Goal: Task Accomplishment & Management: Complete application form

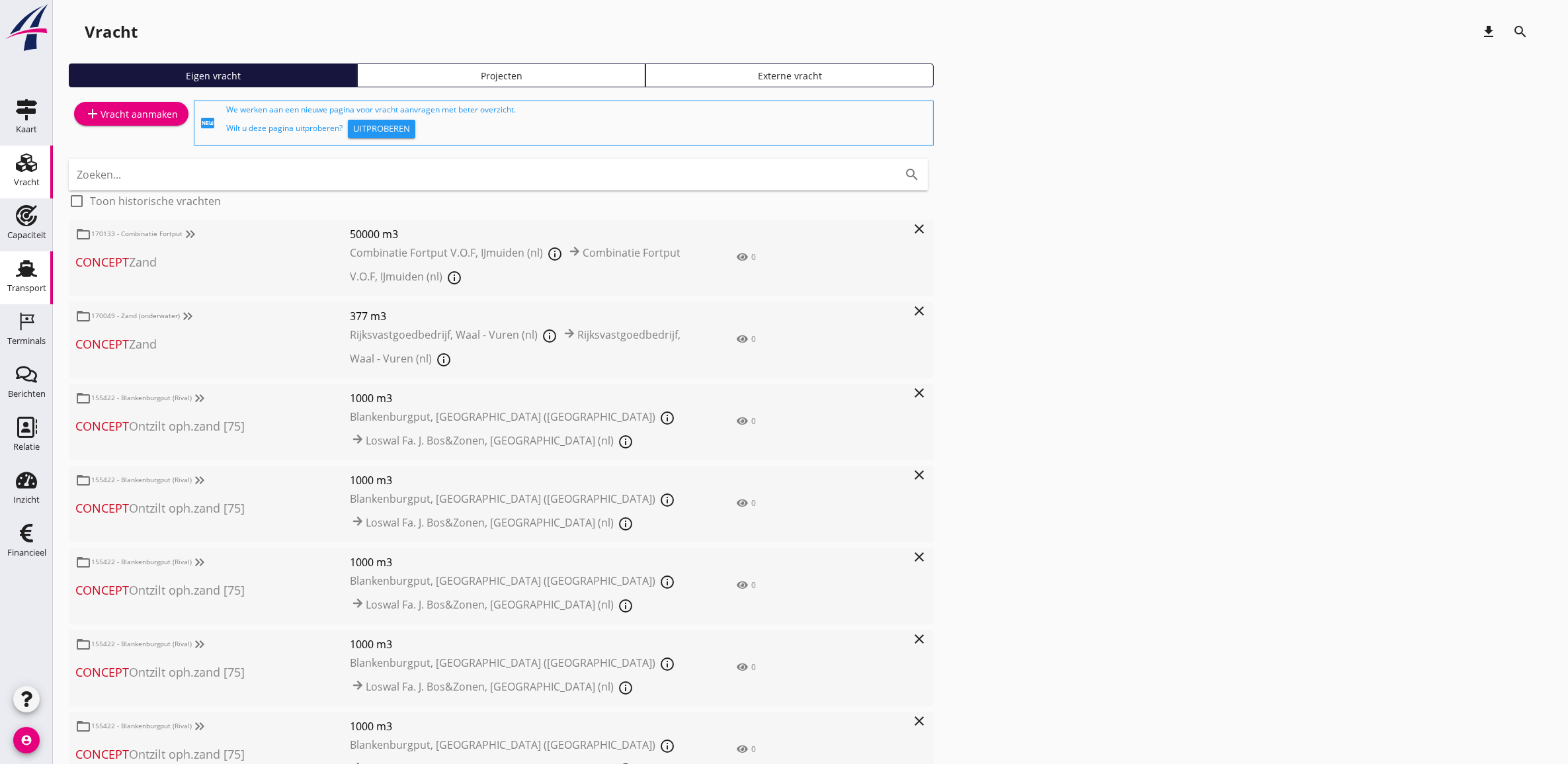
click at [17, 283] on div "Transport" at bounding box center [27, 288] width 39 height 19
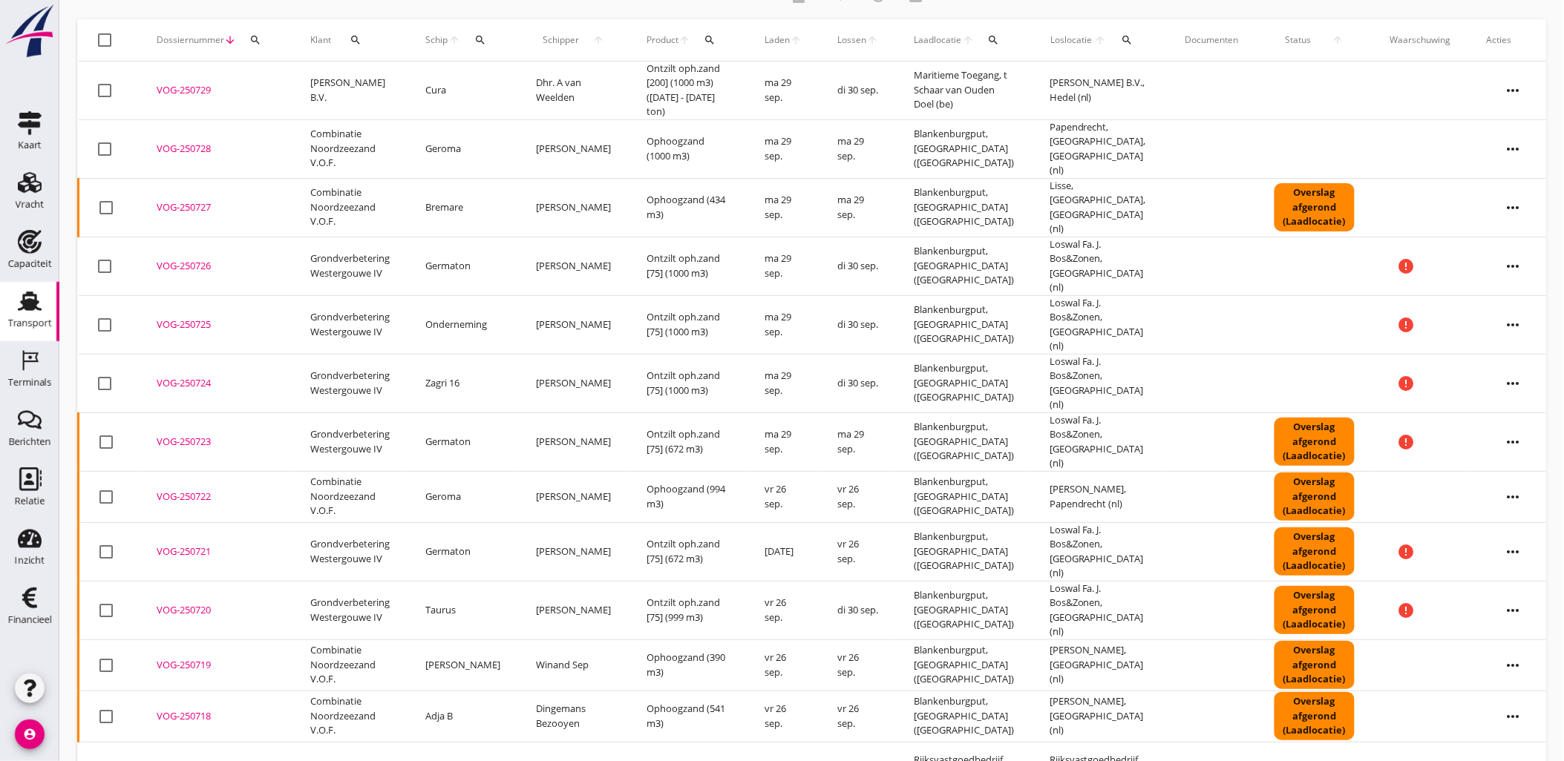
scroll to position [82, 0]
click at [197, 658] on div "VOG-250719" at bounding box center [216, 665] width 118 height 15
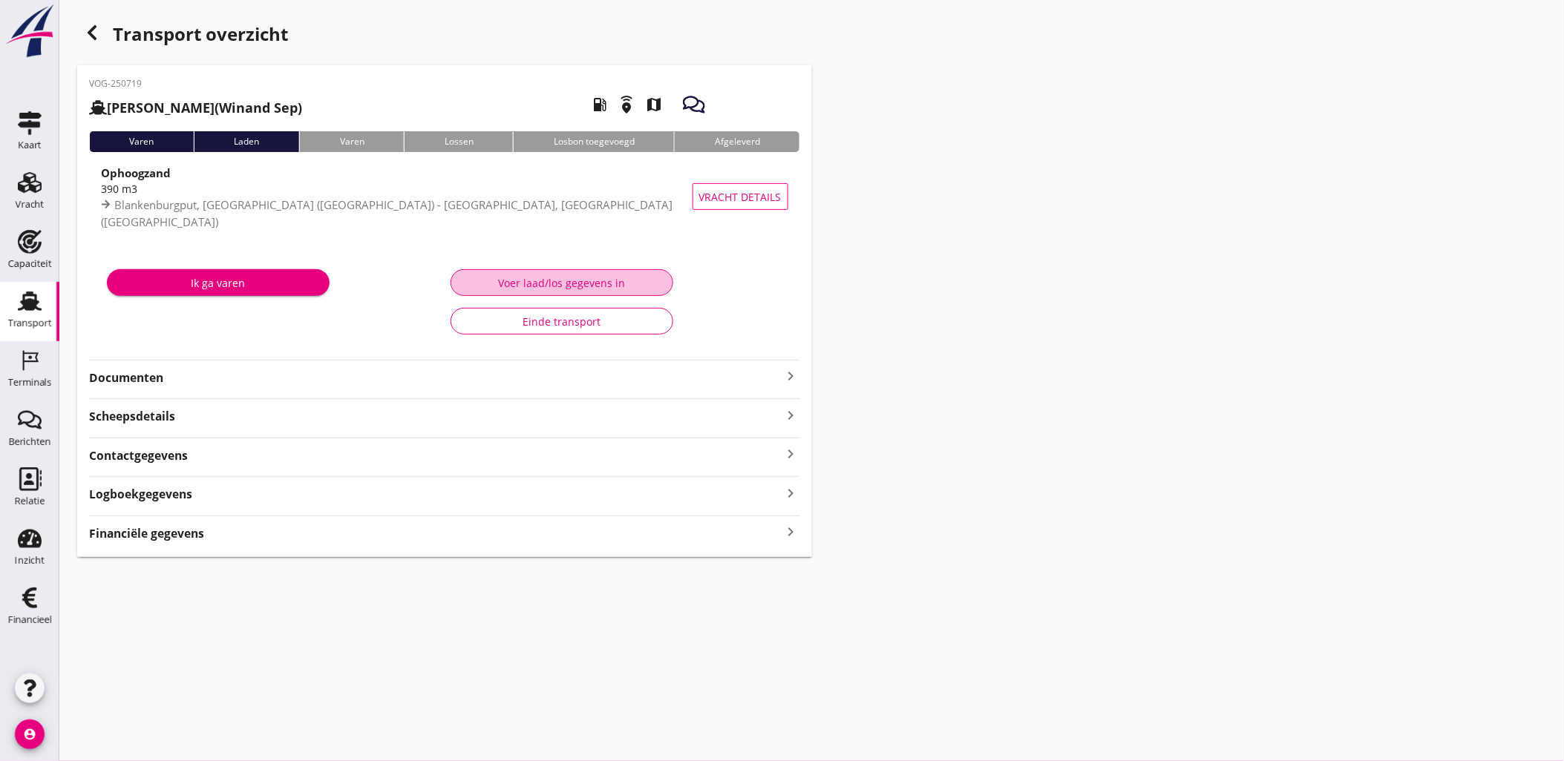
click at [585, 277] on div "Voer laad/los gegevens in" at bounding box center [561, 283] width 197 height 16
type input "390"
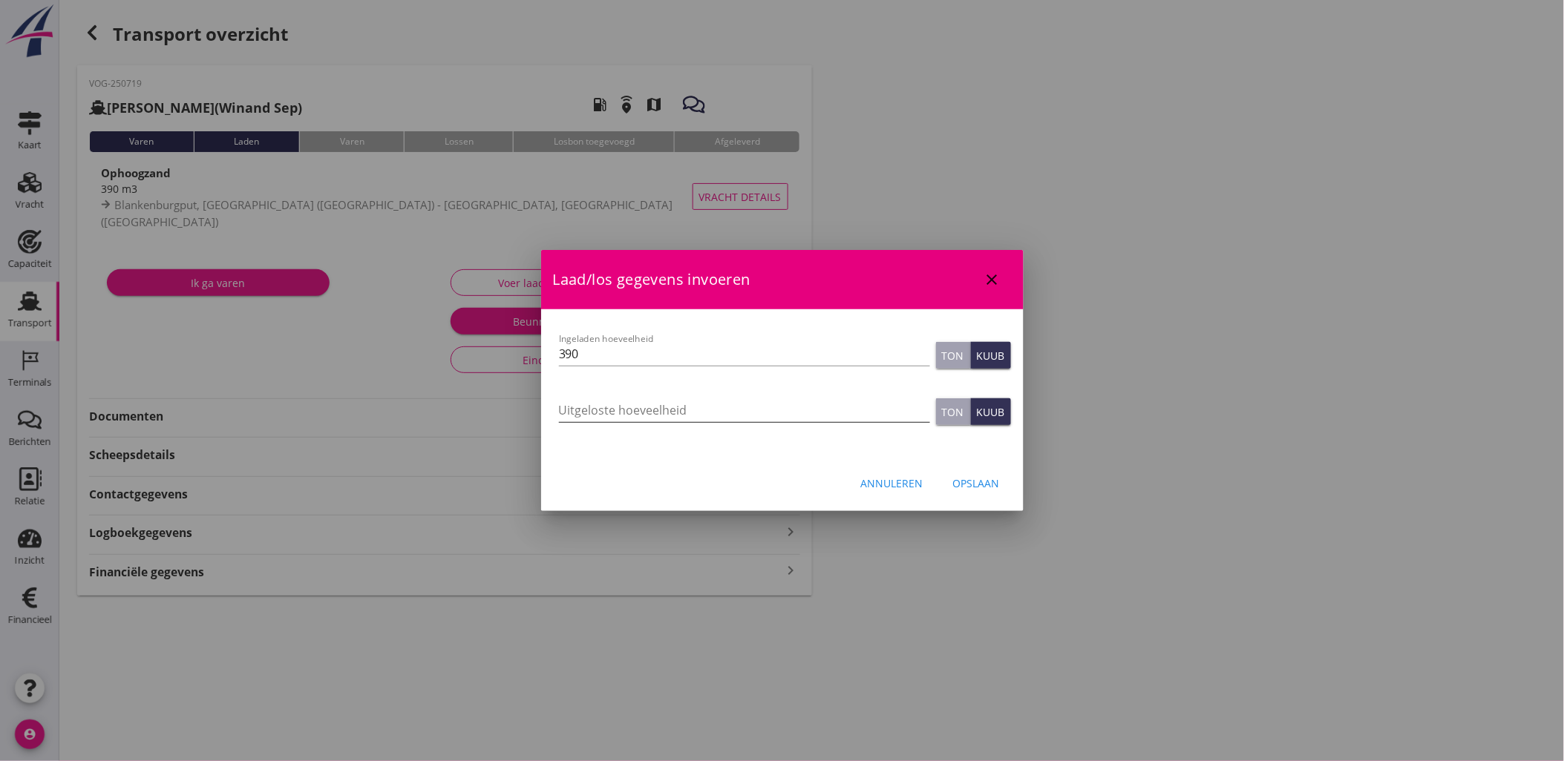
click at [629, 410] on input "Uitgeloste hoeveelheid" at bounding box center [744, 411] width 371 height 24
type input "362"
click at [989, 486] on div "Opslaan" at bounding box center [976, 484] width 47 height 16
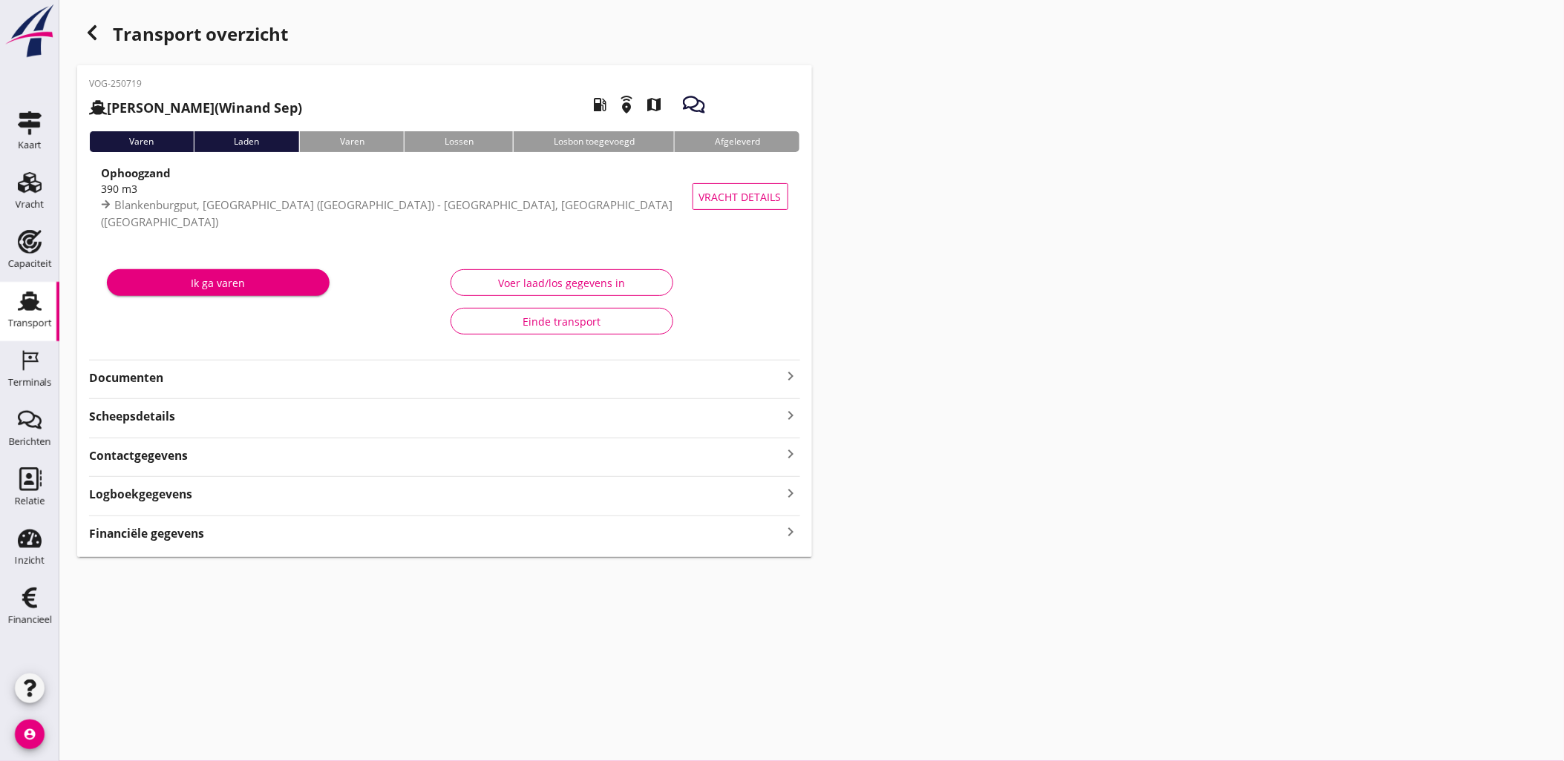
click at [91, 39] on icon "button" at bounding box center [92, 33] width 18 height 18
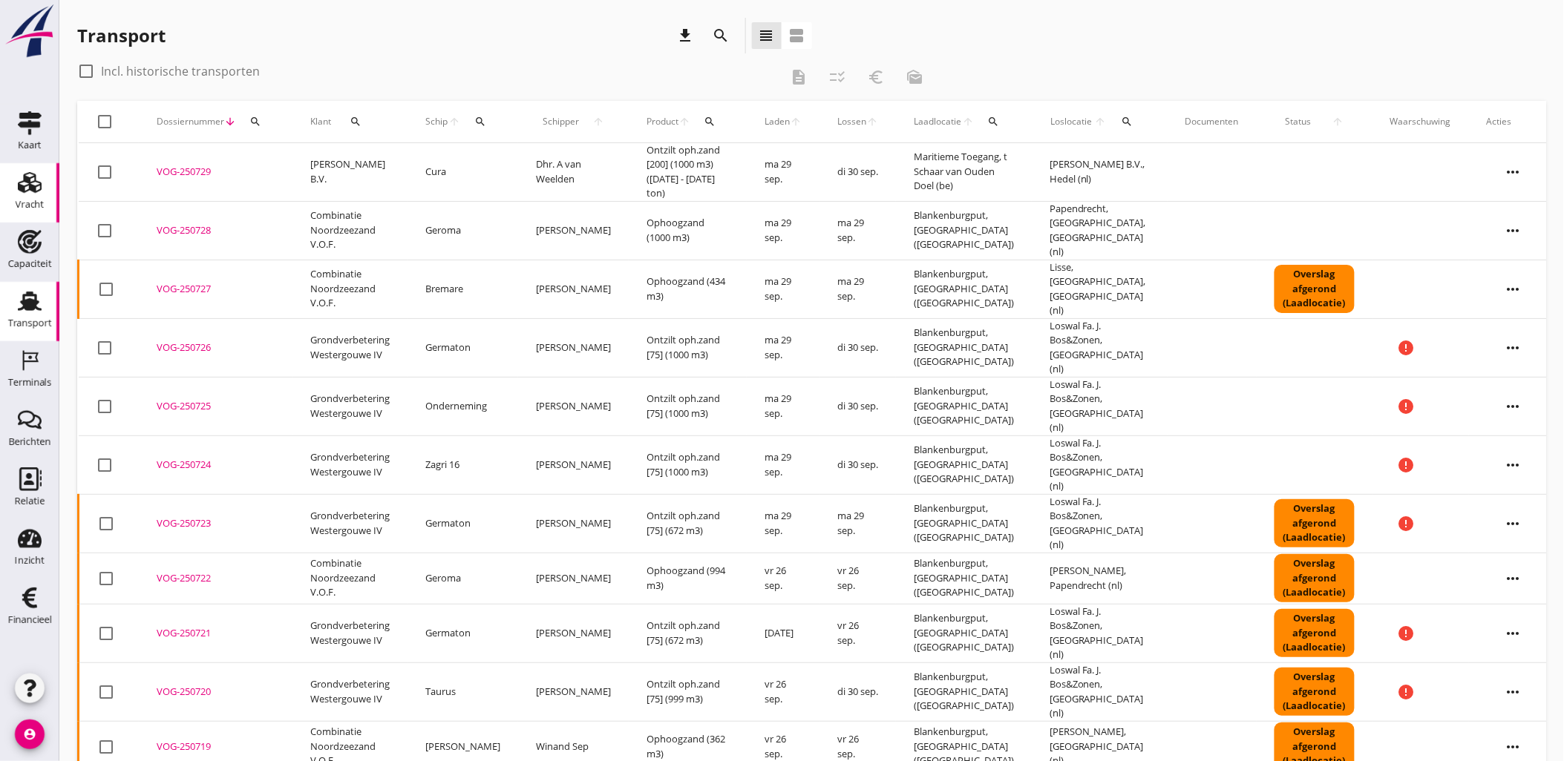
click at [30, 184] on use at bounding box center [30, 182] width 24 height 21
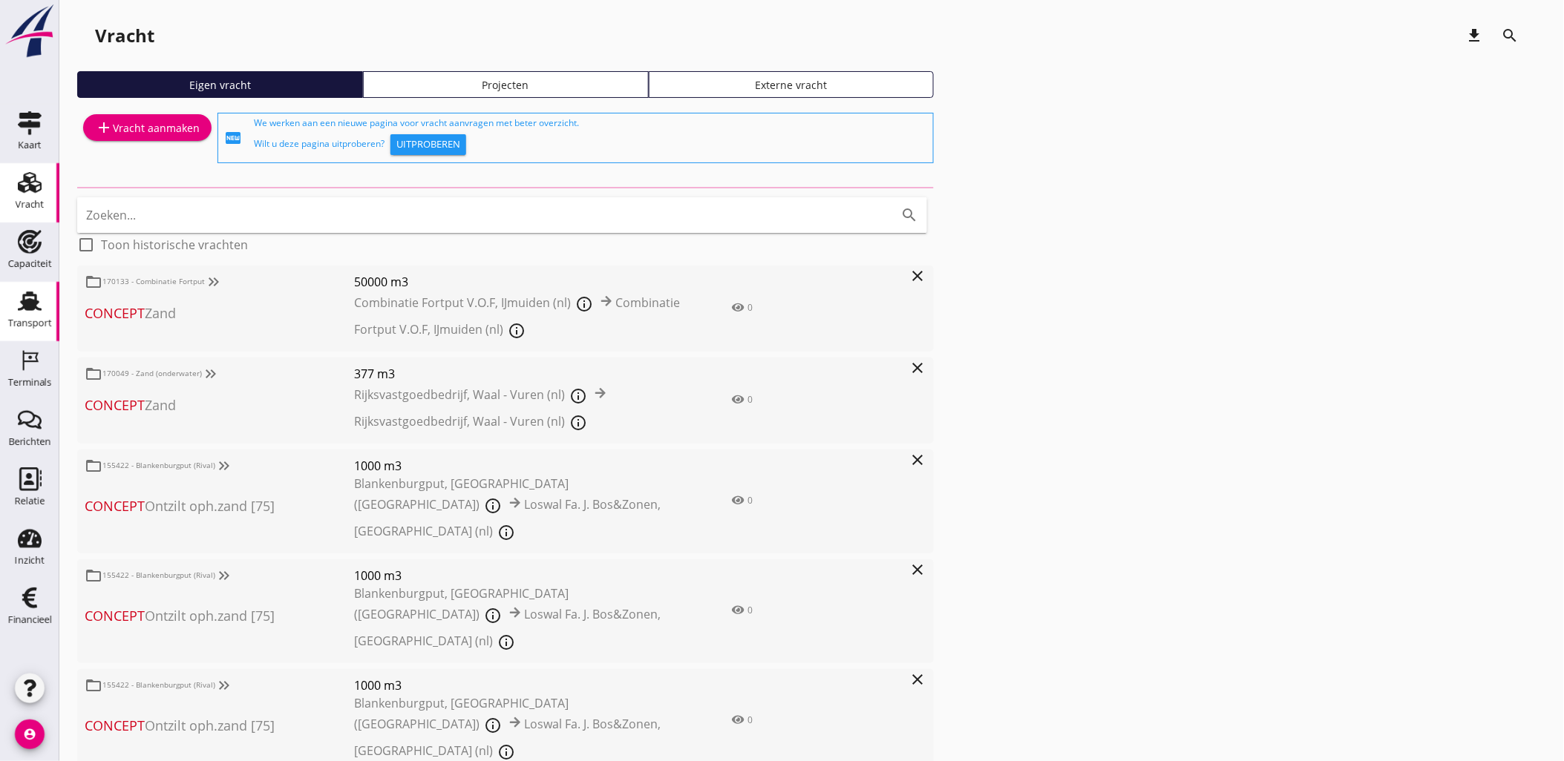
click at [28, 318] on div "Transport" at bounding box center [30, 323] width 44 height 10
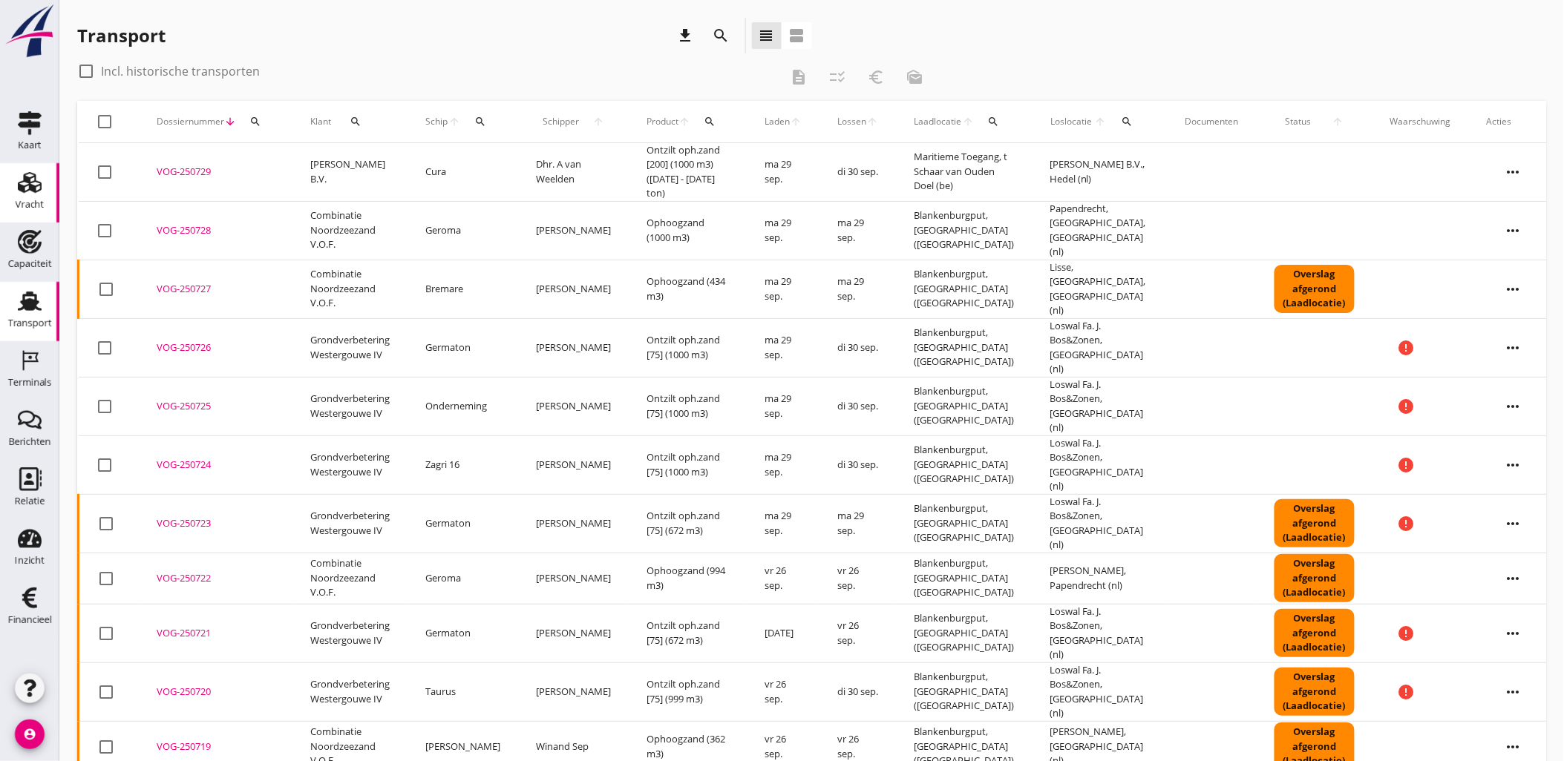
click at [12, 182] on div "Vracht" at bounding box center [30, 183] width 36 height 24
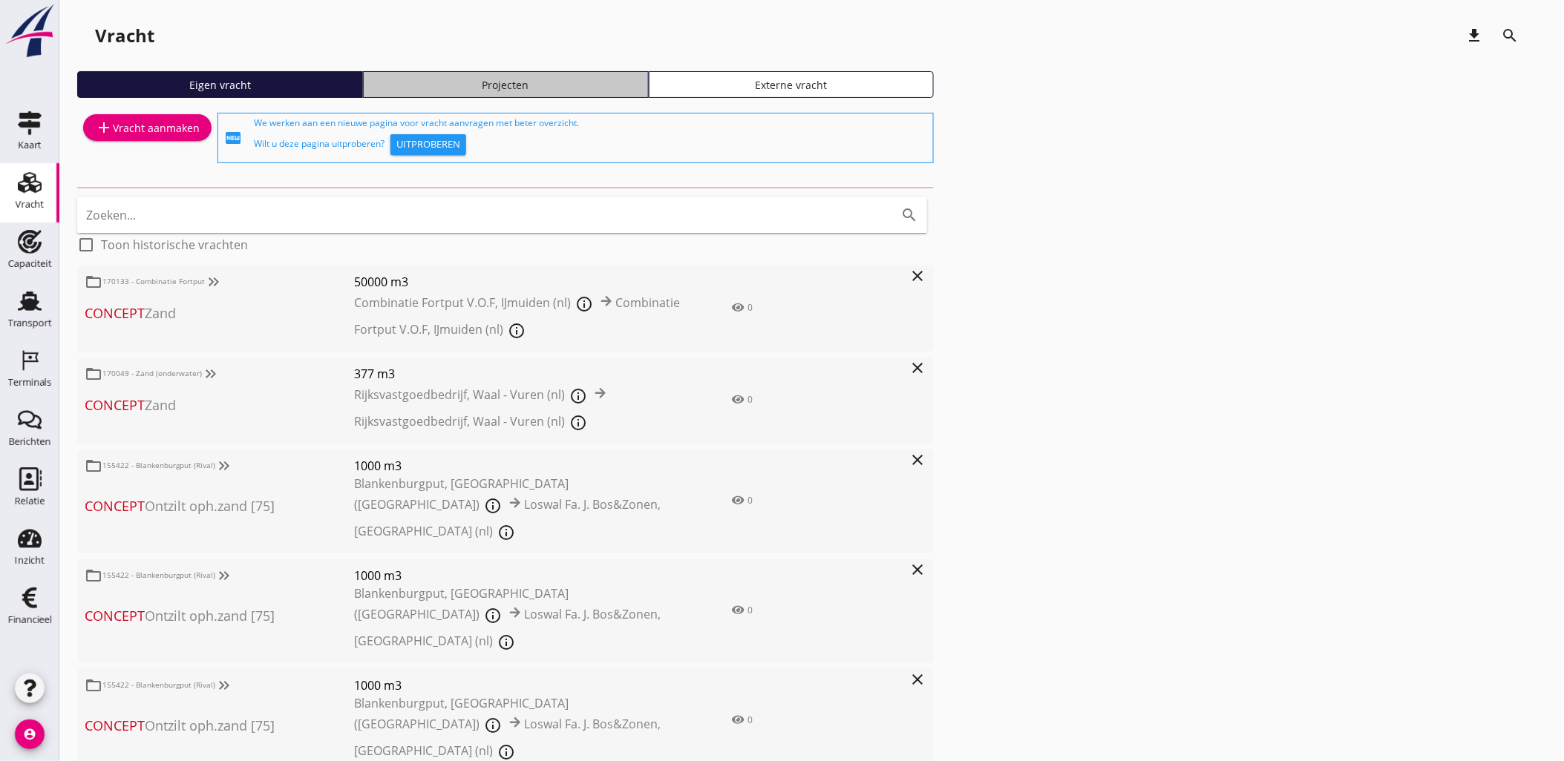
click at [591, 79] on div "Projecten" at bounding box center [506, 85] width 272 height 16
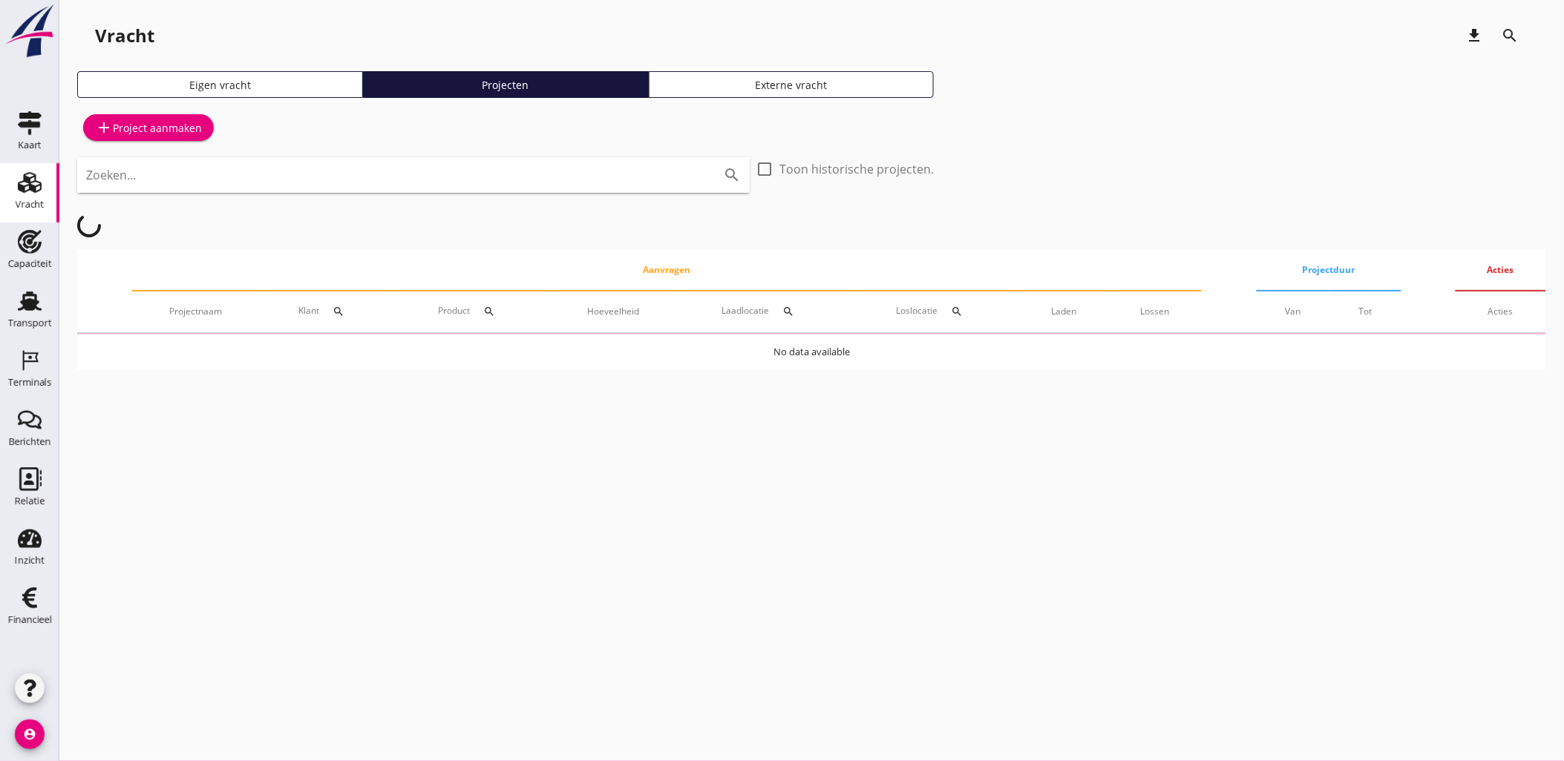
click at [397, 176] on input "Zoeken..." at bounding box center [392, 175] width 613 height 24
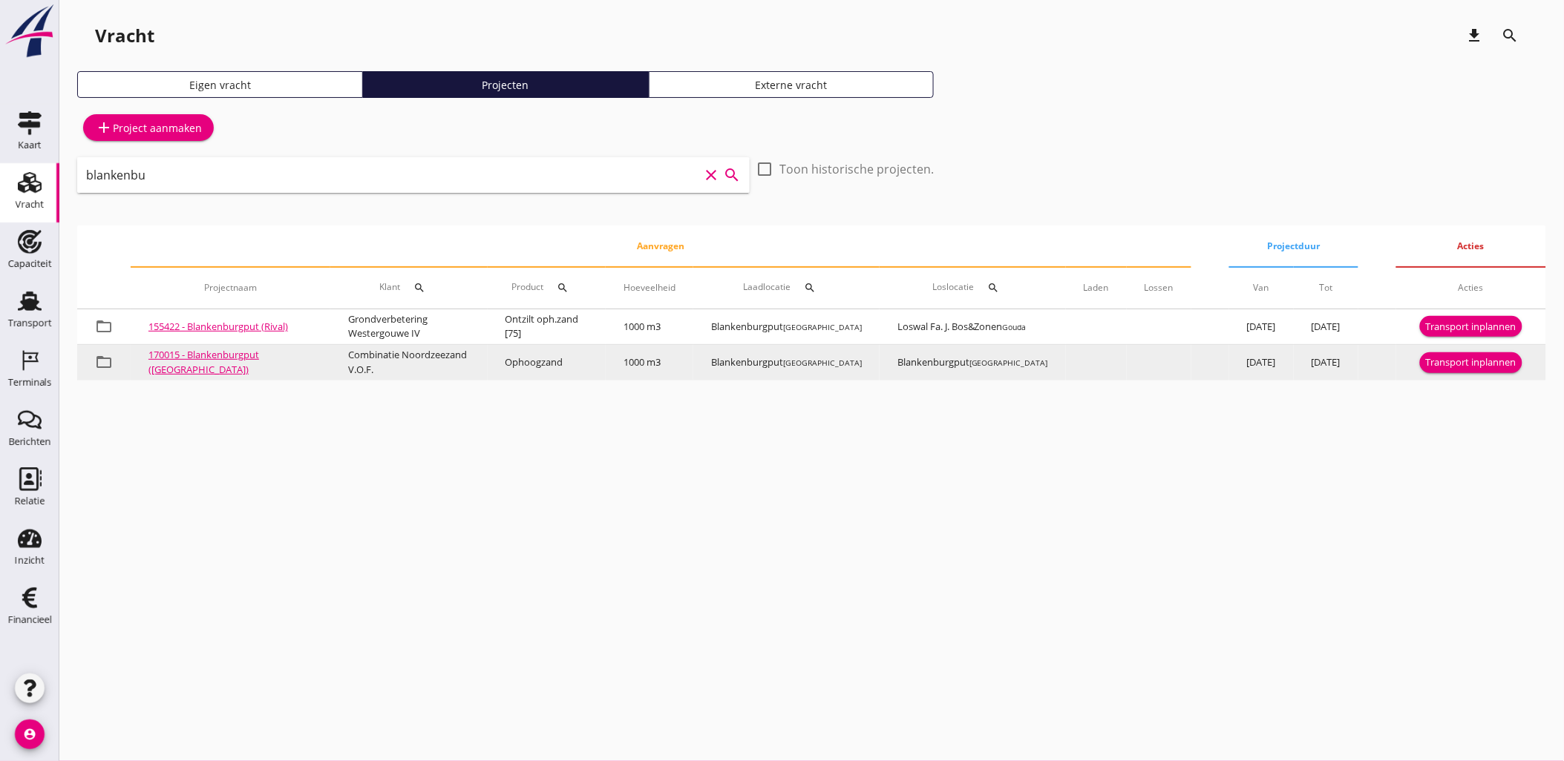
type input "blankenbu"
click at [1478, 368] on div "Transport inplannen" at bounding box center [1471, 363] width 91 height 15
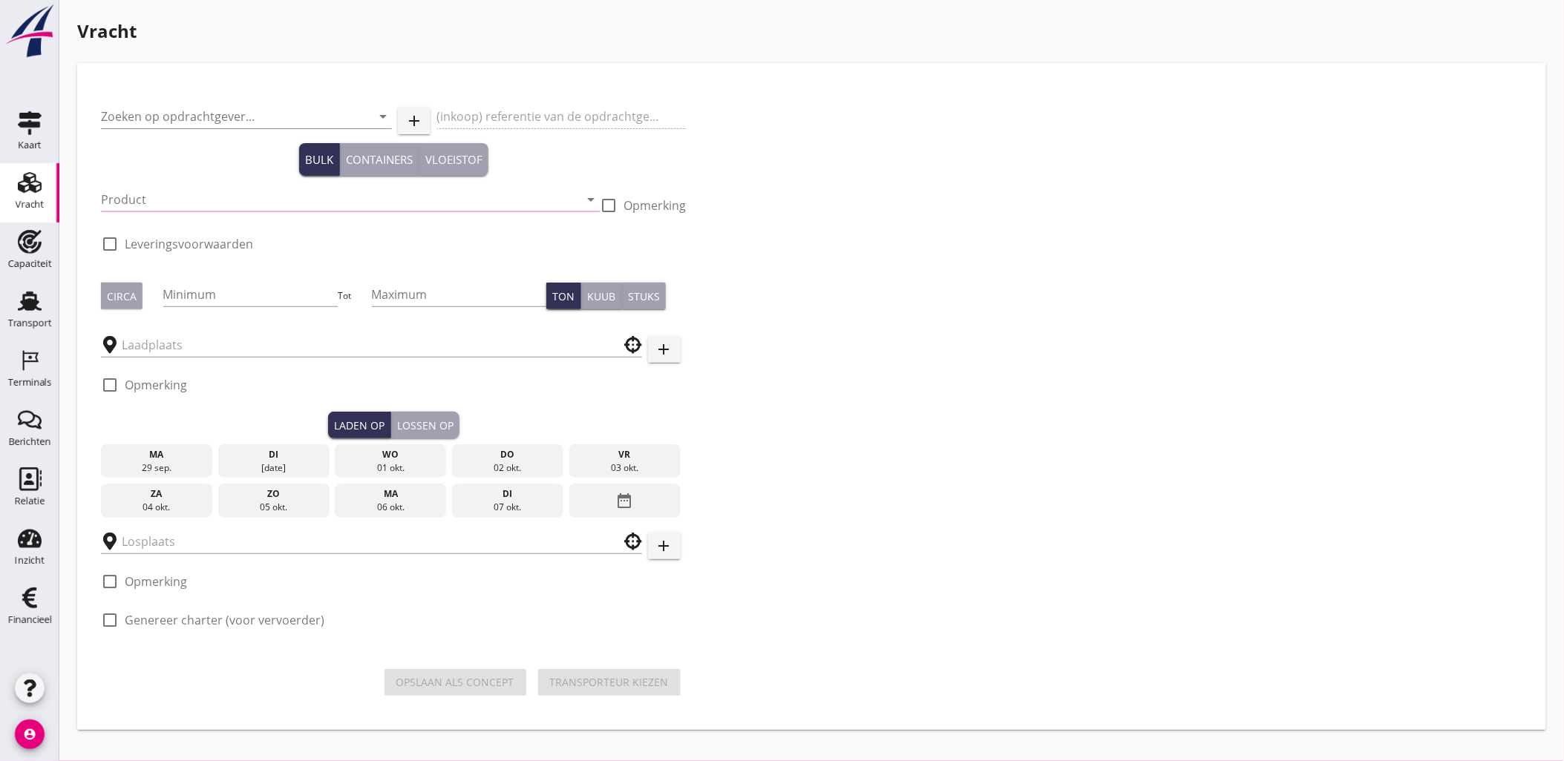
type input "Combinatie Noordzeezand V.O.F."
type input "Ophoogzand (6120)"
type input "1000"
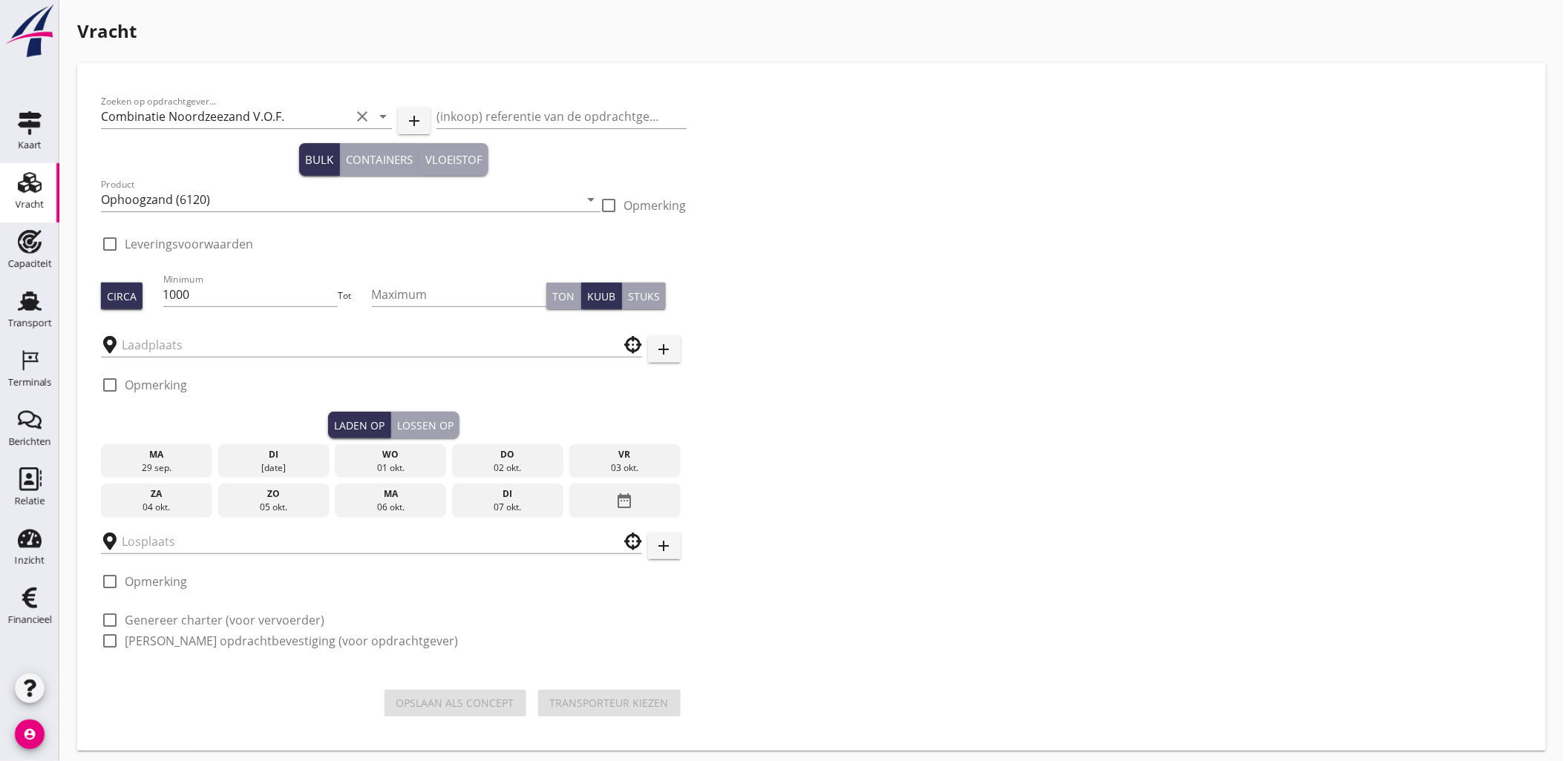
type input "Blankenburgput"
checkbox input "true"
type input "Blankenburgput"
checkbox input "true"
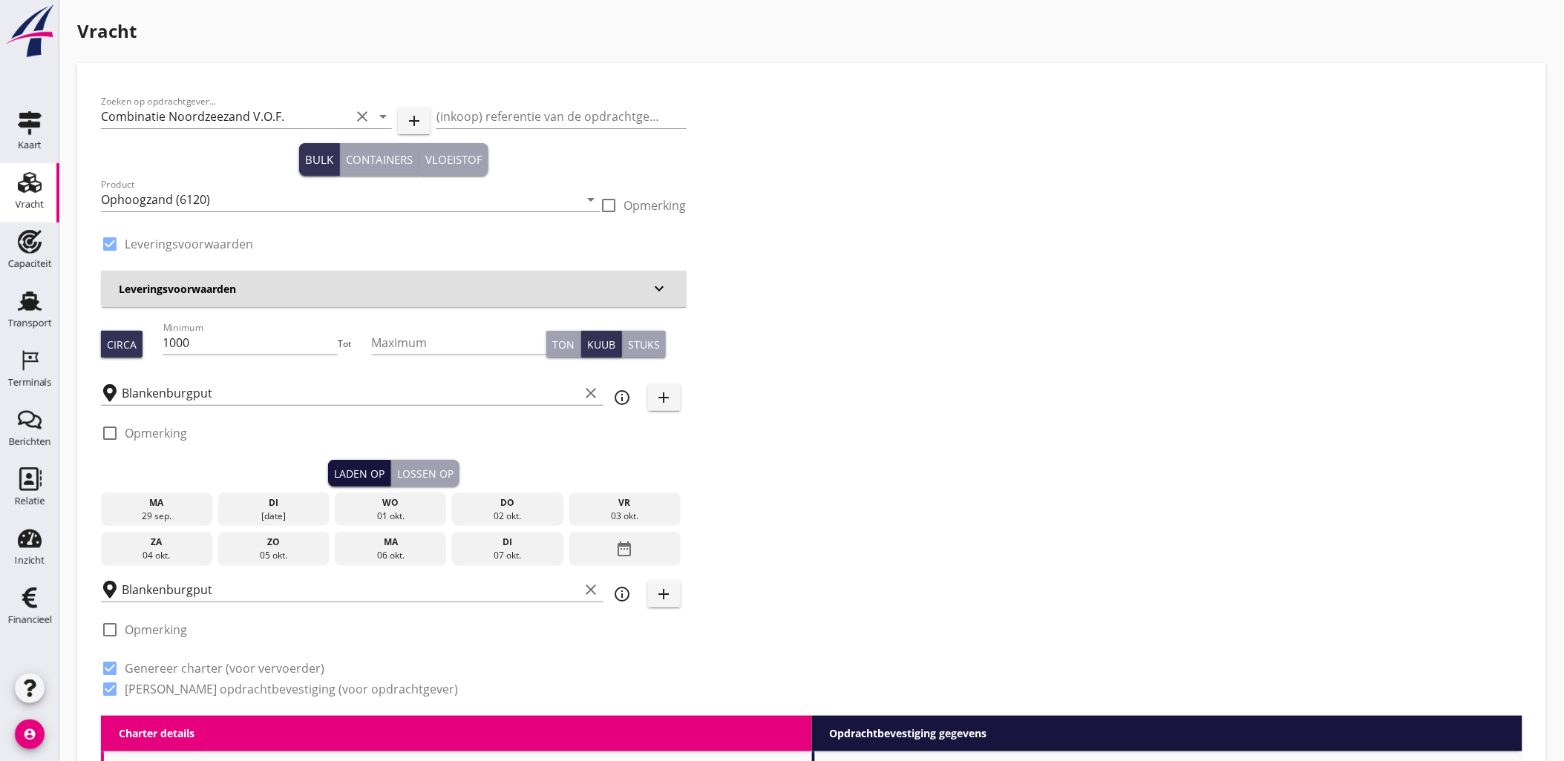
type input "1.15"
radio input "false"
type input "1.15"
radio input "false"
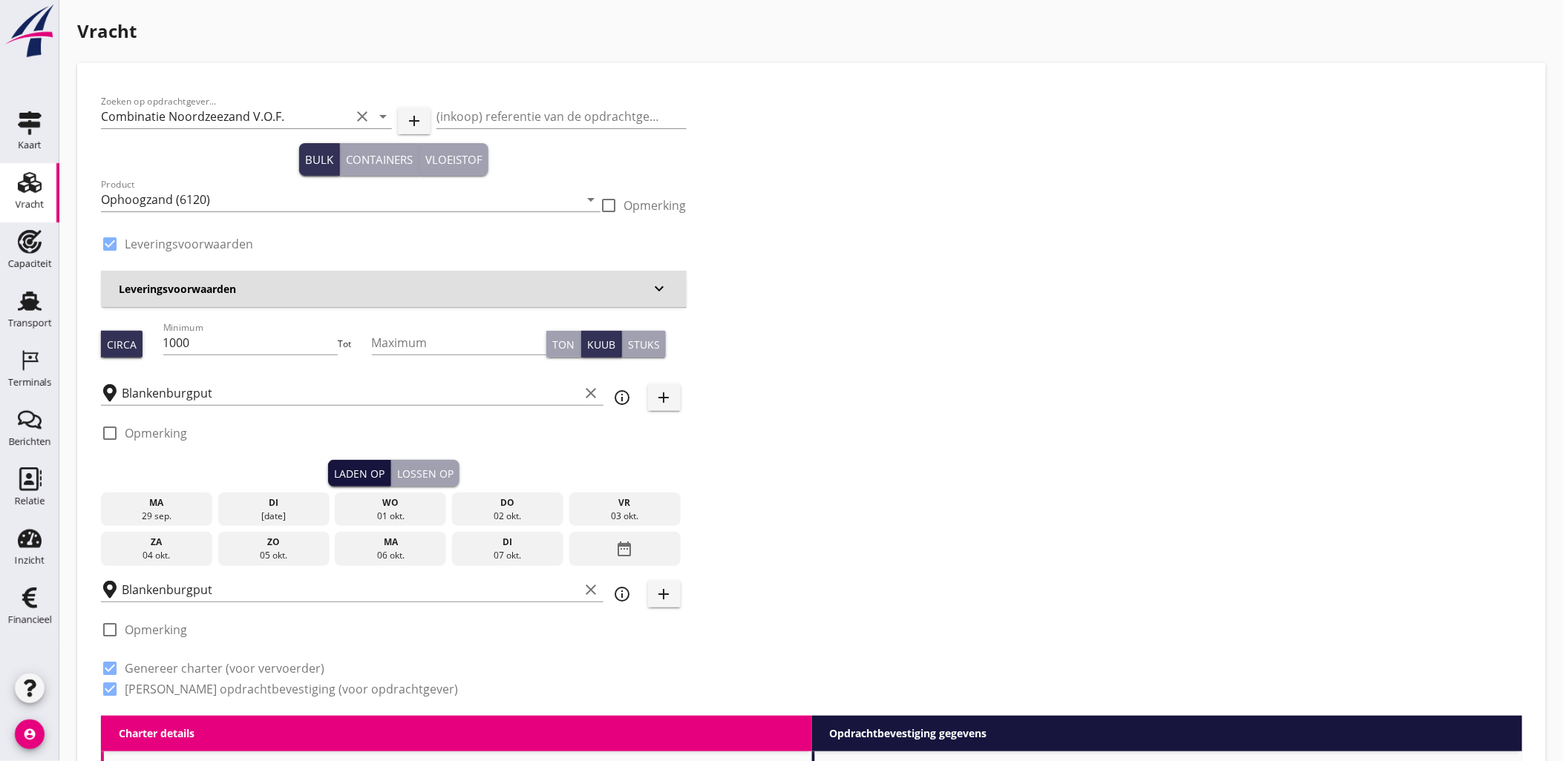
radio input "false"
click at [164, 512] on div "29 sep." at bounding box center [157, 516] width 104 height 13
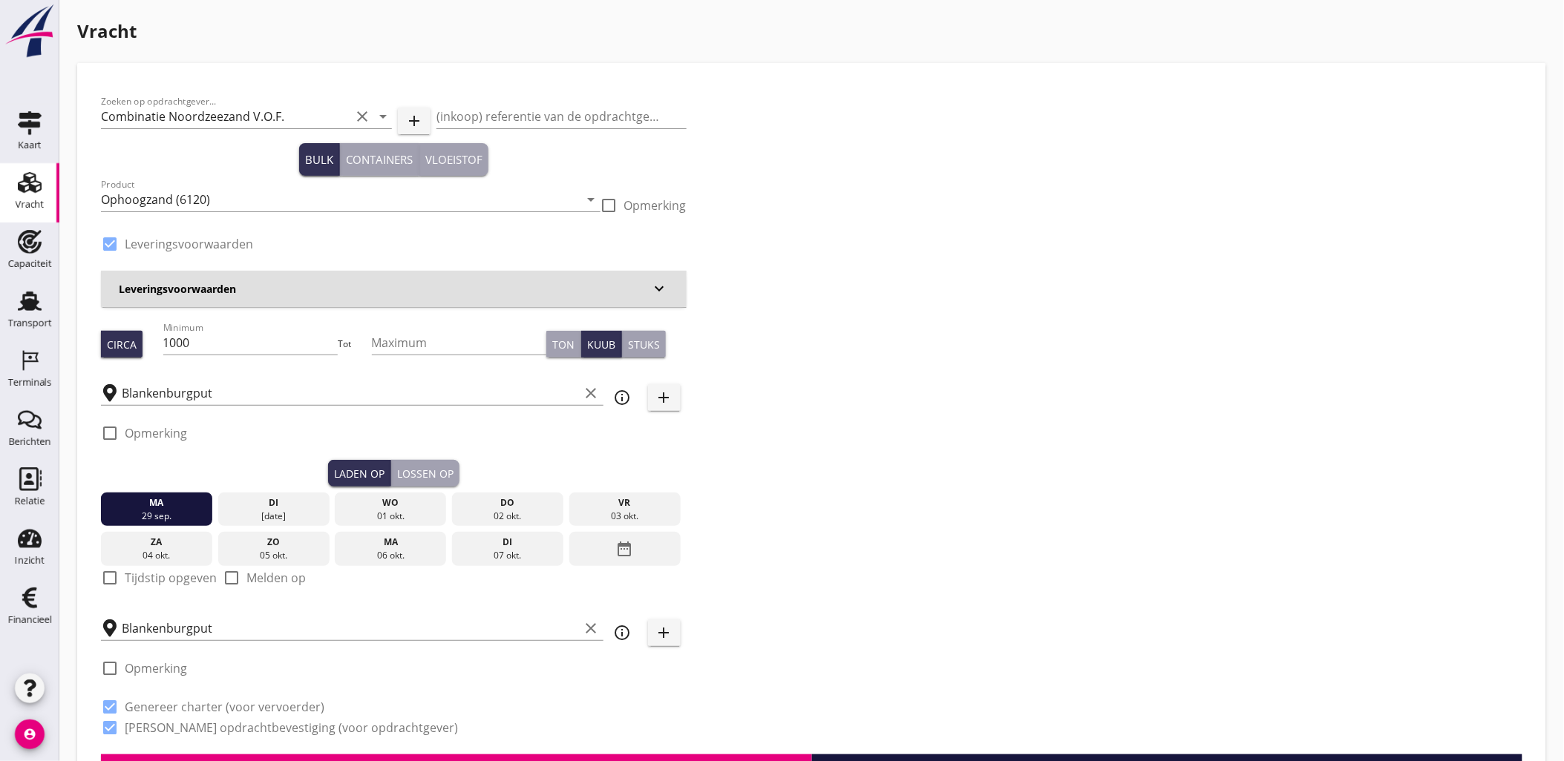
click at [433, 476] on div "Lossen op" at bounding box center [425, 474] width 56 height 16
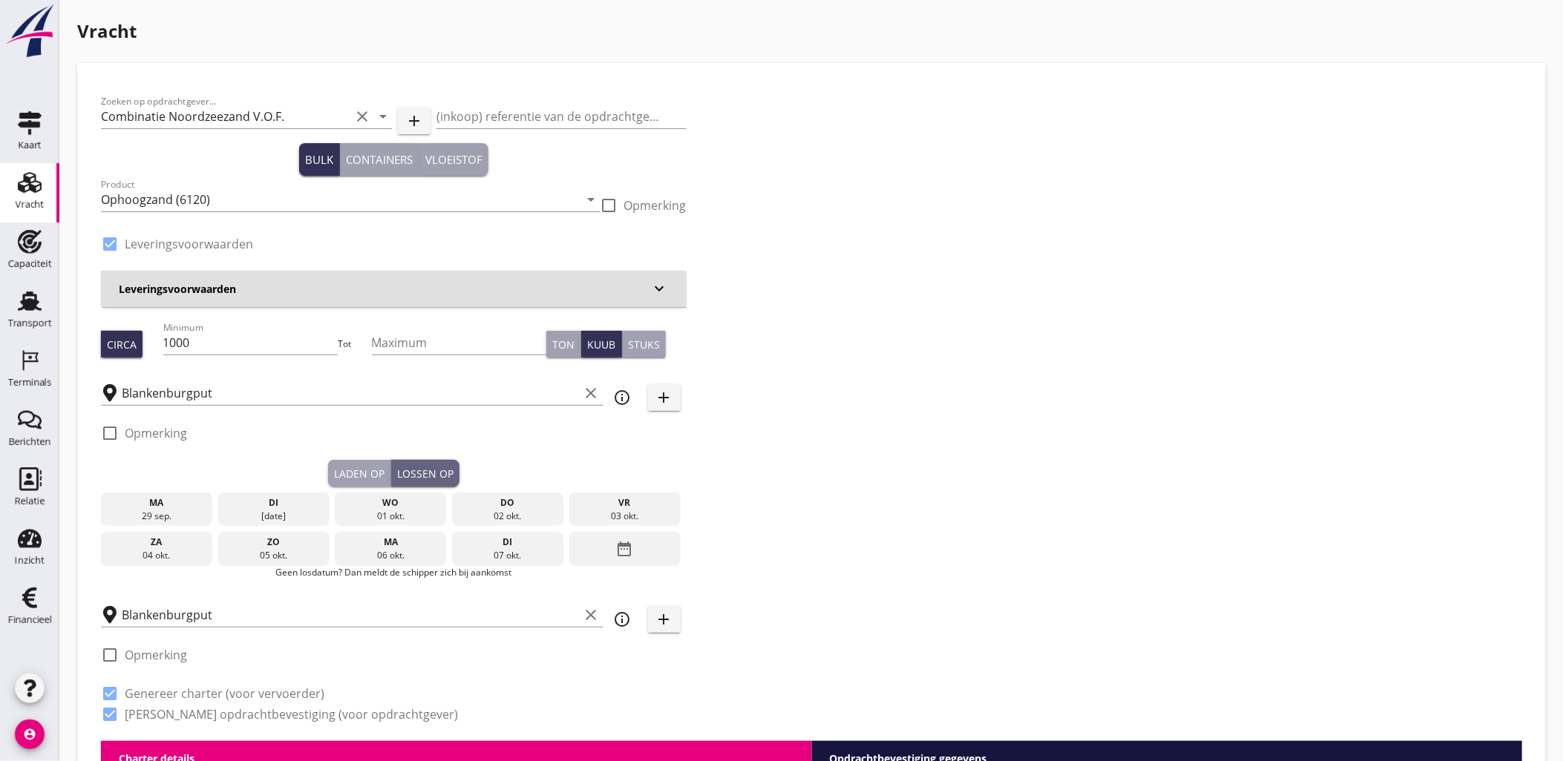
click at [150, 497] on div "ma" at bounding box center [157, 503] width 104 height 13
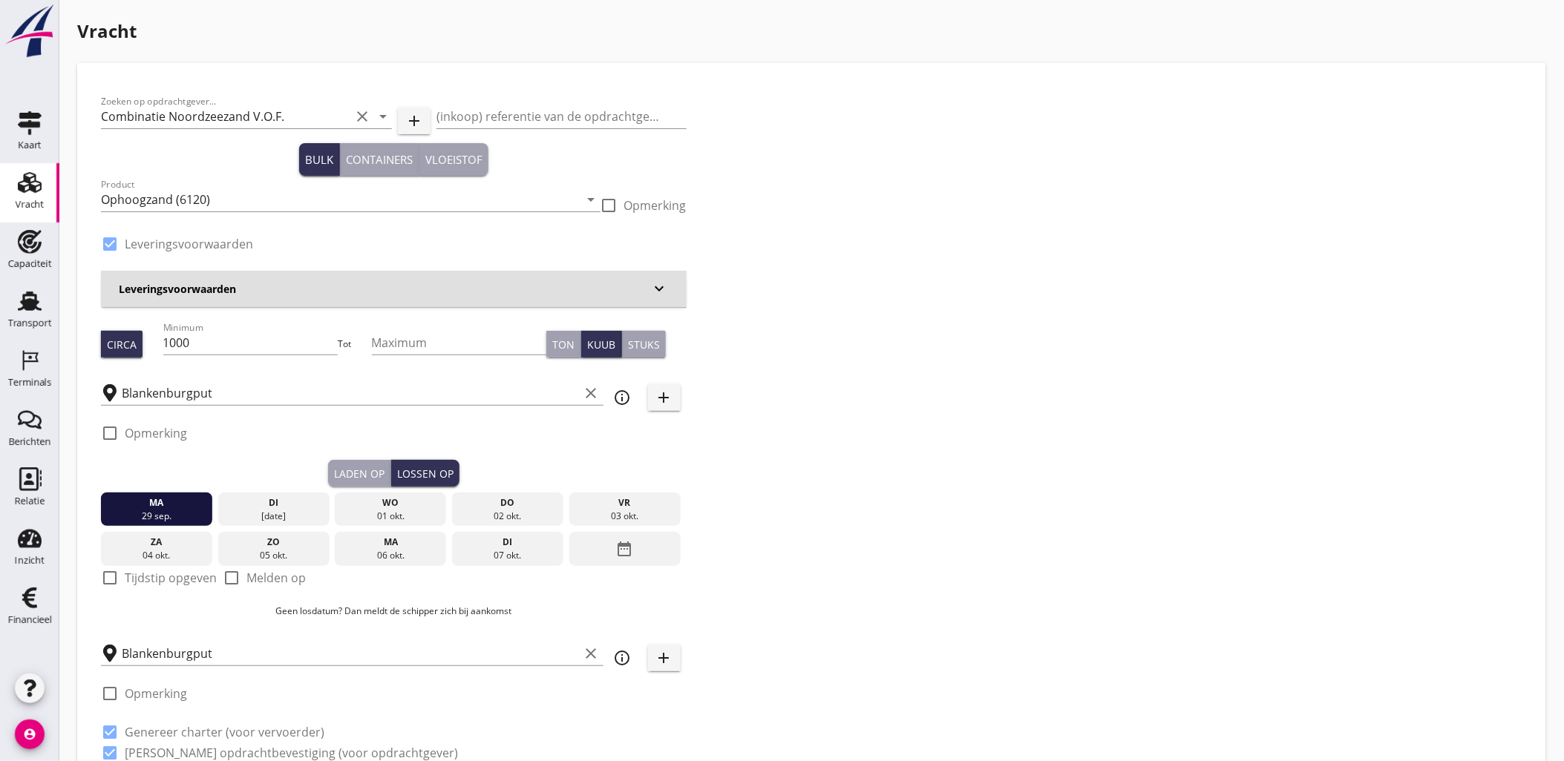
click at [381, 463] on button "Laden op" at bounding box center [359, 473] width 63 height 27
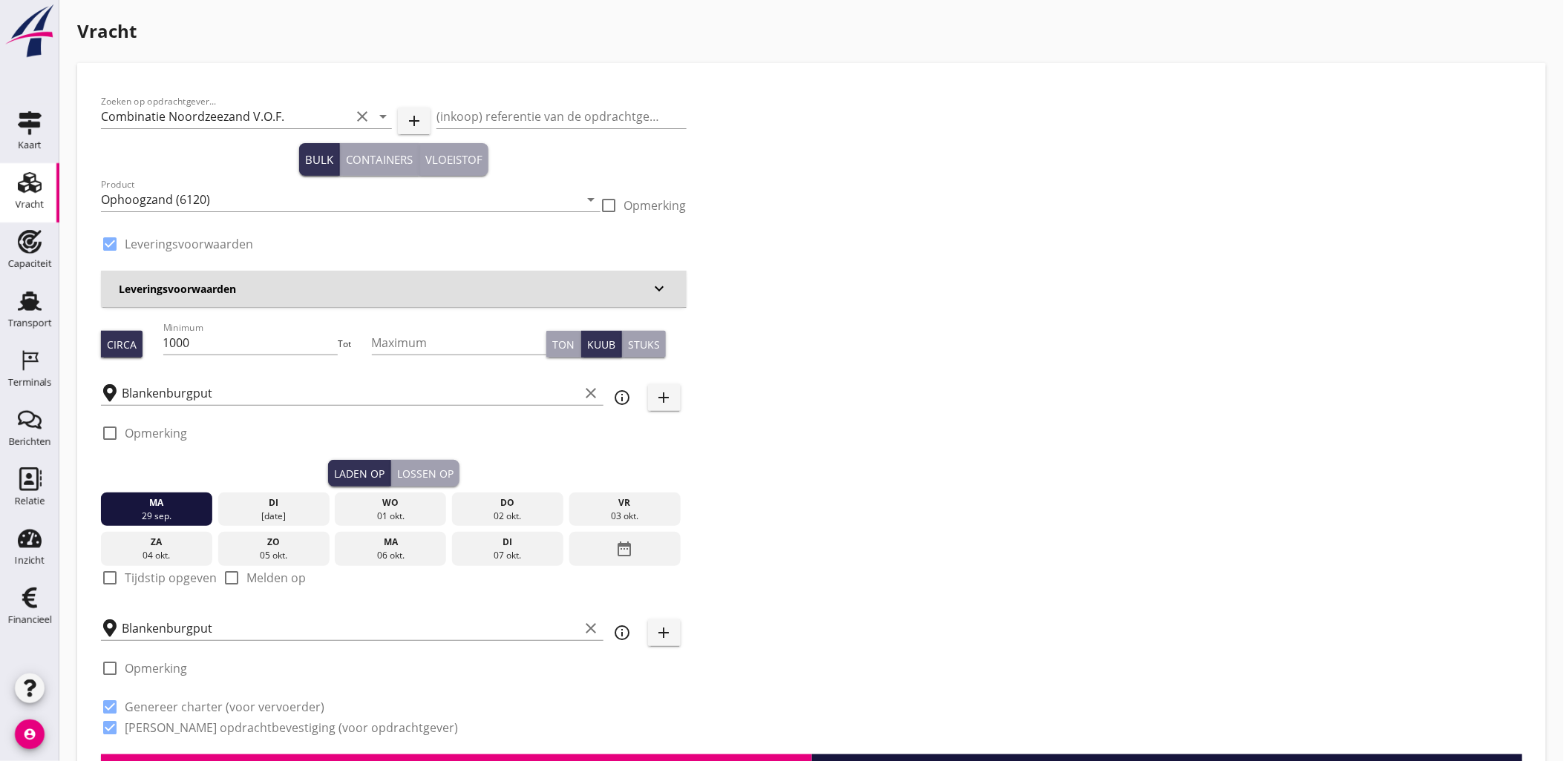
click at [164, 572] on label "Tijdstip opgeven" at bounding box center [171, 578] width 92 height 15
checkbox input "true"
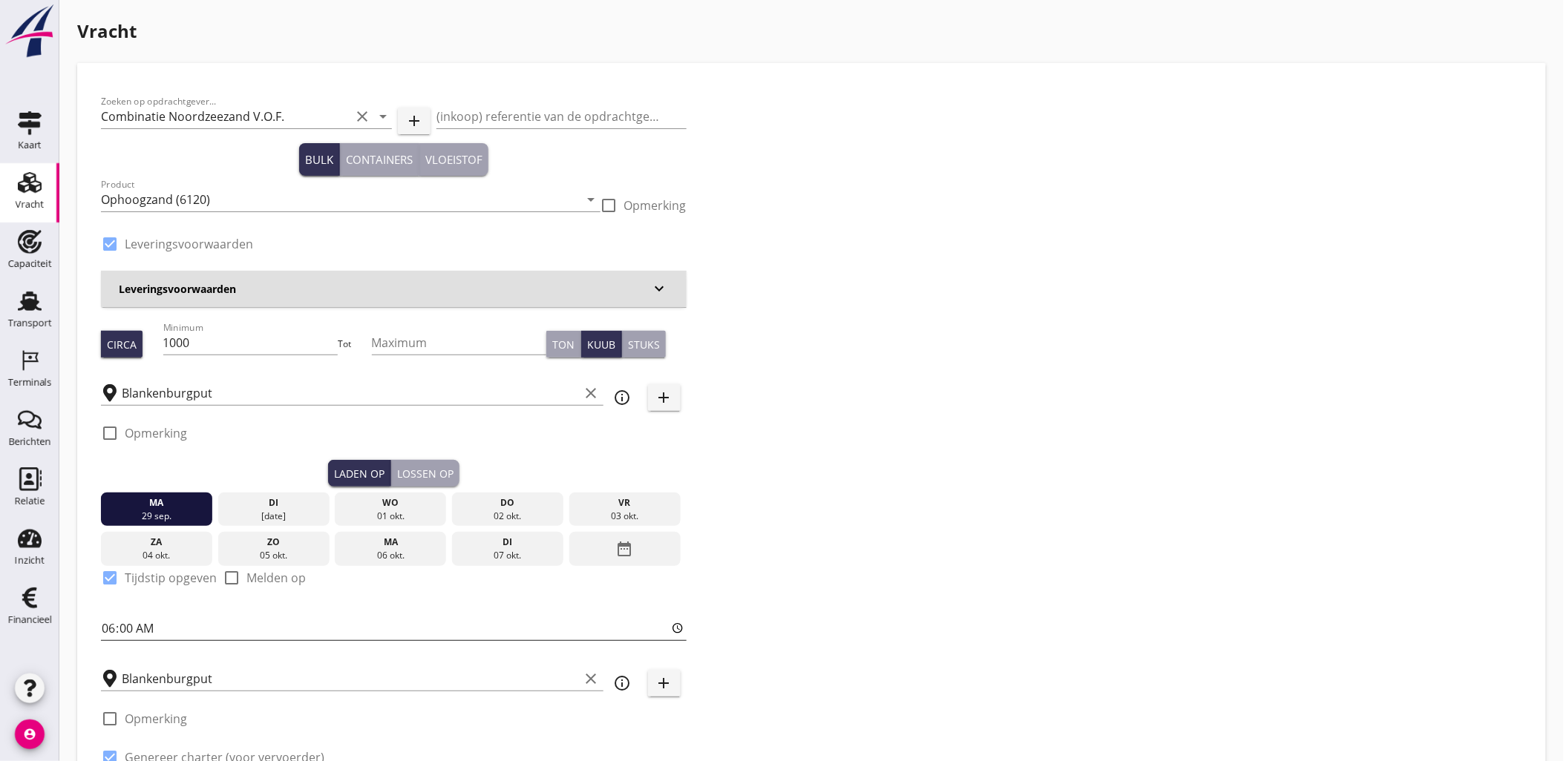
click at [111, 629] on input "06:00" at bounding box center [394, 629] width 586 height 24
type input "10:45"
click at [417, 468] on div "Lossen op" at bounding box center [425, 474] width 56 height 16
checkbox input "false"
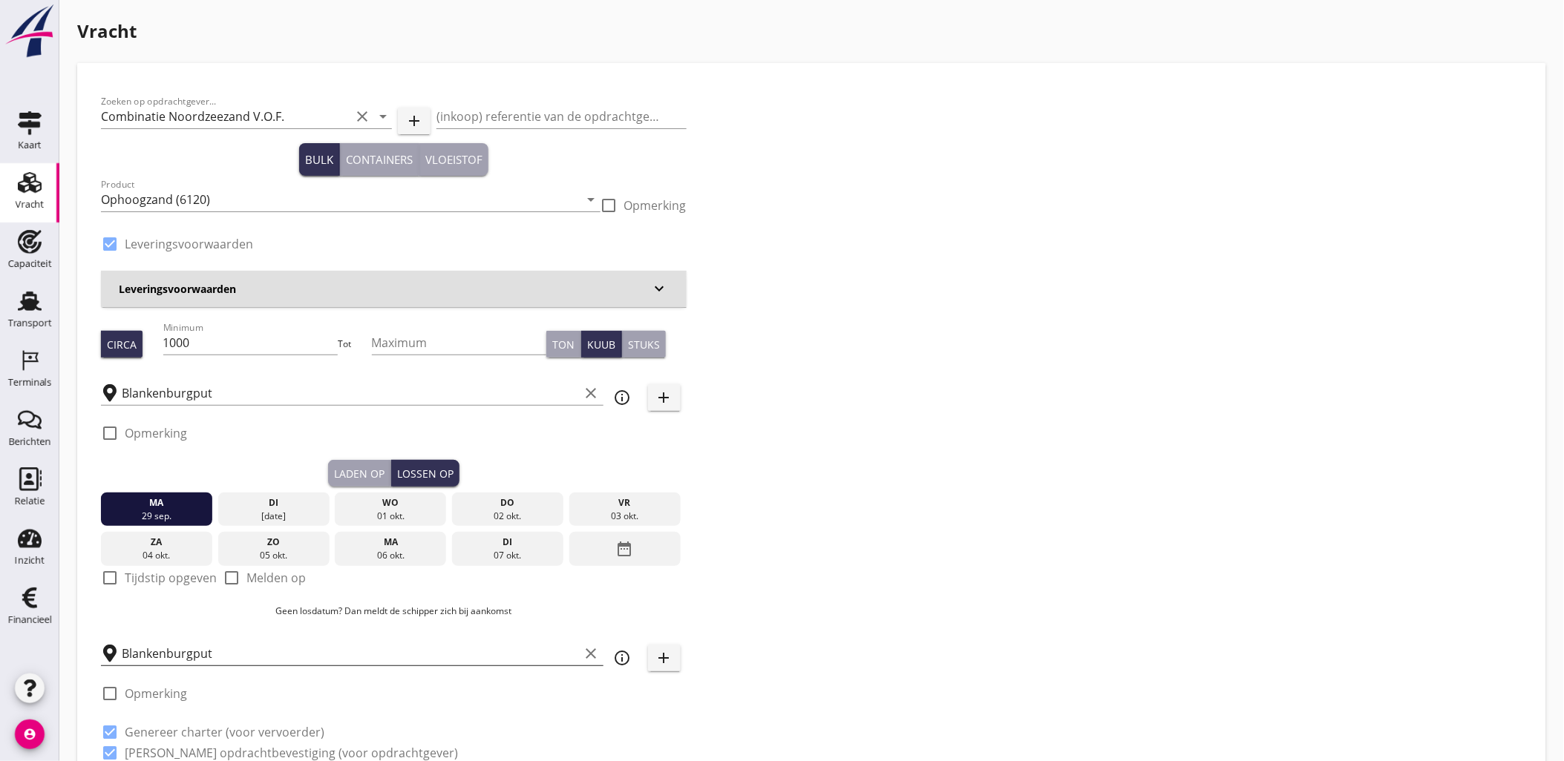
click at [229, 648] on input "Blankenburgput" at bounding box center [351, 654] width 458 height 24
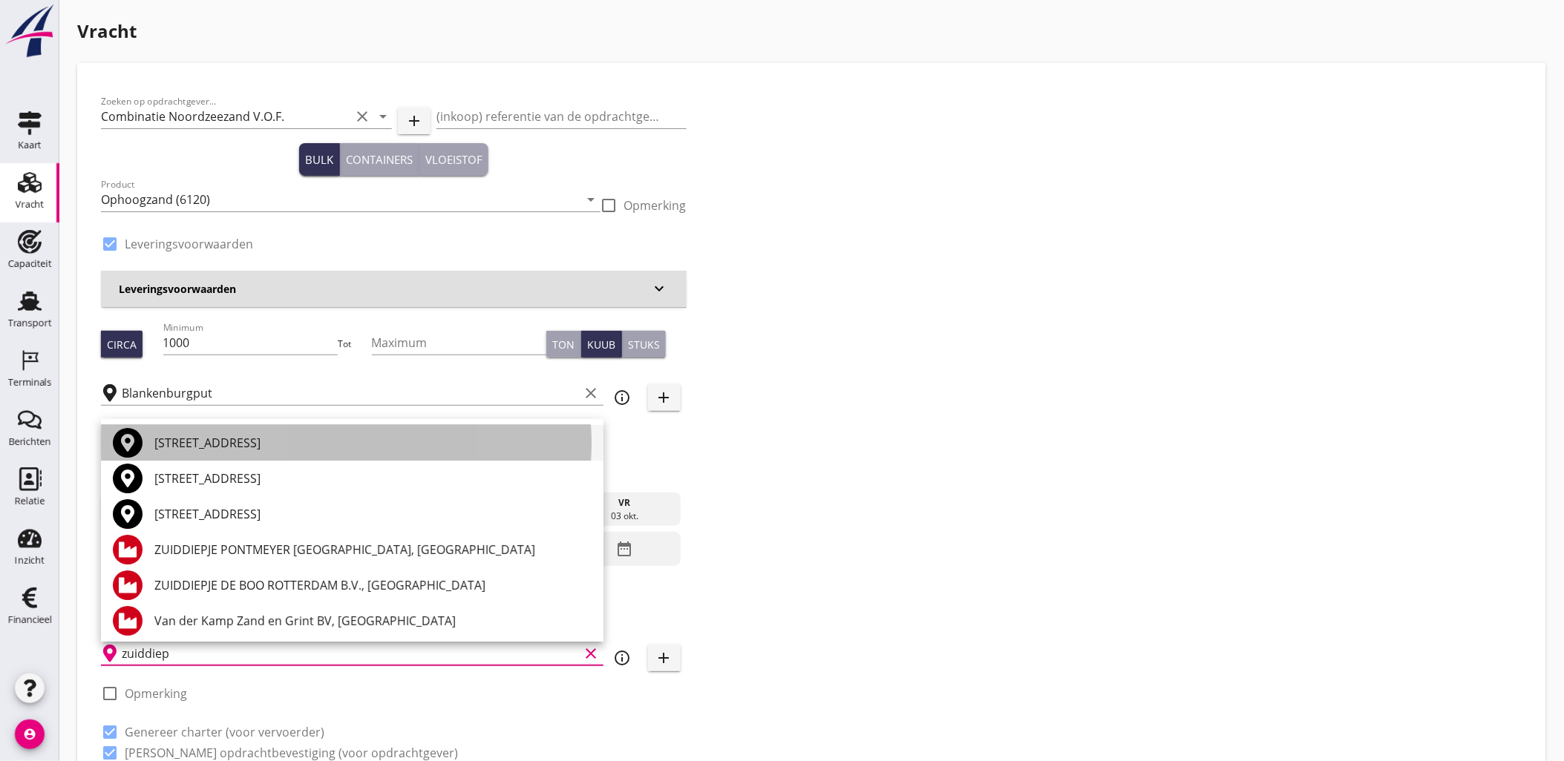
click at [350, 445] on div "[STREET_ADDRESS]" at bounding box center [372, 443] width 437 height 18
type input "[STREET_ADDRESS]"
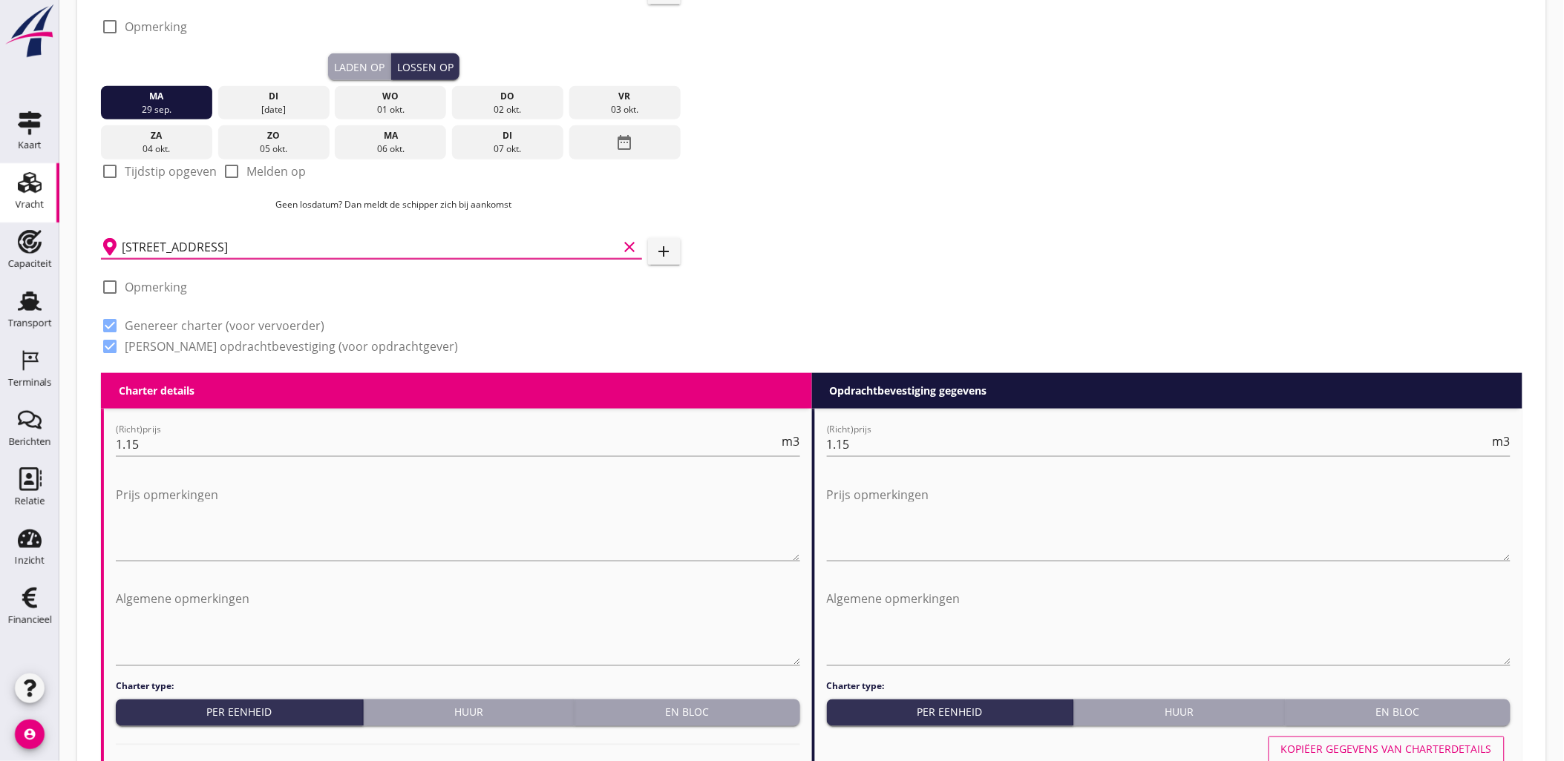
scroll to position [412, 0]
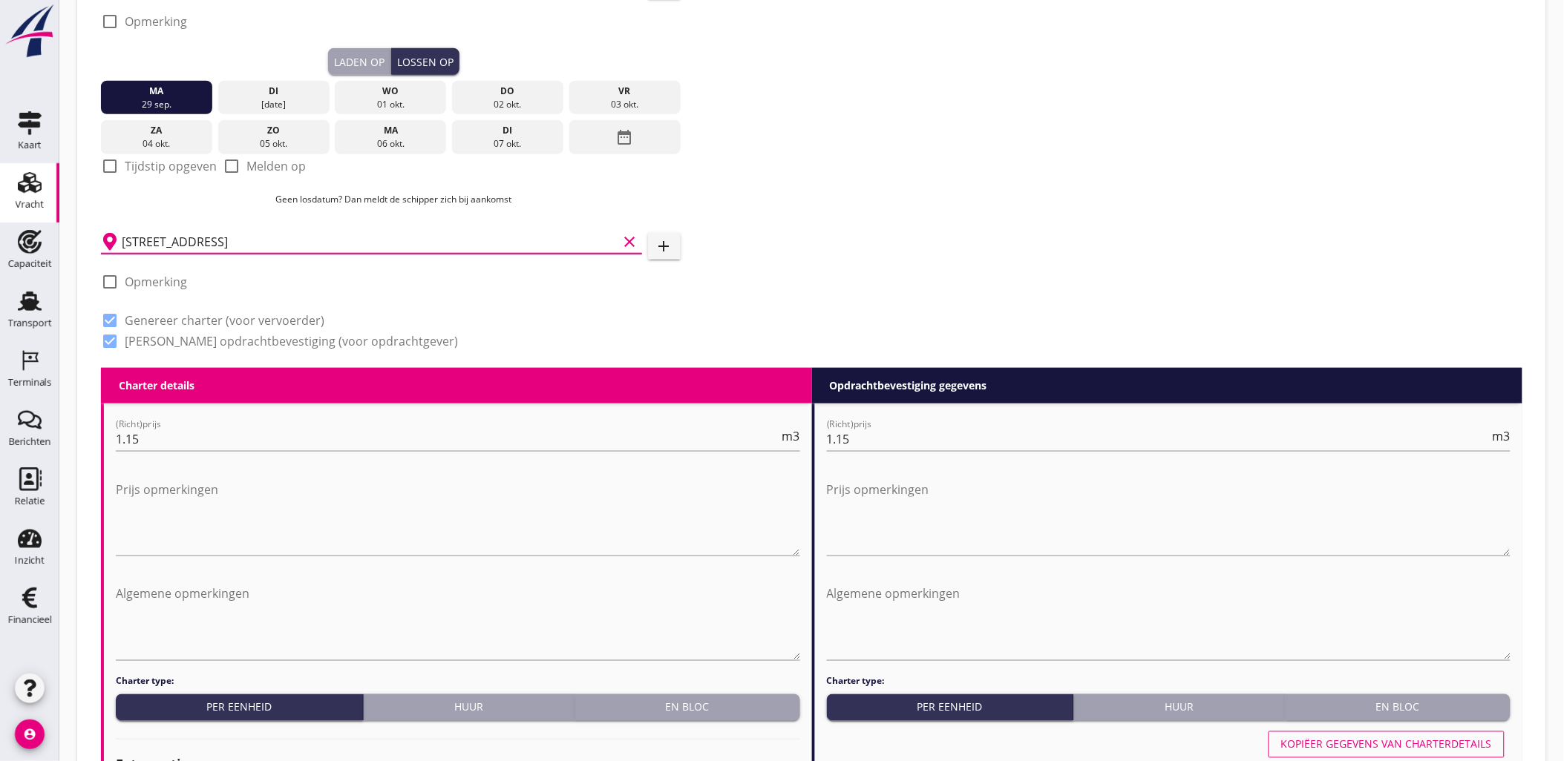
click at [633, 240] on icon "clear" at bounding box center [630, 242] width 18 height 18
click at [503, 240] on input "text" at bounding box center [361, 242] width 479 height 24
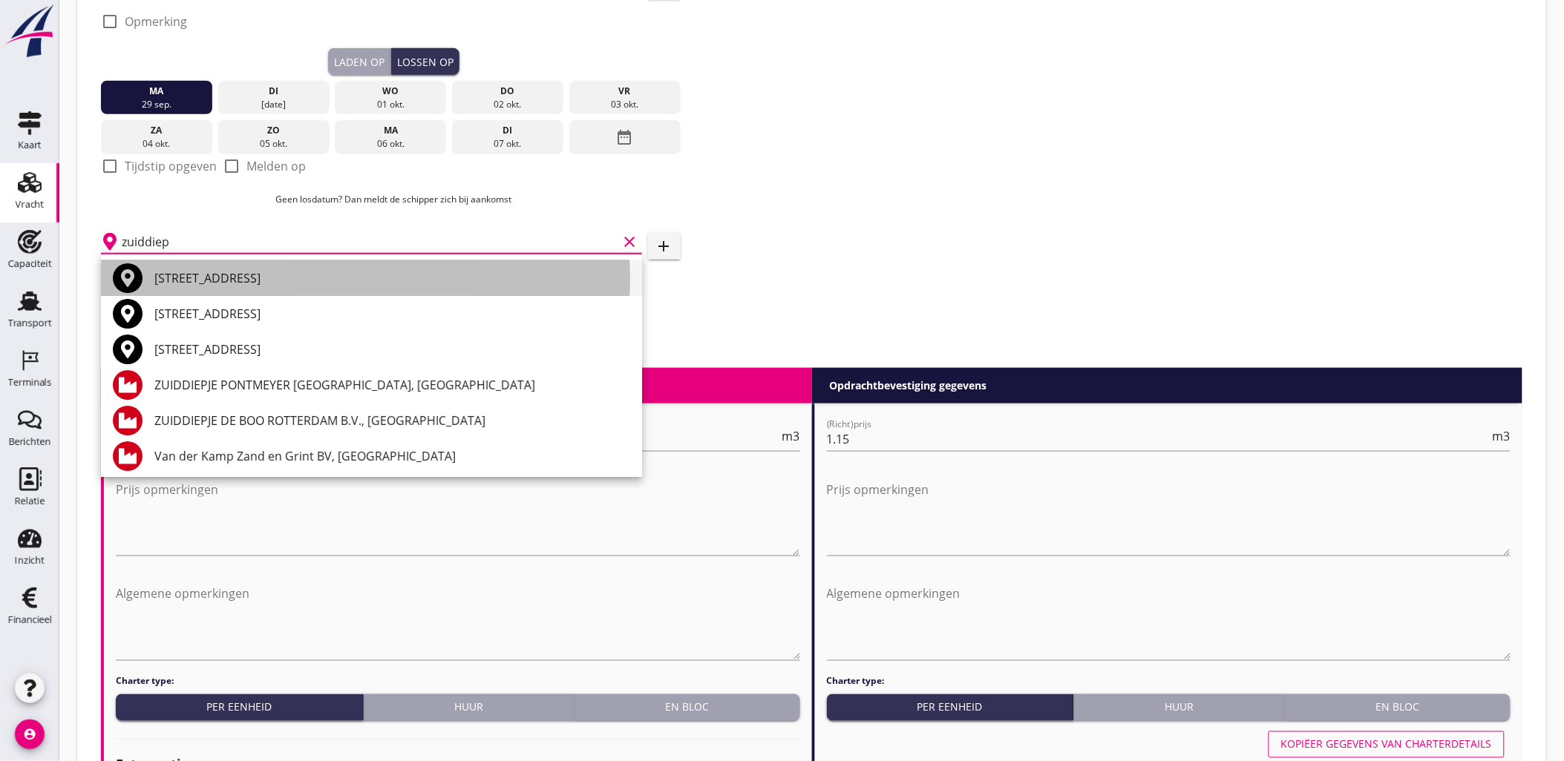
click at [431, 285] on div "[STREET_ADDRESS]" at bounding box center [392, 278] width 476 height 18
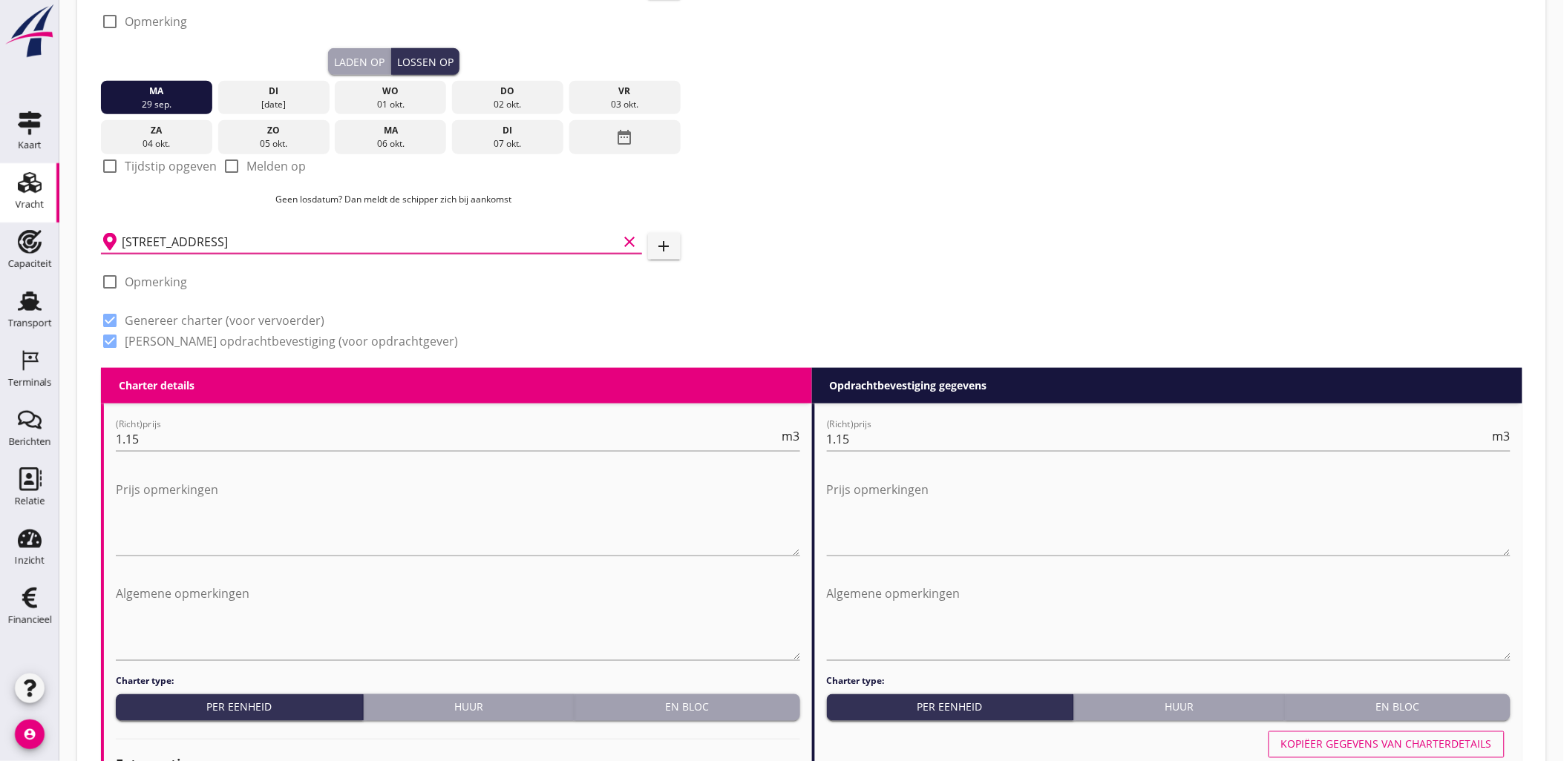
type input "[STREET_ADDRESS]"
click at [937, 218] on div "Zoeken op opdrachtgever... Combinatie Noordzeezand V.O.F. clear arrow_drop_down…" at bounding box center [811, 21] width 1433 height 693
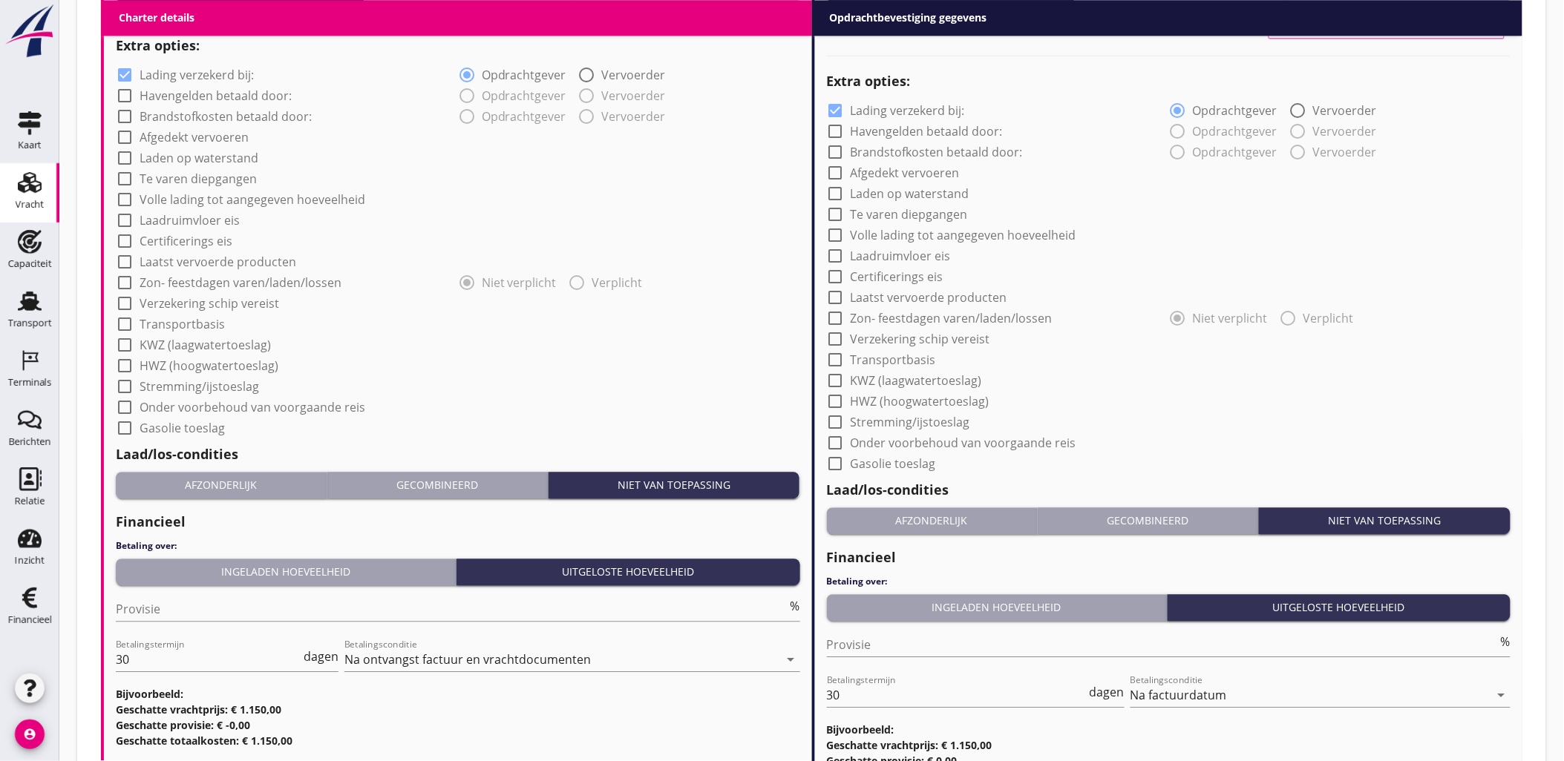
scroll to position [1266, 0]
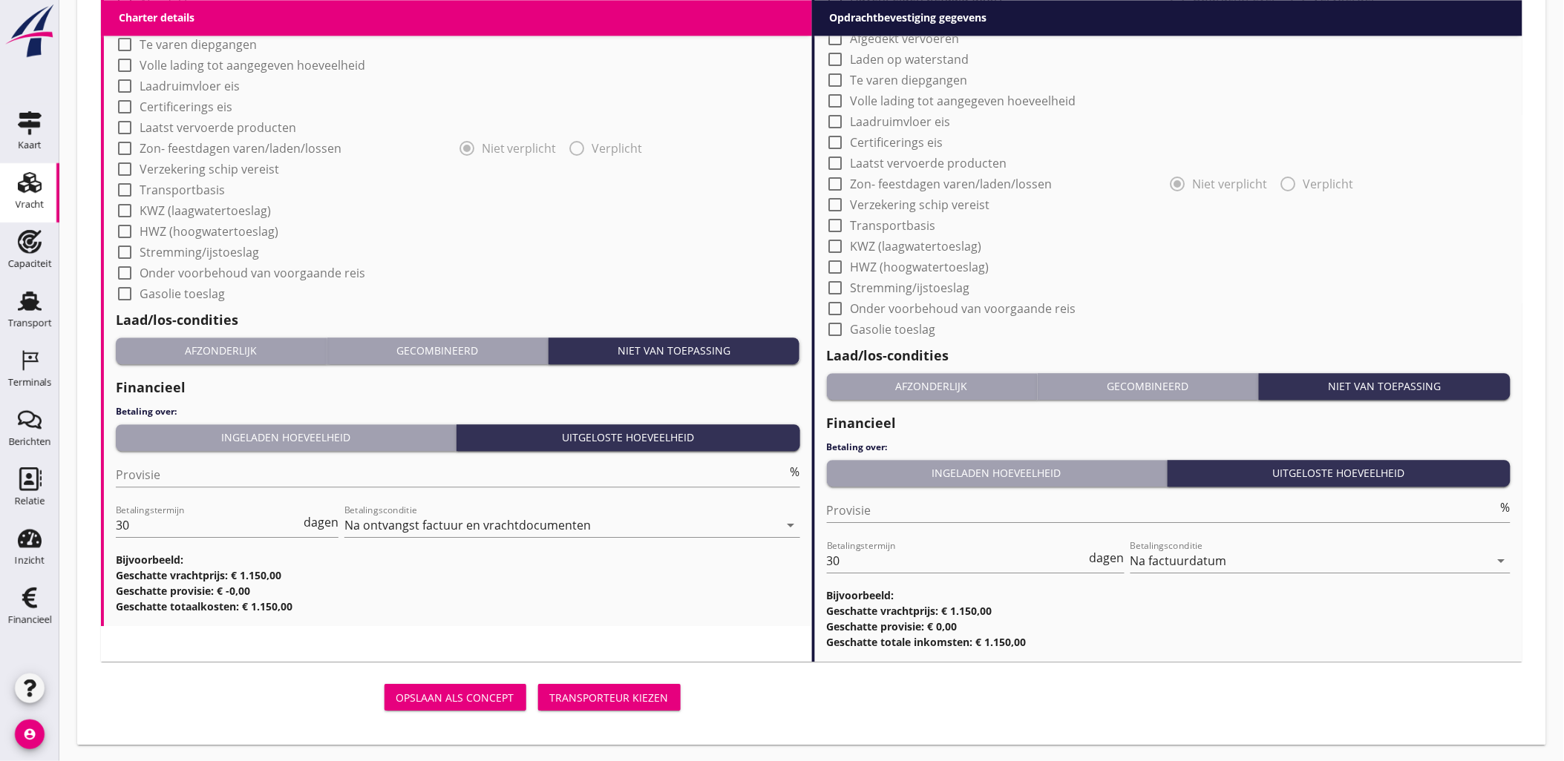
click at [598, 684] on button "Transporteur kiezen" at bounding box center [609, 697] width 143 height 27
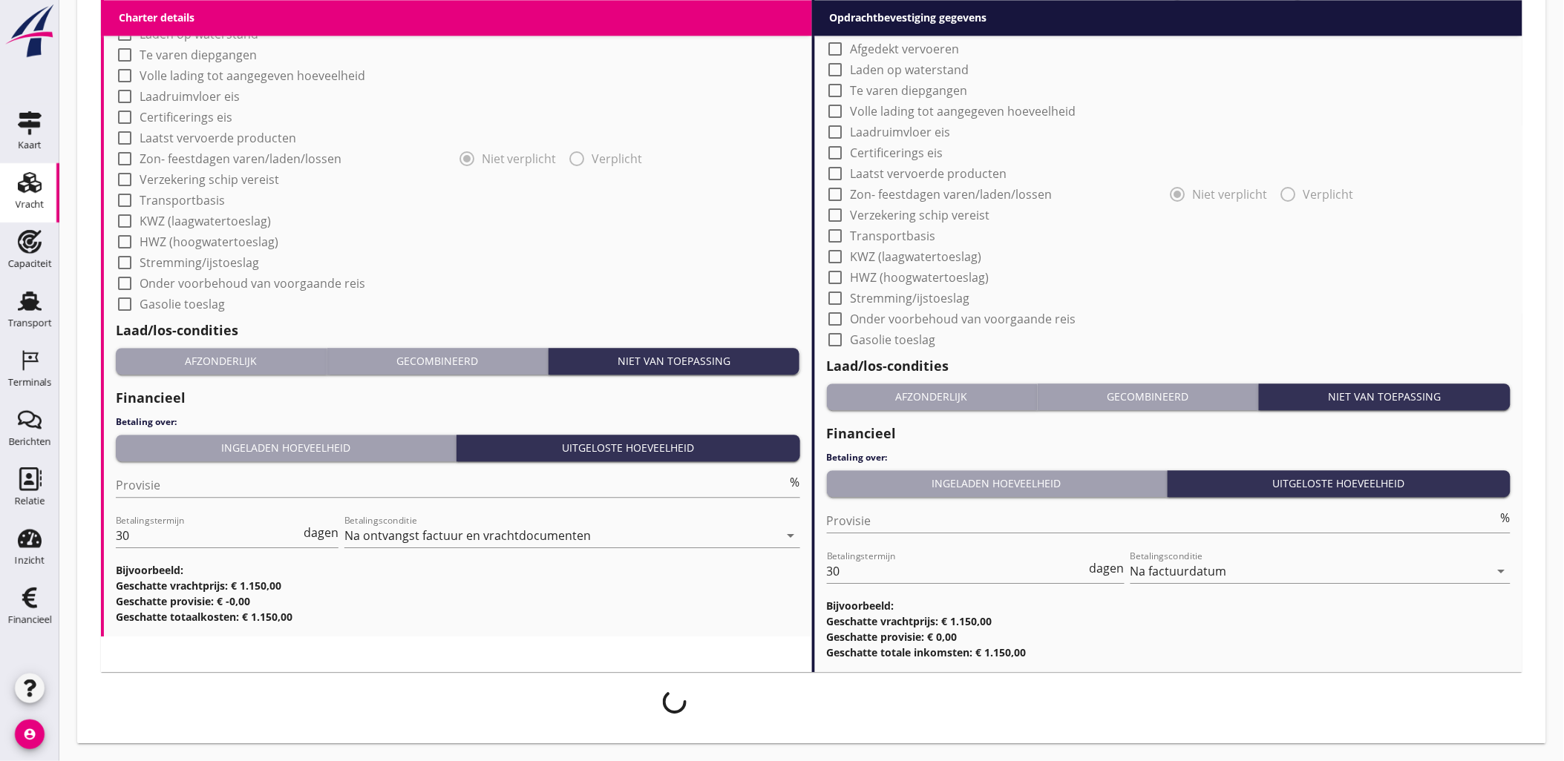
scroll to position [1255, 0]
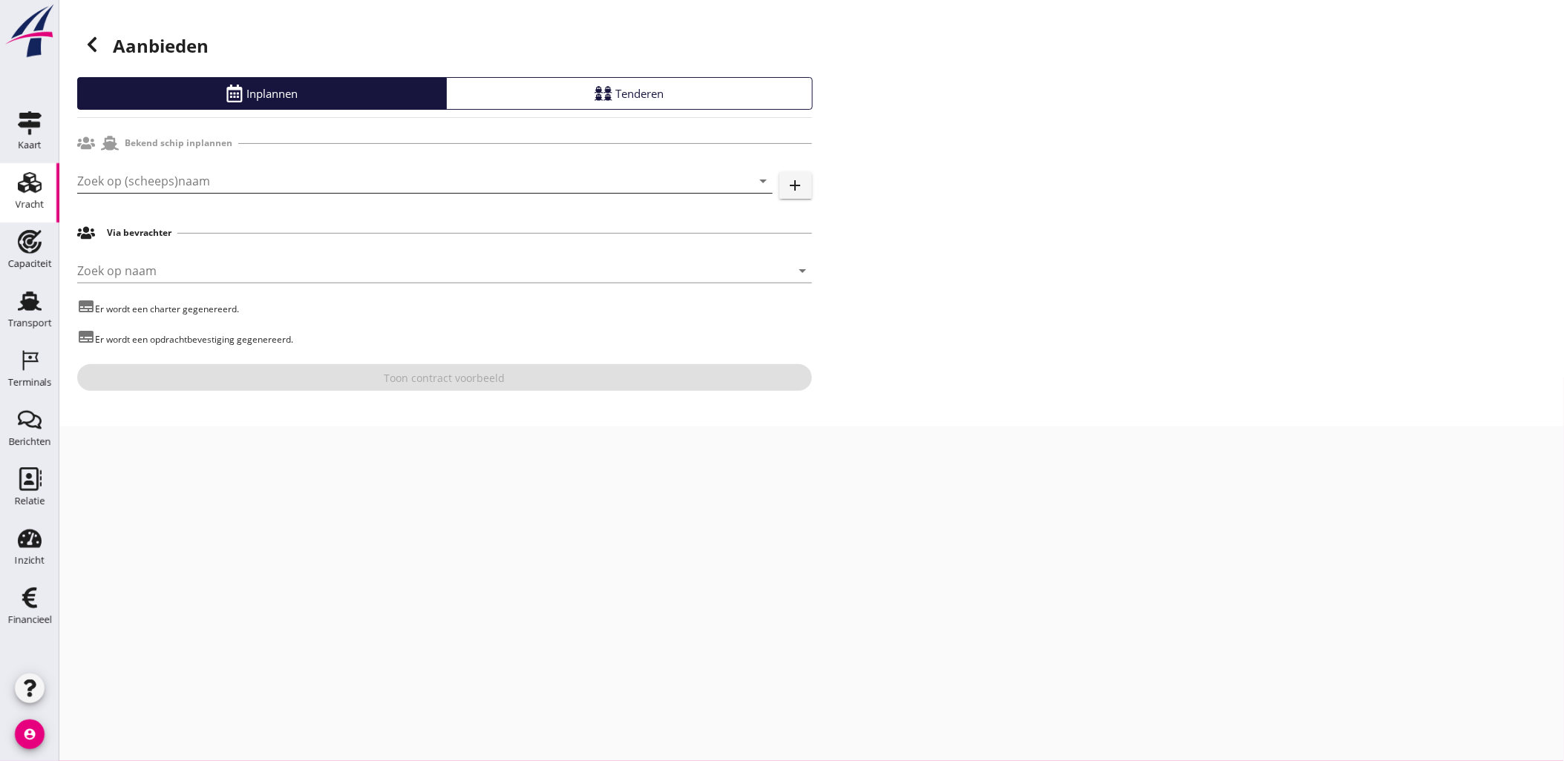
click at [197, 186] on input "Zoek op (scheeps)naam" at bounding box center [404, 181] width 654 height 24
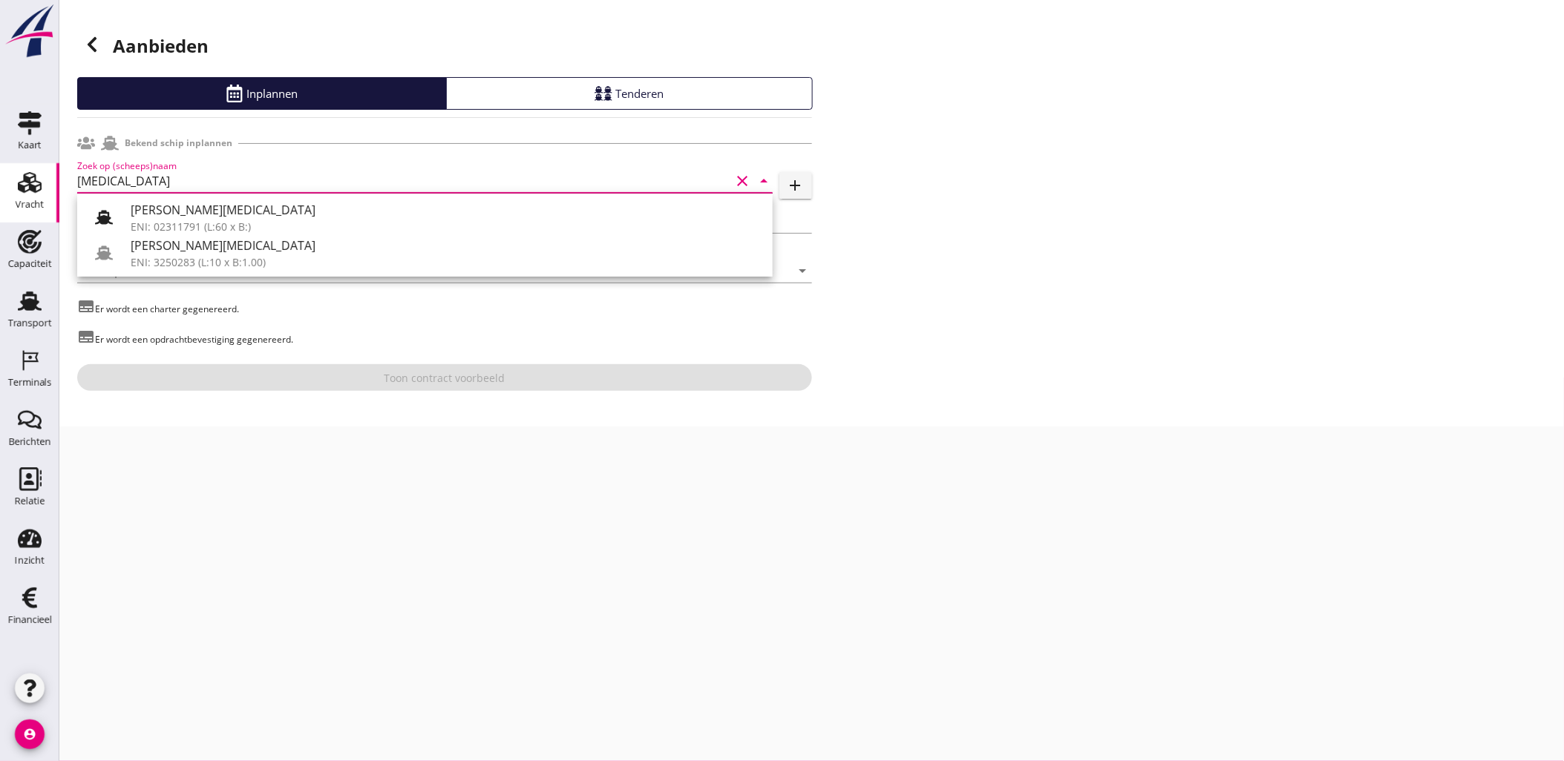
drag, startPoint x: 209, startPoint y: 180, endPoint x: 125, endPoint y: 178, distance: 84.6
click at [122, 180] on input "[MEDICAL_DATA]" at bounding box center [404, 181] width 654 height 24
click at [764, 190] on icon "arrow_drop_down" at bounding box center [764, 181] width 18 height 18
type input "k"
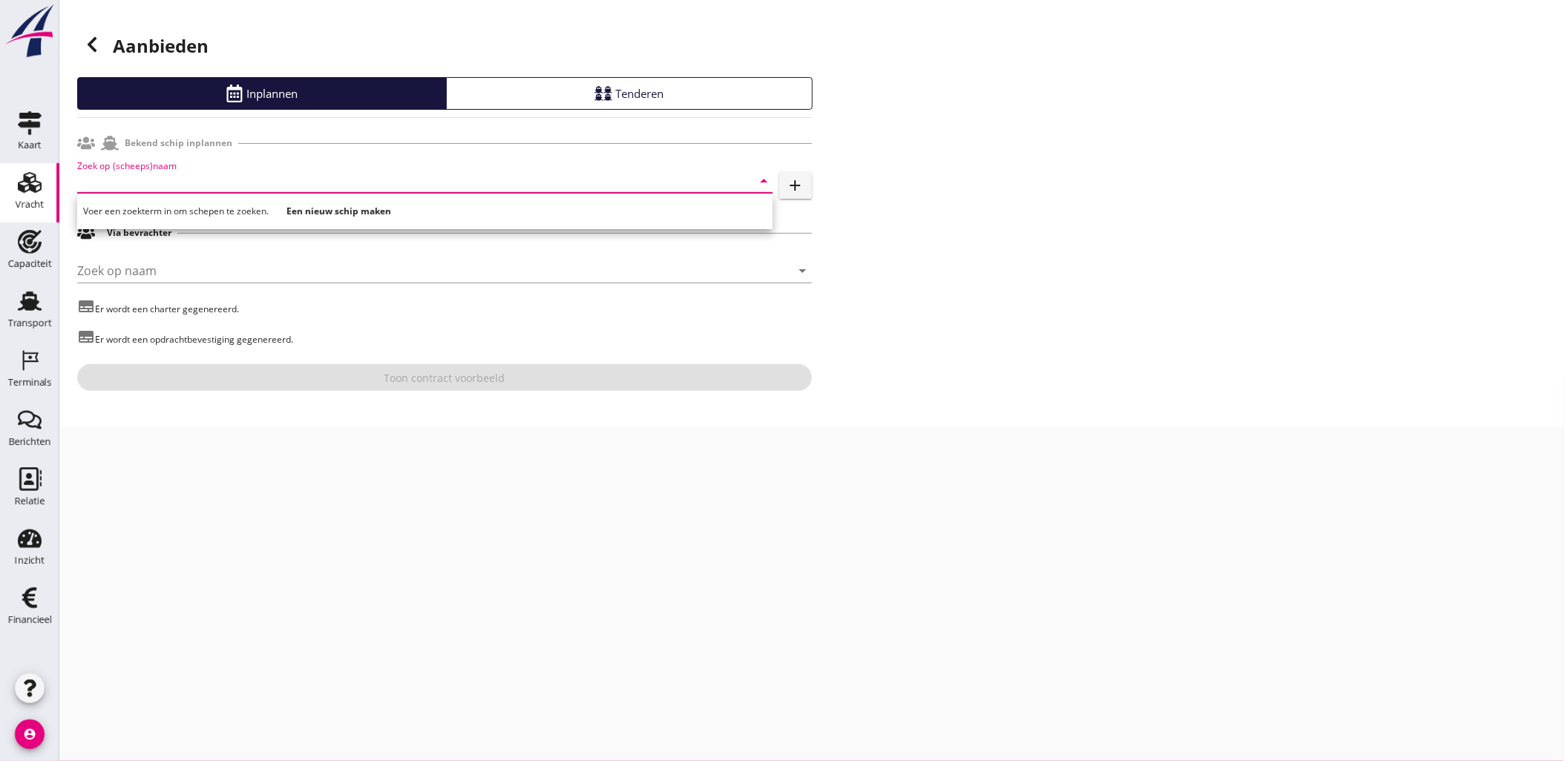
click at [439, 182] on input "Zoek op (scheeps)naam" at bounding box center [404, 181] width 654 height 24
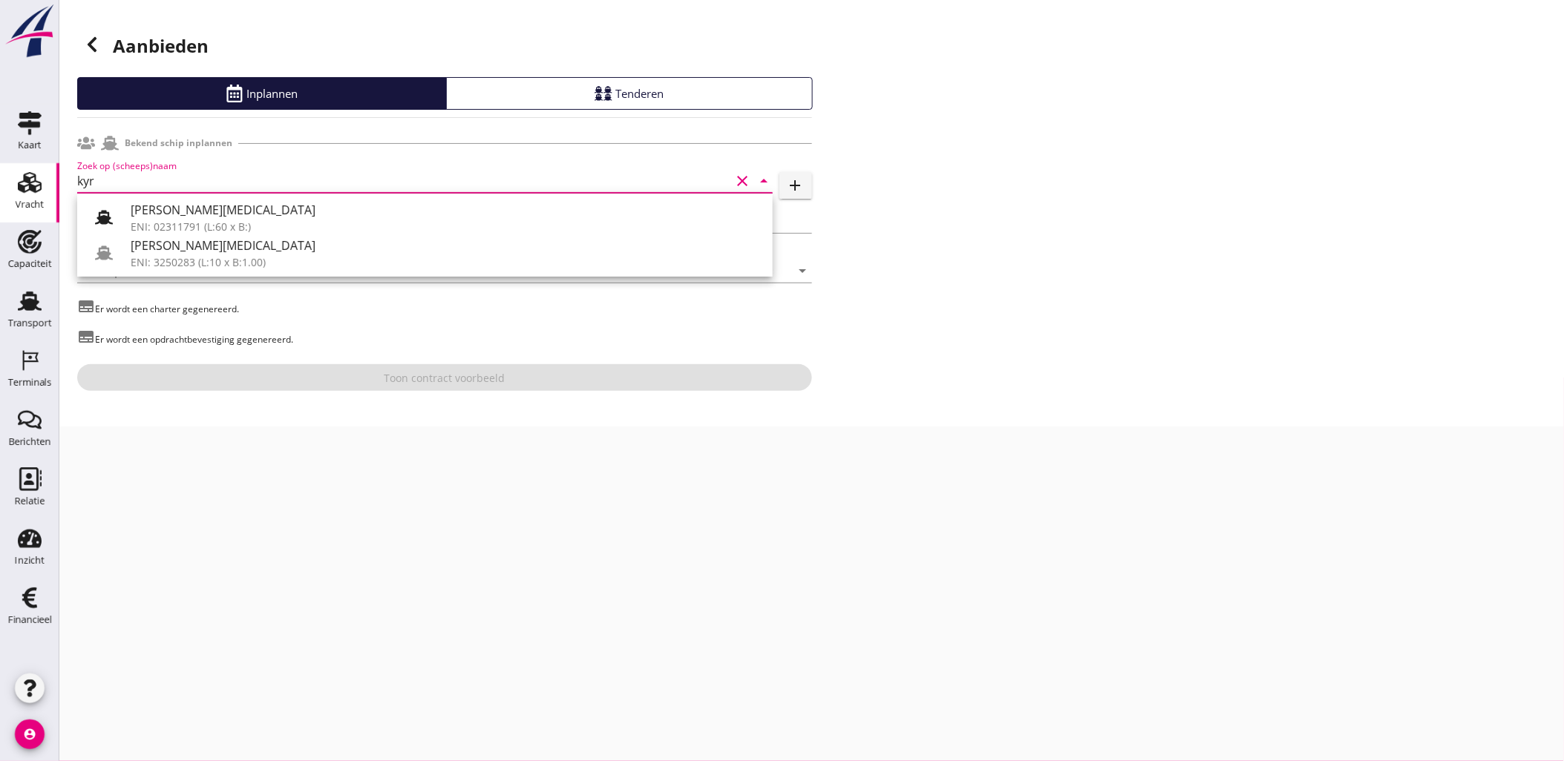
type input "kyr"
click at [787, 183] on icon "add" at bounding box center [796, 186] width 18 height 18
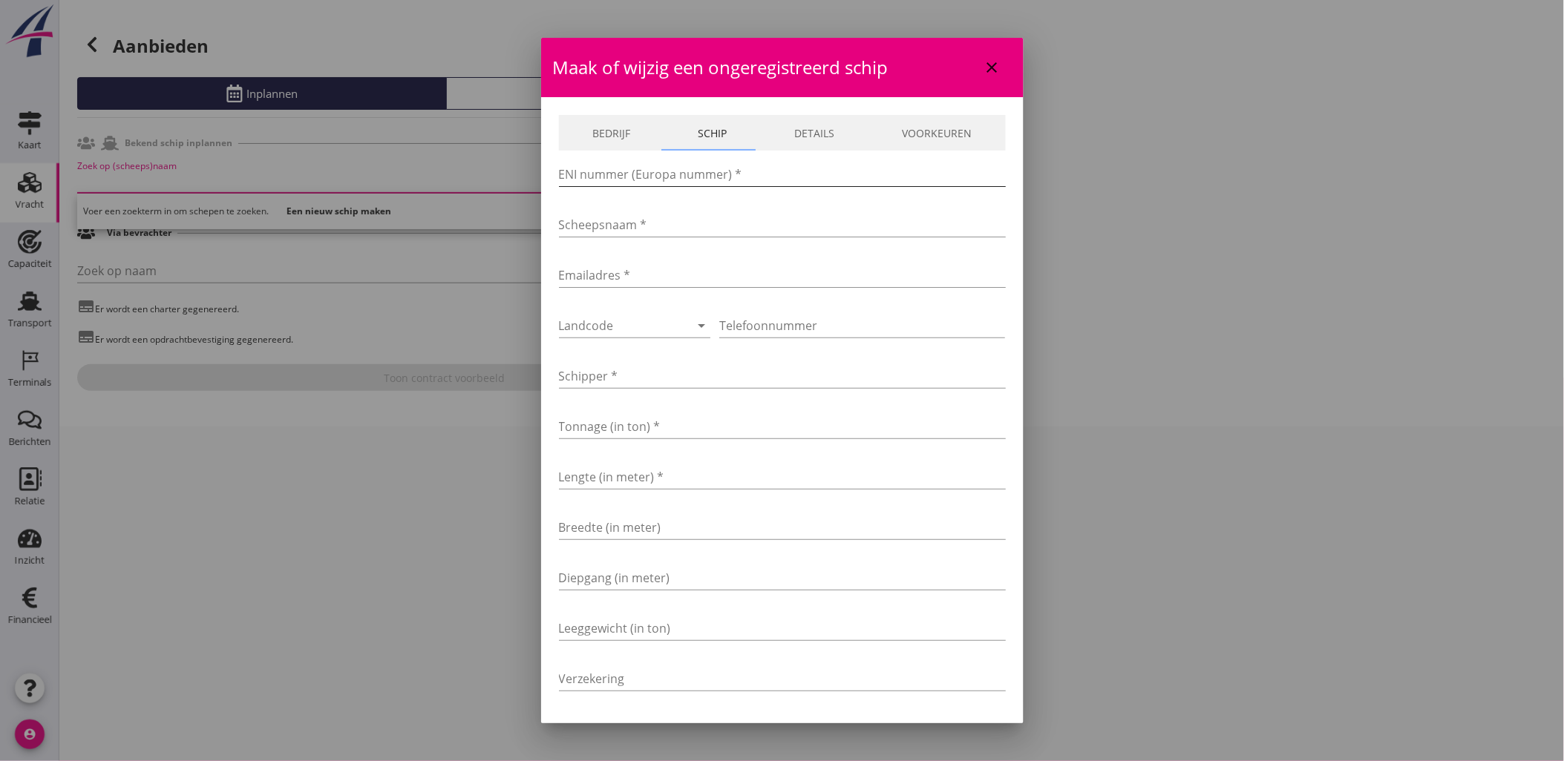
click at [714, 180] on input "ENI nummer (Europa nummer) *" at bounding box center [782, 175] width 447 height 24
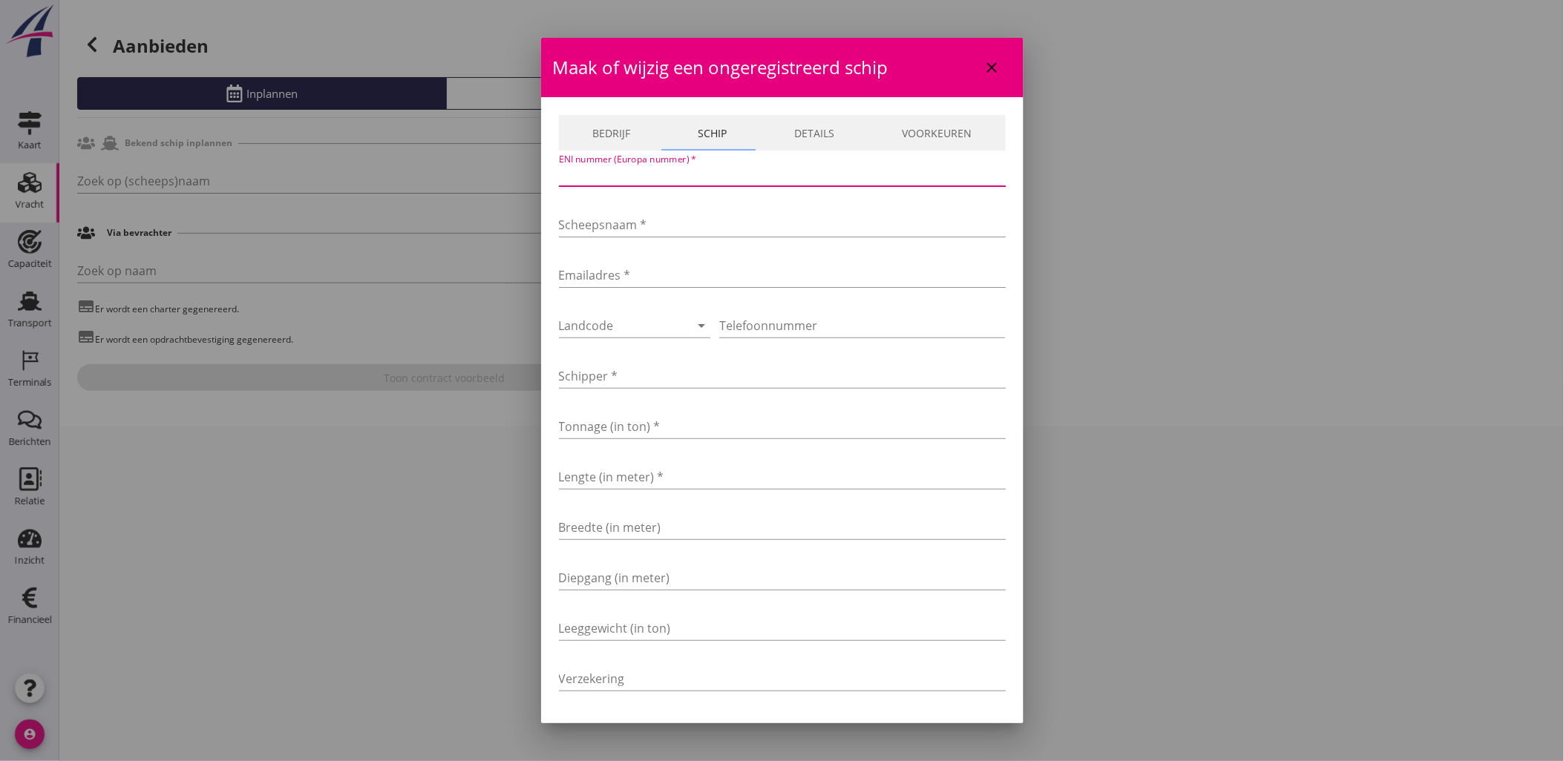
click at [873, 179] on input "ENI nummer (Europa nummer) *" at bounding box center [782, 175] width 447 height 24
click at [893, 206] on div "Scheepsnaam *" at bounding box center [782, 228] width 447 height 48
click at [900, 217] on input "Scheepsnaam *" at bounding box center [782, 225] width 447 height 24
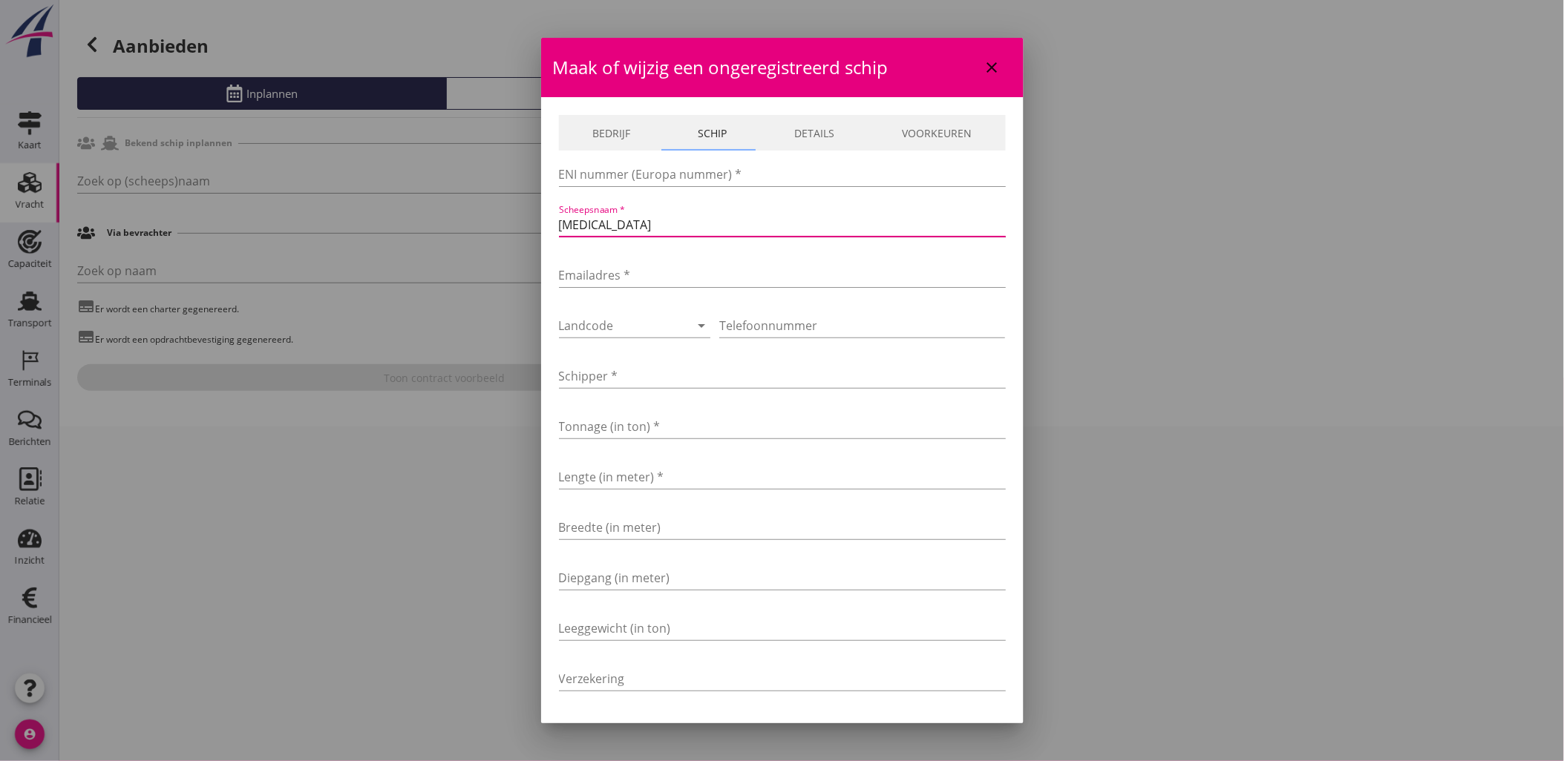
type input "[MEDICAL_DATA]"
click at [730, 167] on input "ENI nummer (Europa nummer) *" at bounding box center [782, 175] width 447 height 24
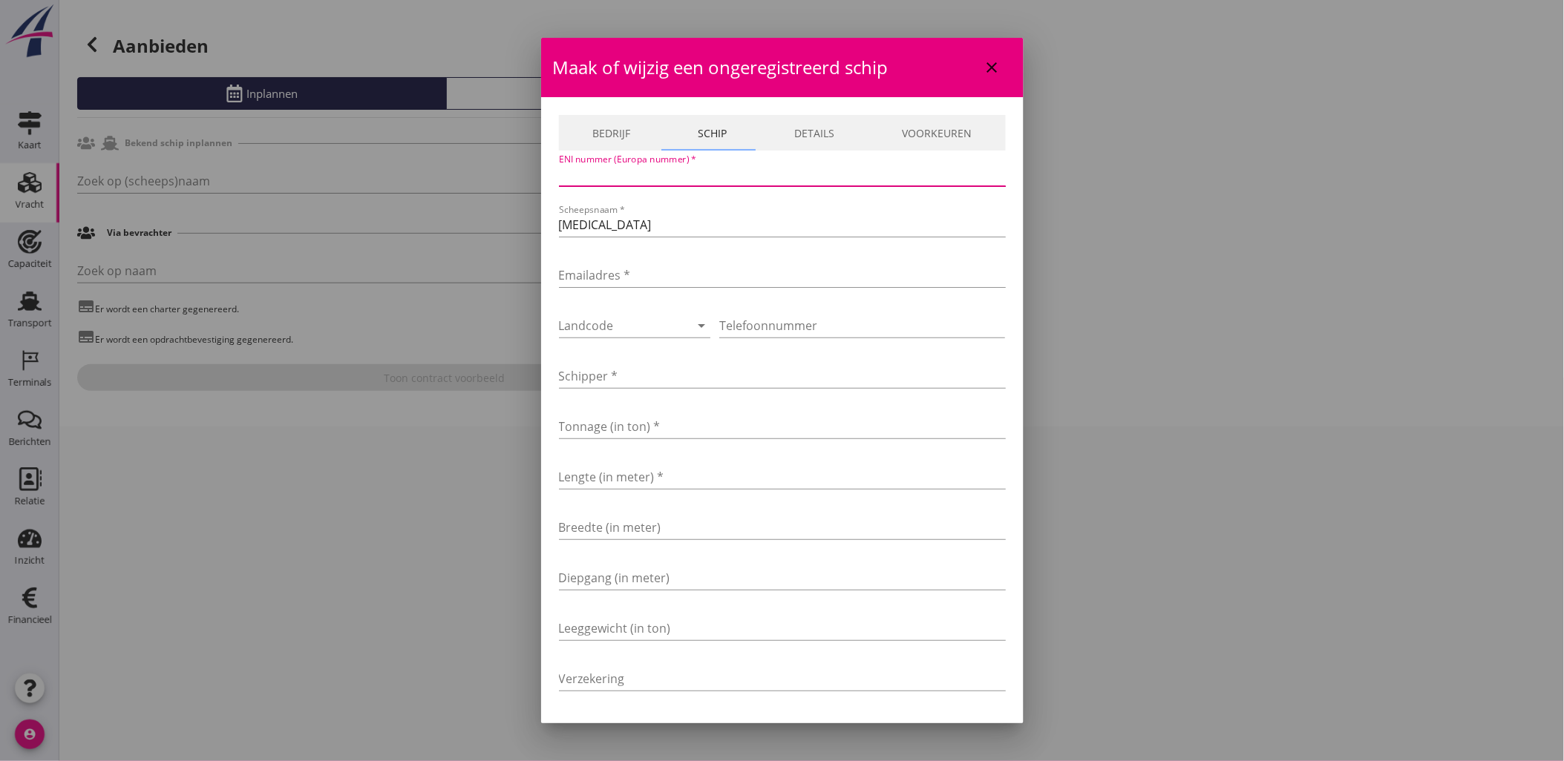
click at [713, 173] on input "ENI nummer (Europa nummer) *" at bounding box center [782, 175] width 447 height 24
click at [615, 478] on input "Lengte (in meter) *" at bounding box center [782, 477] width 447 height 24
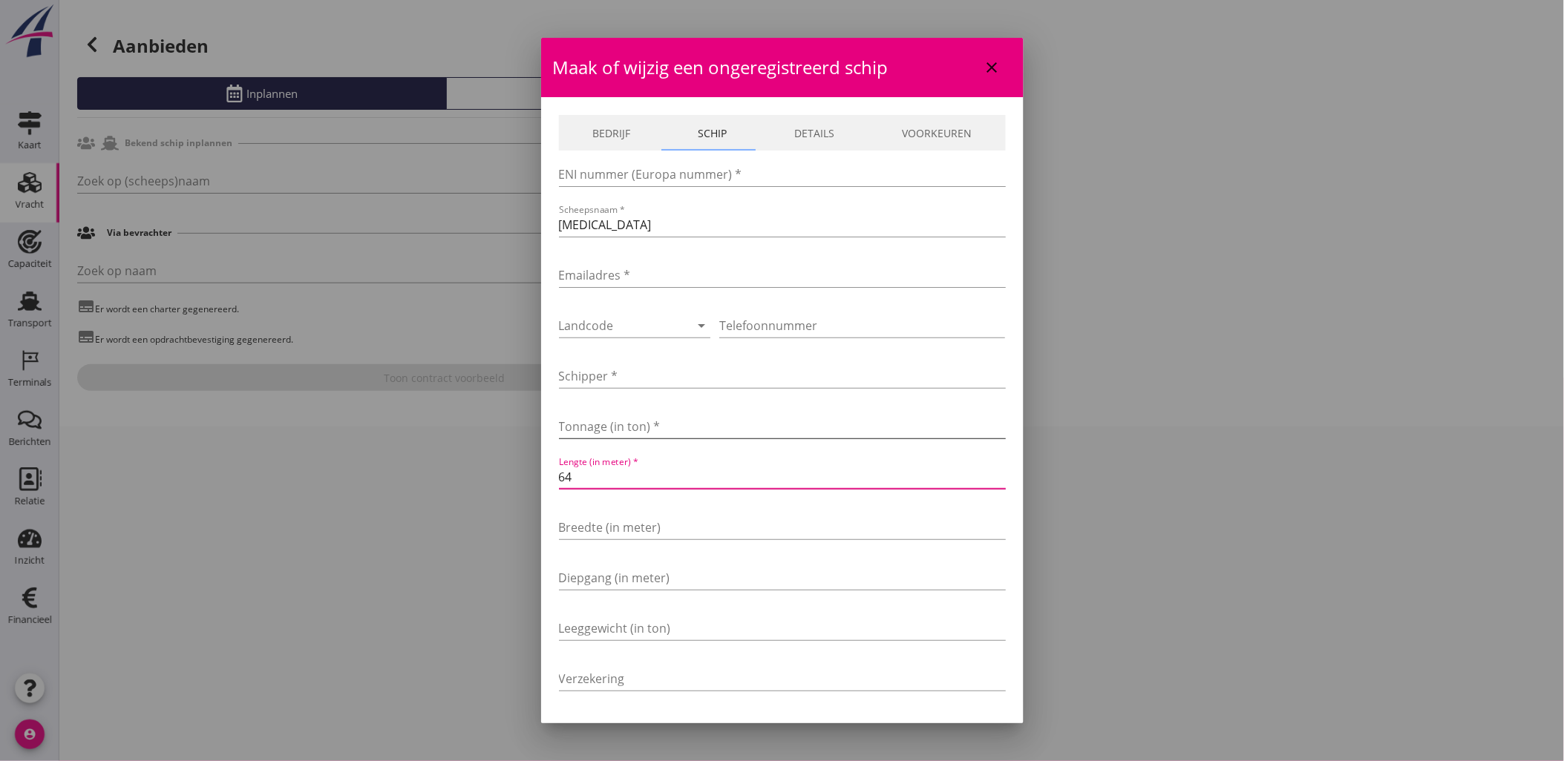
type input "64"
click at [638, 423] on input "Tonnage (in ton) *" at bounding box center [782, 427] width 447 height 24
click at [641, 516] on input "Breedte (in meter)" at bounding box center [782, 528] width 447 height 24
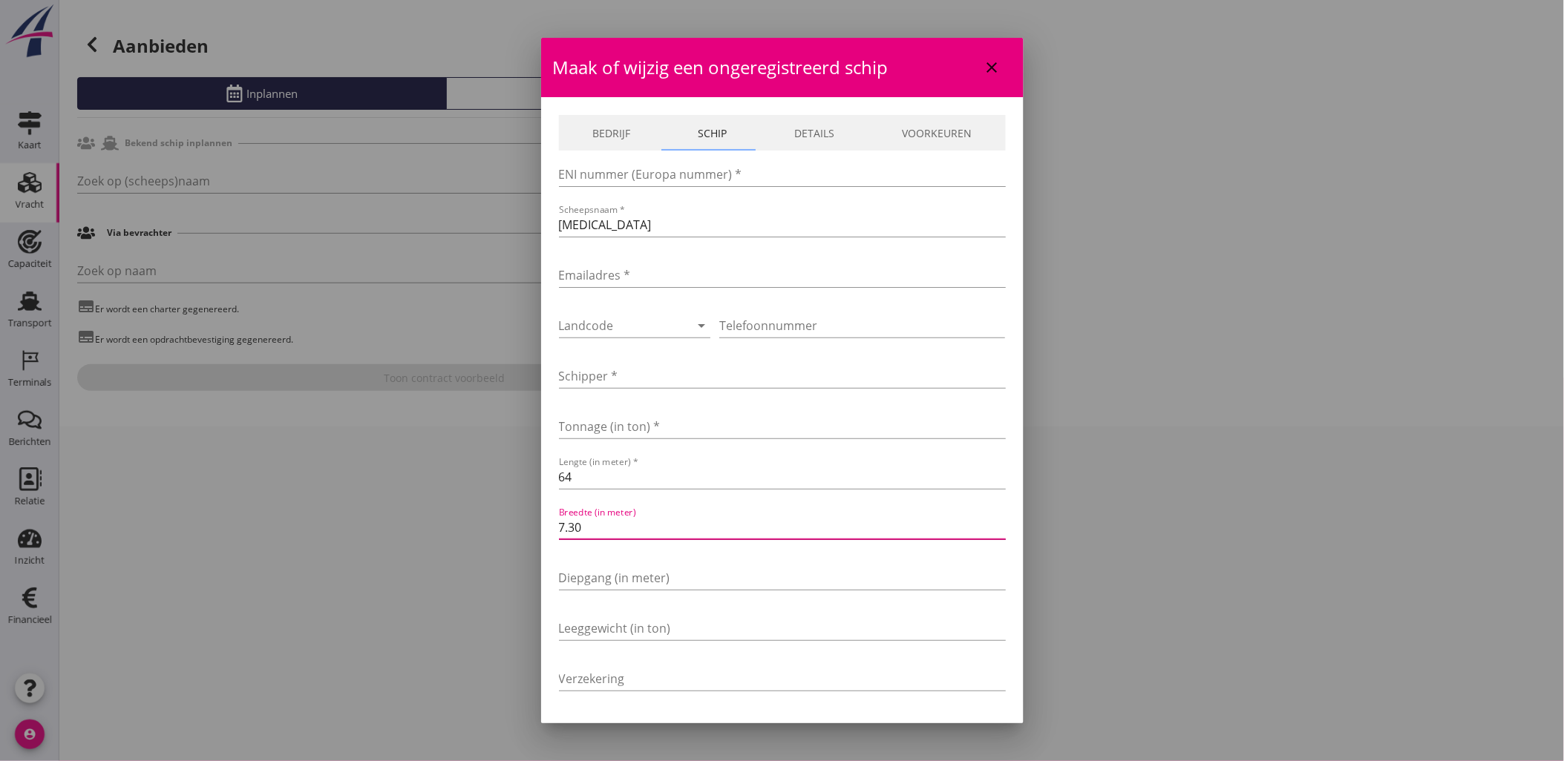
type input "7.30"
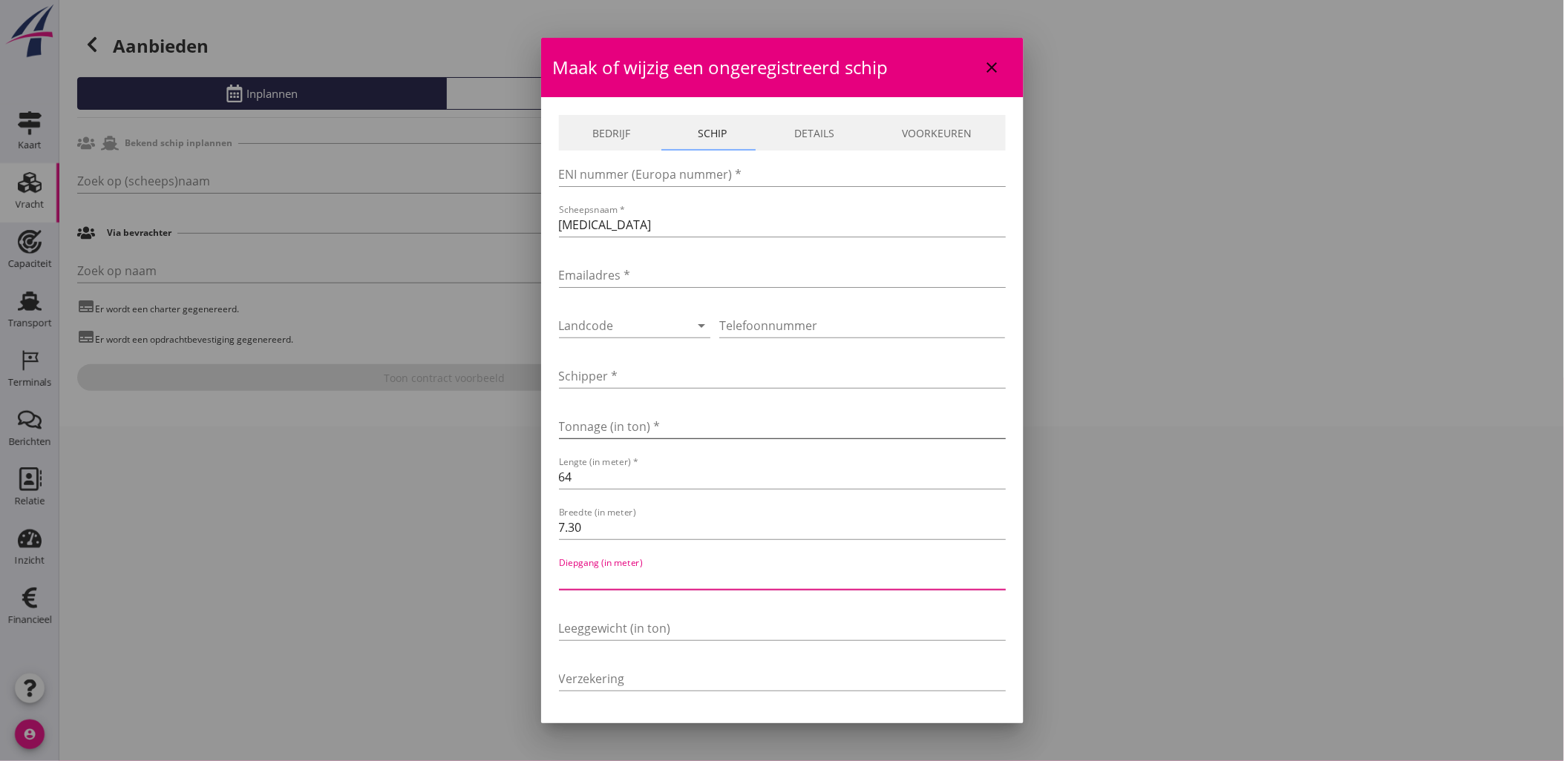
click at [725, 427] on input "Tonnage (in ton) *" at bounding box center [782, 427] width 447 height 24
click at [673, 370] on input "Schipper *" at bounding box center [782, 376] width 447 height 24
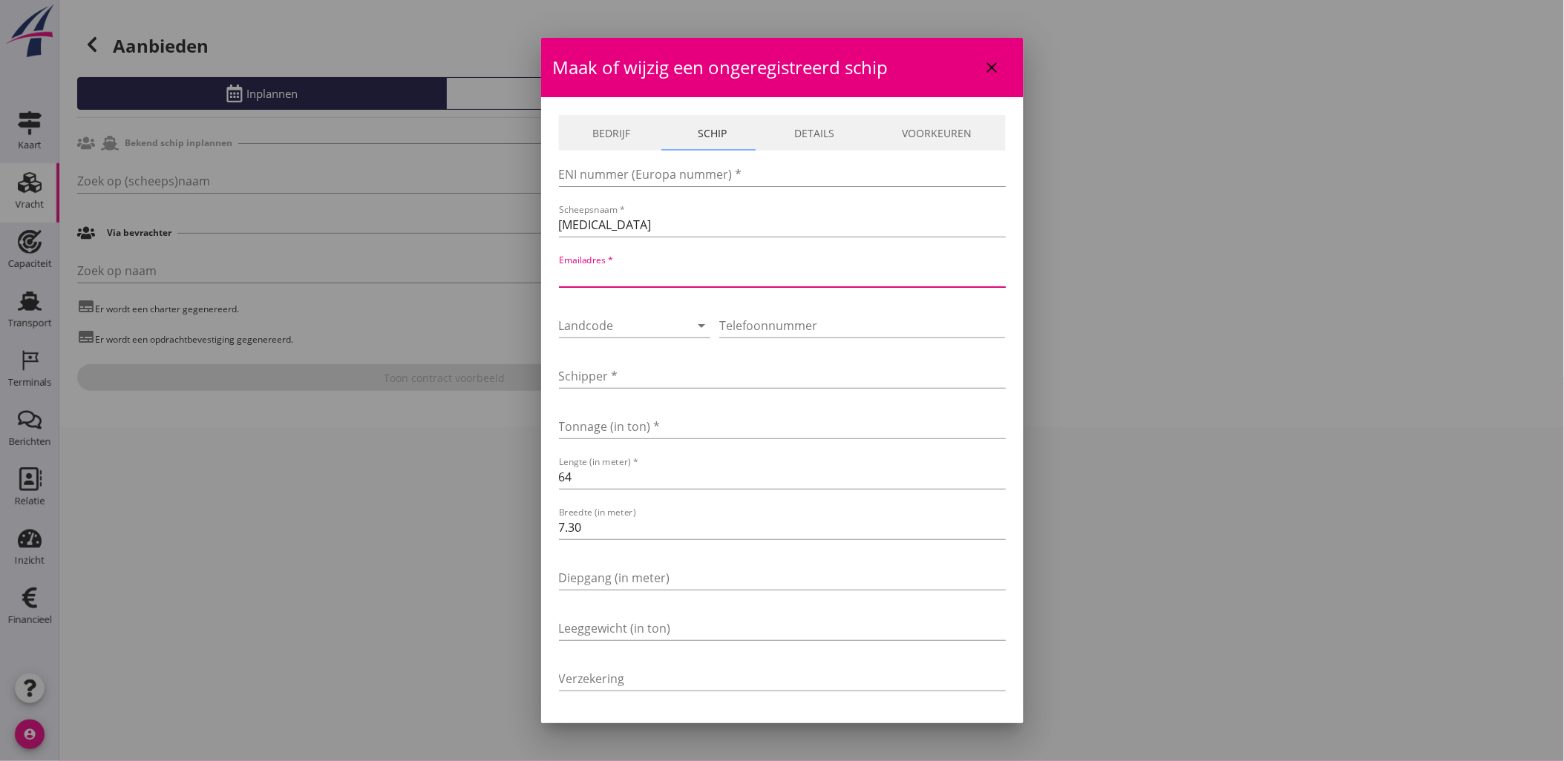
click at [629, 266] on input "Emailadres *" at bounding box center [782, 275] width 447 height 24
paste input "02311510"
type input "02311510"
drag, startPoint x: 640, startPoint y: 272, endPoint x: 542, endPoint y: 271, distance: 98.0
click at [542, 271] on div "Bedrijf Schip Details Voorkeuren Bedrijfsnaam * Referentie E-mailadres * BTW-nu…" at bounding box center [782, 437] width 482 height 681
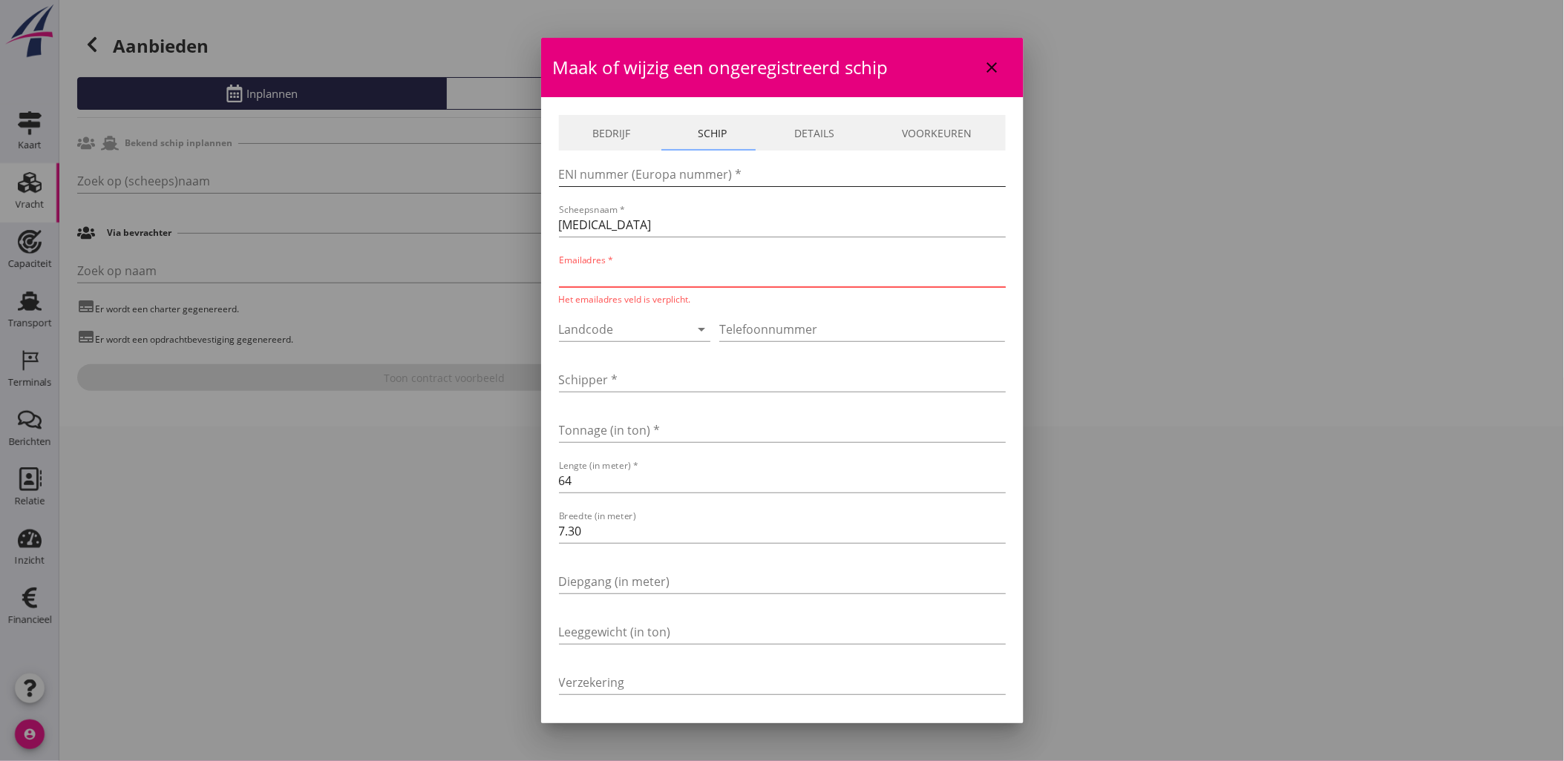
click at [650, 174] on input "ENI nummer (Europa nummer) *" at bounding box center [782, 175] width 447 height 24
paste input "02311510"
type input "02311510"
click at [636, 275] on input "Emailadres *" at bounding box center [782, 275] width 447 height 24
click at [575, 277] on input "Emailadres *" at bounding box center [782, 275] width 447 height 24
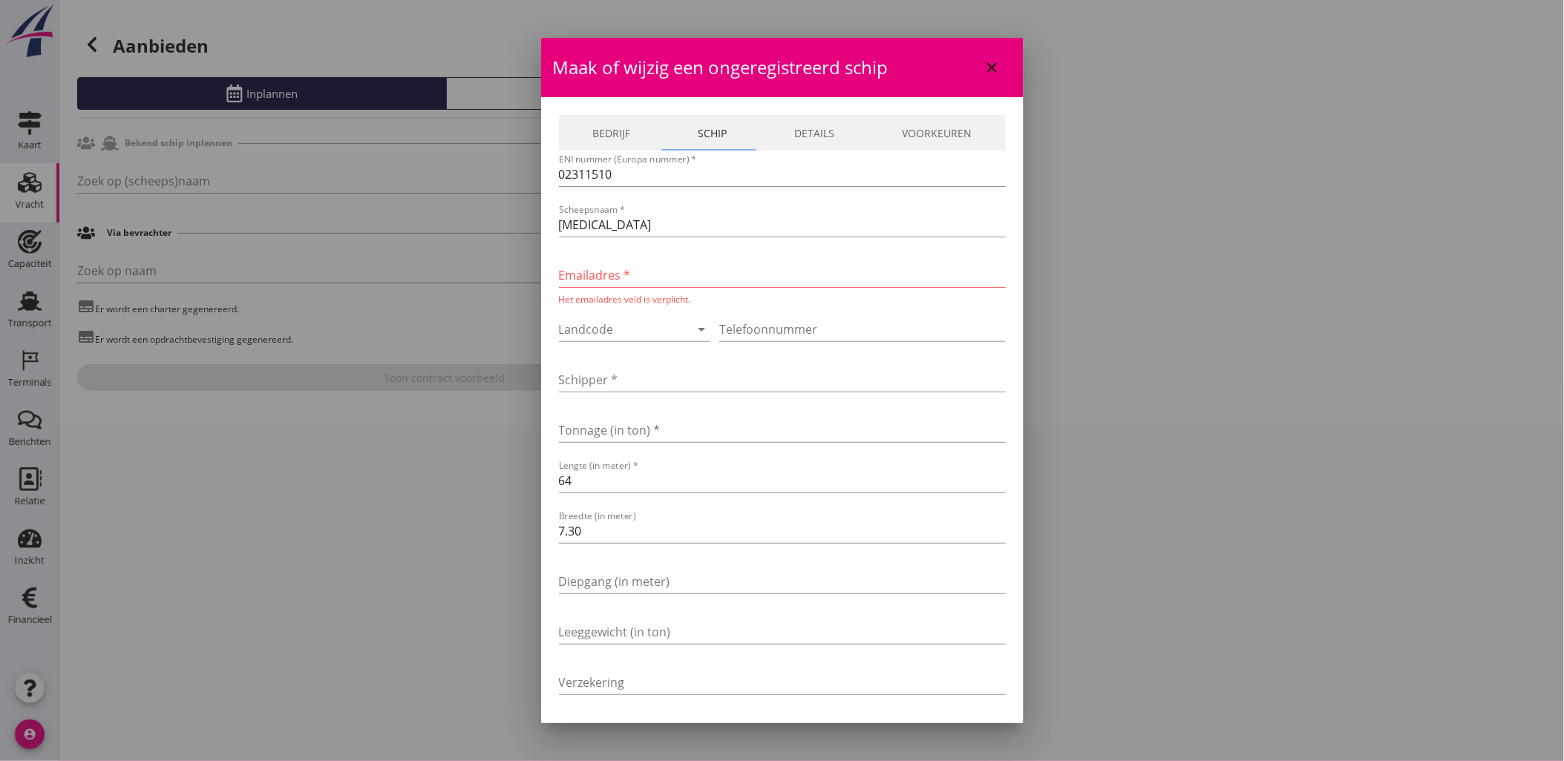
click at [576, 313] on div "Landcode arrow_drop_down" at bounding box center [635, 333] width 152 height 48
click at [587, 324] on div at bounding box center [614, 330] width 111 height 24
click at [619, 342] on div "+31(NL)" at bounding box center [647, 342] width 152 height 18
click at [736, 330] on input "Telefoonnummer" at bounding box center [862, 330] width 286 height 24
click at [689, 270] on input "Emailadres *" at bounding box center [782, 275] width 447 height 24
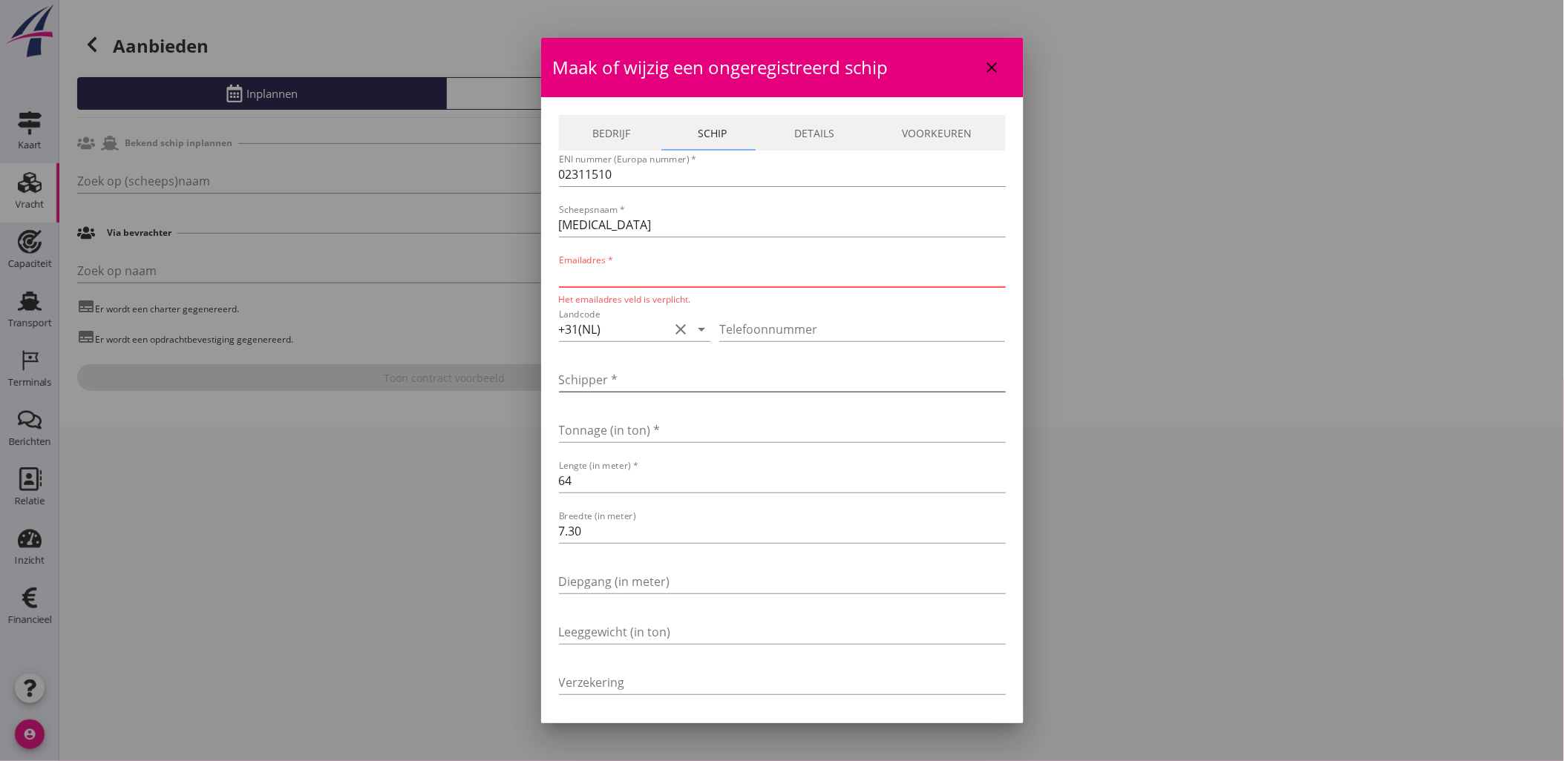
drag, startPoint x: 577, startPoint y: 379, endPoint x: 583, endPoint y: 373, distance: 9.4
click at [577, 379] on input "Schipper *" at bounding box center [782, 380] width 447 height 24
click at [566, 439] on input "Tonnage (in ton) *" at bounding box center [782, 431] width 447 height 24
click at [620, 273] on input "Emailadres *" at bounding box center [782, 275] width 447 height 24
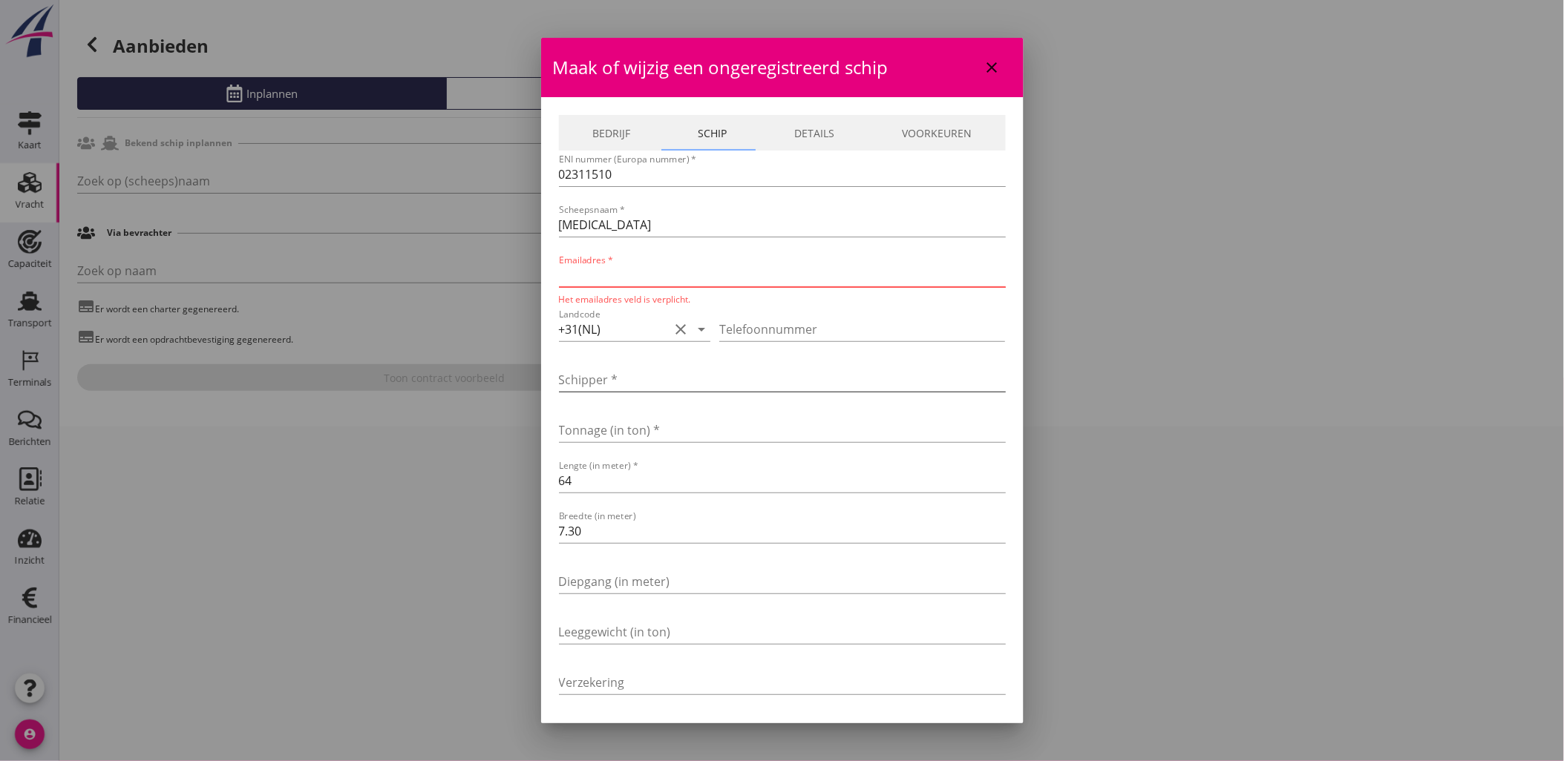
click at [575, 372] on input "Schipper *" at bounding box center [782, 380] width 447 height 24
click at [574, 430] on input "Tonnage (in ton) *" at bounding box center [782, 431] width 447 height 24
type input "879"
click at [628, 573] on input "Diepgang (in meter)" at bounding box center [782, 582] width 447 height 24
type input "2.90"
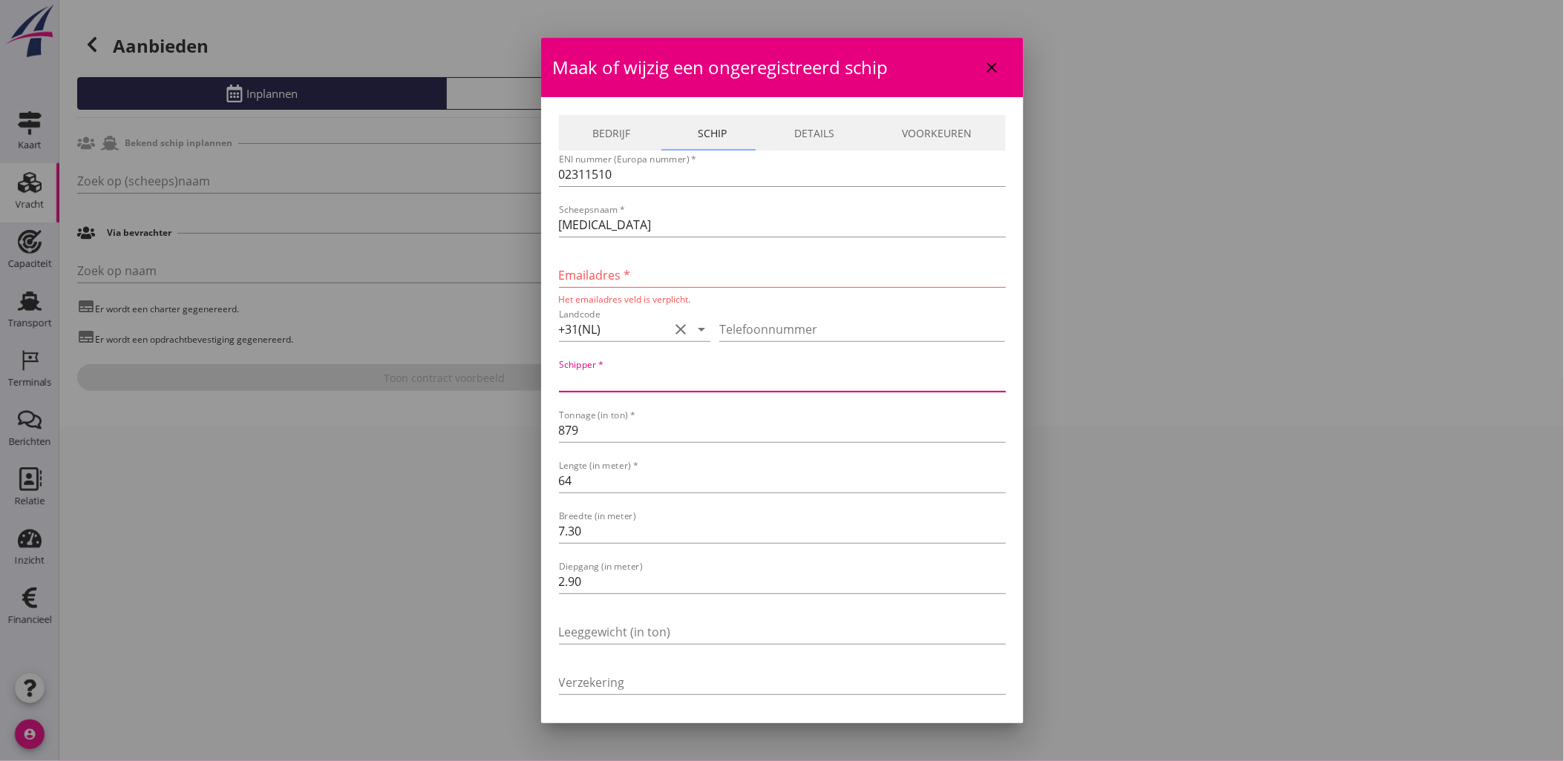
click at [621, 374] on input "Schipper *" at bounding box center [782, 380] width 447 height 24
type input "Palanda"
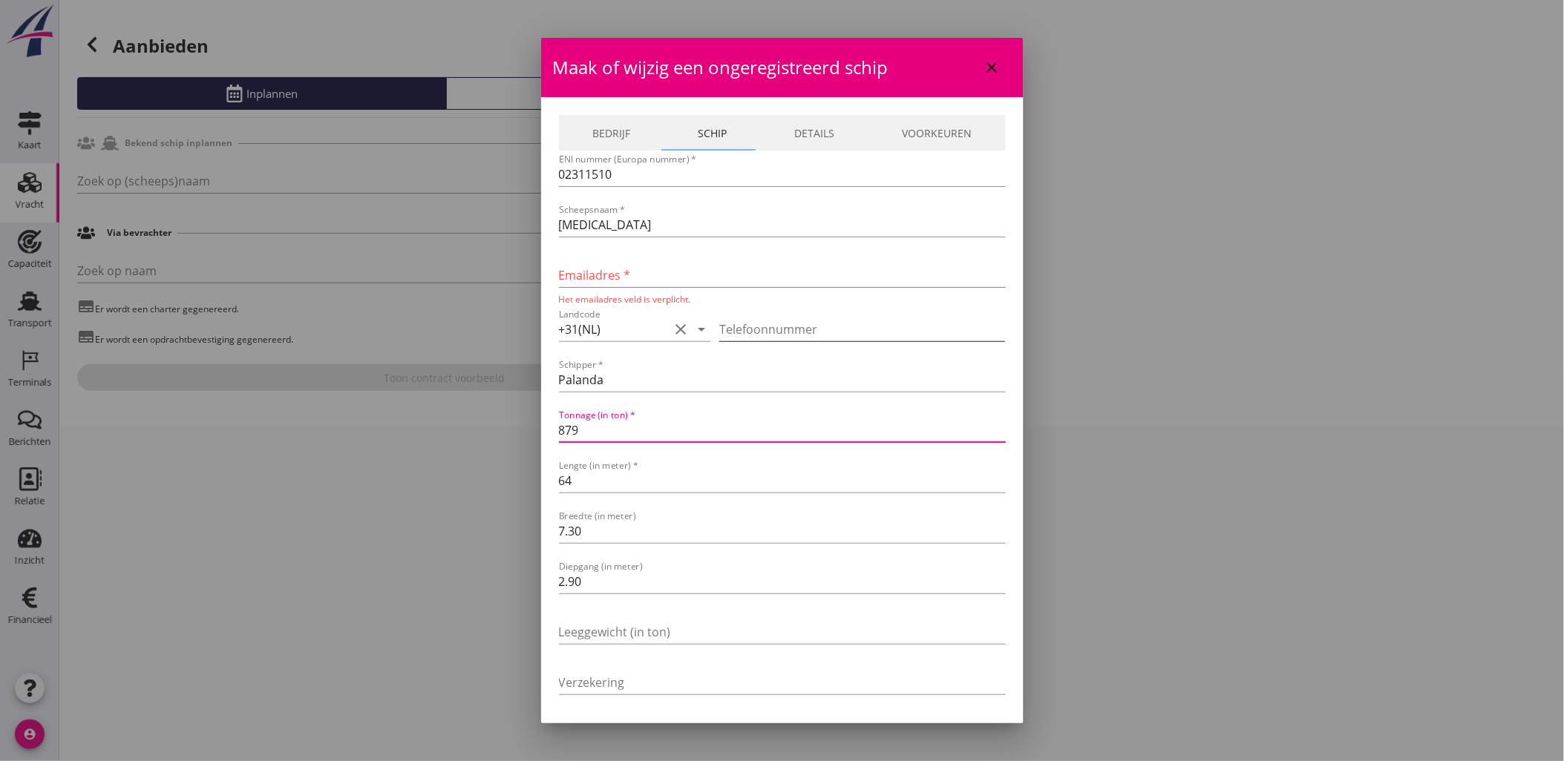
click at [744, 321] on input "Telefoonnummer" at bounding box center [862, 330] width 286 height 24
click at [736, 327] on input "Telefoonnummer" at bounding box center [862, 330] width 286 height 24
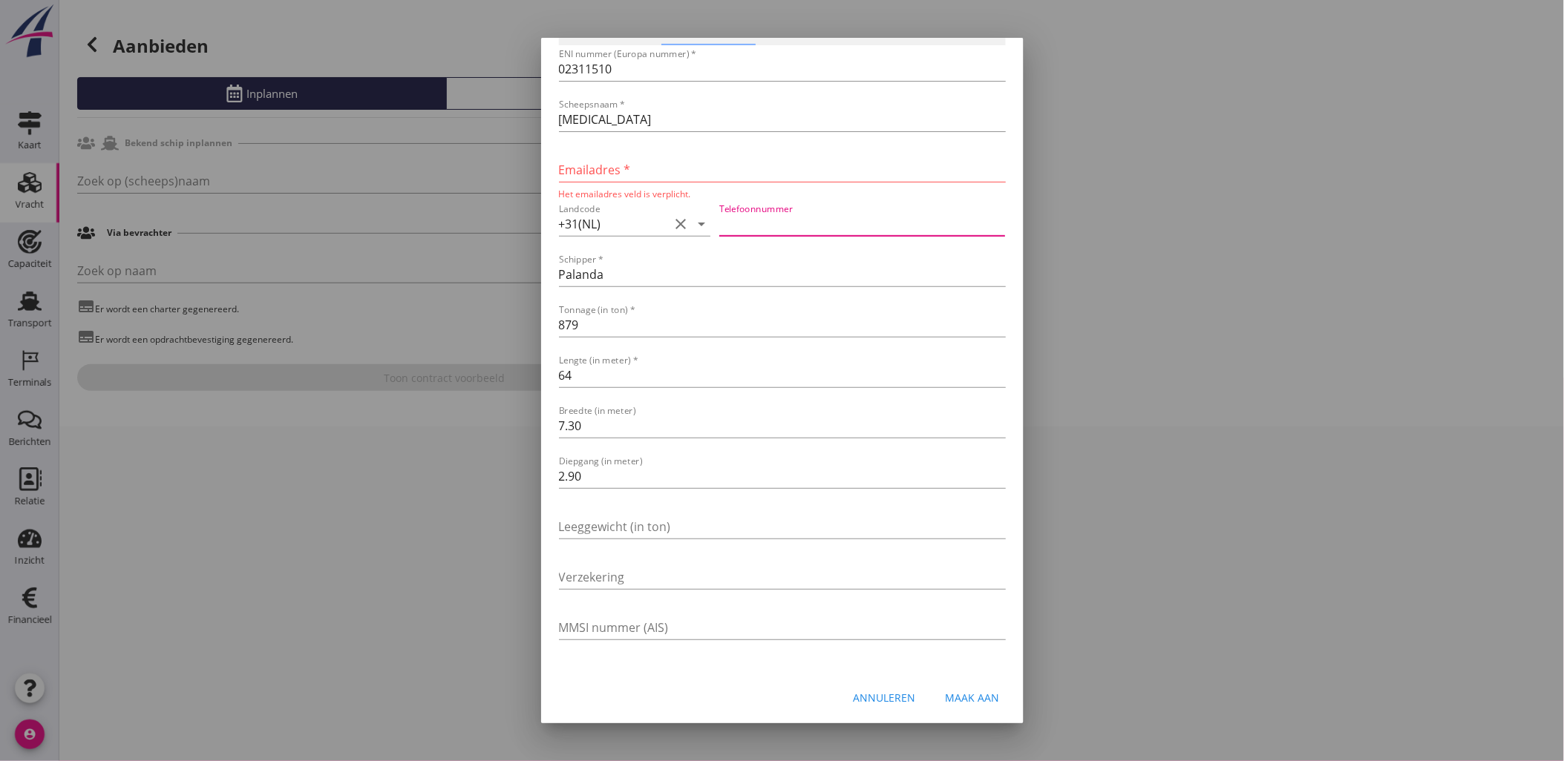
scroll to position [106, 0]
click at [695, 468] on input "2.90" at bounding box center [782, 476] width 447 height 24
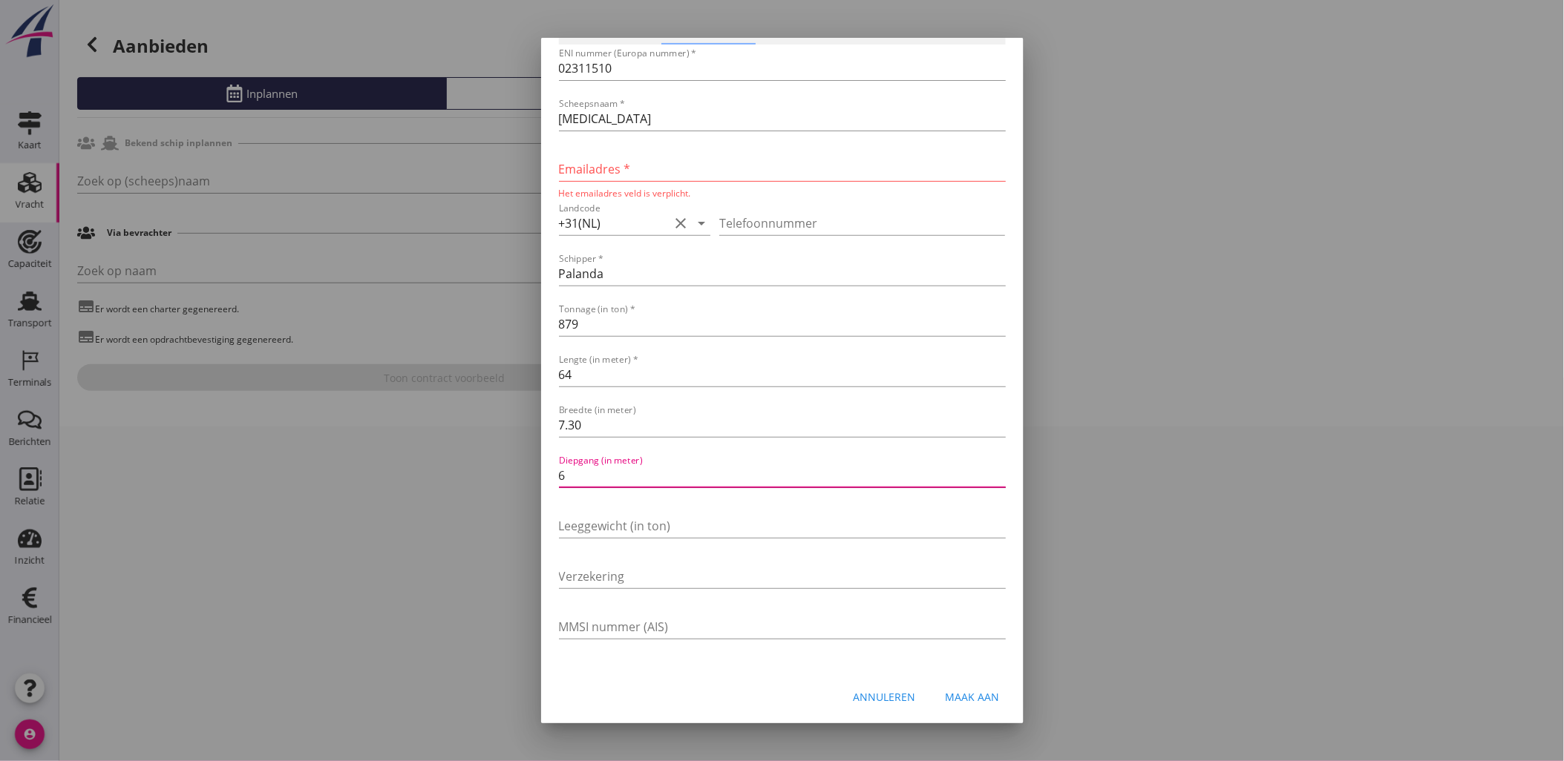
click at [643, 473] on input "6" at bounding box center [782, 476] width 447 height 24
drag, startPoint x: 643, startPoint y: 473, endPoint x: 502, endPoint y: 451, distance: 142.6
click at [502, 451] on div "Ja Nee Liever niet Ja Nee Liever niet Ja Nee Liever niet Ja Nee Liever niet Ja …" at bounding box center [782, 380] width 1564 height 761
type input "2.90"
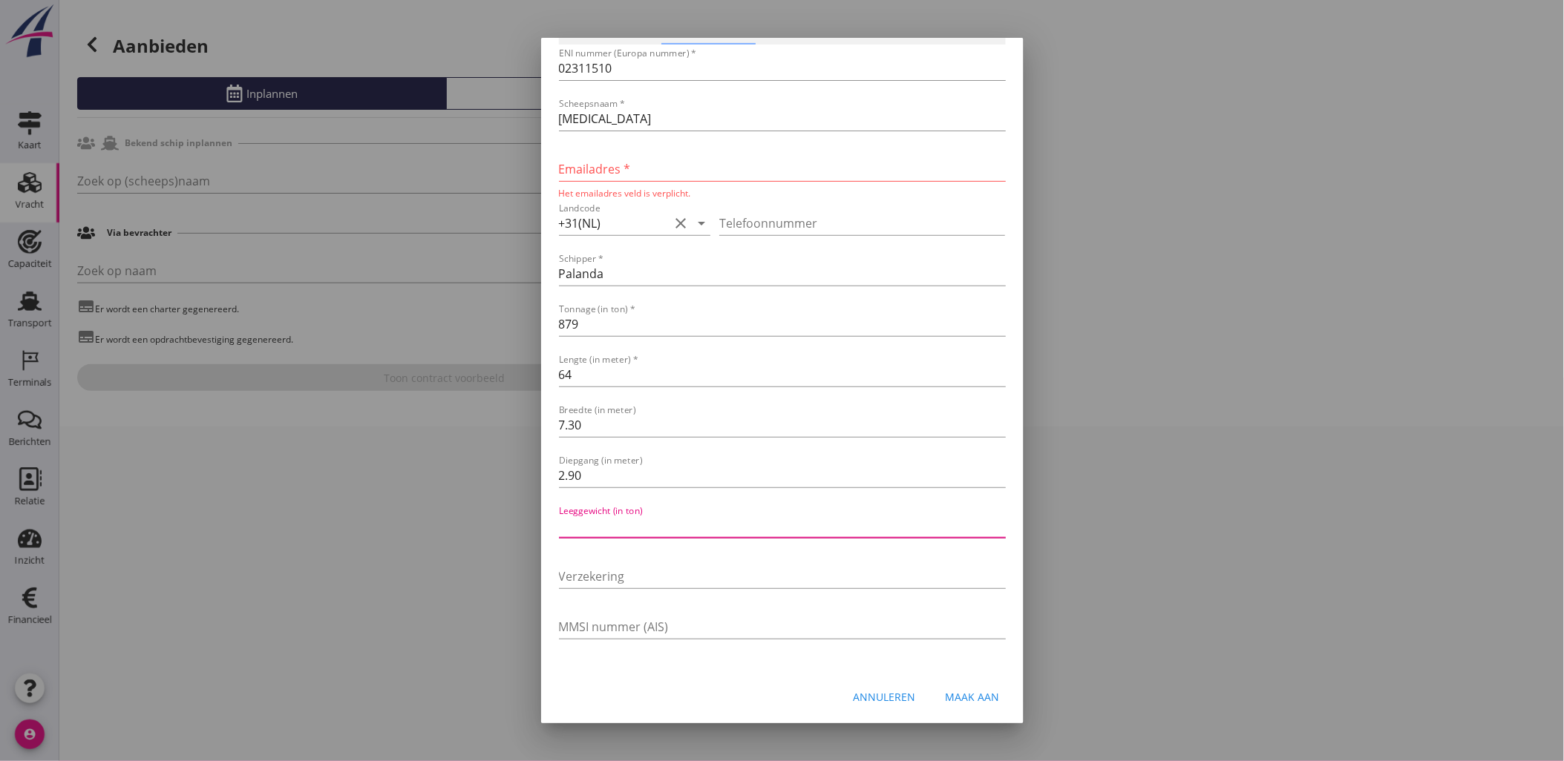
click at [687, 164] on input "Emailadres *" at bounding box center [782, 169] width 447 height 24
click at [694, 117] on input "[MEDICAL_DATA]" at bounding box center [782, 119] width 447 height 24
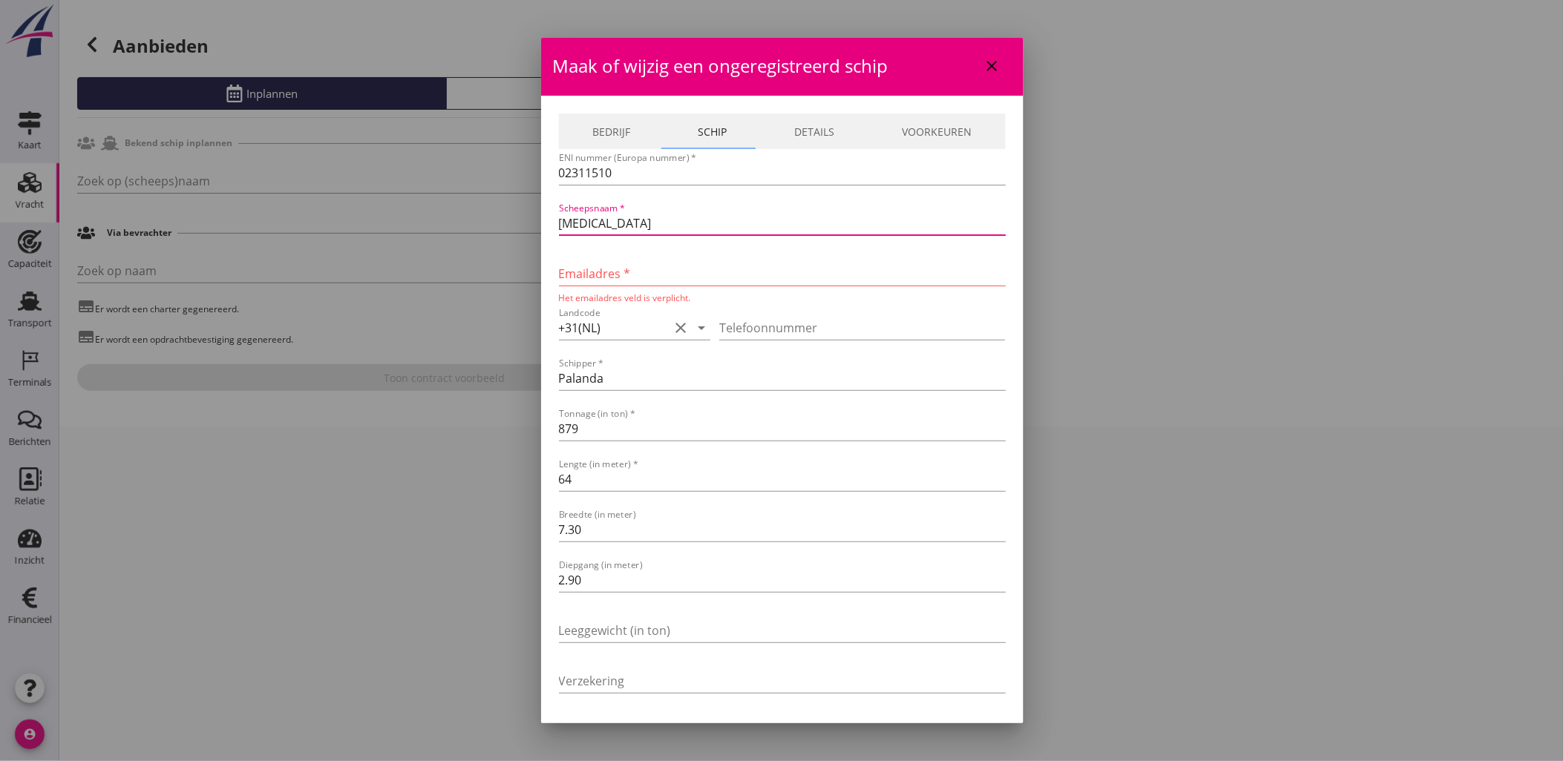
scroll to position [0, 0]
click at [737, 321] on input "Telefoonnummer" at bounding box center [862, 330] width 286 height 24
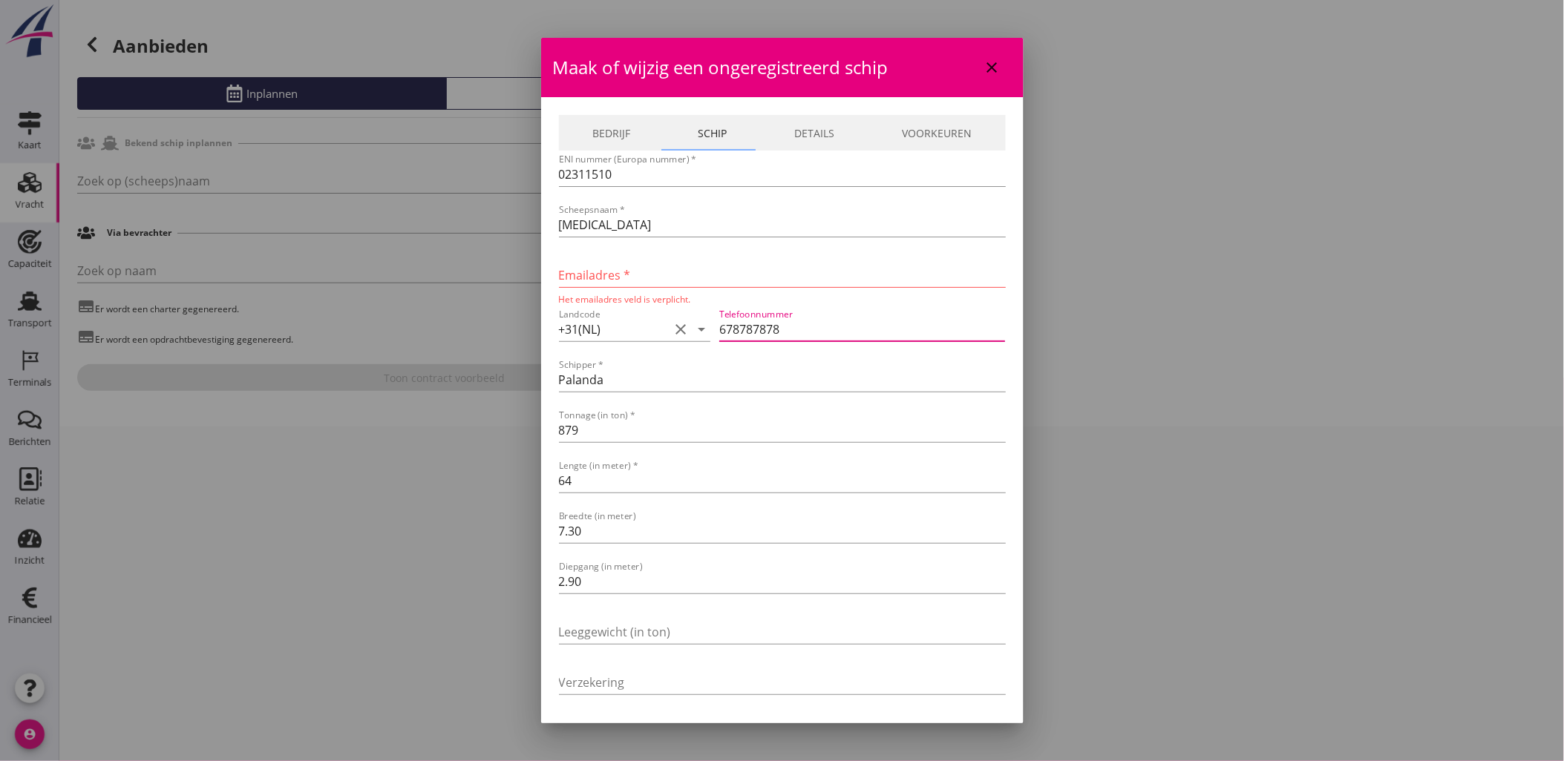
type input "678787878"
click at [733, 250] on div at bounding box center [782, 247] width 447 height 9
click at [735, 265] on input "Emailadres *" at bounding box center [782, 275] width 447 height 24
click at [649, 230] on input "[MEDICAL_DATA]" at bounding box center [782, 225] width 447 height 24
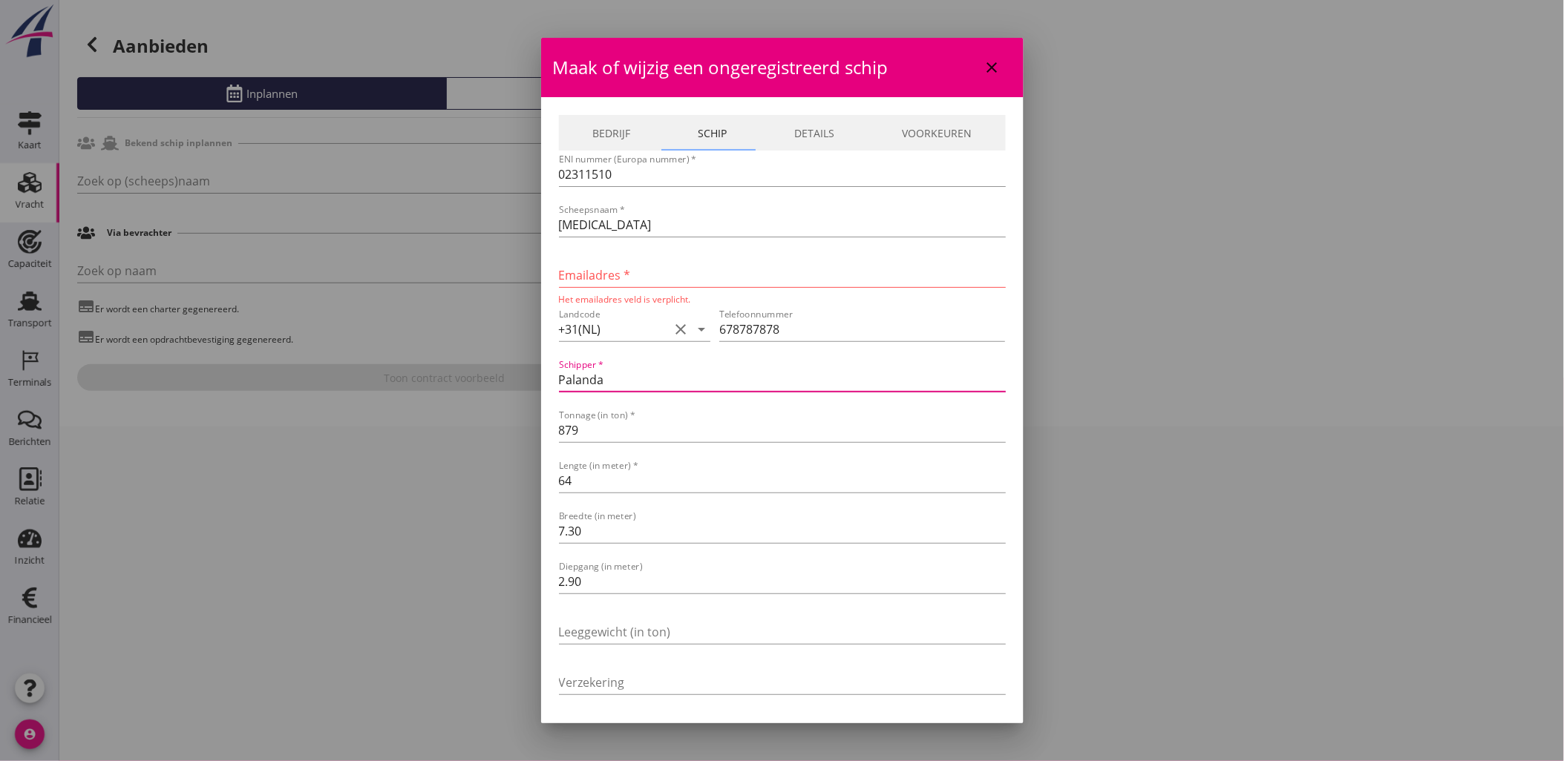
drag, startPoint x: 658, startPoint y: 375, endPoint x: 434, endPoint y: 372, distance: 224.2
click at [434, 372] on div "Ja Nee Liever niet Ja Nee Liever niet Ja Nee Liever niet Ja Nee Liever niet Ja …" at bounding box center [782, 380] width 1564 height 761
type input "[PERSON_NAME]"
click at [780, 334] on input "678787878" at bounding box center [862, 330] width 286 height 24
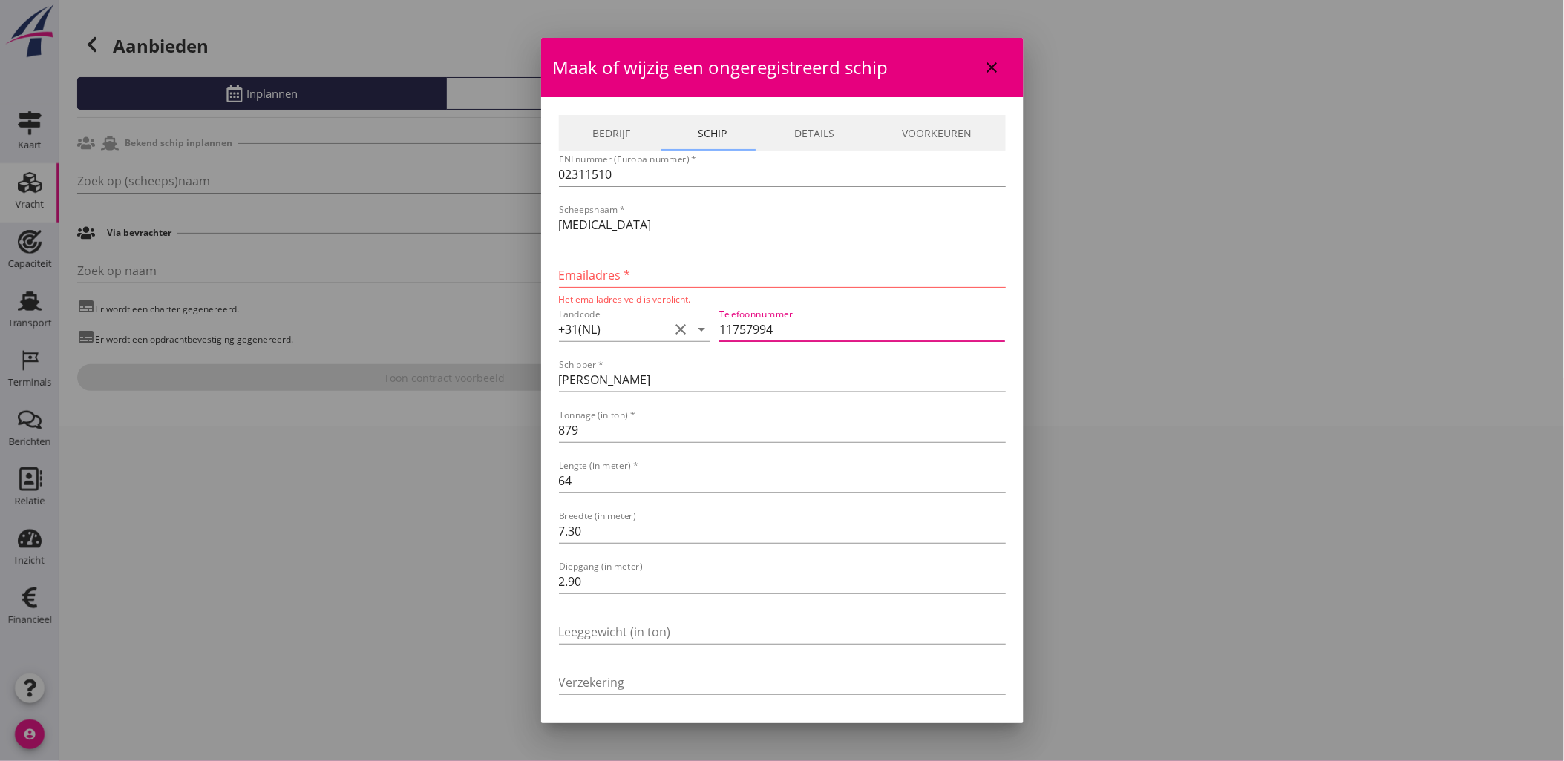
type input "11757994"
click at [713, 388] on input "[PERSON_NAME]" at bounding box center [782, 380] width 447 height 24
click at [695, 275] on input "Emailadres *" at bounding box center [782, 275] width 447 height 24
click at [580, 380] on input "[PERSON_NAME]" at bounding box center [782, 380] width 447 height 24
drag, startPoint x: 635, startPoint y: 381, endPoint x: 560, endPoint y: 382, distance: 74.2
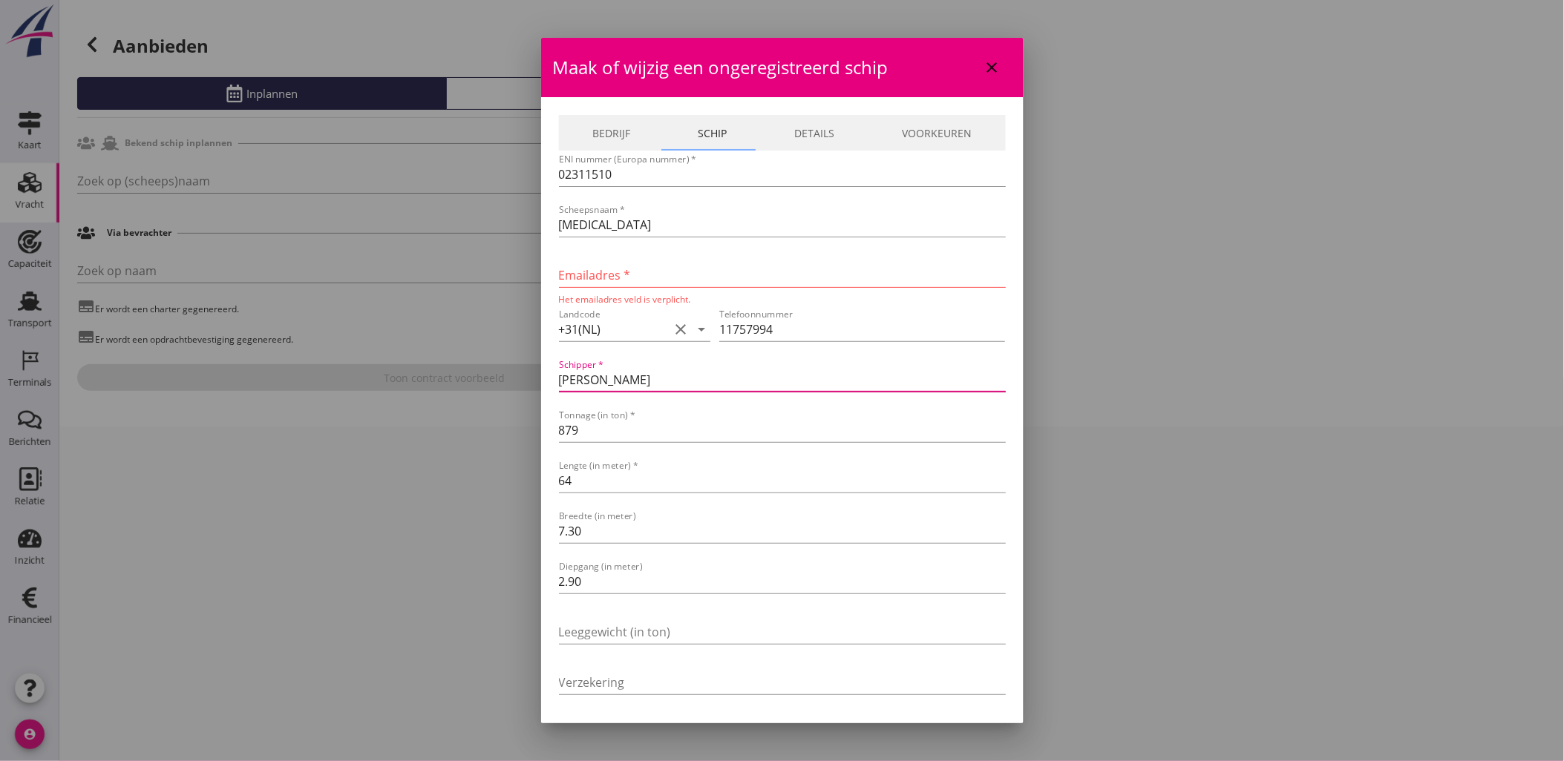
click at [560, 382] on input "[PERSON_NAME]" at bounding box center [782, 380] width 447 height 24
click at [580, 286] on input "Emailadres *" at bounding box center [782, 275] width 447 height 24
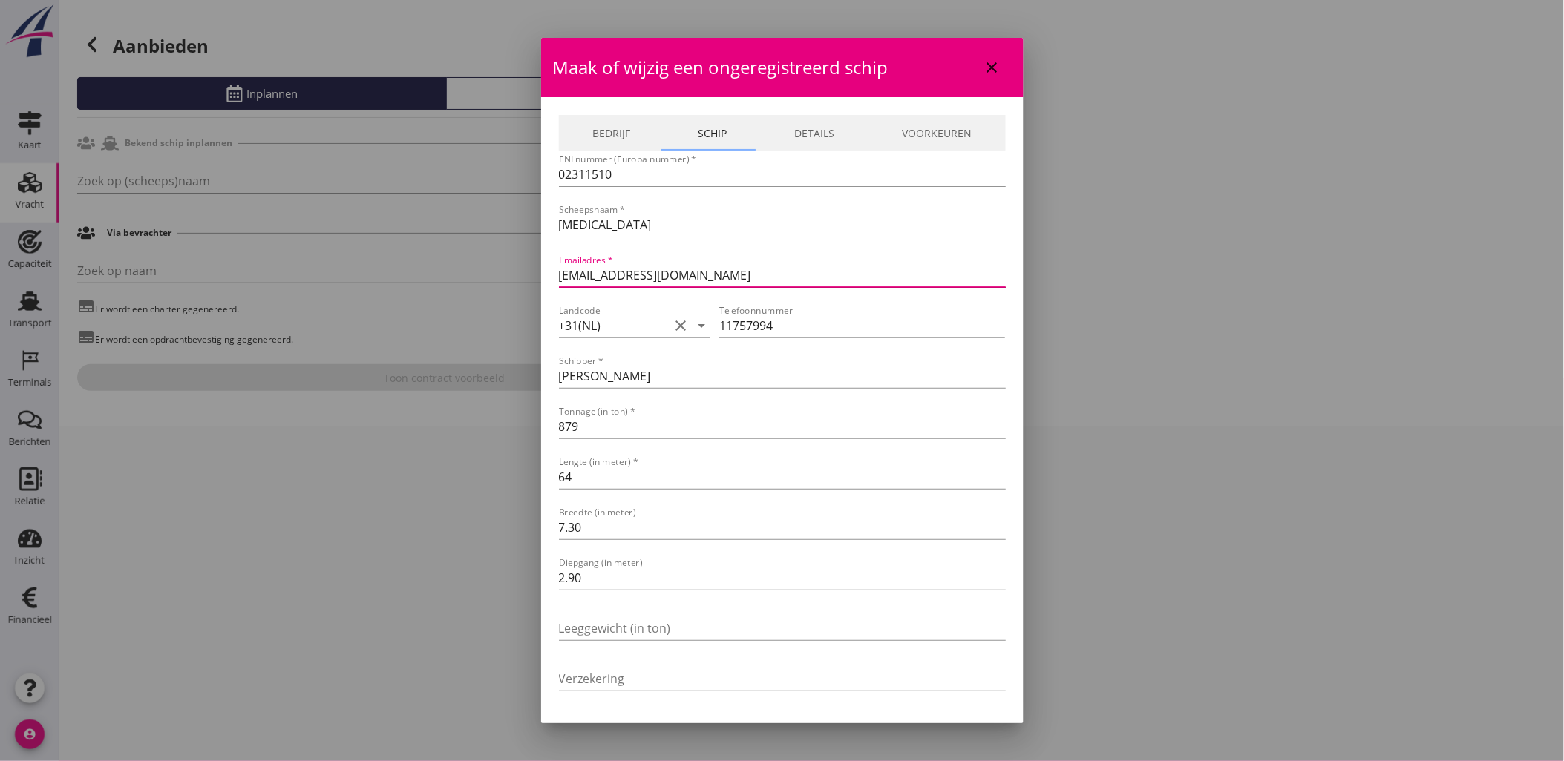
type input "[EMAIL_ADDRESS][DOMAIN_NAME]"
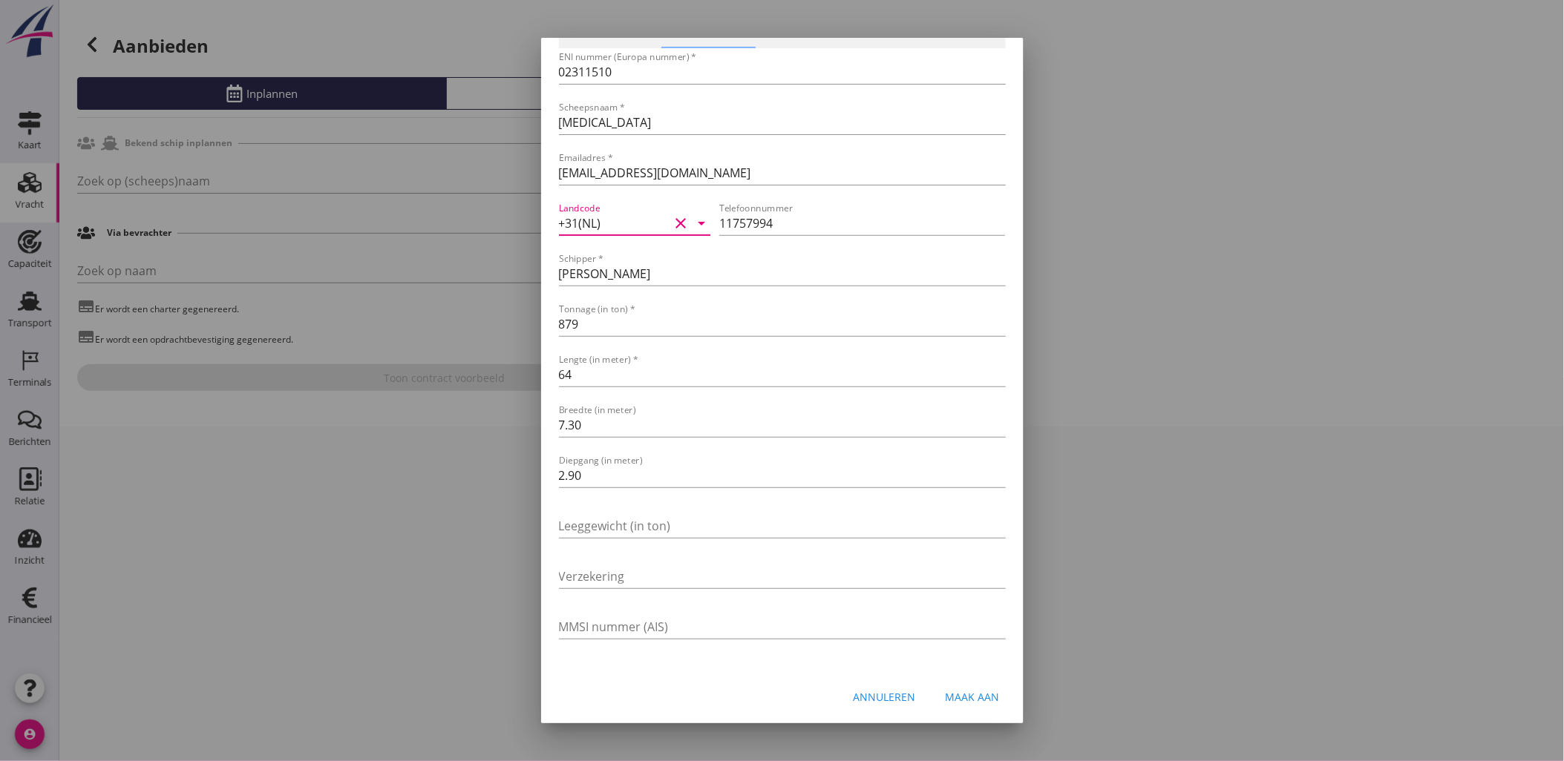
click at [951, 692] on div "Maak aan" at bounding box center [973, 697] width 54 height 16
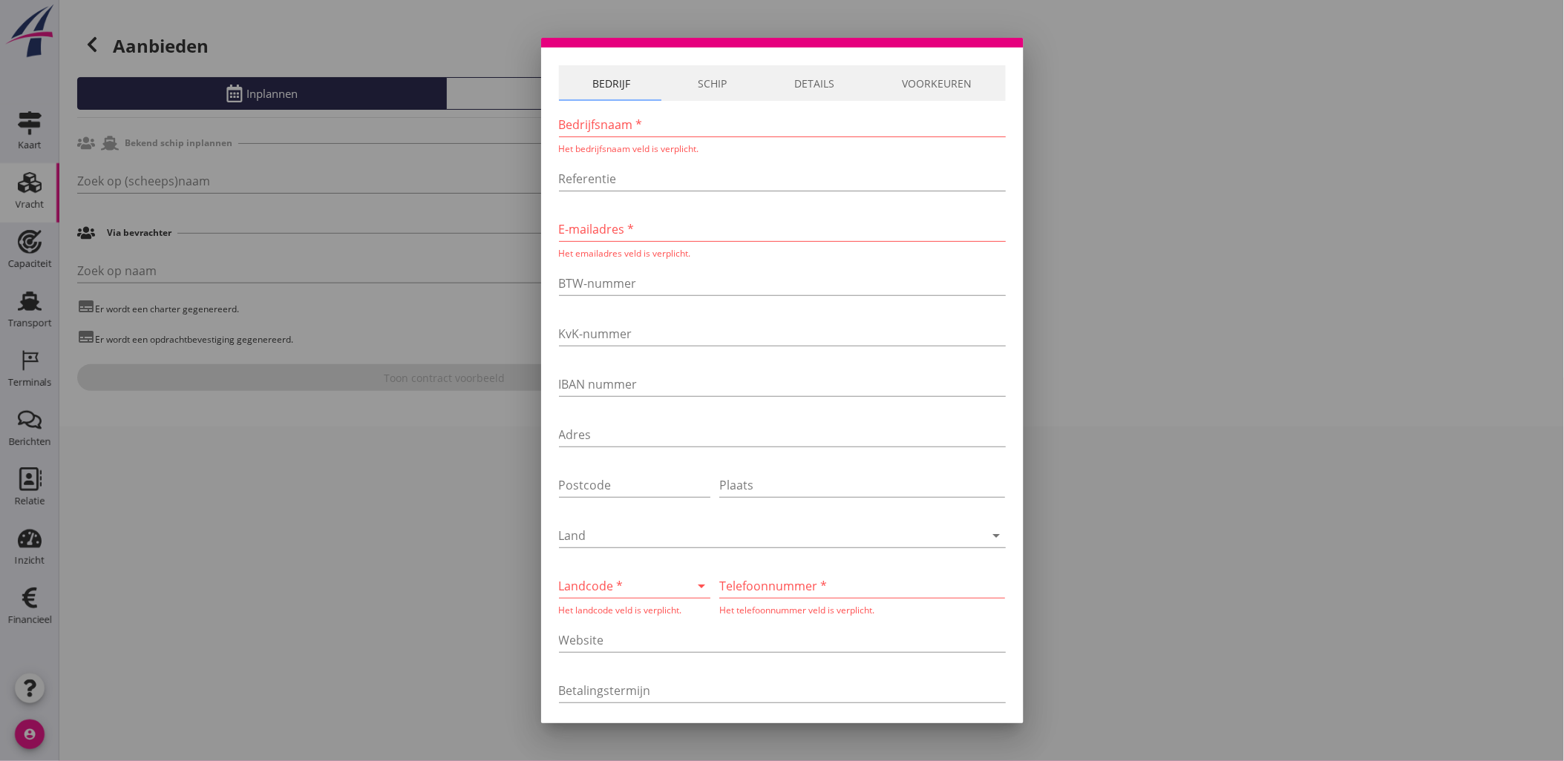
scroll to position [0, 0]
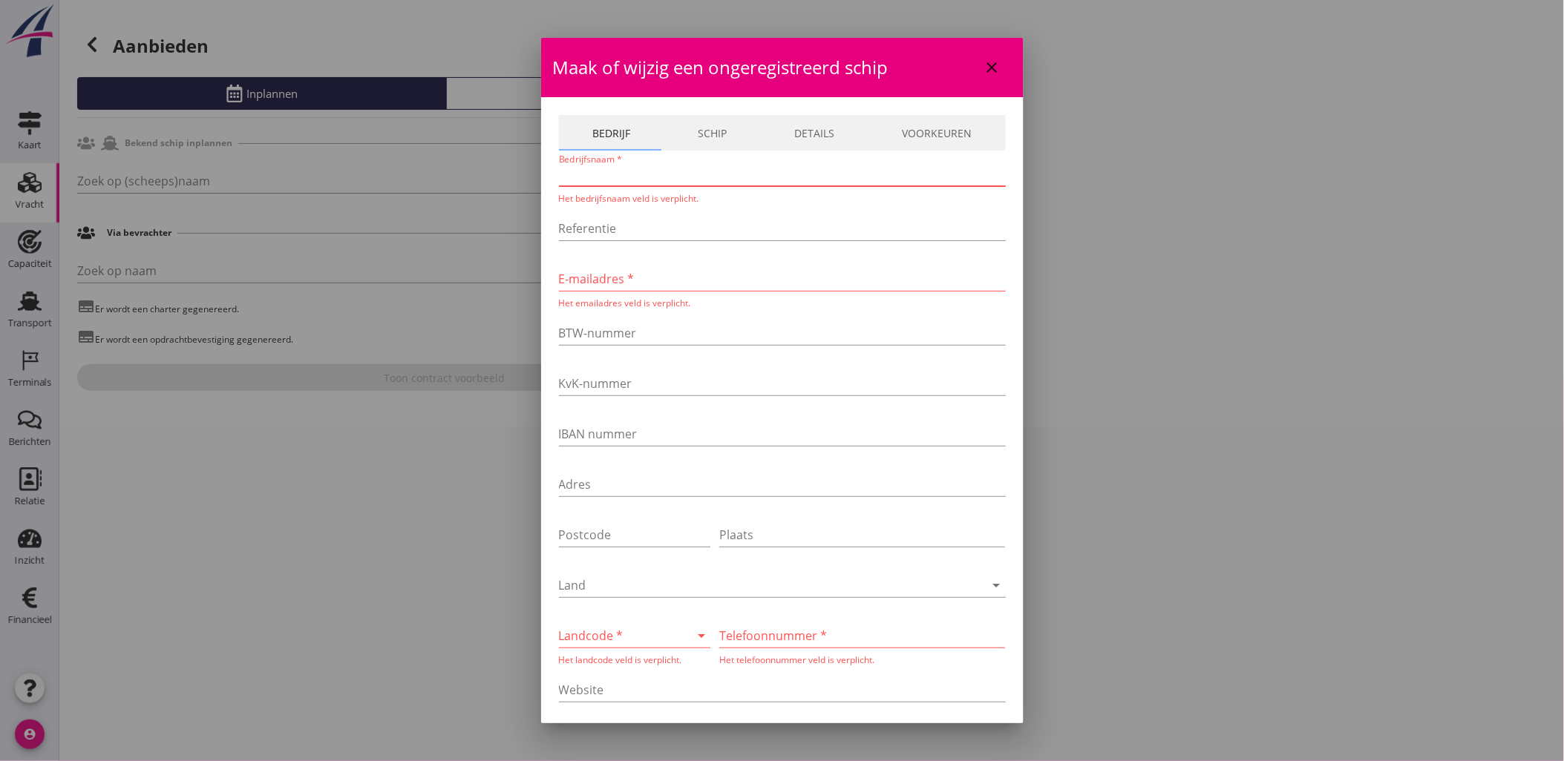
click at [627, 175] on input "Bedrijfsnaam *" at bounding box center [782, 175] width 447 height 24
type input "[MEDICAL_DATA]"
click at [707, 130] on link "Schip" at bounding box center [712, 133] width 96 height 36
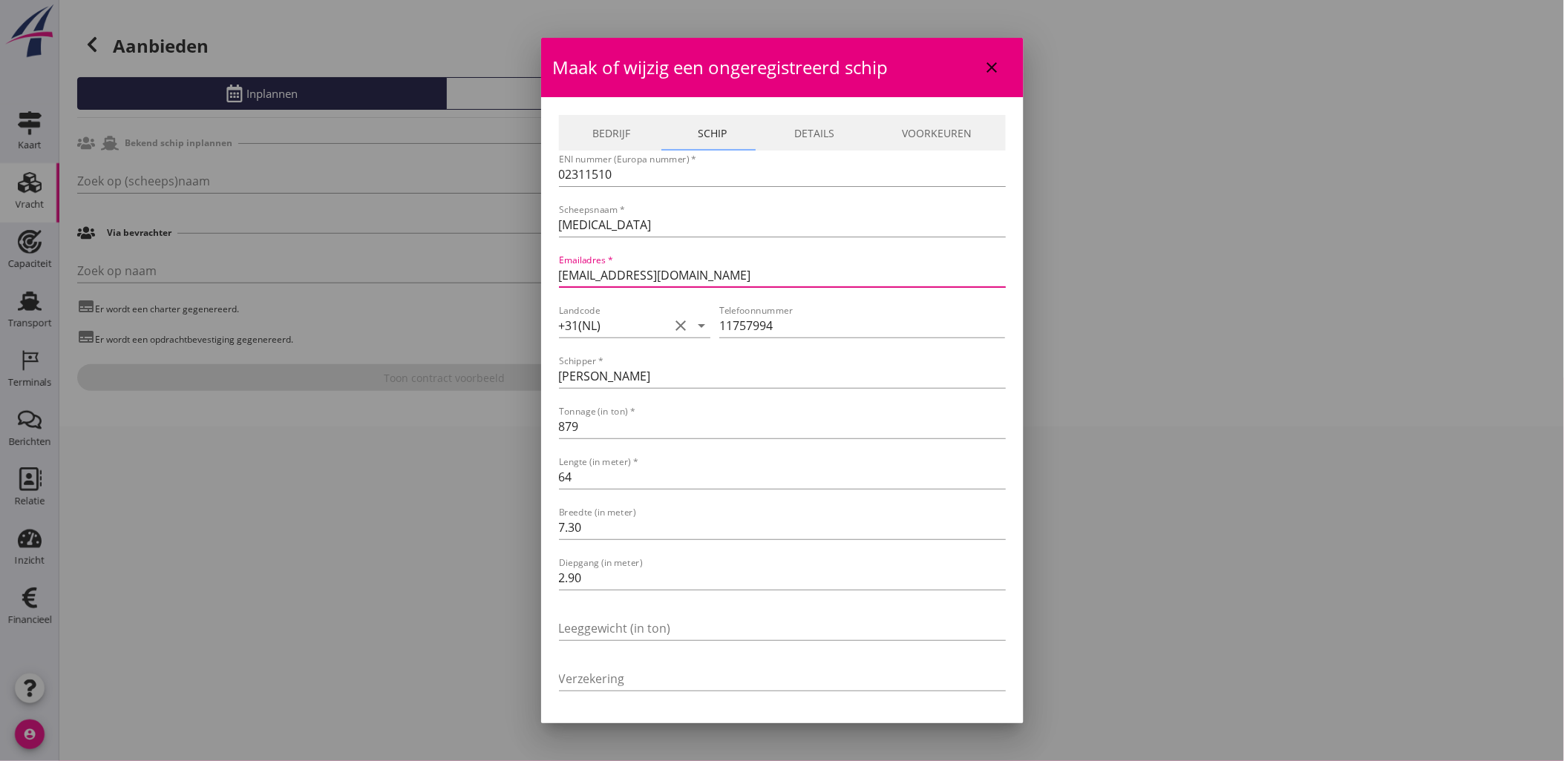
drag, startPoint x: 707, startPoint y: 278, endPoint x: 428, endPoint y: 264, distance: 280.1
click at [428, 266] on div "Ja Nee Liever niet Ja Nee Liever niet Ja Nee Liever niet Ja Nee Liever niet Ja …" at bounding box center [782, 380] width 1564 height 761
click at [609, 122] on link "Bedrijf" at bounding box center [611, 133] width 105 height 36
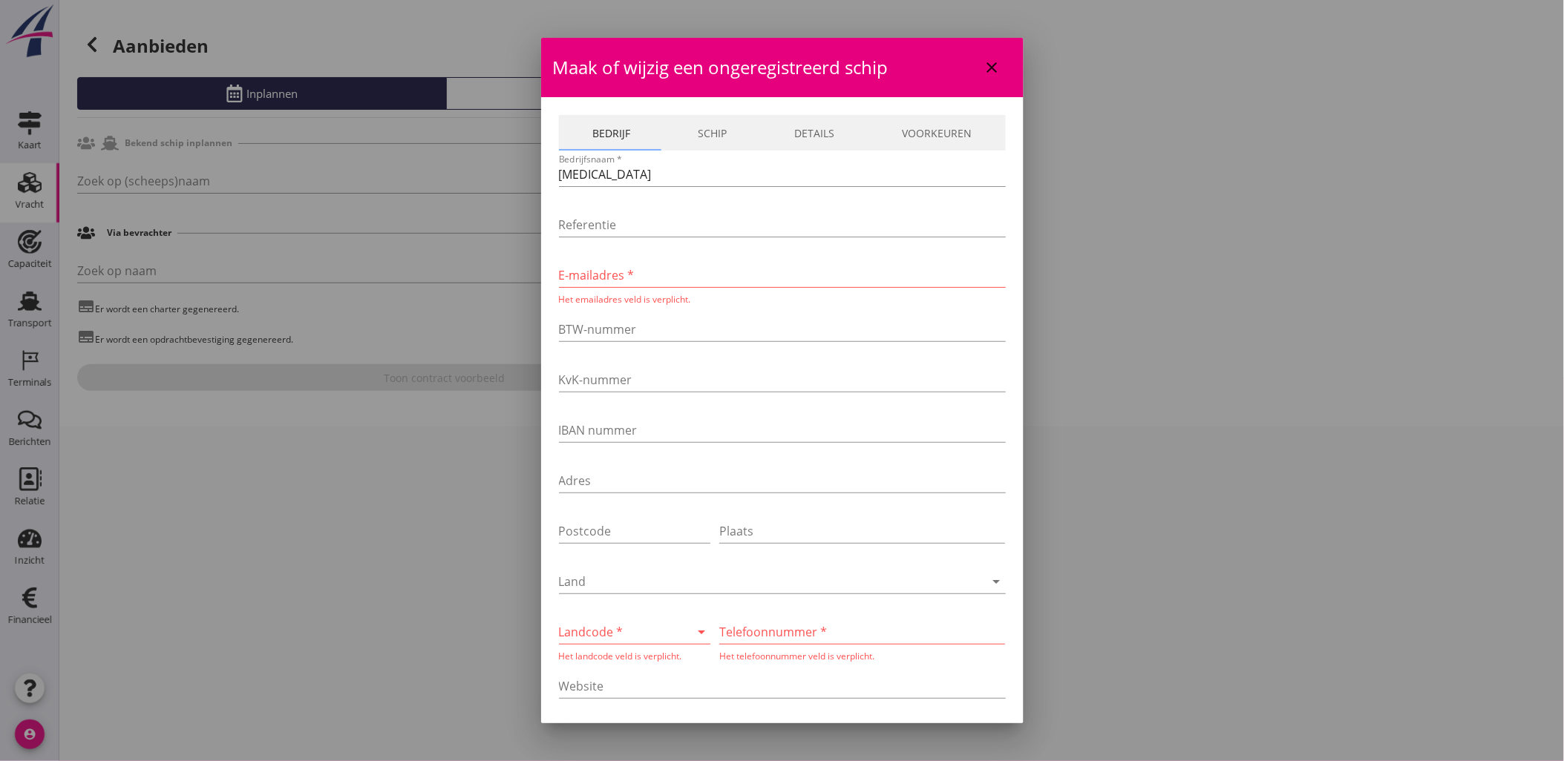
click at [659, 269] on input "E-mailadres *" at bounding box center [782, 275] width 447 height 24
paste input "[EMAIL_ADDRESS][DOMAIN_NAME]"
type input "[EMAIL_ADDRESS][DOMAIN_NAME]"
click at [698, 139] on link "Schip" at bounding box center [712, 133] width 96 height 36
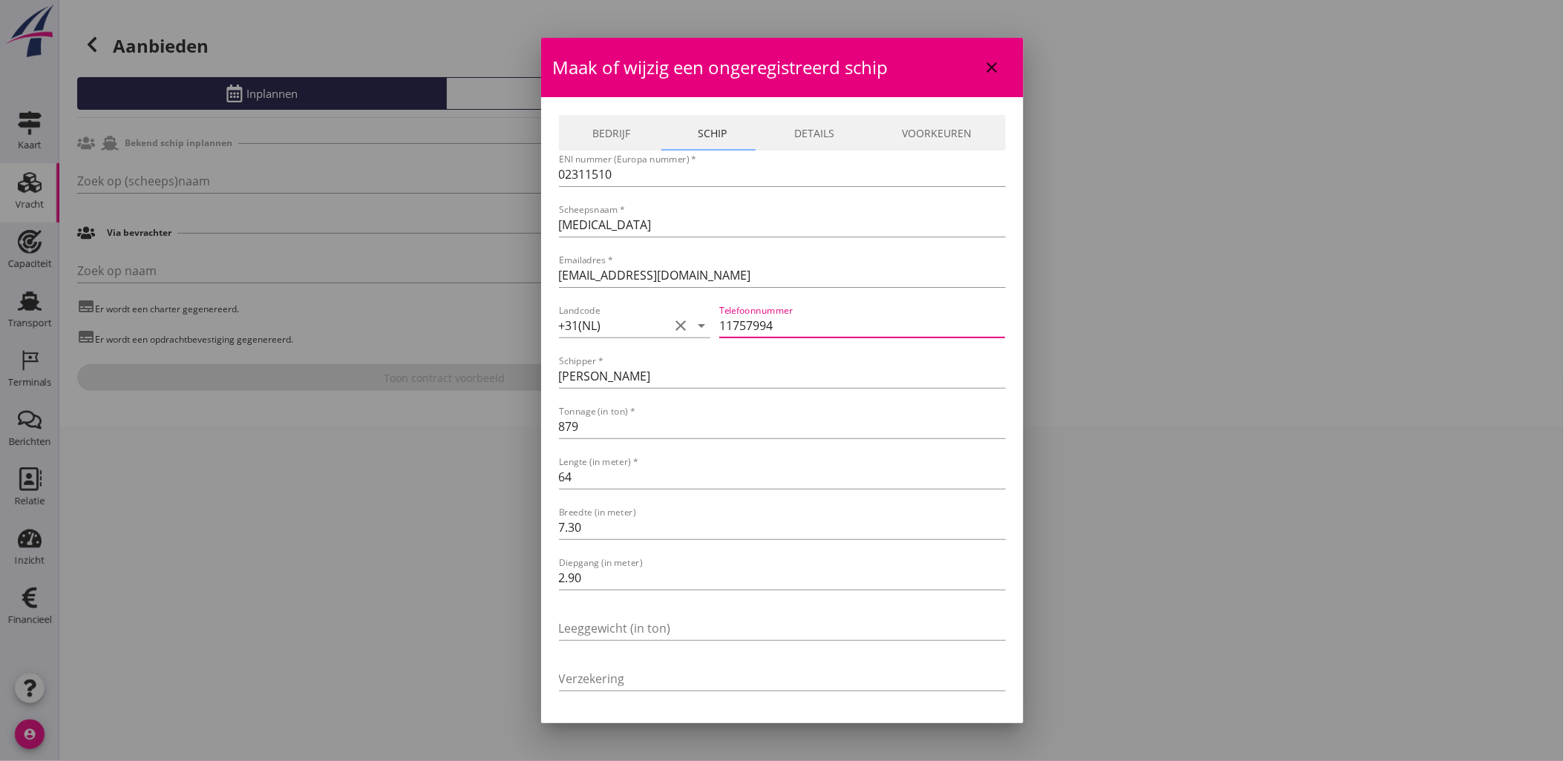
drag, startPoint x: 822, startPoint y: 331, endPoint x: 618, endPoint y: 309, distance: 205.2
click at [618, 309] on div "Landcode +31([GEOGRAPHIC_DATA]) clear arrow_drop_down Telefoonnummer 11757994" at bounding box center [782, 327] width 447 height 50
drag, startPoint x: 611, startPoint y: 134, endPoint x: 614, endPoint y: 265, distance: 131.4
click at [611, 134] on link "Bedrijf" at bounding box center [611, 133] width 105 height 36
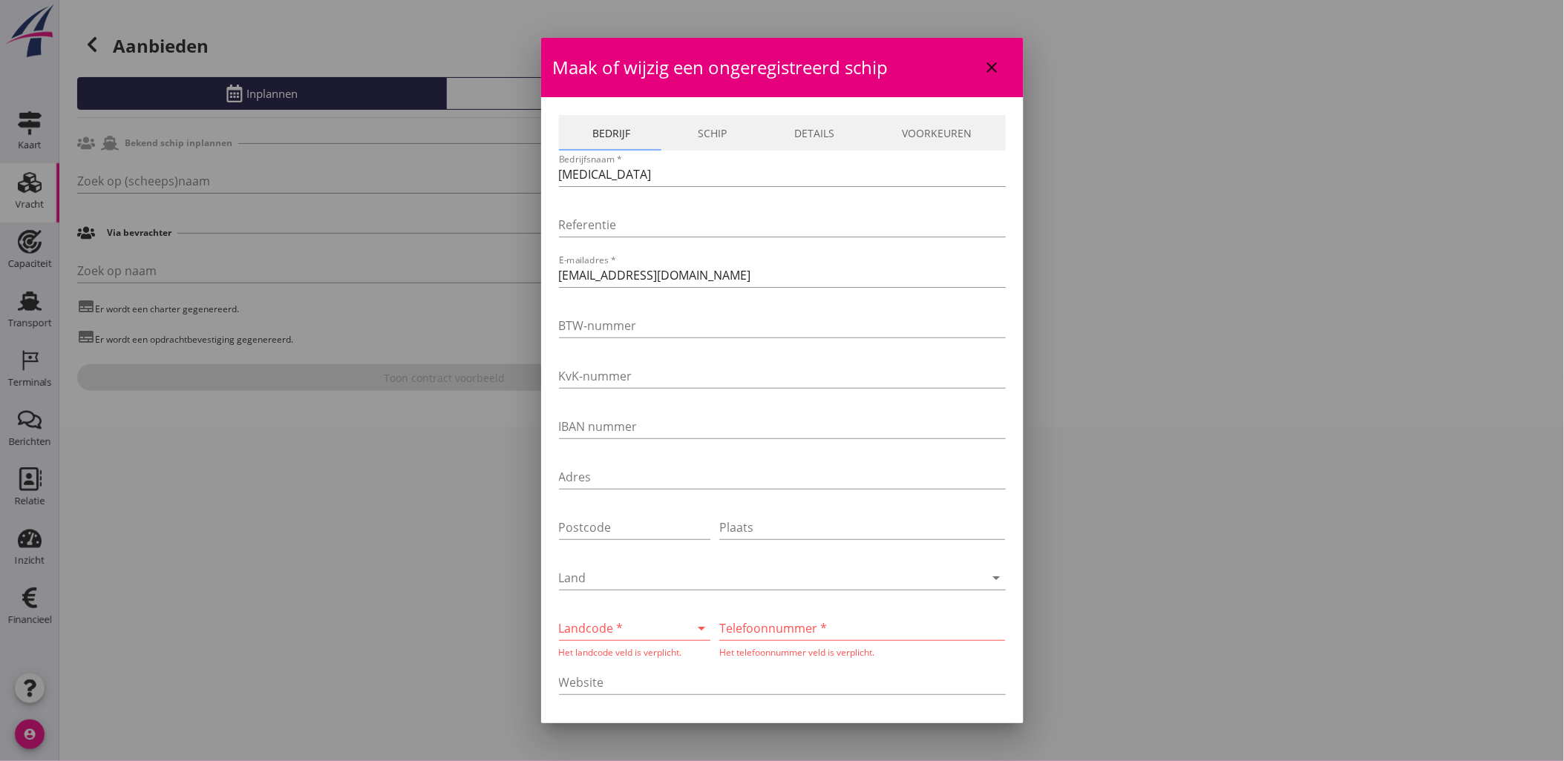
click at [643, 635] on div at bounding box center [614, 629] width 111 height 24
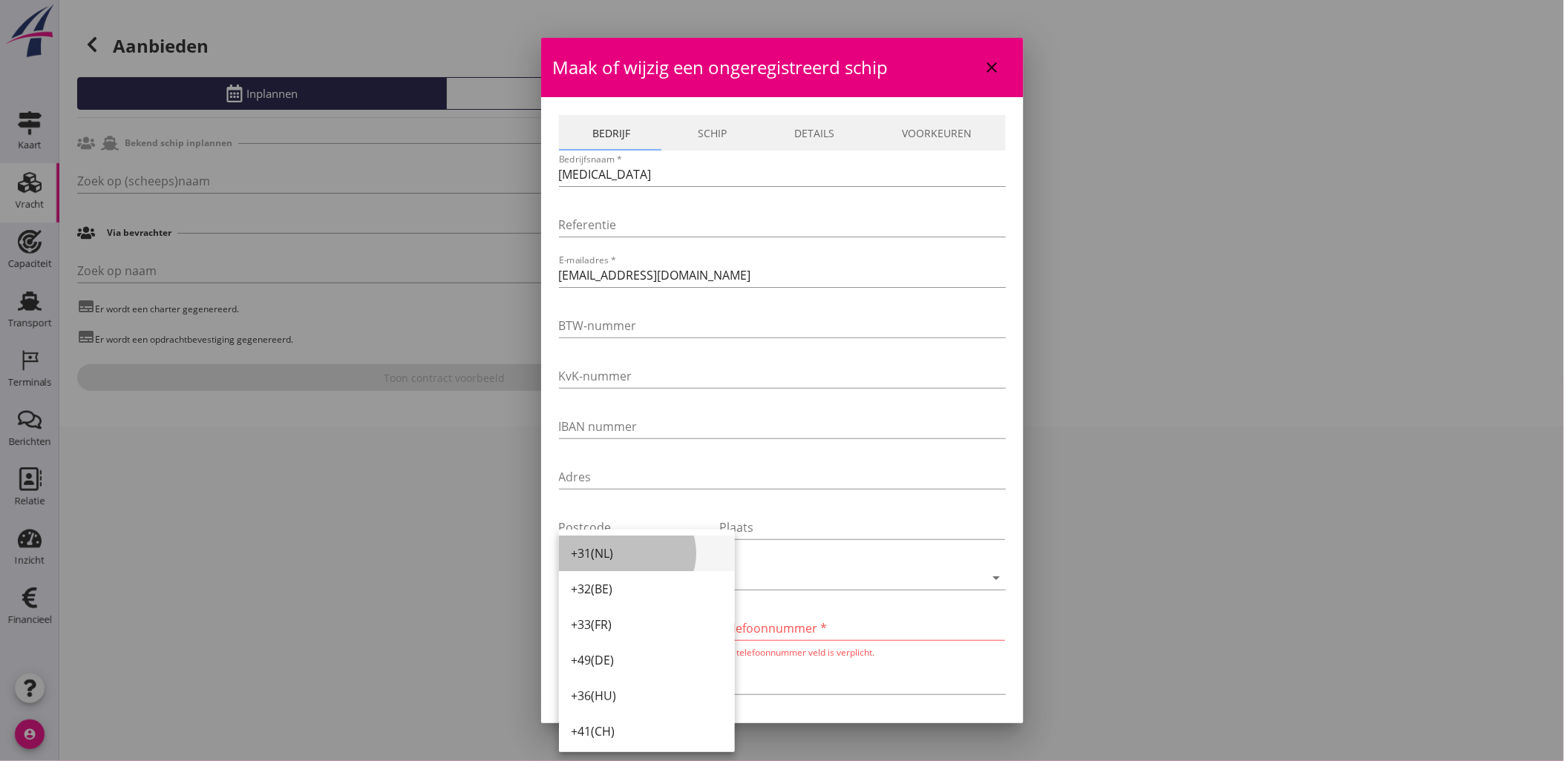
click at [633, 551] on div "+31(NL)" at bounding box center [647, 554] width 152 height 18
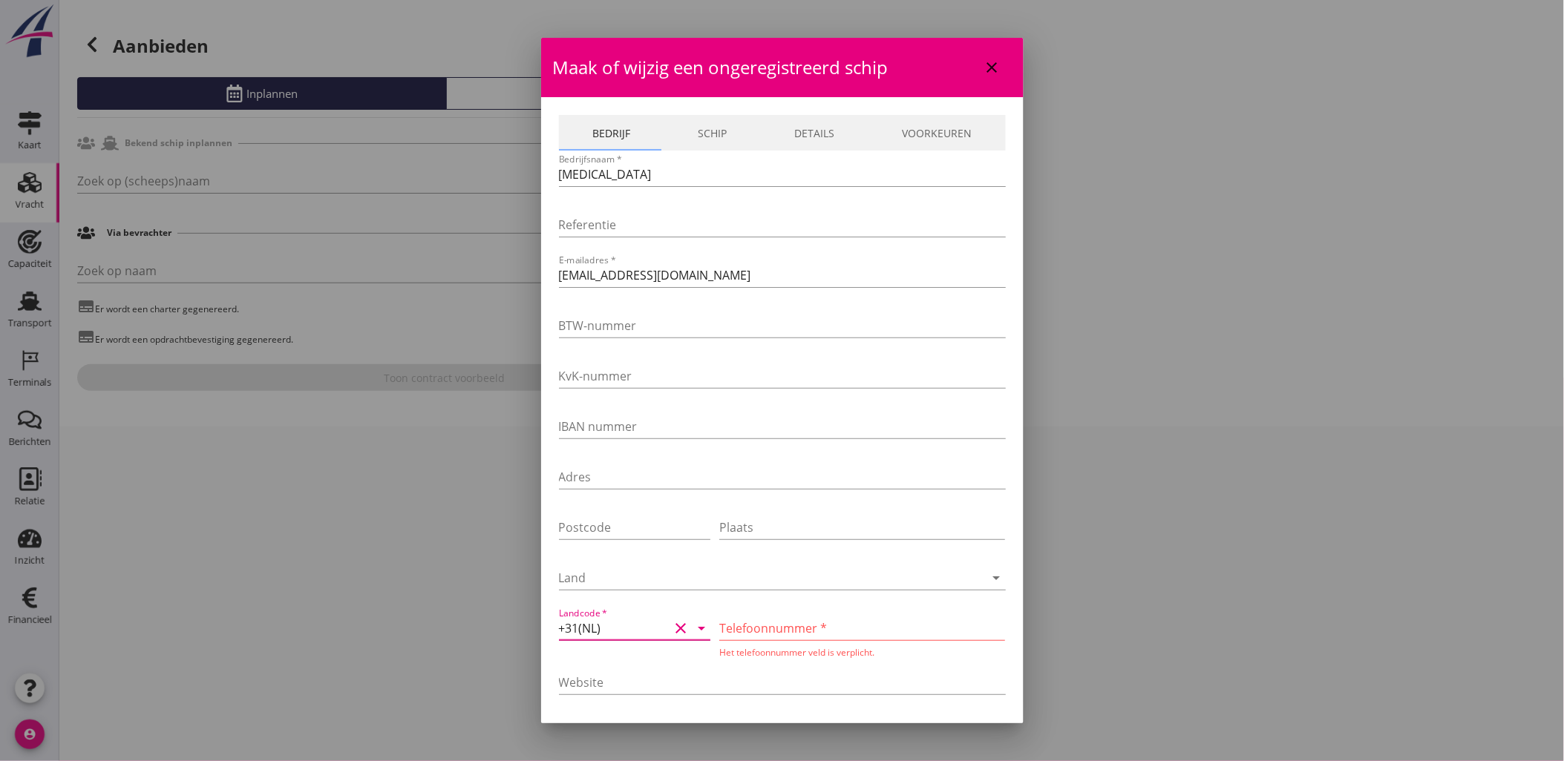
click at [758, 622] on input "Telefoonnummer *" at bounding box center [862, 629] width 286 height 24
paste input "11757994"
type input "11757994"
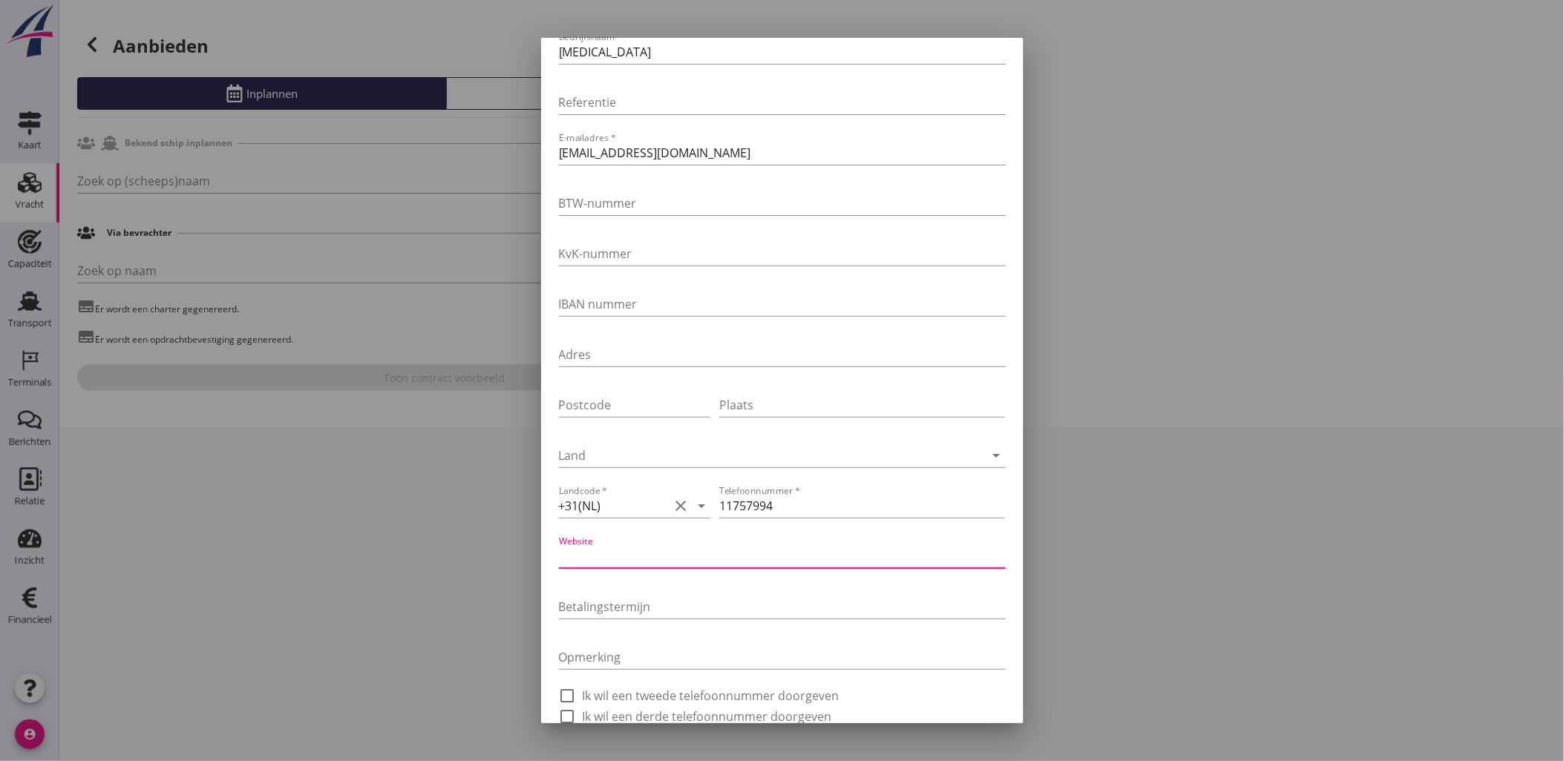
scroll to position [236, 0]
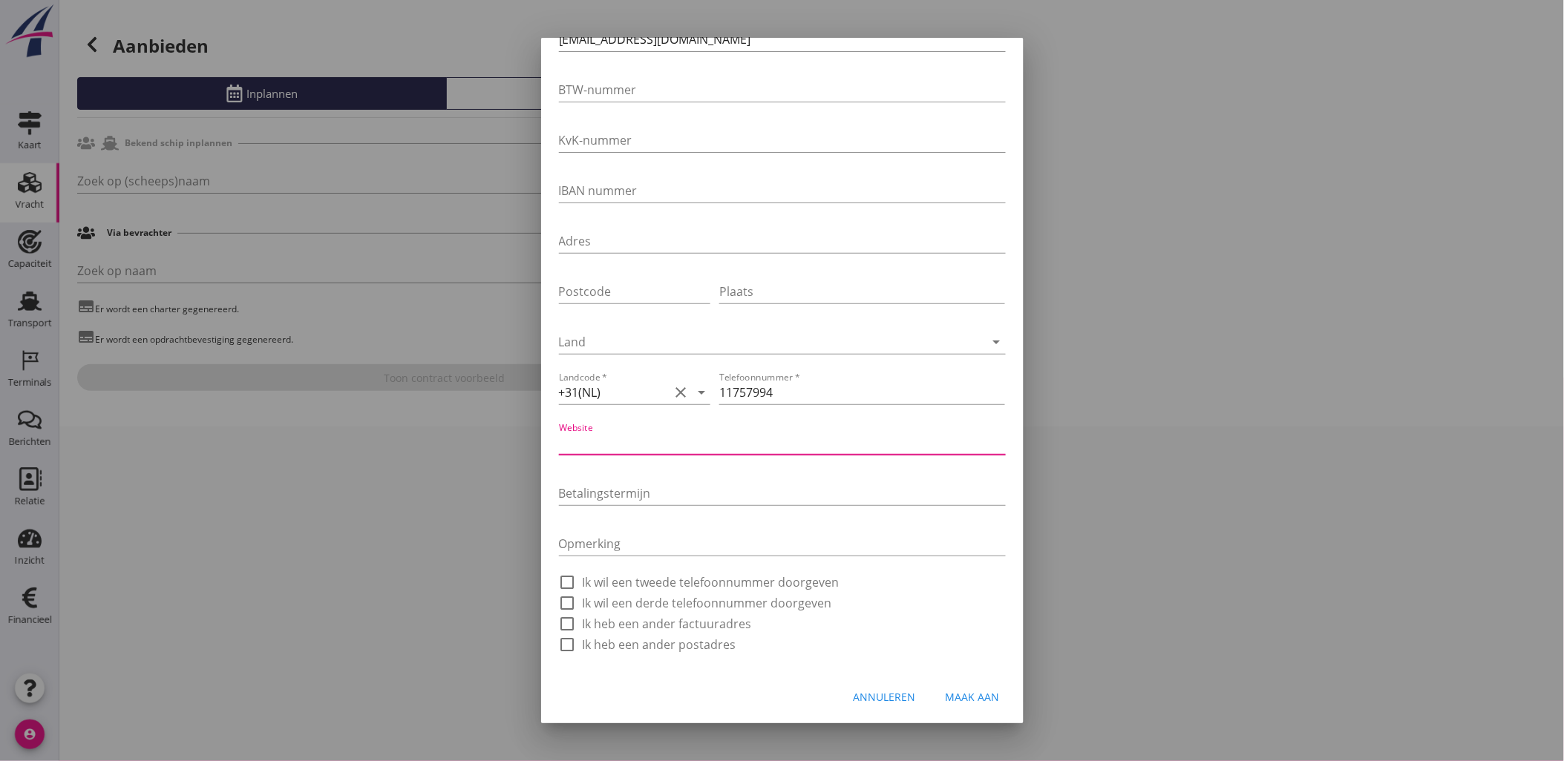
click at [963, 698] on div "Maak aan" at bounding box center [973, 697] width 54 height 16
type input "[MEDICAL_DATA]"
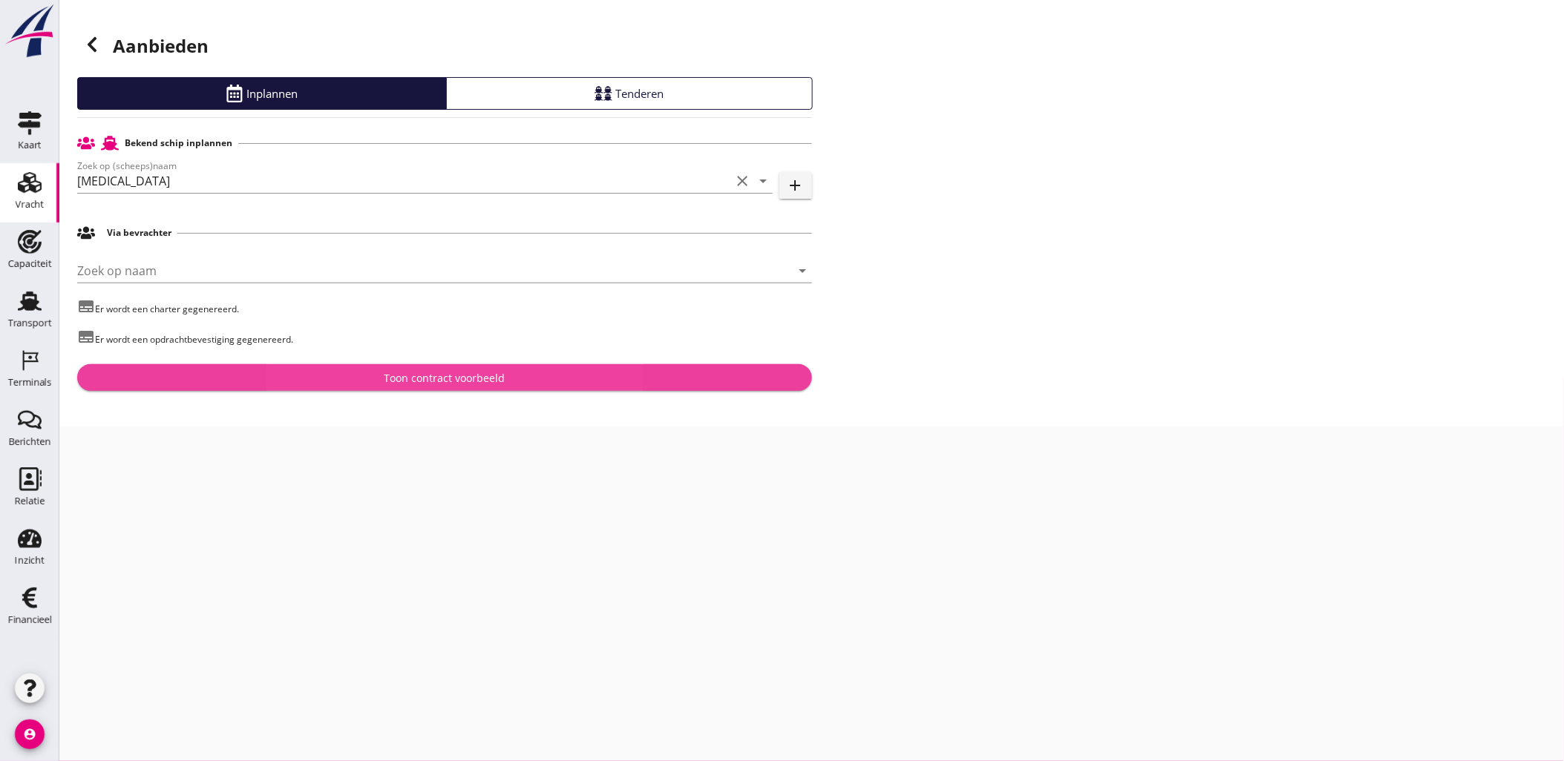
click at [444, 372] on div "Toon contract voorbeeld" at bounding box center [444, 378] width 121 height 16
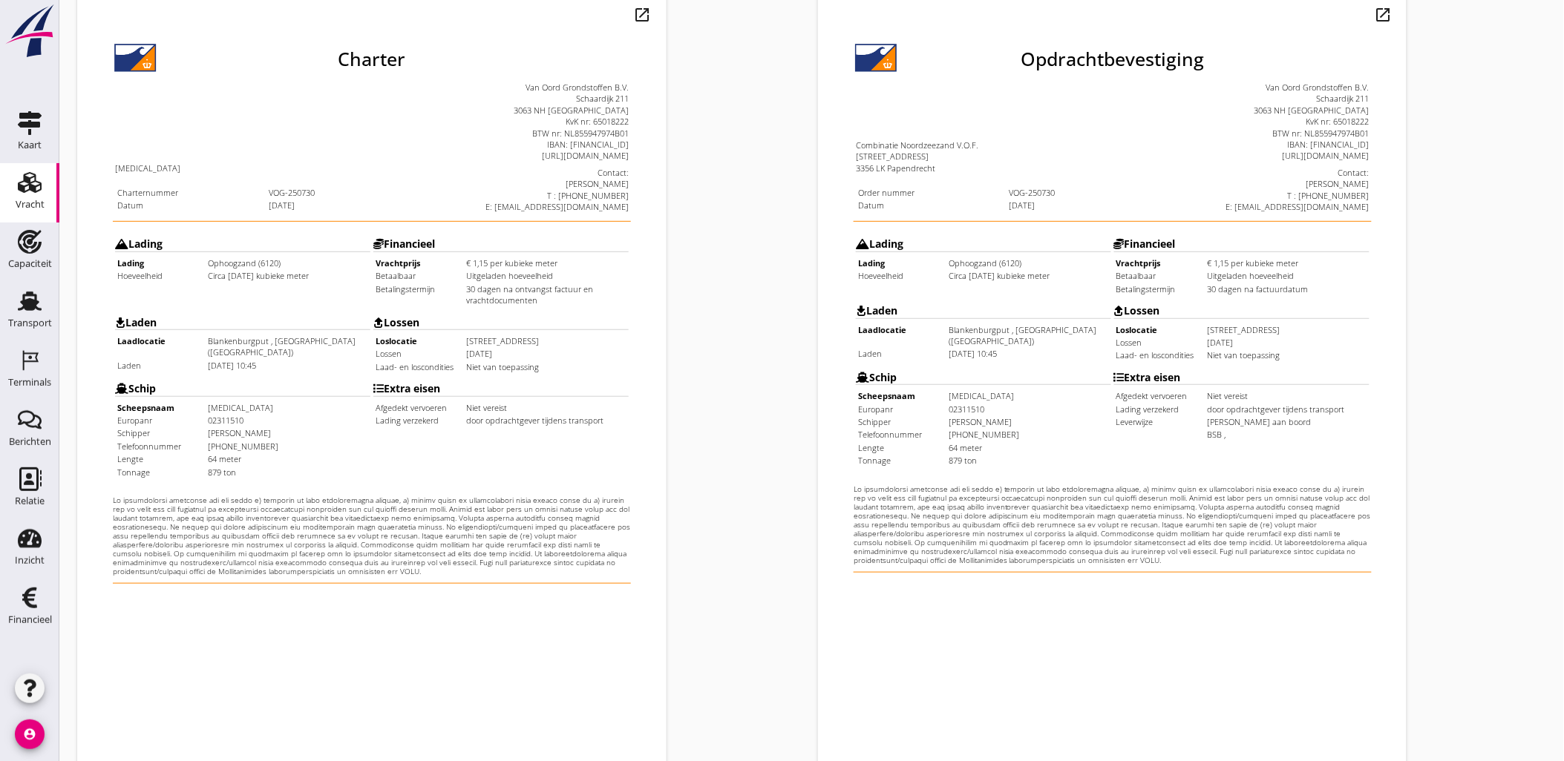
scroll to position [336, 0]
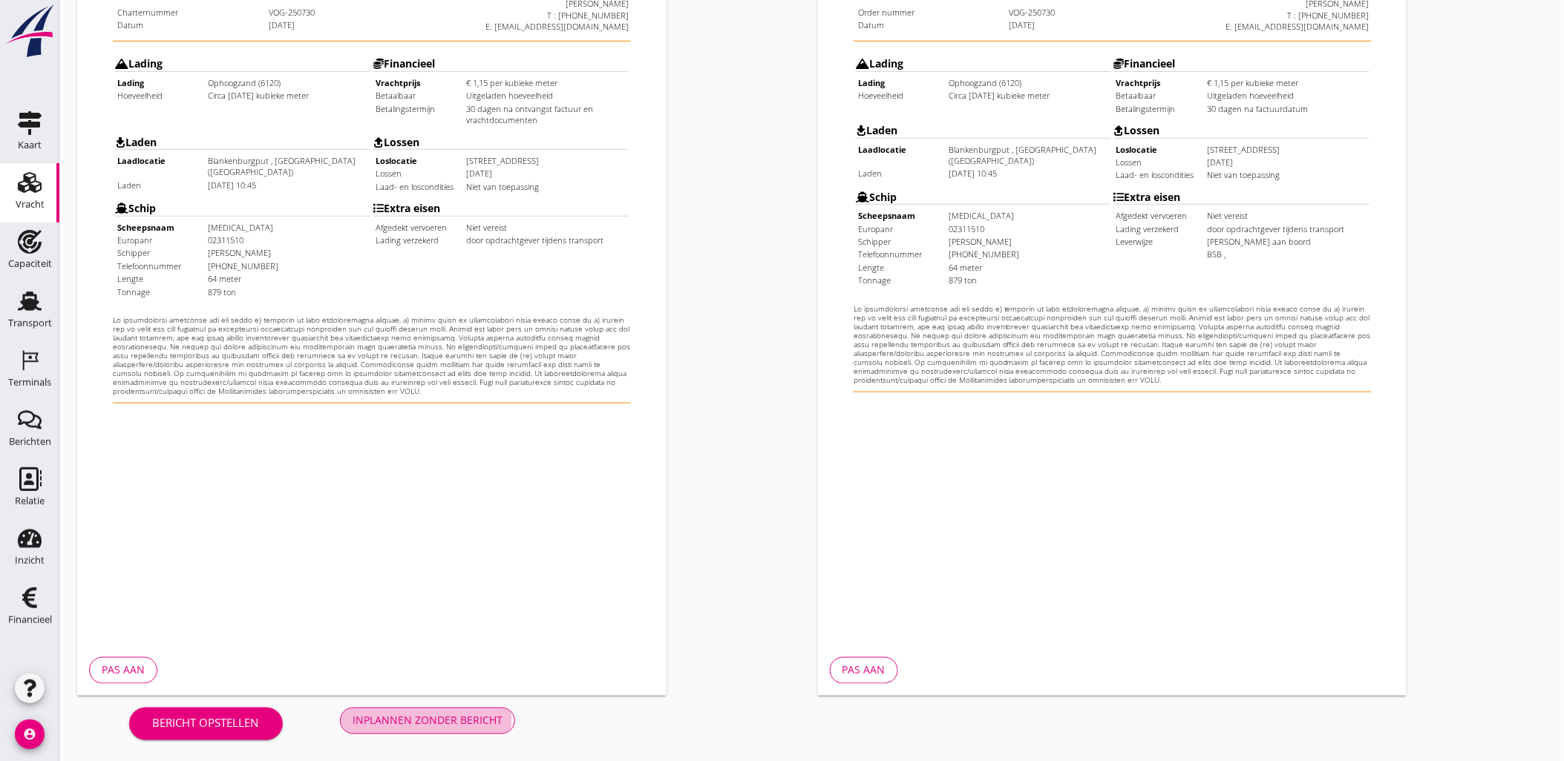
click at [499, 718] on div "Inplannen zonder bericht" at bounding box center [428, 721] width 150 height 16
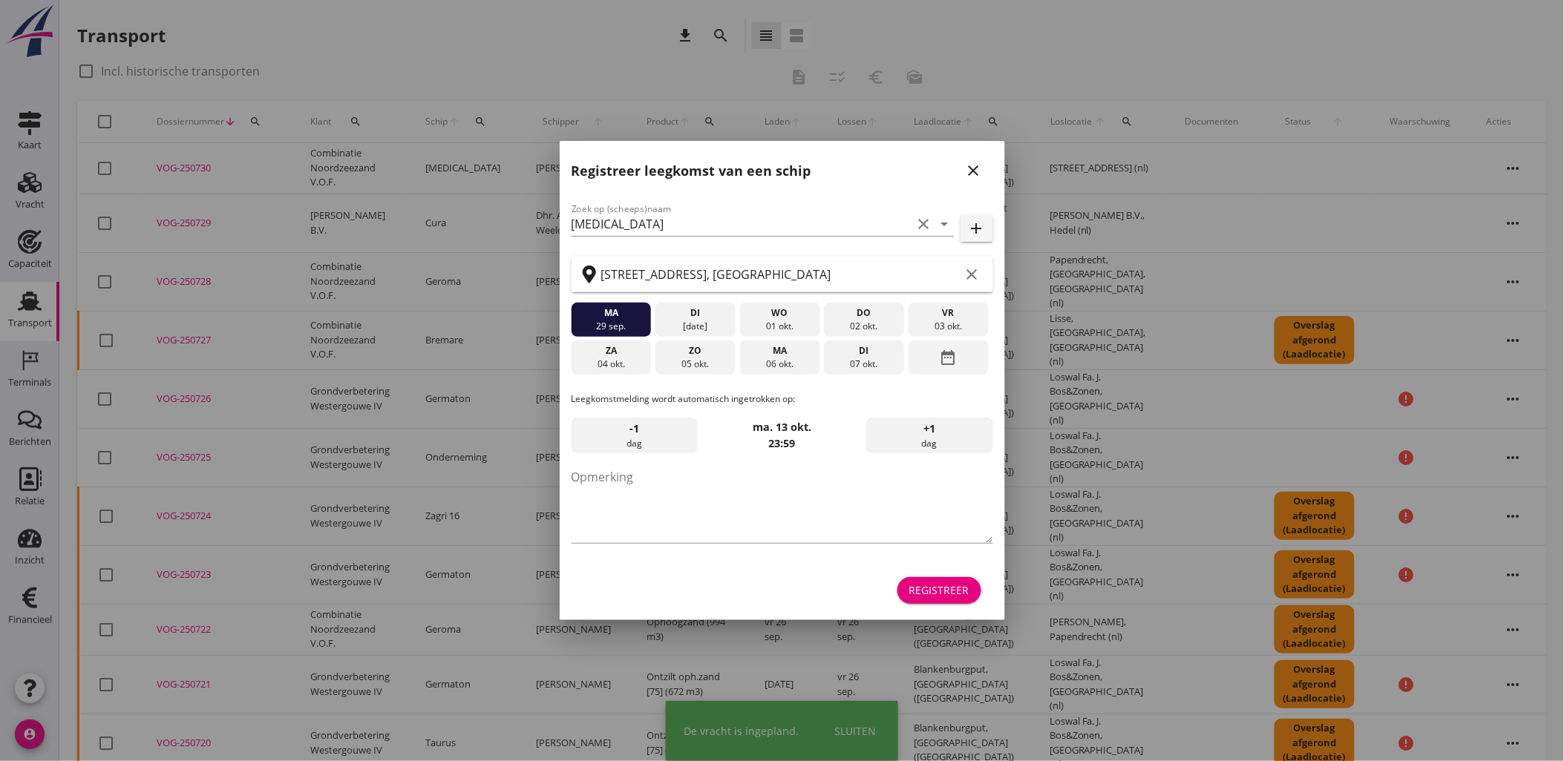
click at [958, 592] on div "Registreer" at bounding box center [939, 591] width 60 height 16
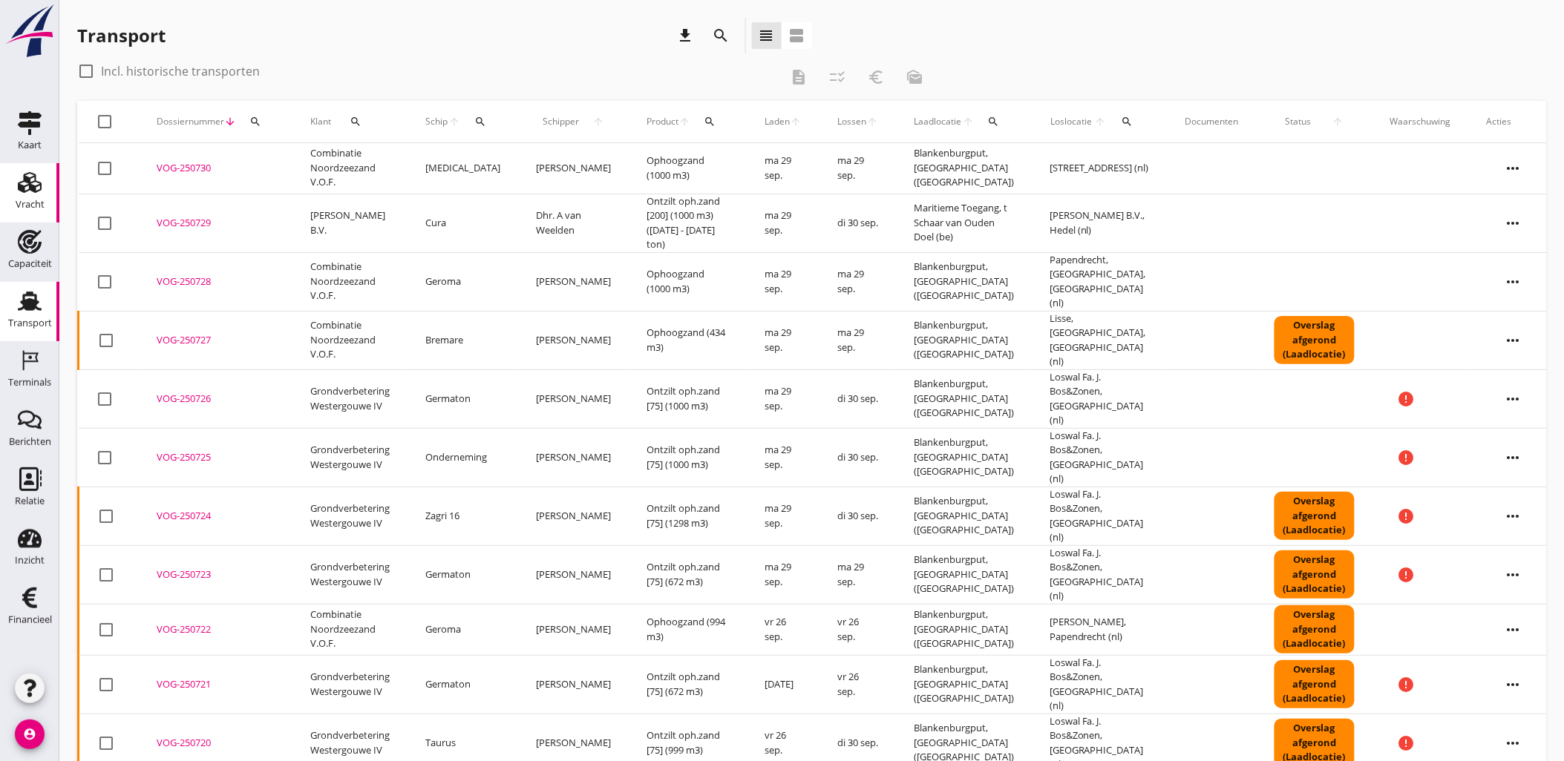
click at [56, 182] on div "Vracht Vracht" at bounding box center [29, 192] width 59 height 59
click at [43, 184] on div "Vracht" at bounding box center [30, 183] width 36 height 24
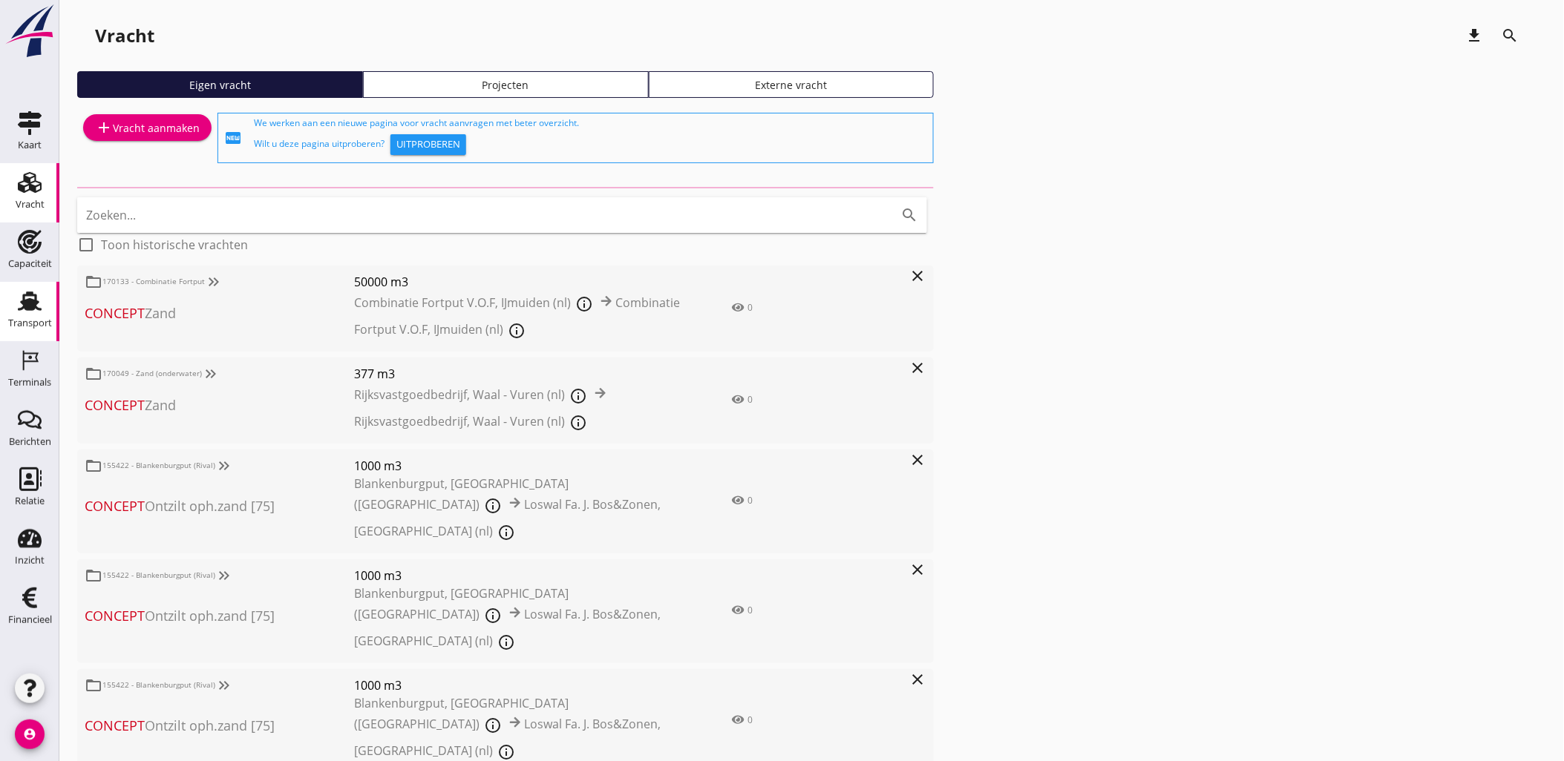
click at [23, 297] on use at bounding box center [30, 301] width 24 height 19
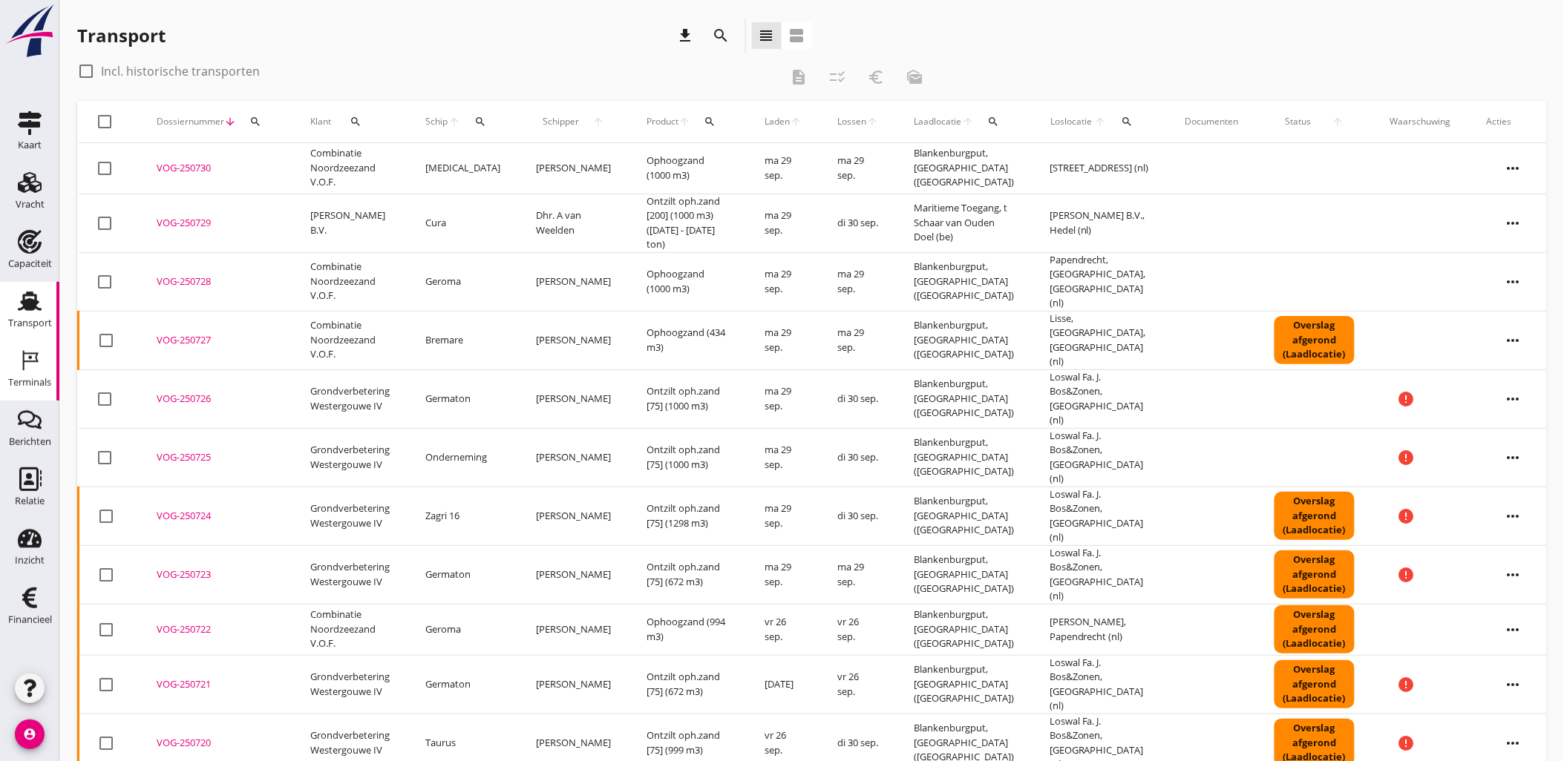
click at [41, 373] on div "Terminals" at bounding box center [29, 383] width 43 height 21
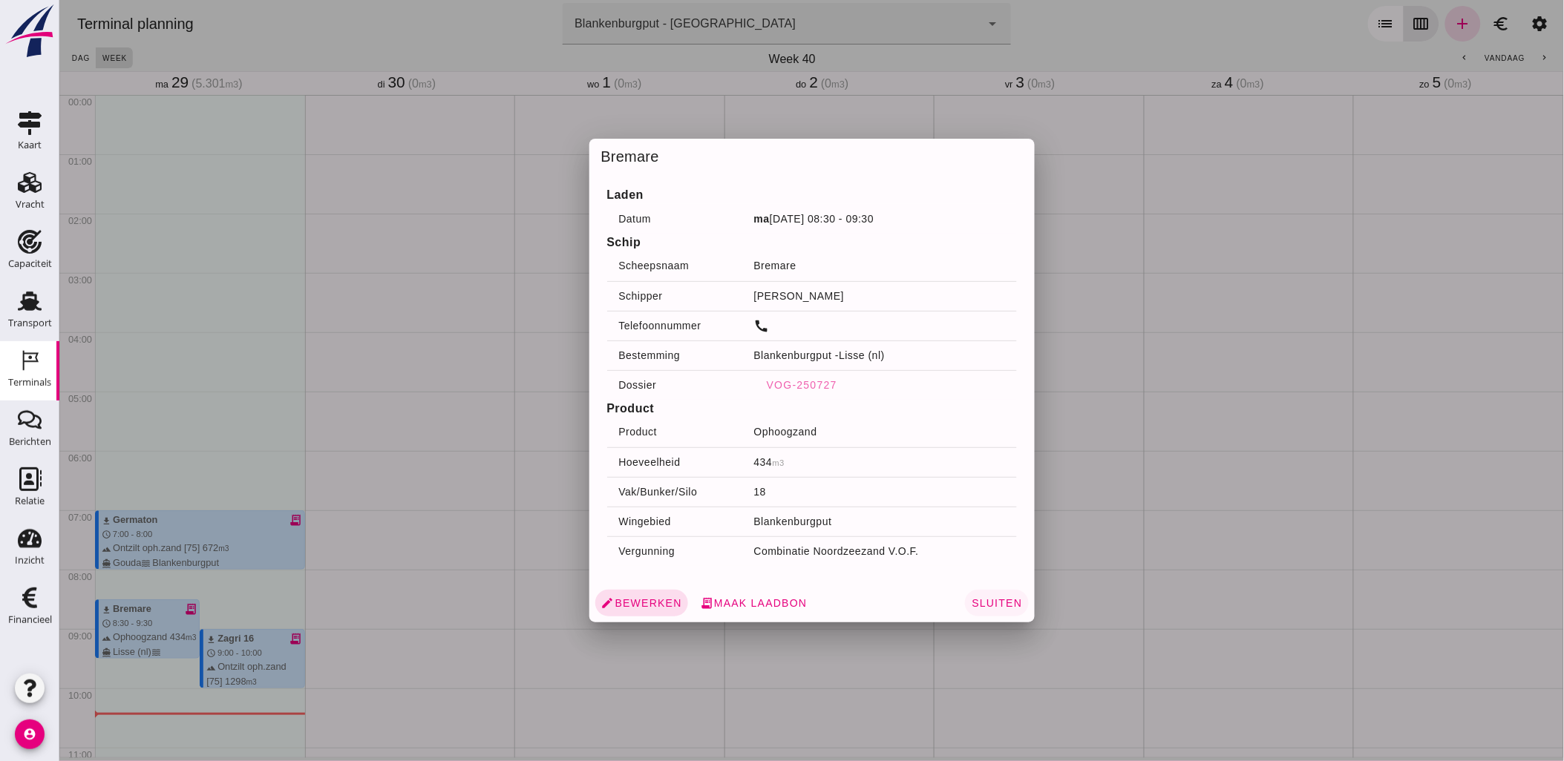
click at [981, 607] on span "Sluiten" at bounding box center [995, 603] width 51 height 12
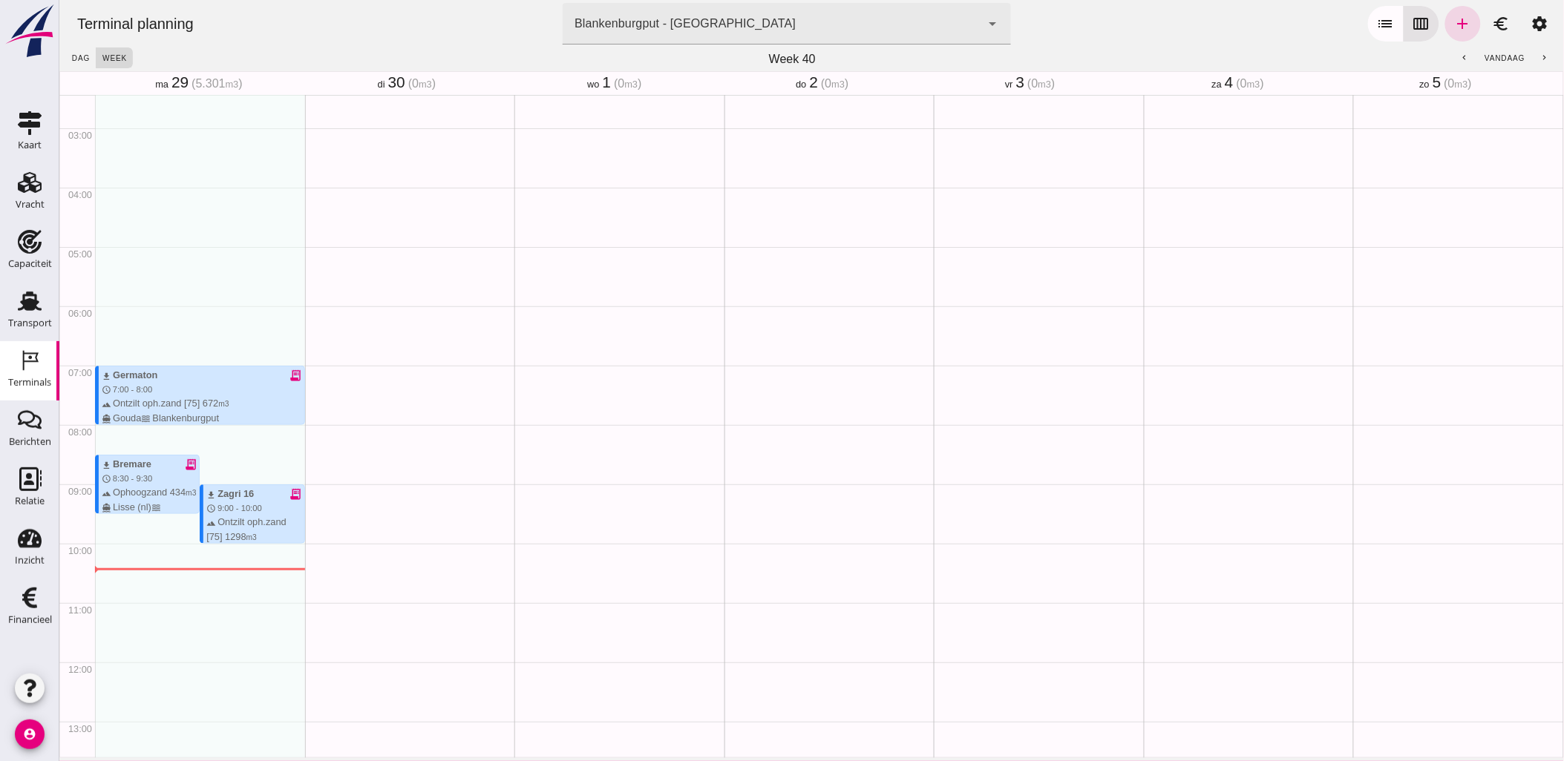
scroll to position [412, 0]
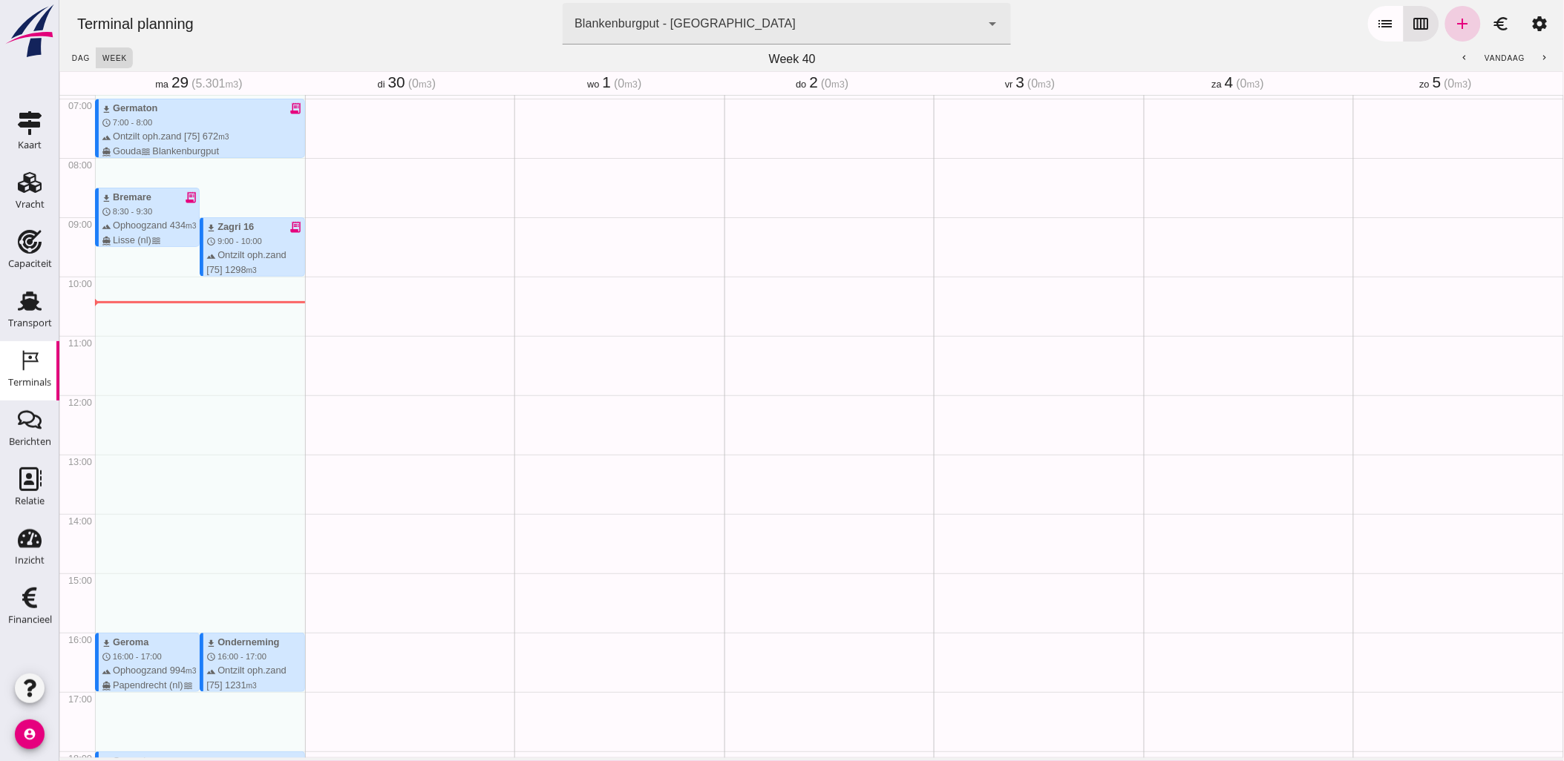
click at [1457, 28] on icon "add" at bounding box center [1462, 24] width 18 height 18
type input "Combinatie Noordzeezand V.O.F."
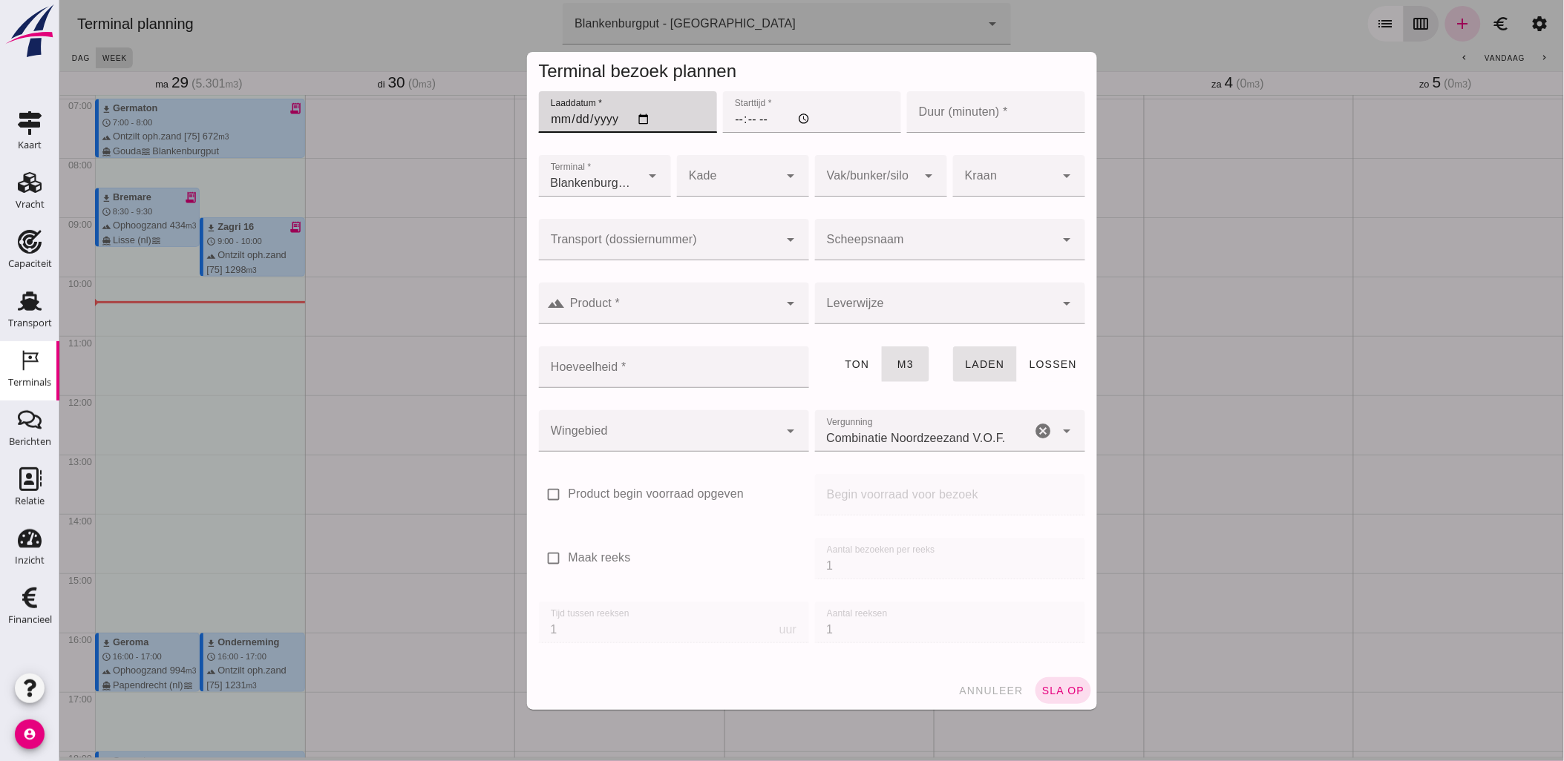
click at [636, 122] on input "Laaddatum *" at bounding box center [627, 112] width 178 height 42
type input "[DATE]"
click at [722, 126] on input "Starttijd *" at bounding box center [811, 112] width 178 height 42
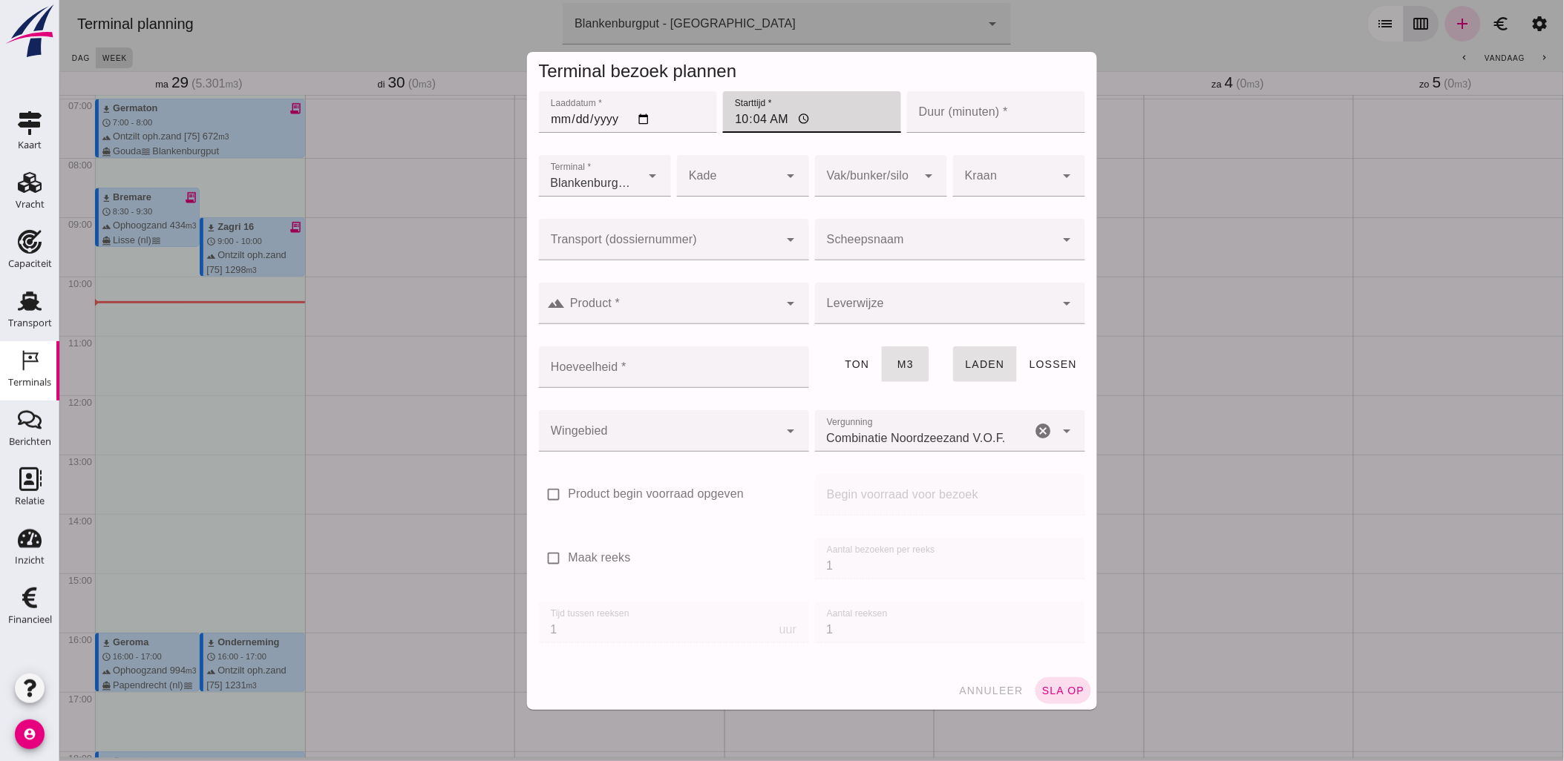
type input "10:45"
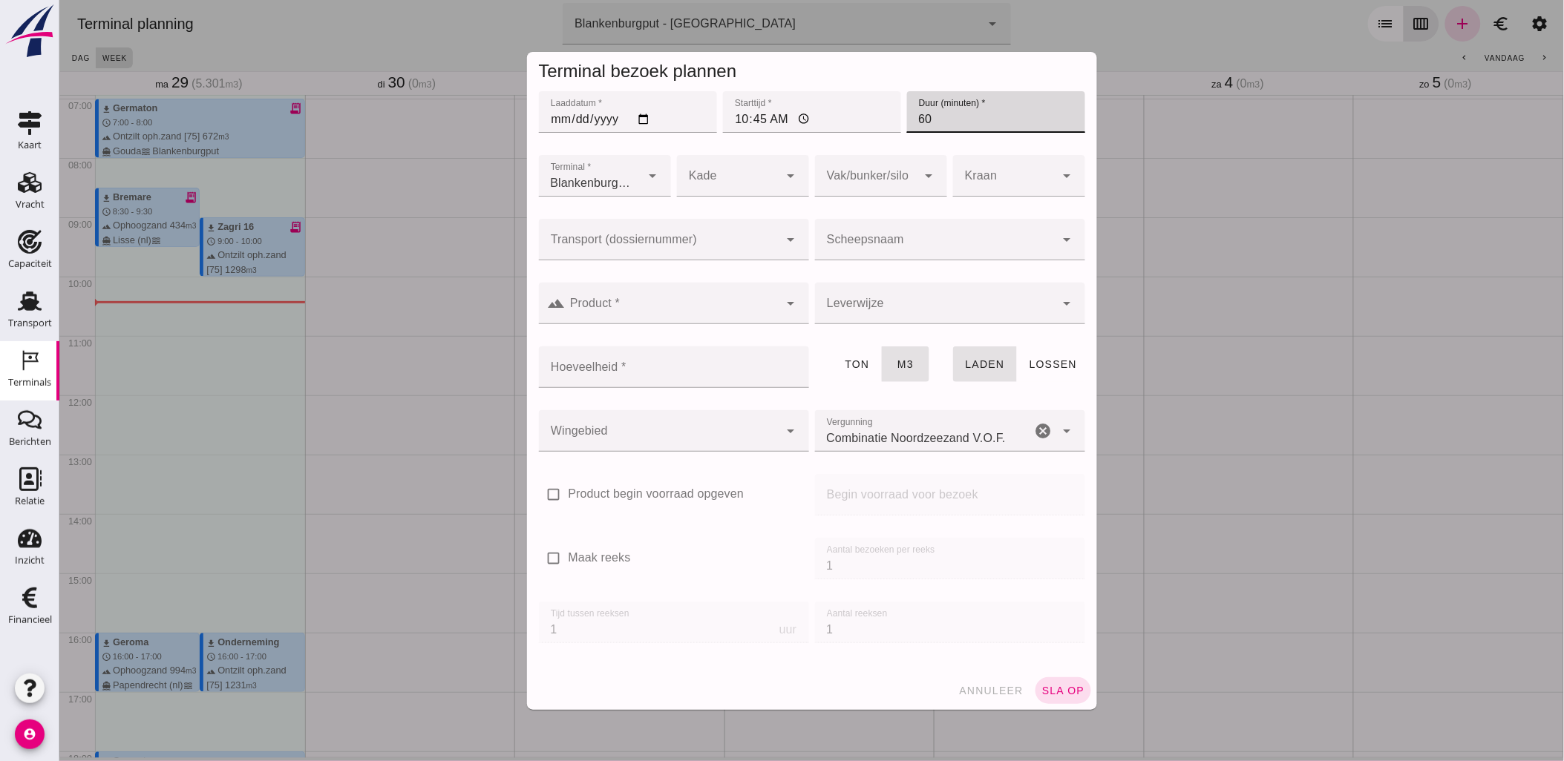
type input "60"
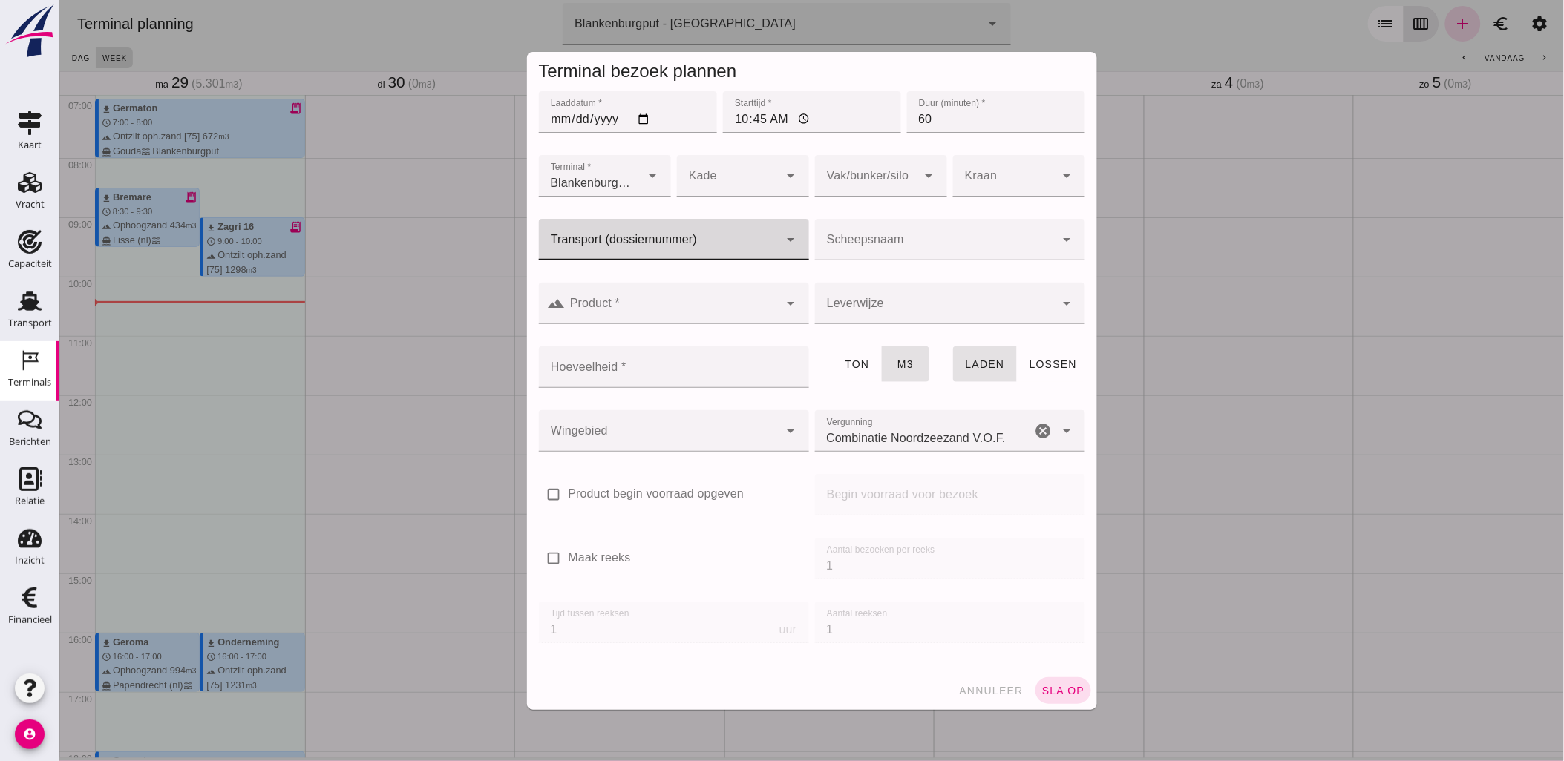
click at [755, 236] on div at bounding box center [658, 240] width 240 height 42
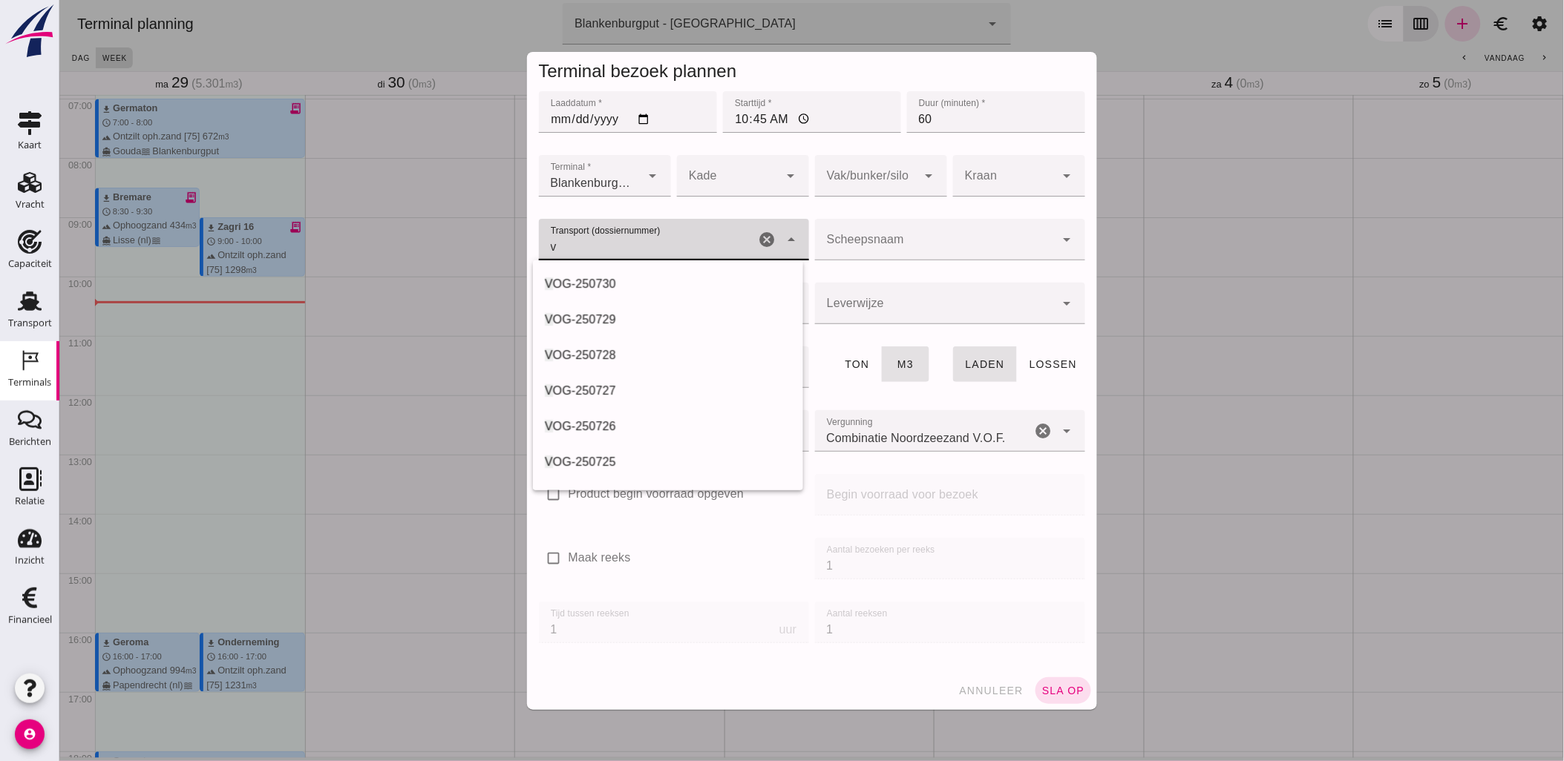
click at [668, 272] on div "V OG-250730" at bounding box center [667, 284] width 270 height 36
type input "VOG-250730"
type input "franco_on_board"
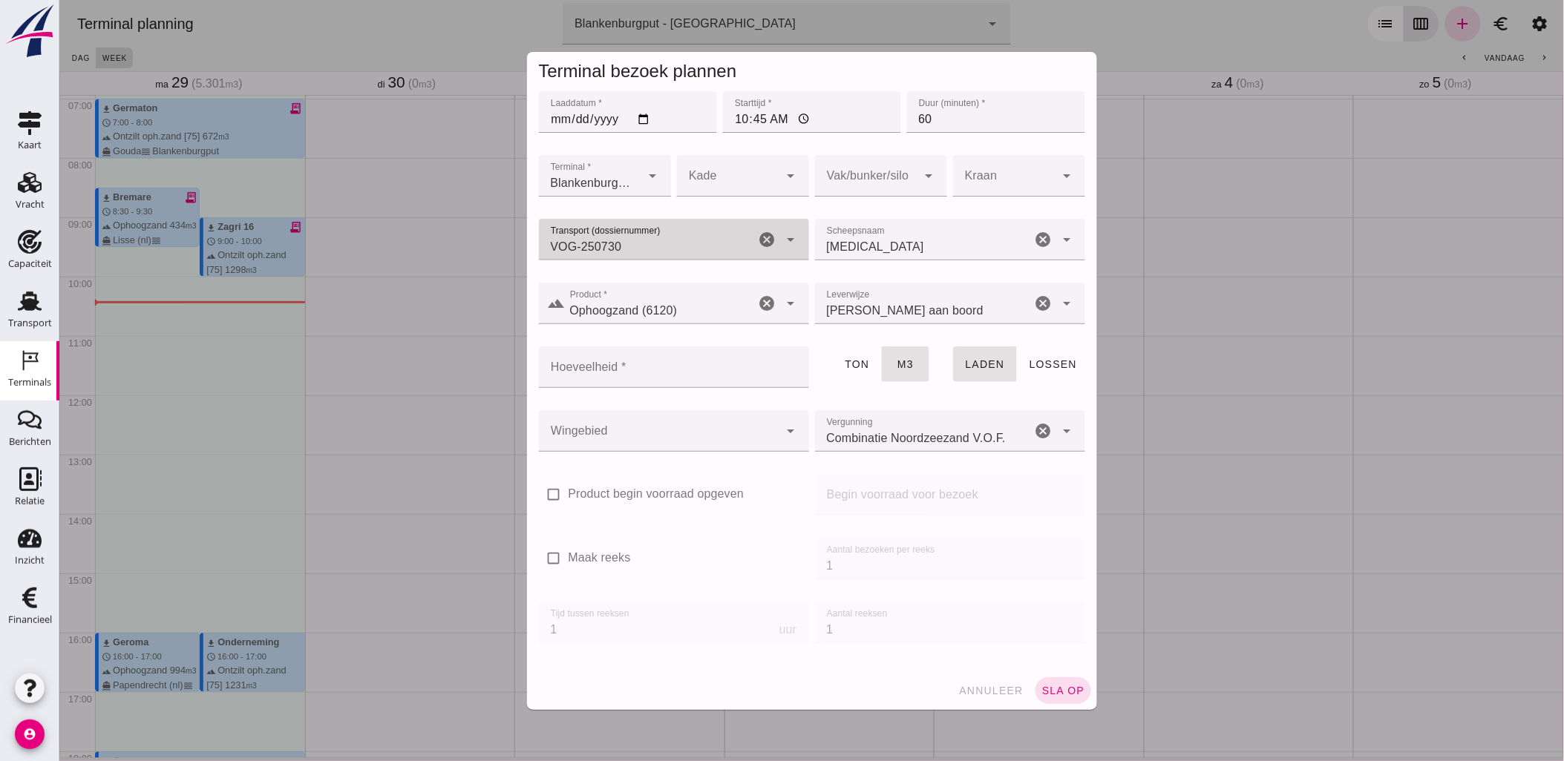
type input "VOG-250730"
click at [655, 433] on div at bounding box center [658, 431] width 240 height 42
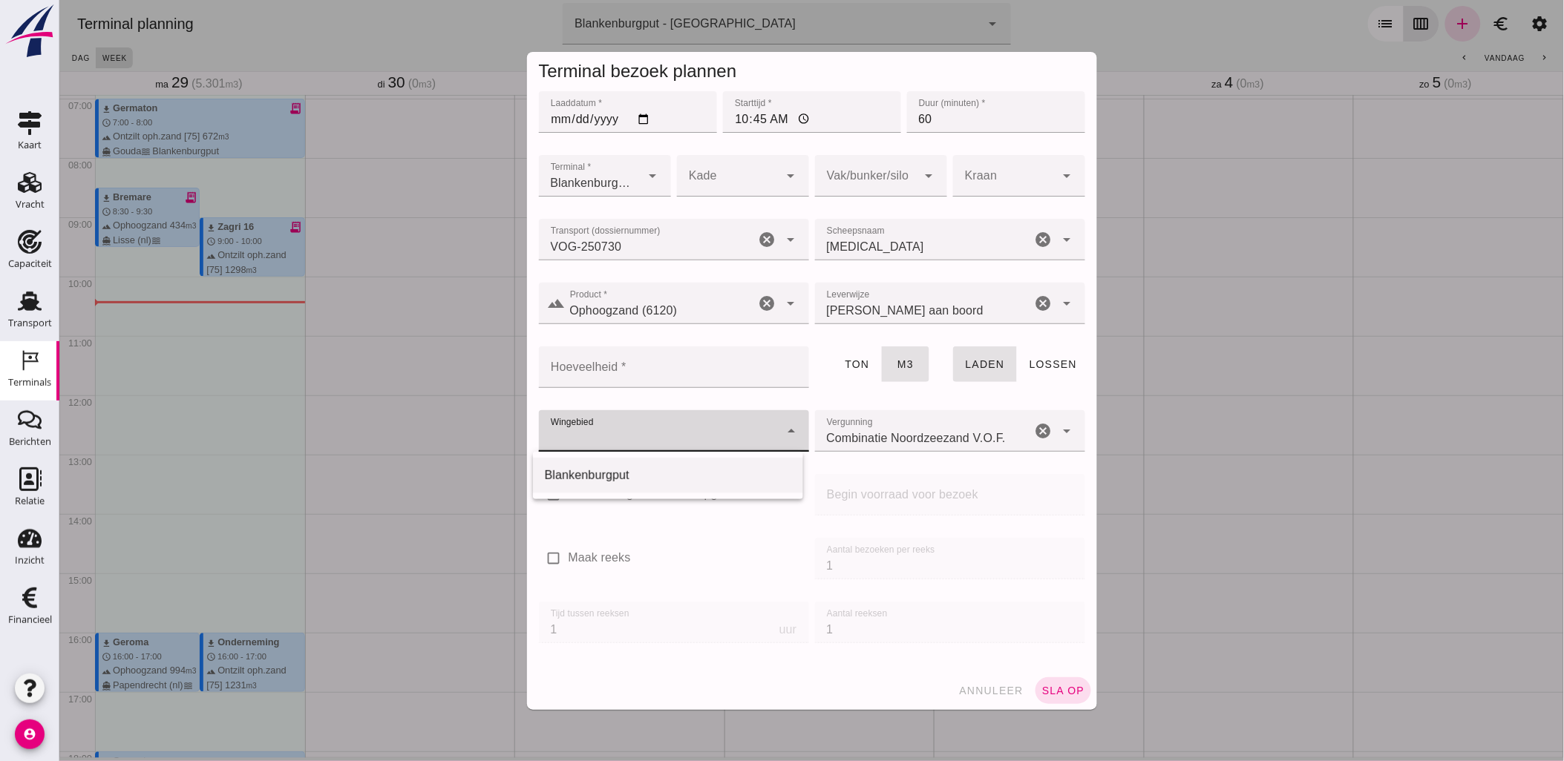
click at [652, 468] on div "Blankenburgput" at bounding box center [667, 476] width 246 height 18
type input "333"
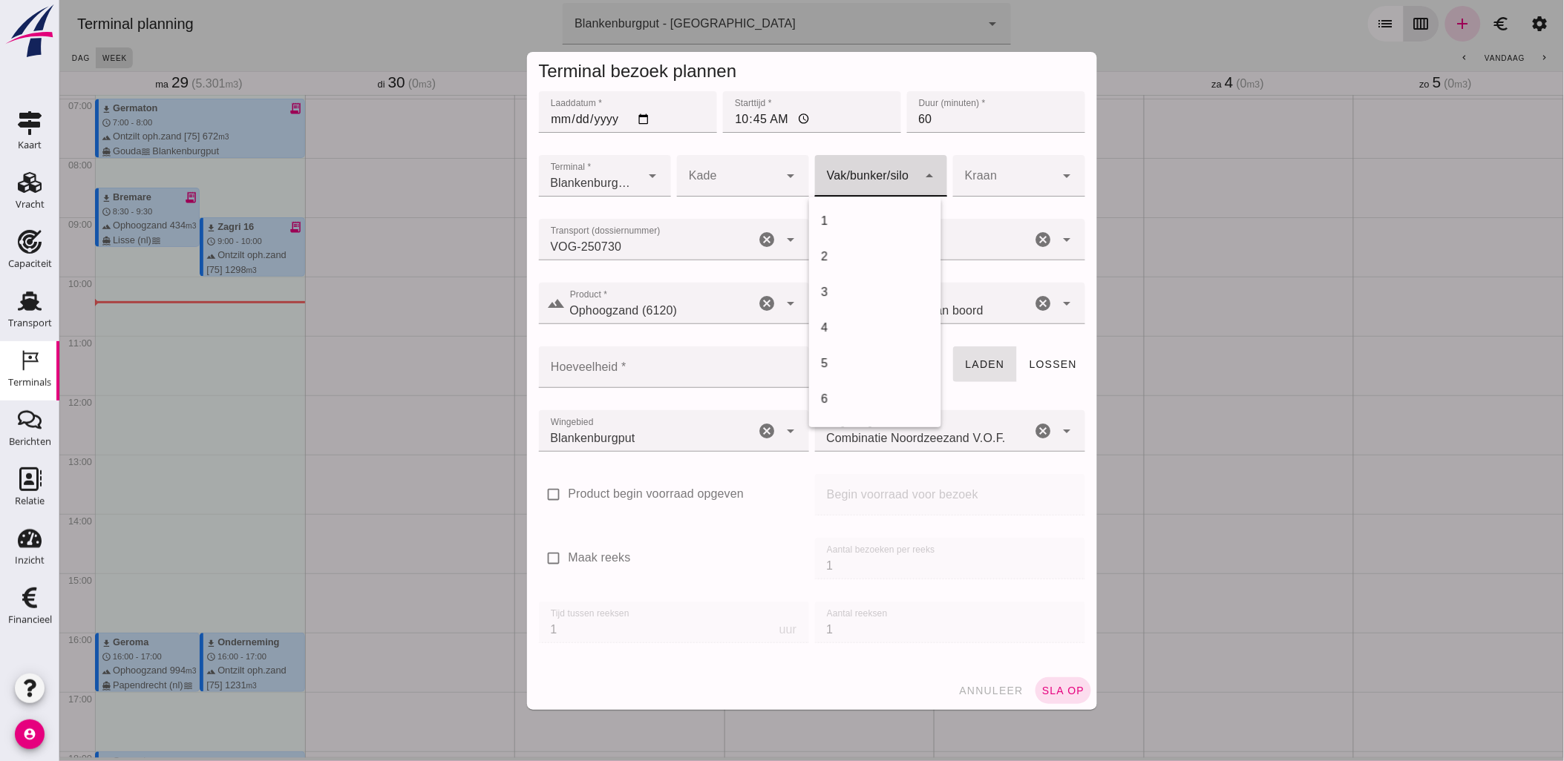
click at [862, 172] on div at bounding box center [865, 176] width 102 height 42
click at [859, 253] on div "18" at bounding box center [874, 250] width 108 height 18
type input "366"
click at [1056, 678] on button "sla op" at bounding box center [1063, 691] width 56 height 27
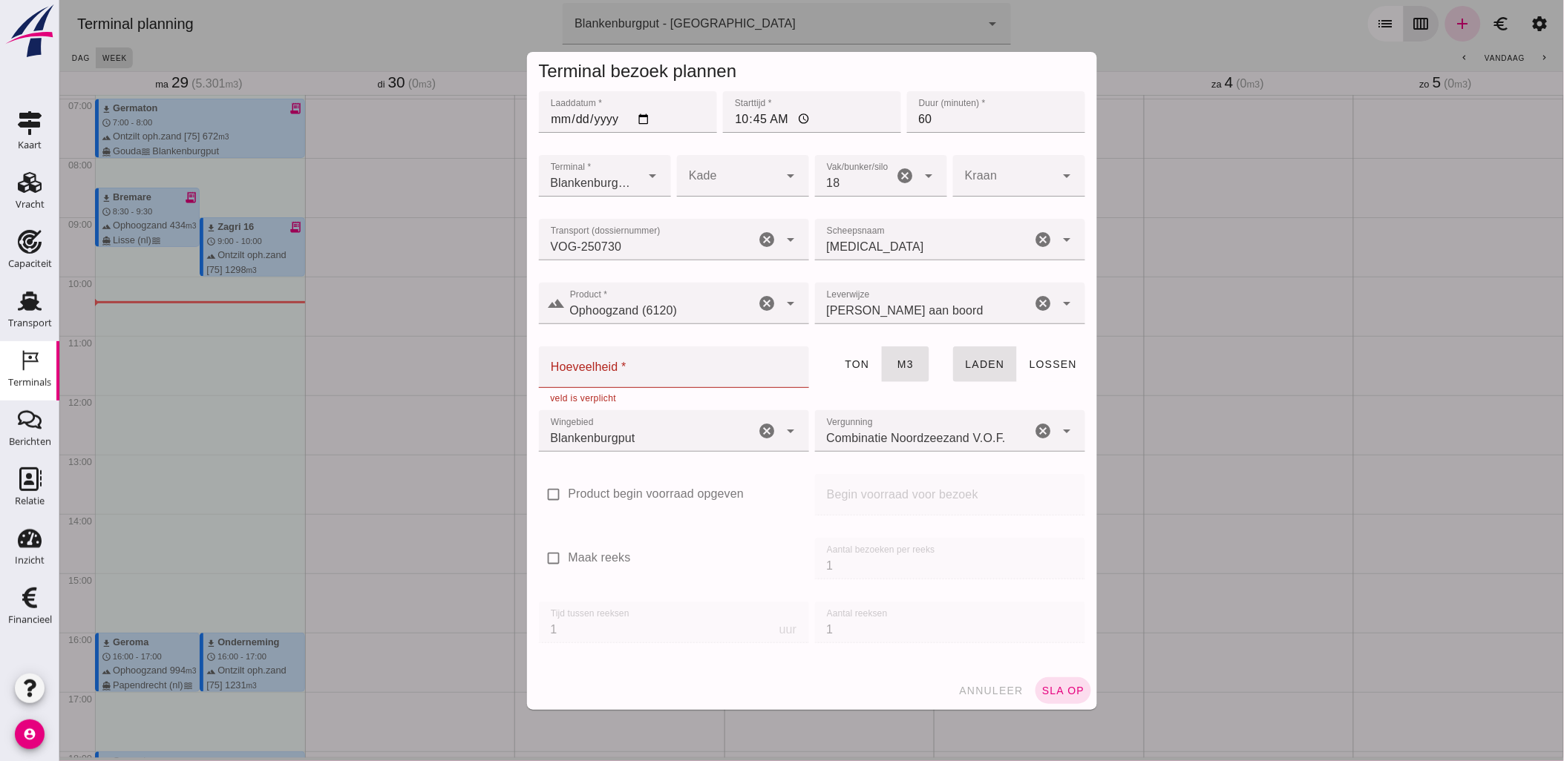
click at [692, 376] on input "Hoeveelheid *" at bounding box center [668, 368] width 261 height 42
type input "469"
click at [1067, 695] on span "sla op" at bounding box center [1063, 691] width 44 height 12
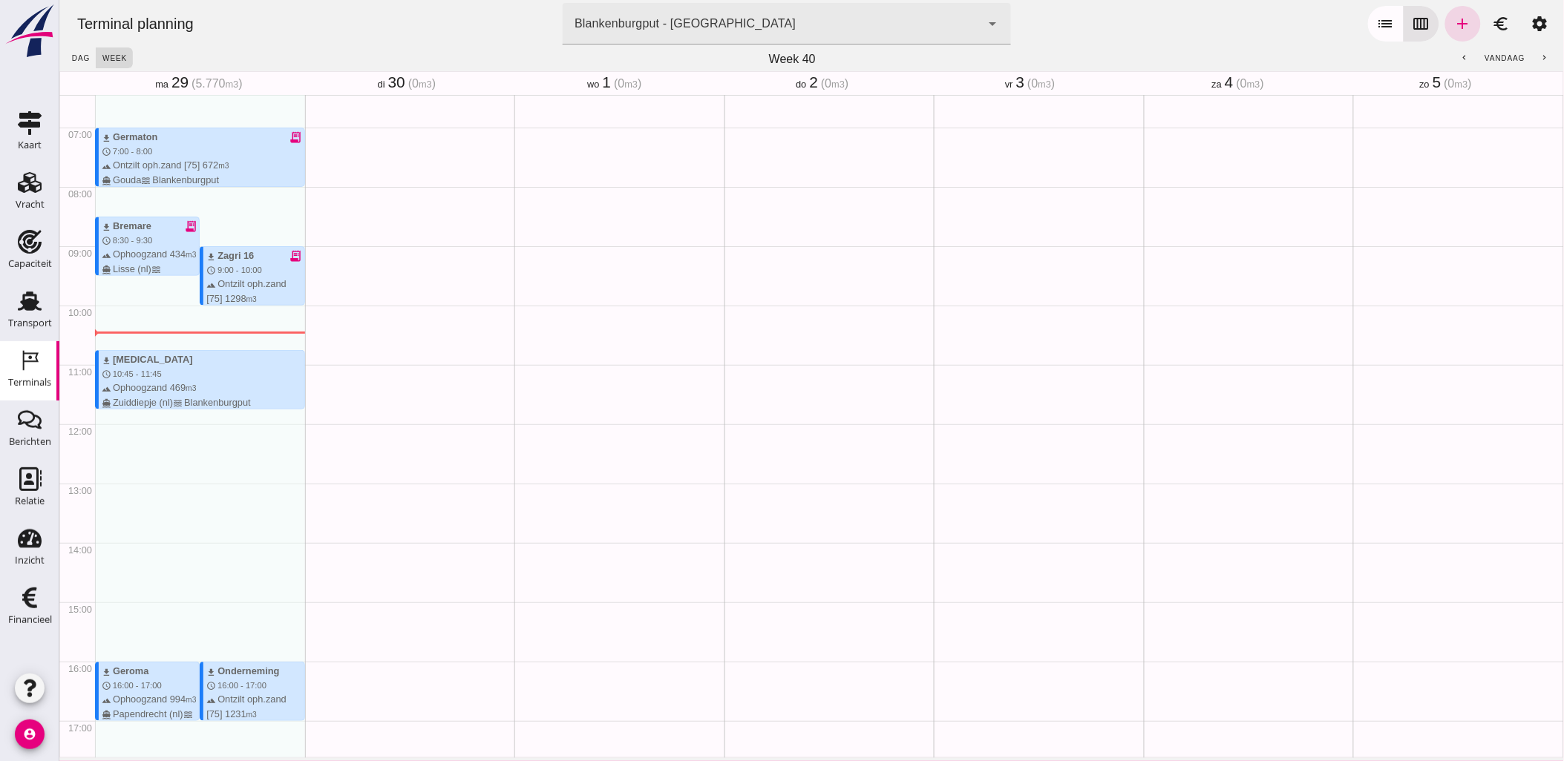
scroll to position [412, 0]
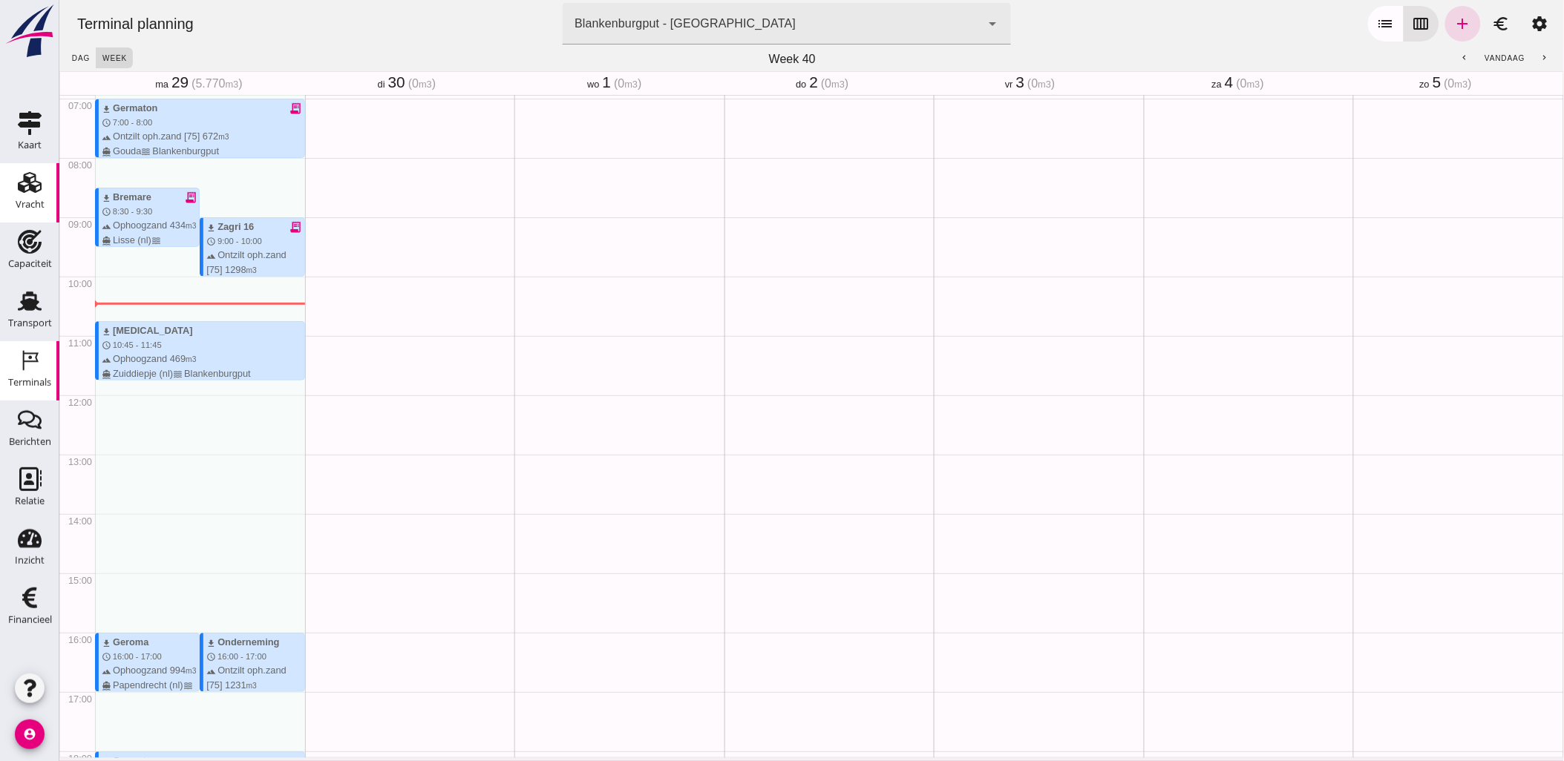
drag, startPoint x: 35, startPoint y: 196, endPoint x: 50, endPoint y: 197, distance: 14.9
click at [35, 196] on div "Vracht" at bounding box center [30, 204] width 29 height 21
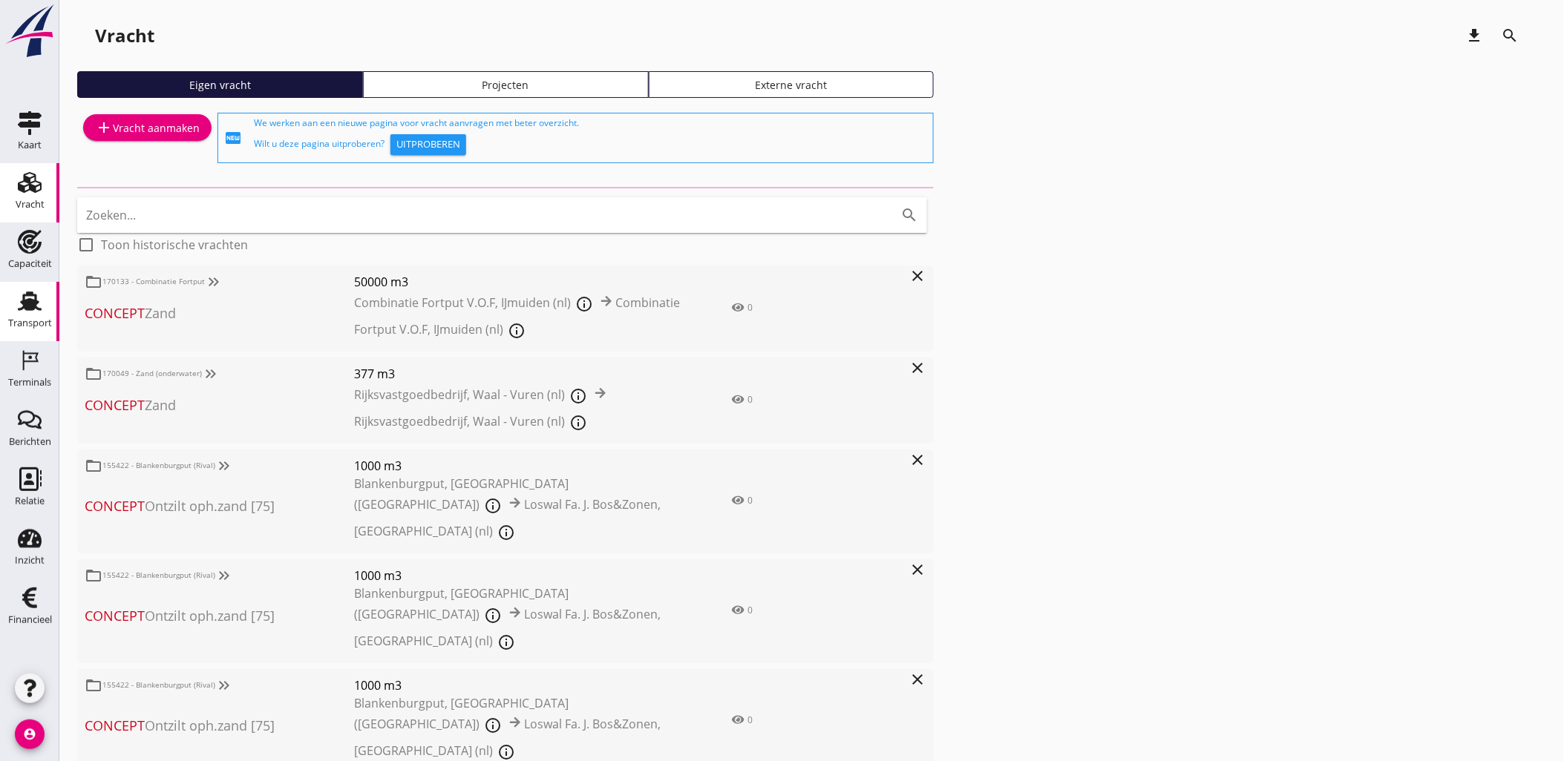
click at [34, 284] on link "Transport Transport" at bounding box center [29, 311] width 59 height 59
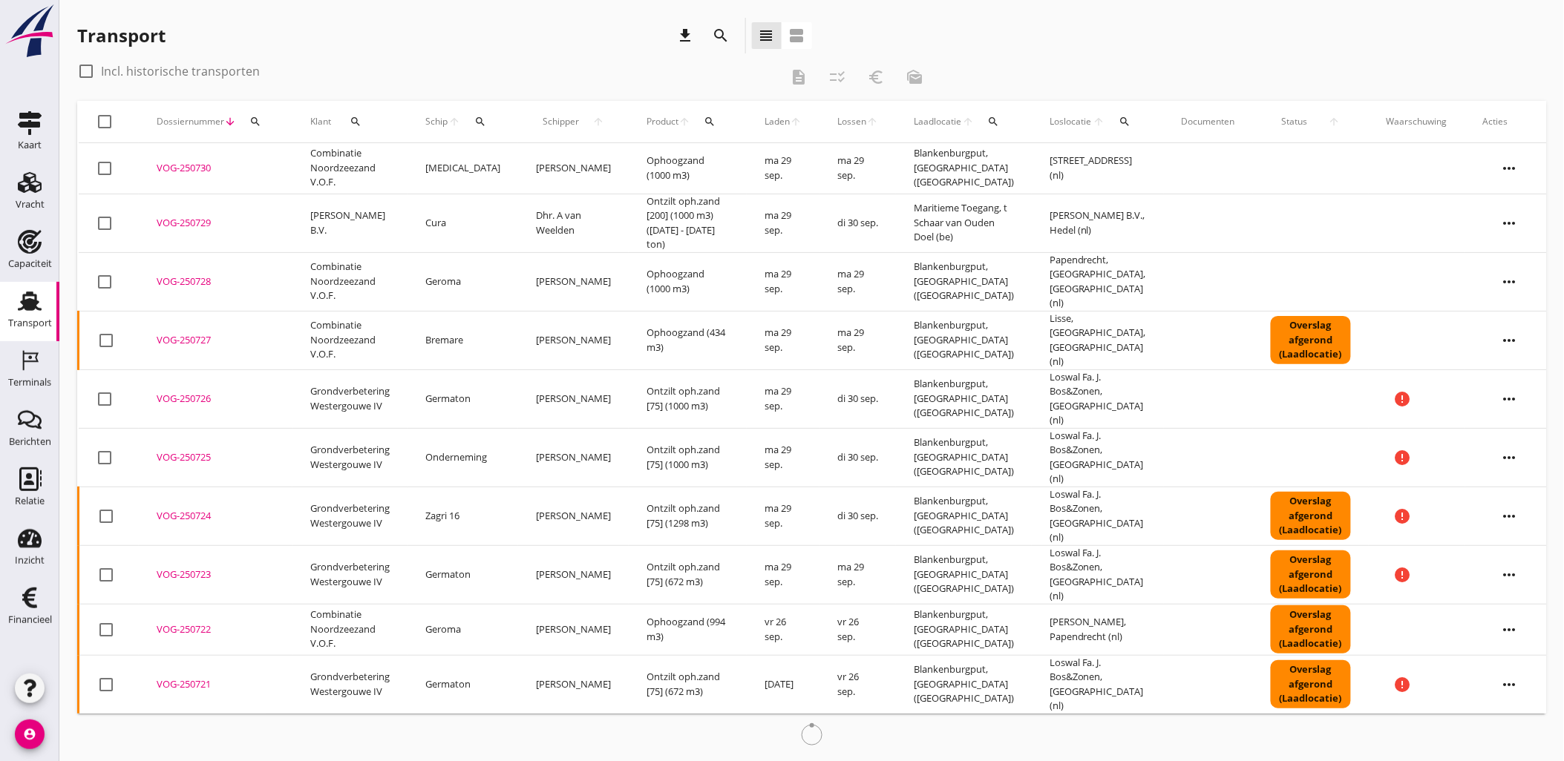
click at [1508, 166] on icon "more_horiz" at bounding box center [1510, 169] width 42 height 42
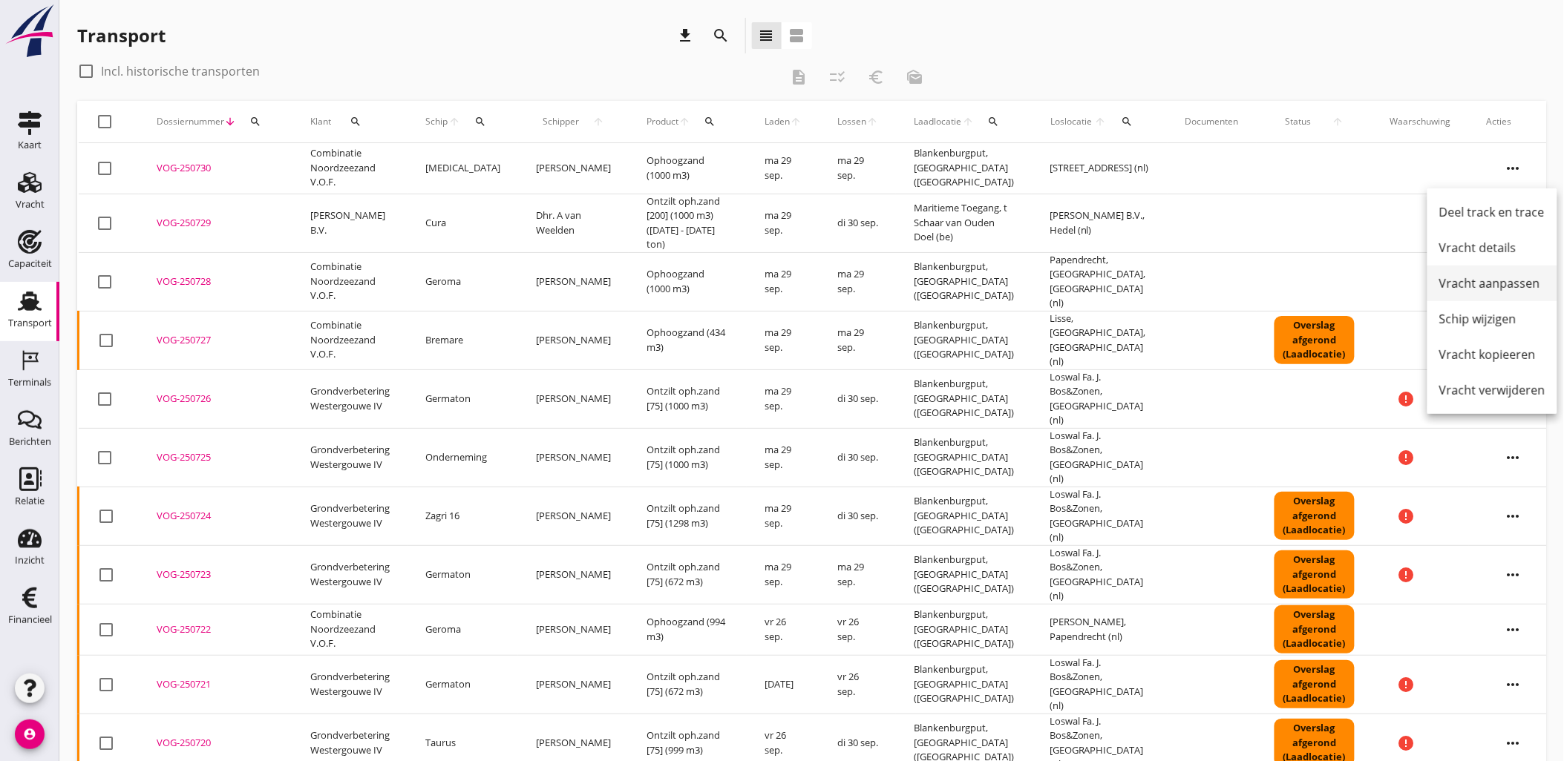
click at [1509, 292] on div "Vracht aanpassen" at bounding box center [1492, 284] width 106 height 18
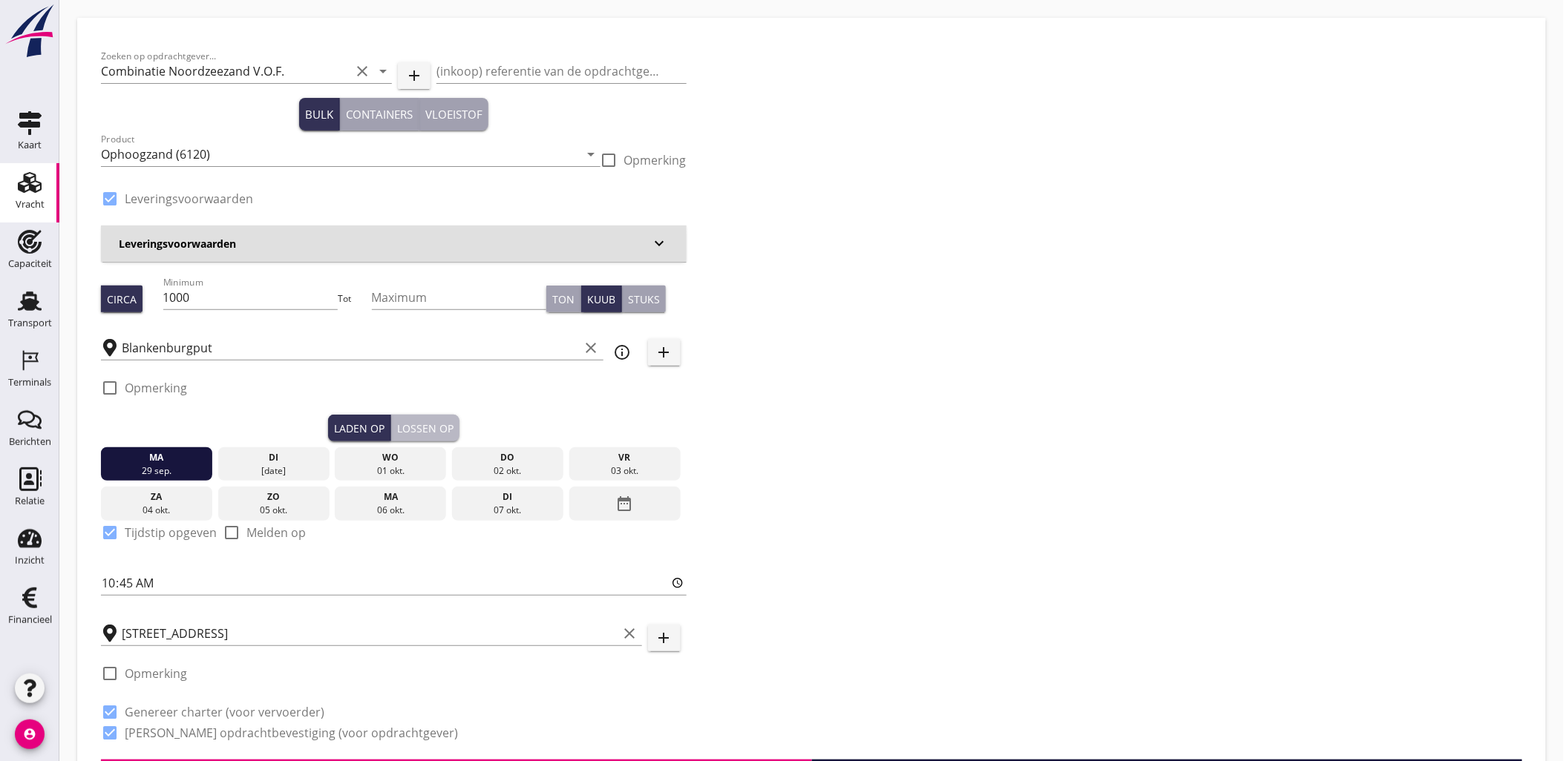
click at [413, 434] on div "Lossen op" at bounding box center [425, 429] width 56 height 16
checkbox input "false"
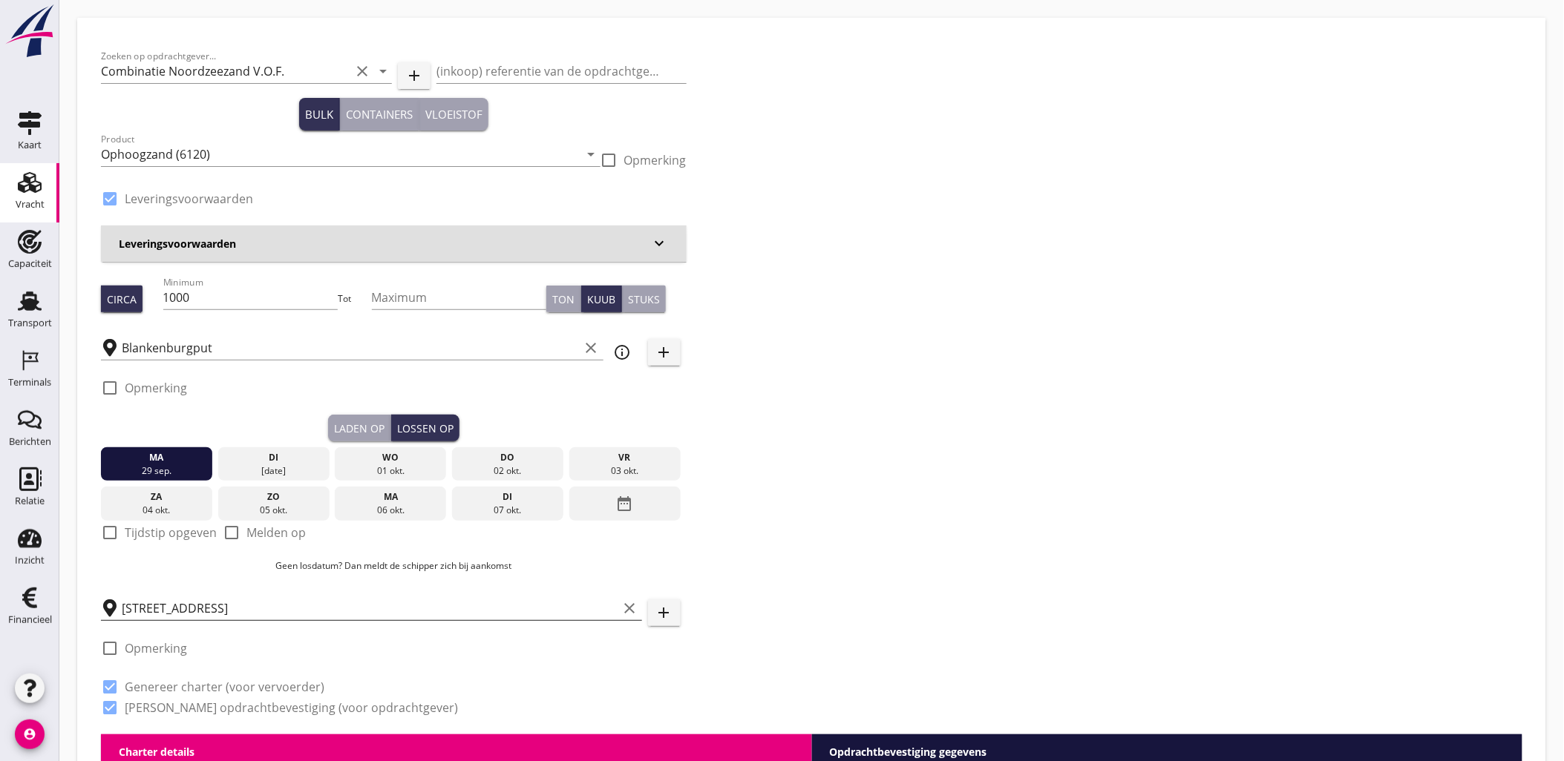
click at [171, 604] on input "[STREET_ADDRESS]" at bounding box center [370, 609] width 497 height 24
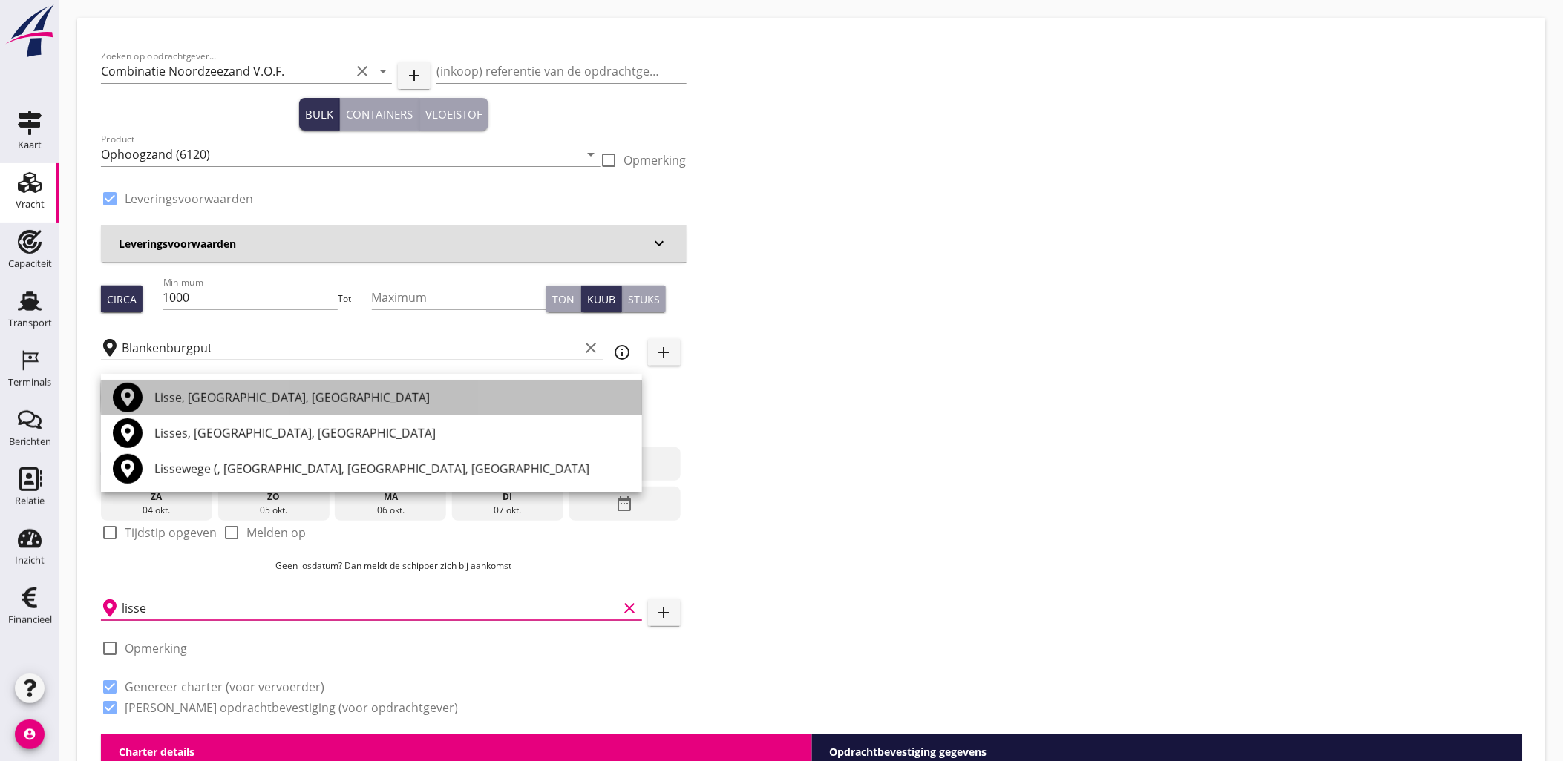
click at [315, 407] on div "Lisse, [GEOGRAPHIC_DATA], [GEOGRAPHIC_DATA]" at bounding box center [392, 398] width 476 height 36
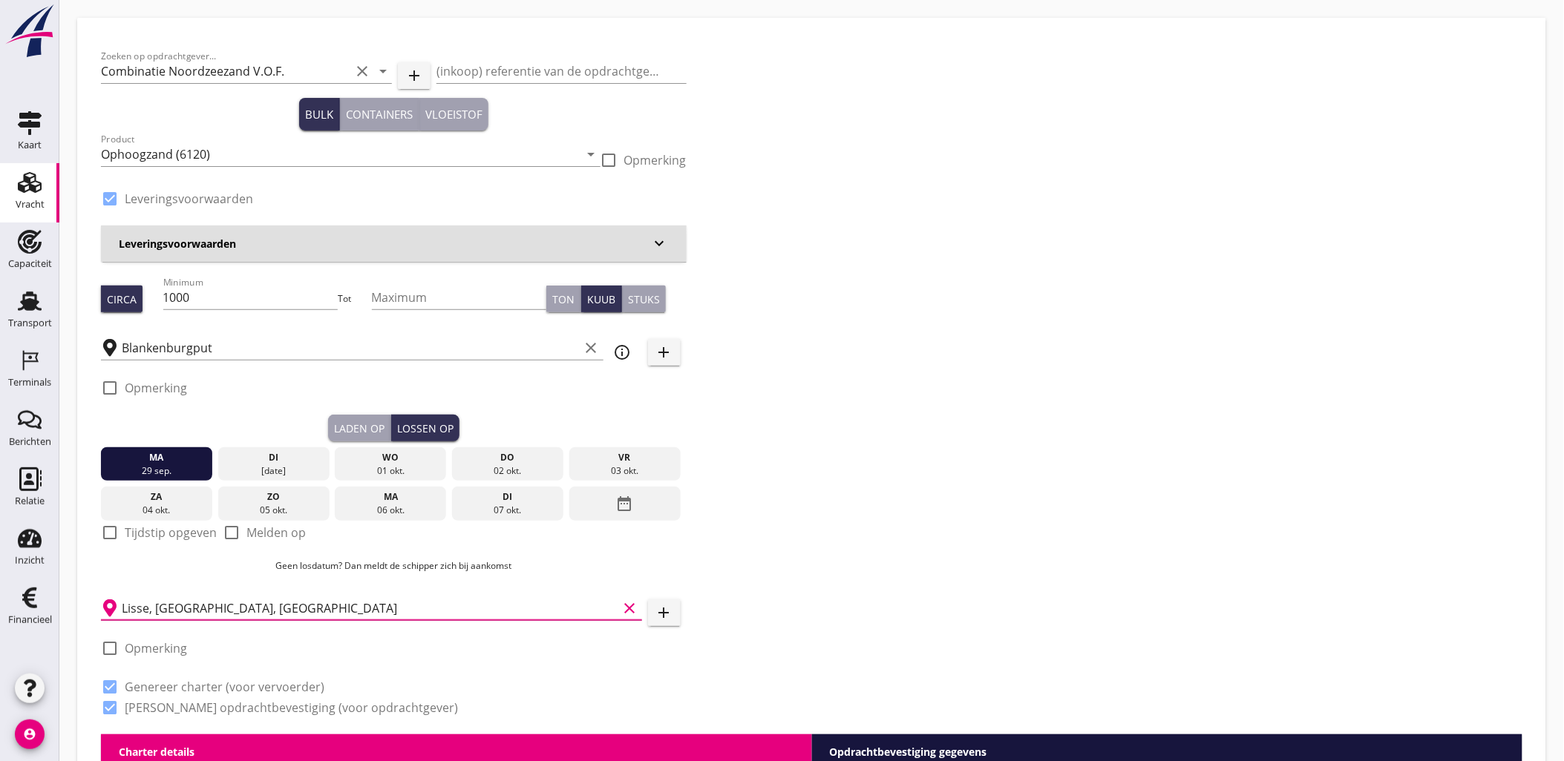
type input "Lisse, [GEOGRAPHIC_DATA], [GEOGRAPHIC_DATA]"
click at [966, 442] on div "Zoeken op opdrachtgever... Combinatie Noordzeezand V.O.F. clear arrow_drop_down…" at bounding box center [811, 388] width 1433 height 693
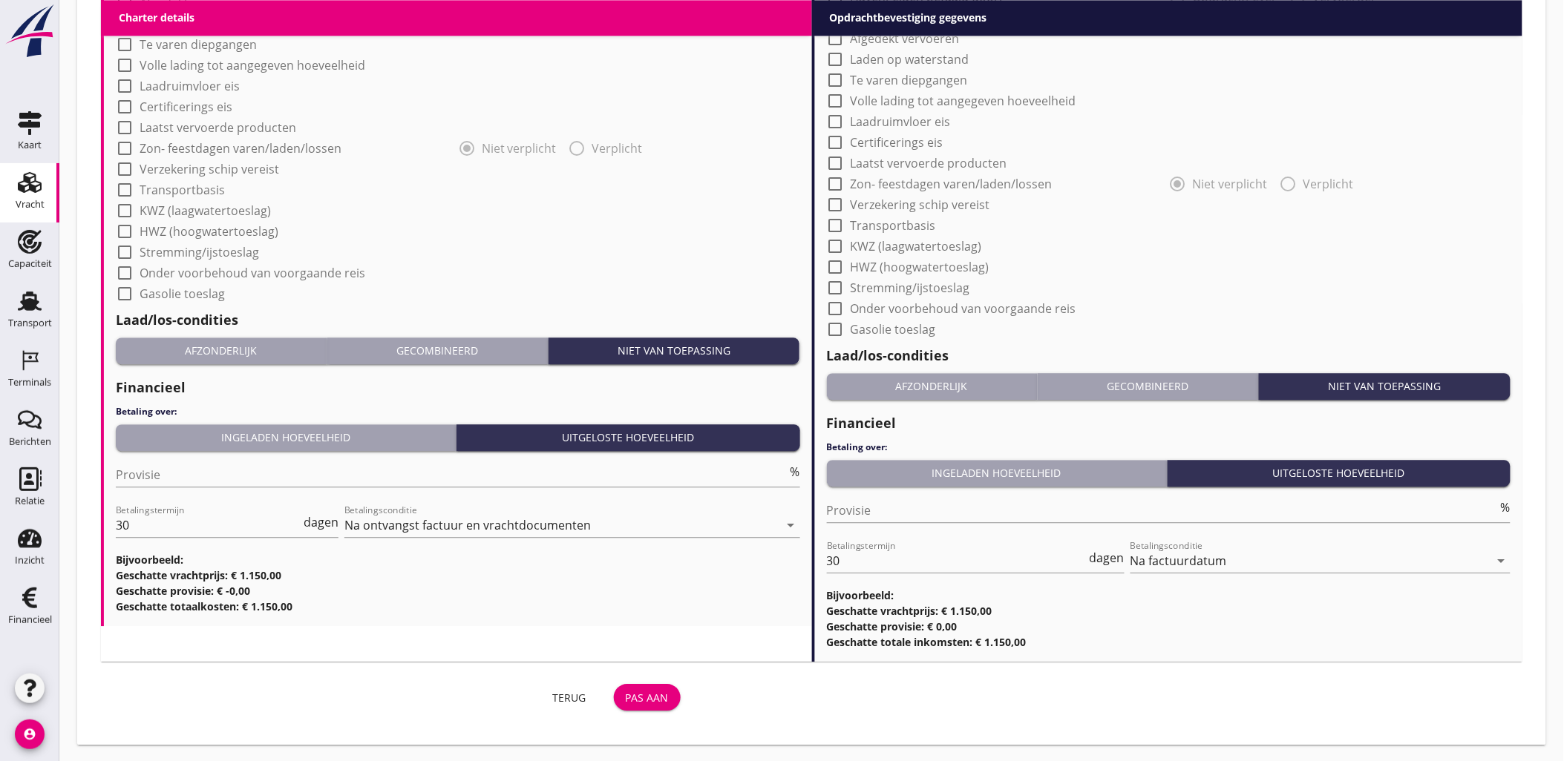
click at [656, 695] on div "Pas aan" at bounding box center [647, 698] width 43 height 16
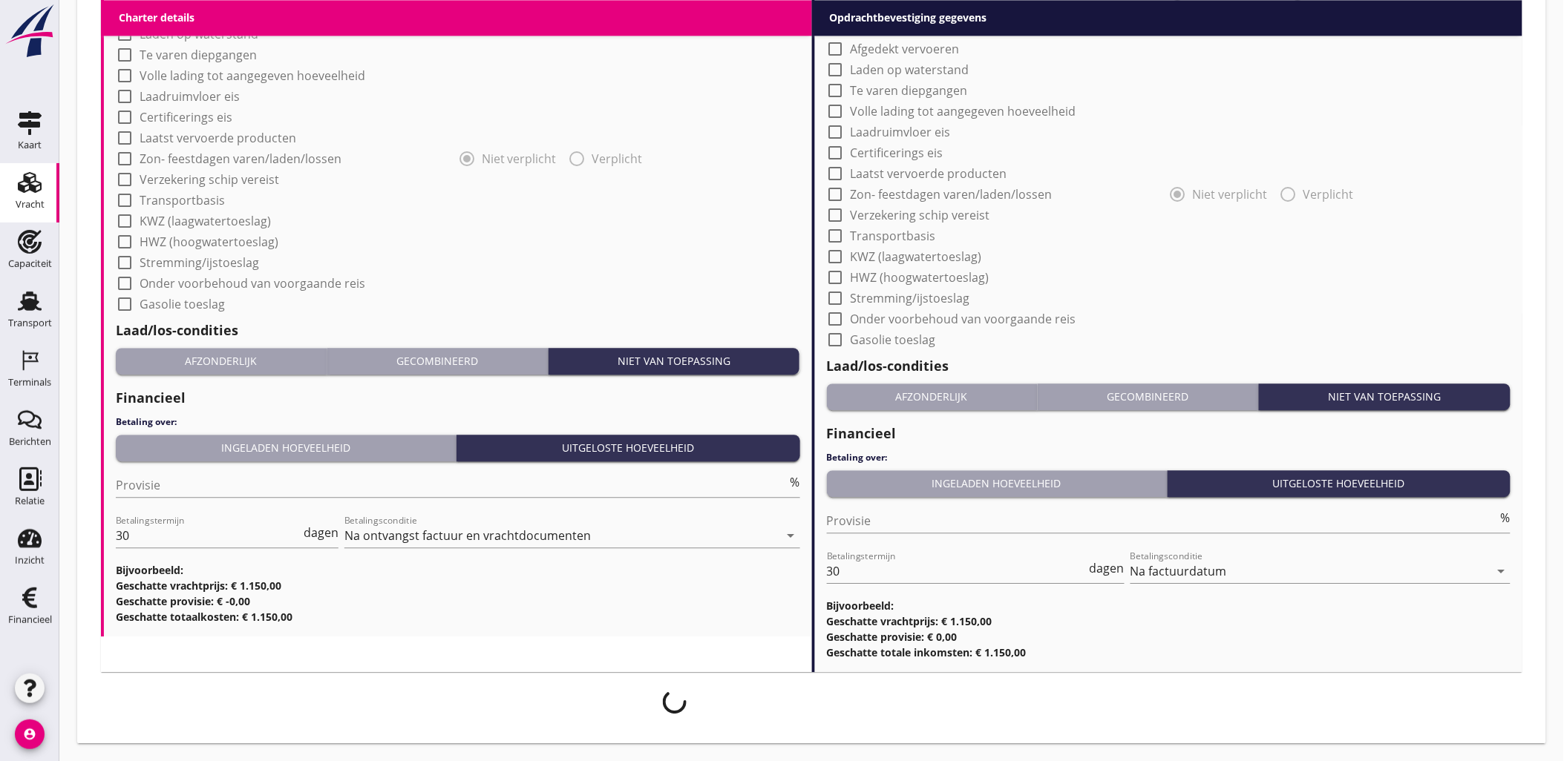
scroll to position [1210, 0]
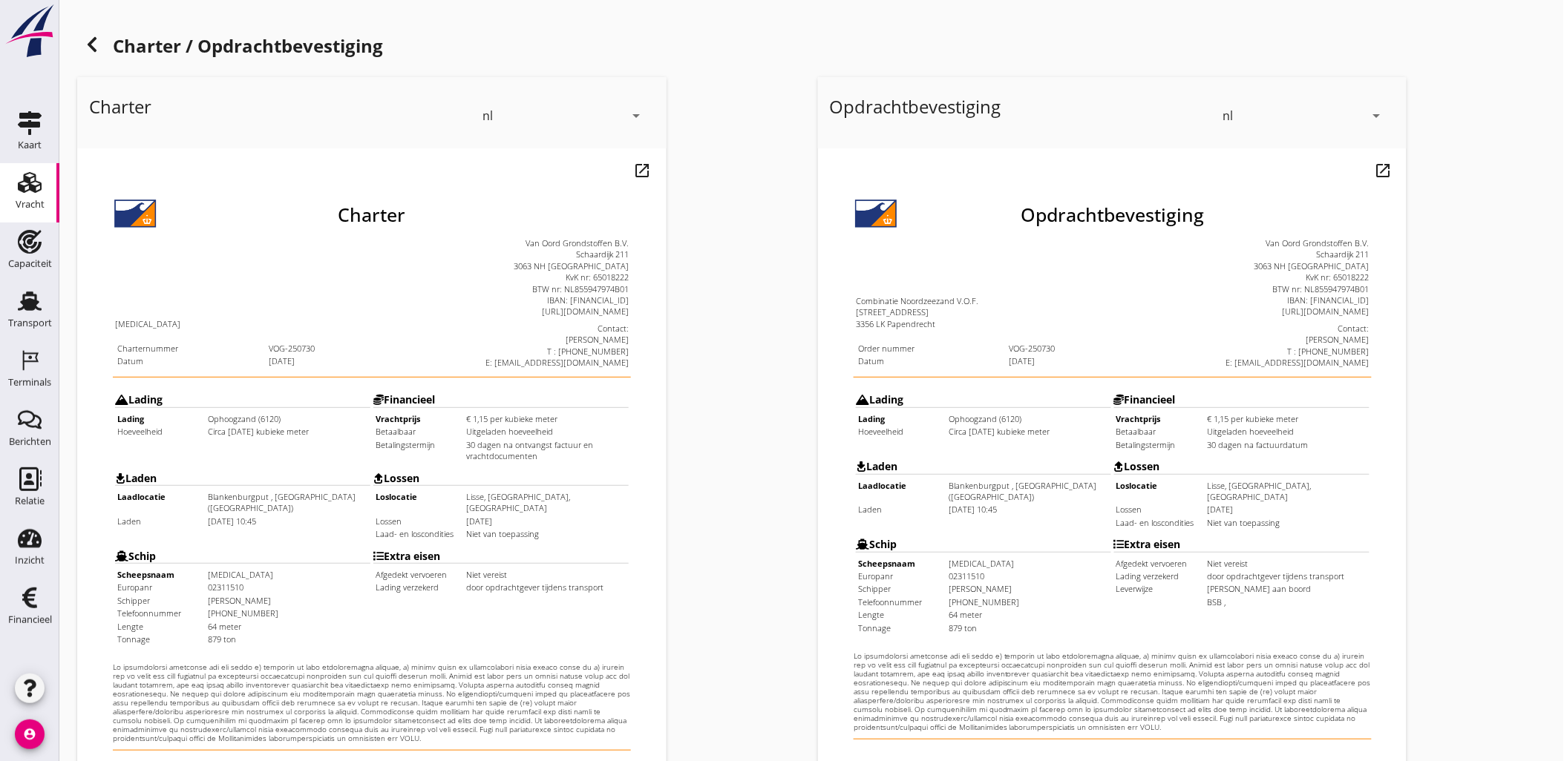
scroll to position [336, 0]
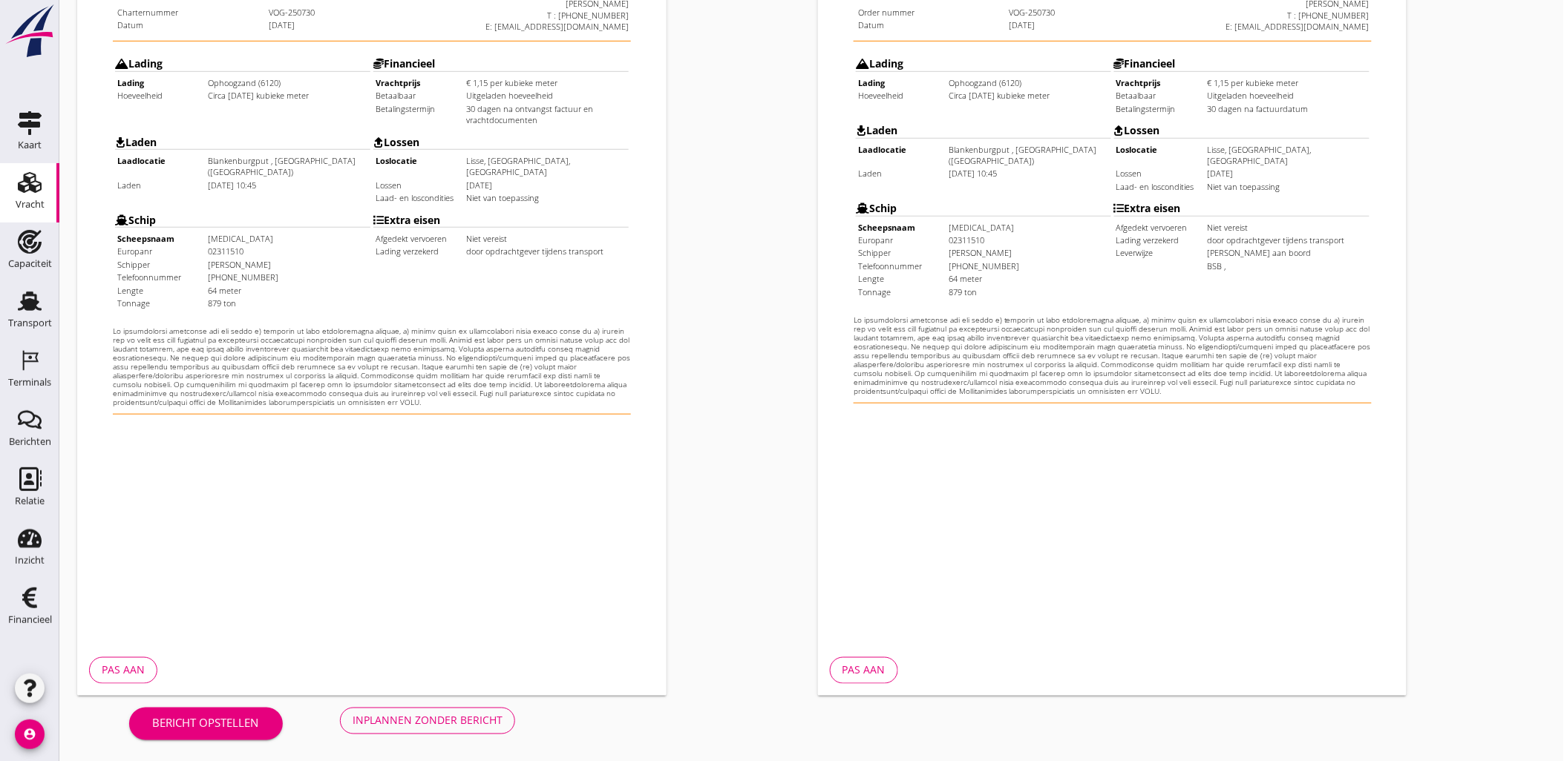
click at [482, 718] on div "Inplannen zonder bericht" at bounding box center [428, 721] width 150 height 16
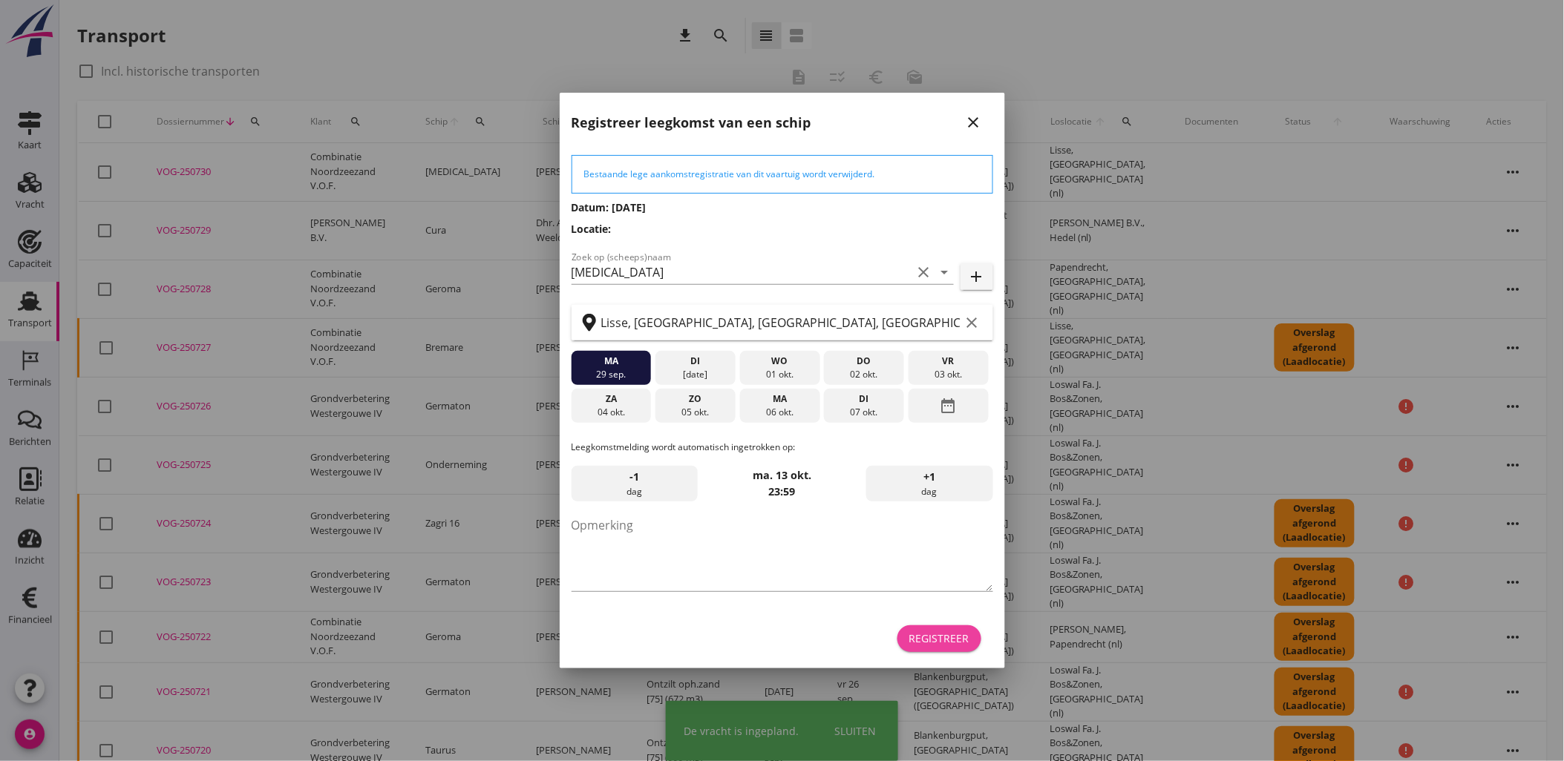
click at [929, 639] on div "Registreer" at bounding box center [939, 639] width 60 height 16
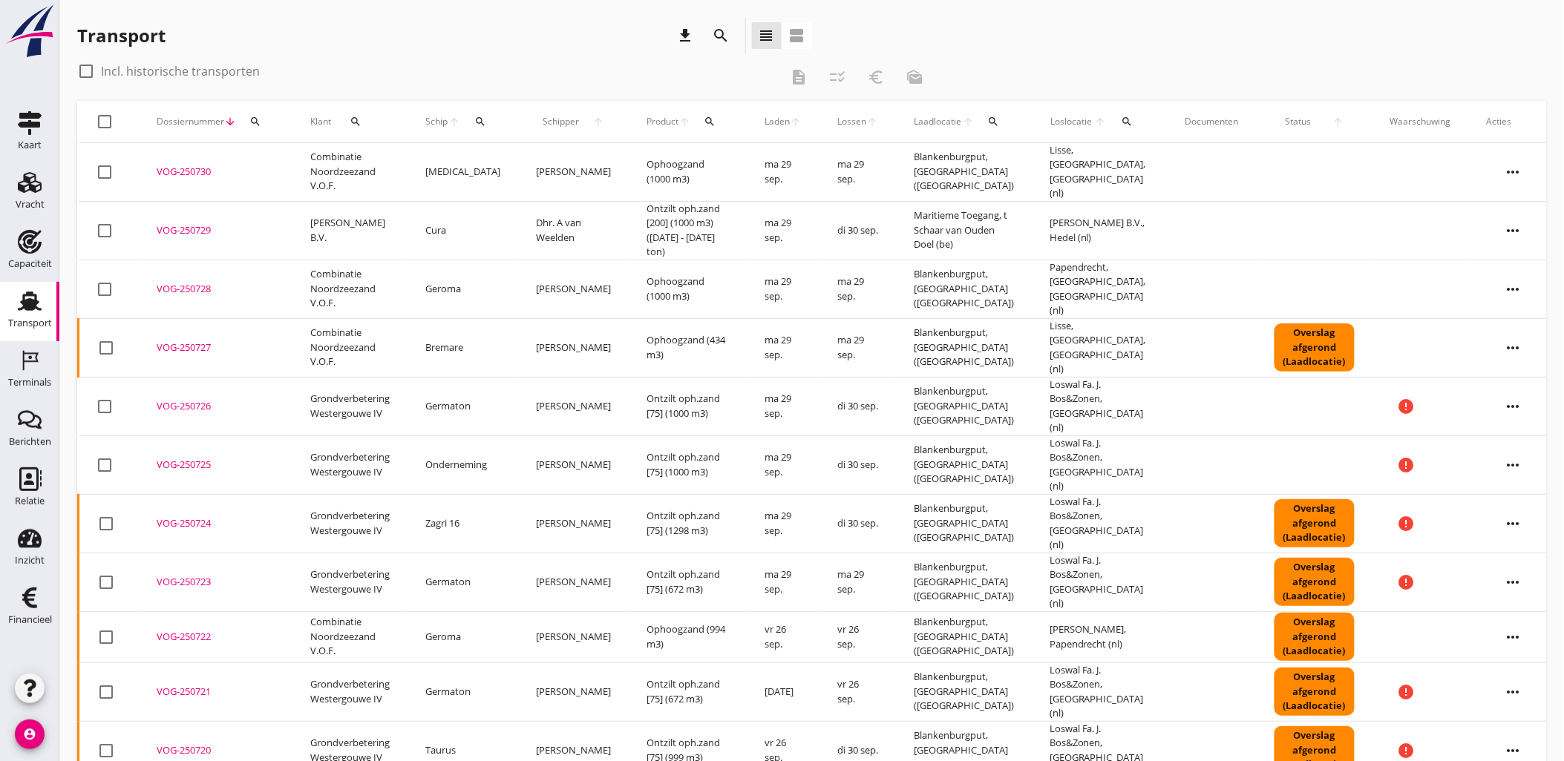
click at [1508, 327] on icon "more_horiz" at bounding box center [1514, 348] width 42 height 42
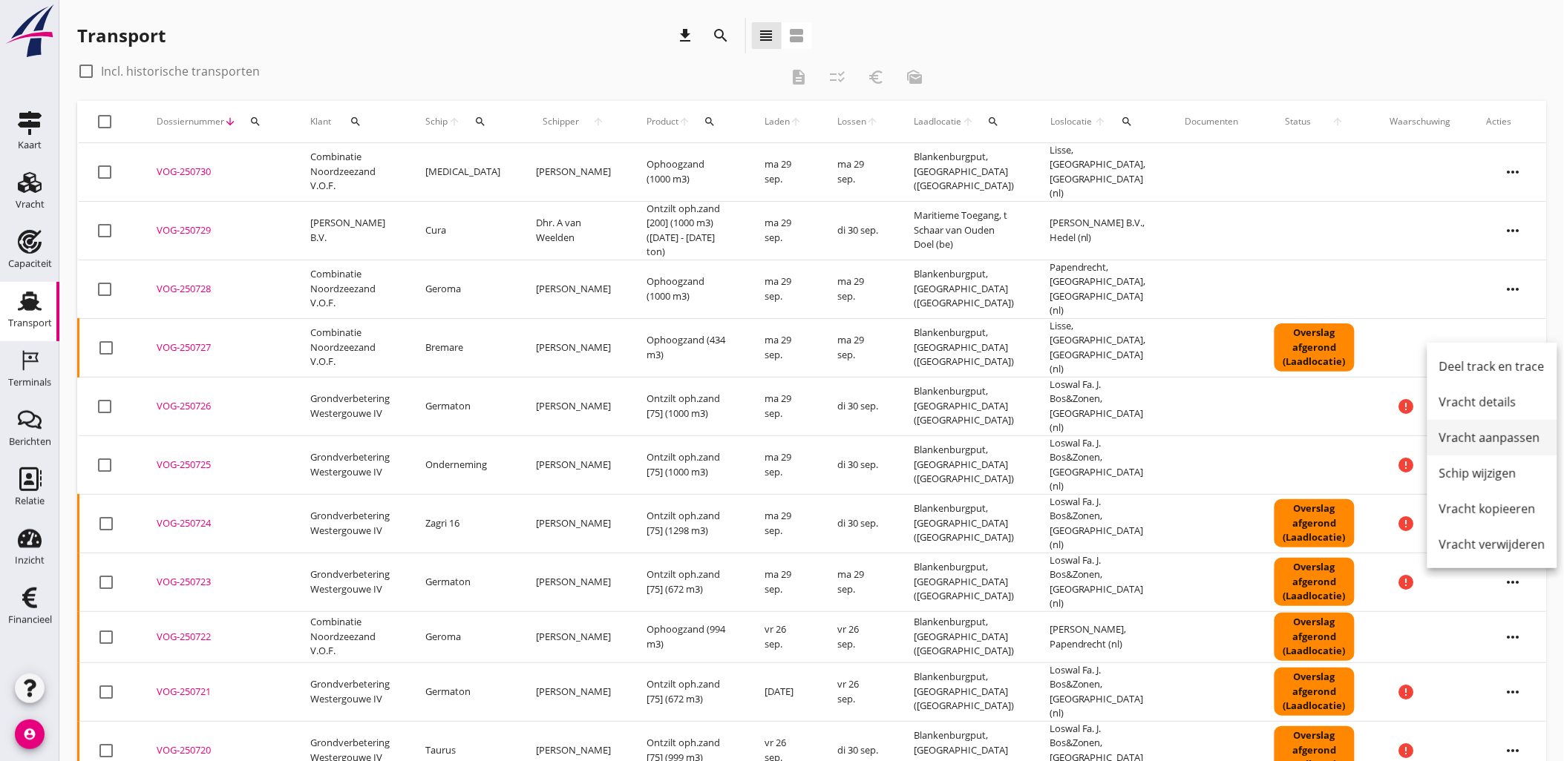
click at [1519, 448] on link "Vracht aanpassen" at bounding box center [1492, 438] width 130 height 36
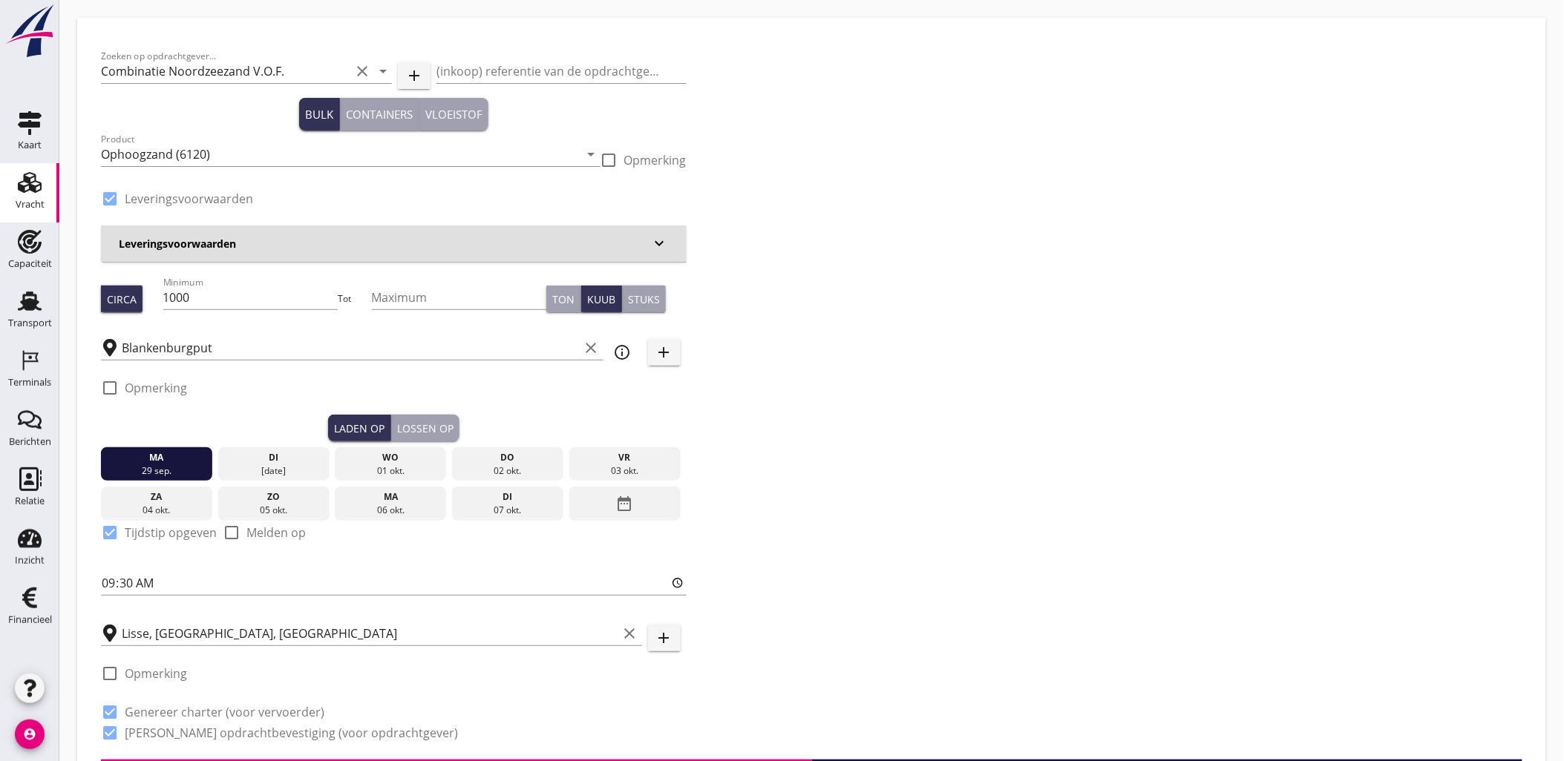
click at [402, 429] on div "Lossen op" at bounding box center [425, 429] width 56 height 16
checkbox input "false"
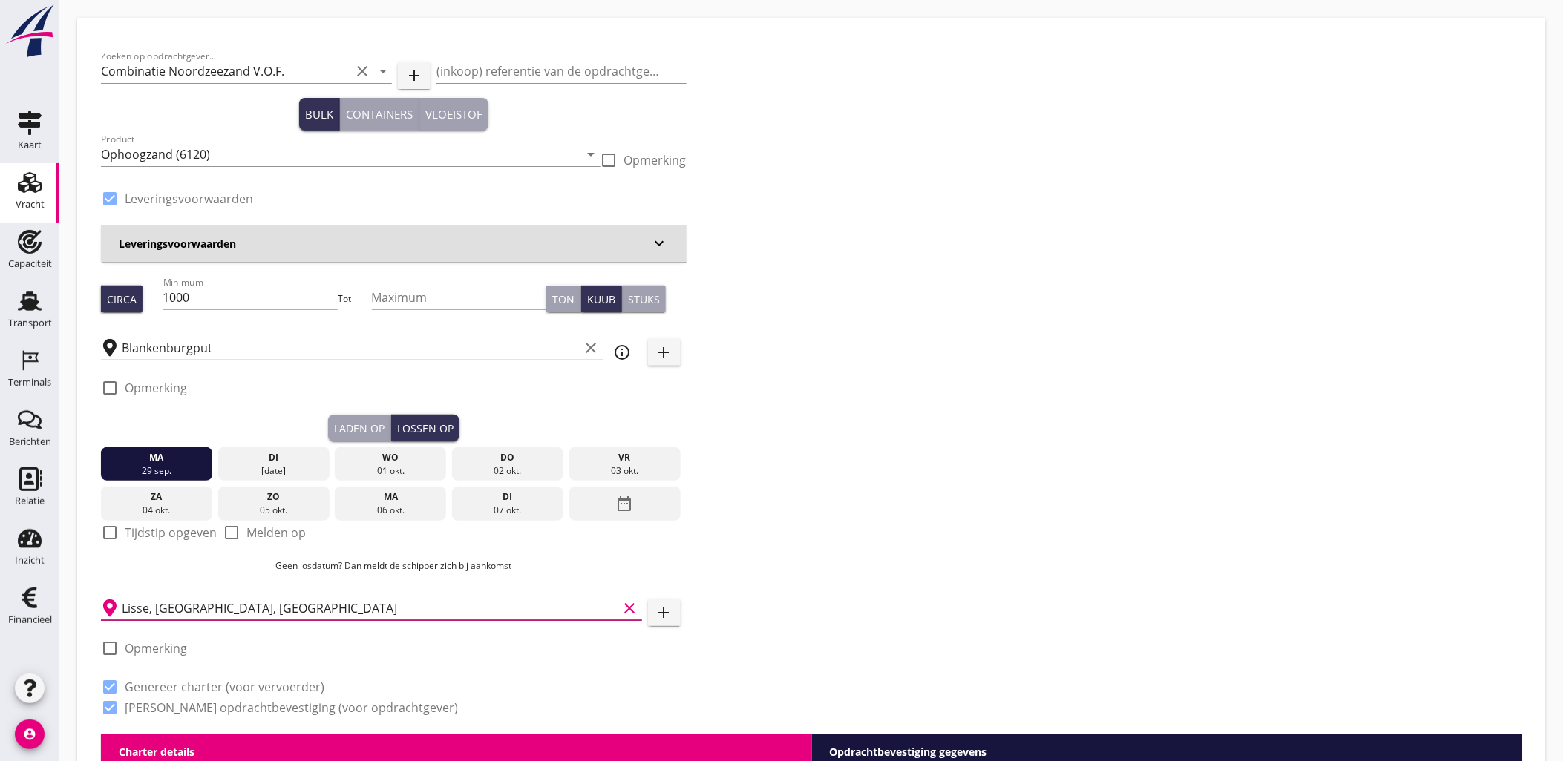
click at [228, 607] on input "Lisse, [GEOGRAPHIC_DATA], [GEOGRAPHIC_DATA]" at bounding box center [370, 609] width 497 height 24
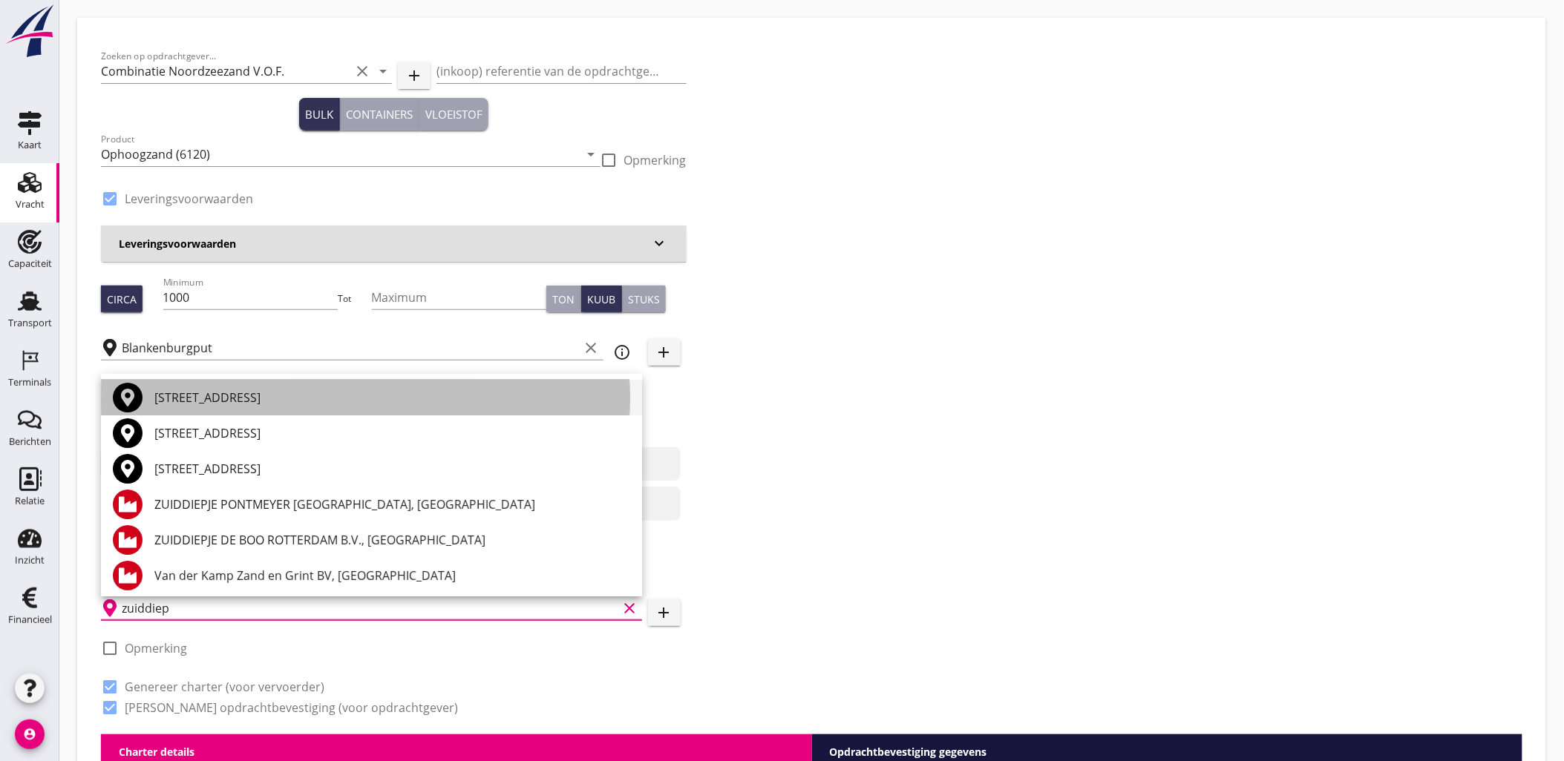
click at [367, 402] on div "[STREET_ADDRESS]" at bounding box center [392, 398] width 476 height 18
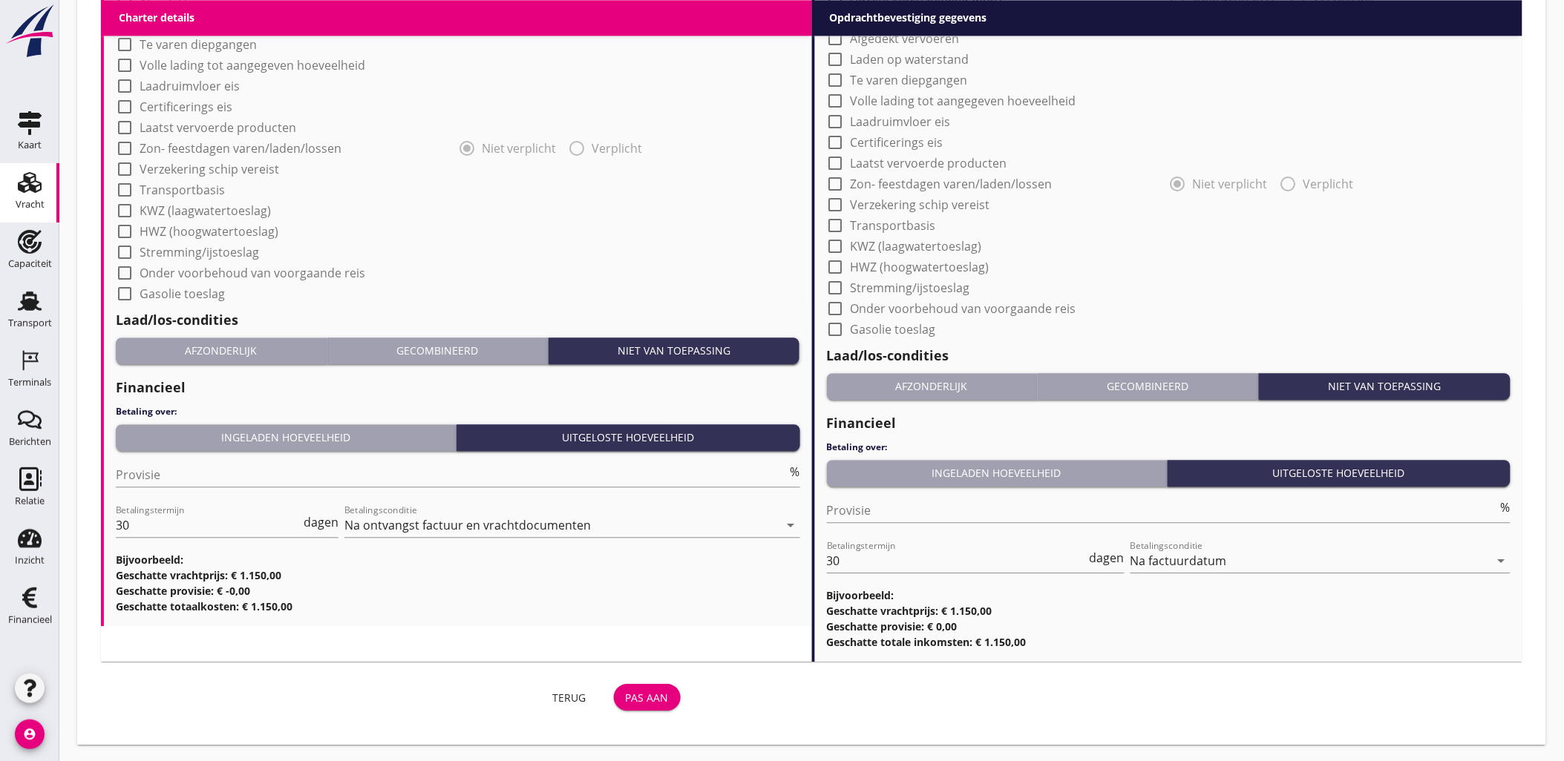
type input "[STREET_ADDRESS]"
click at [629, 705] on button "Pas aan" at bounding box center [647, 697] width 67 height 27
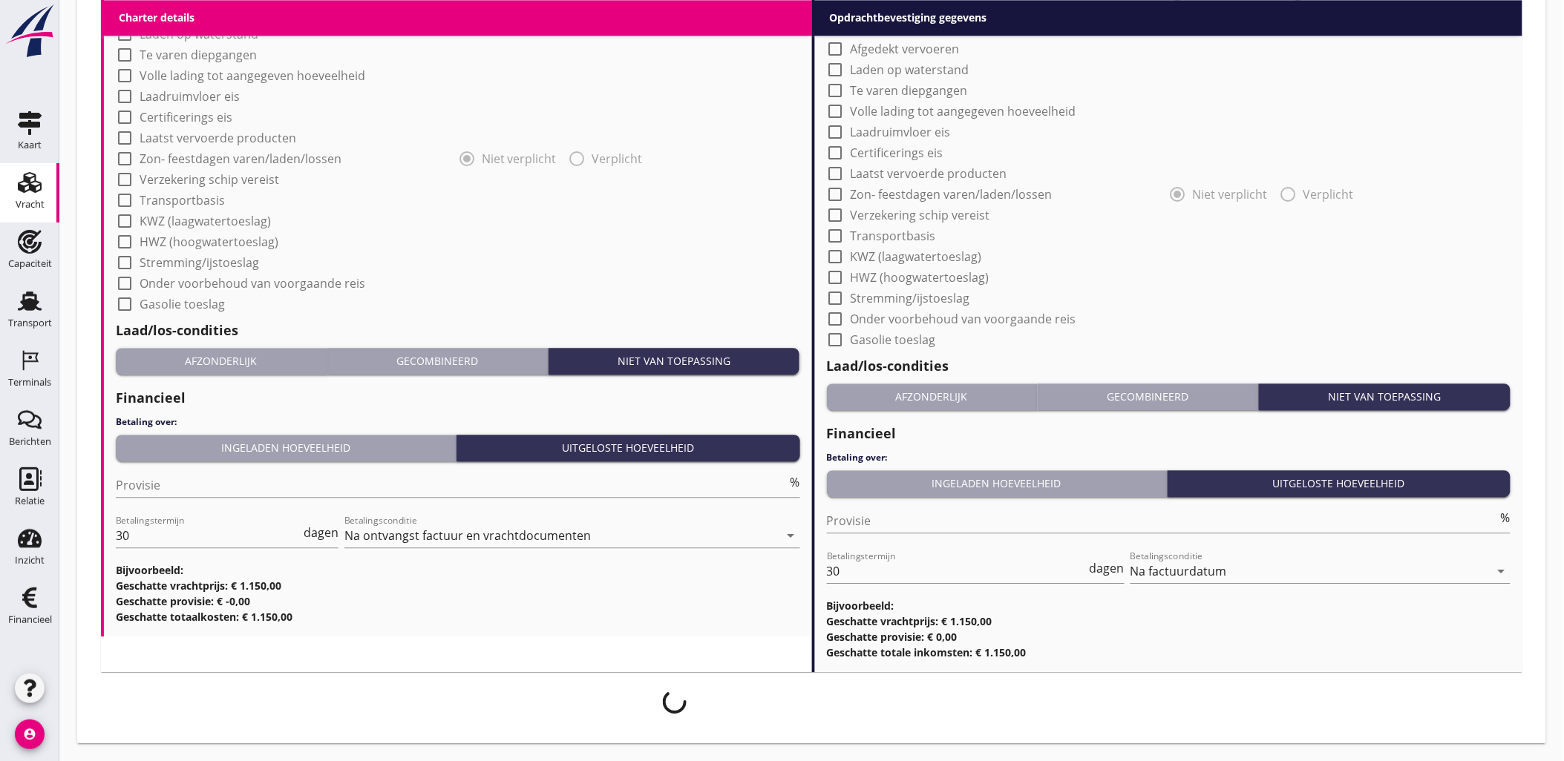
scroll to position [1210, 0]
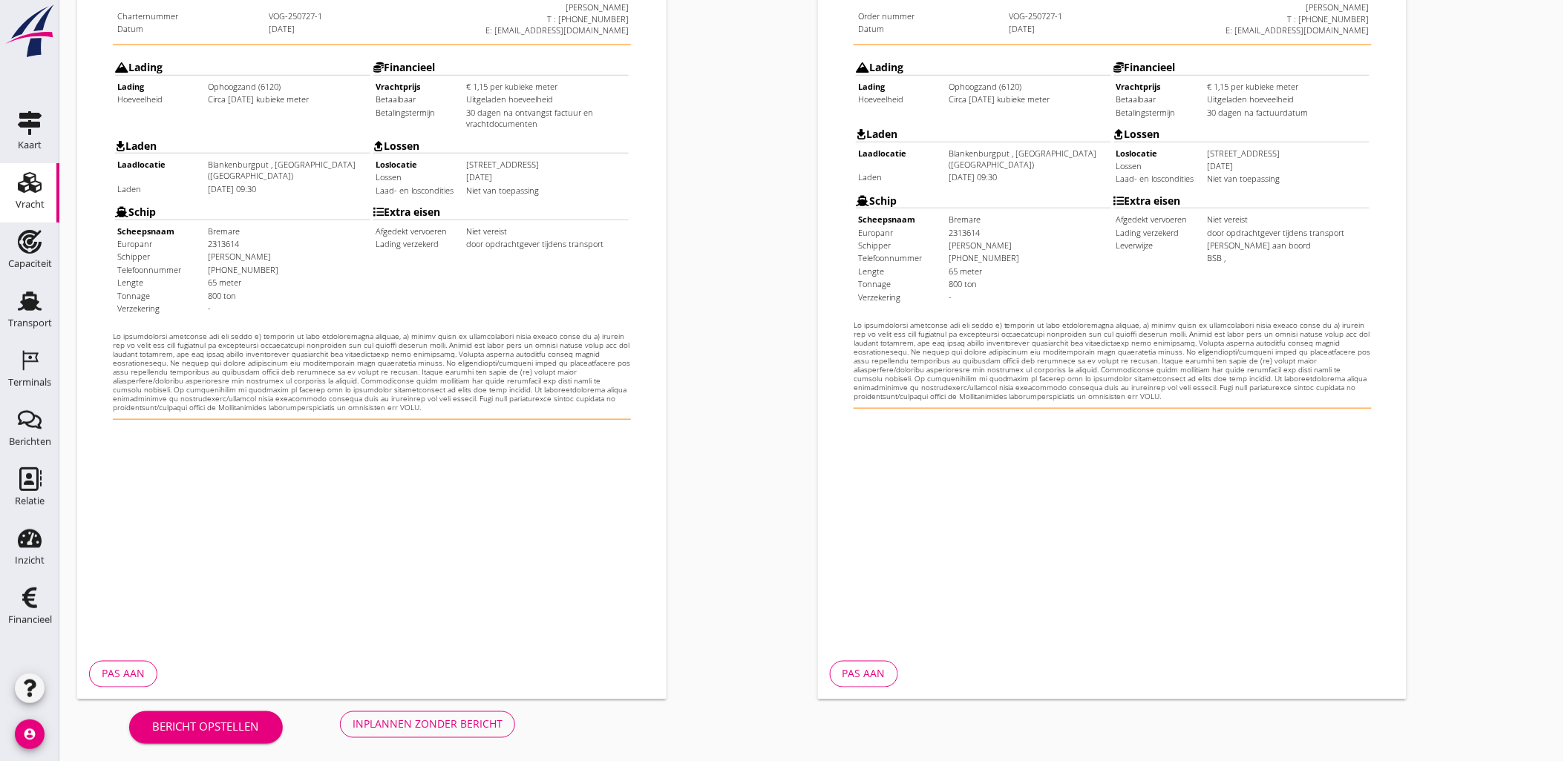
scroll to position [336, 0]
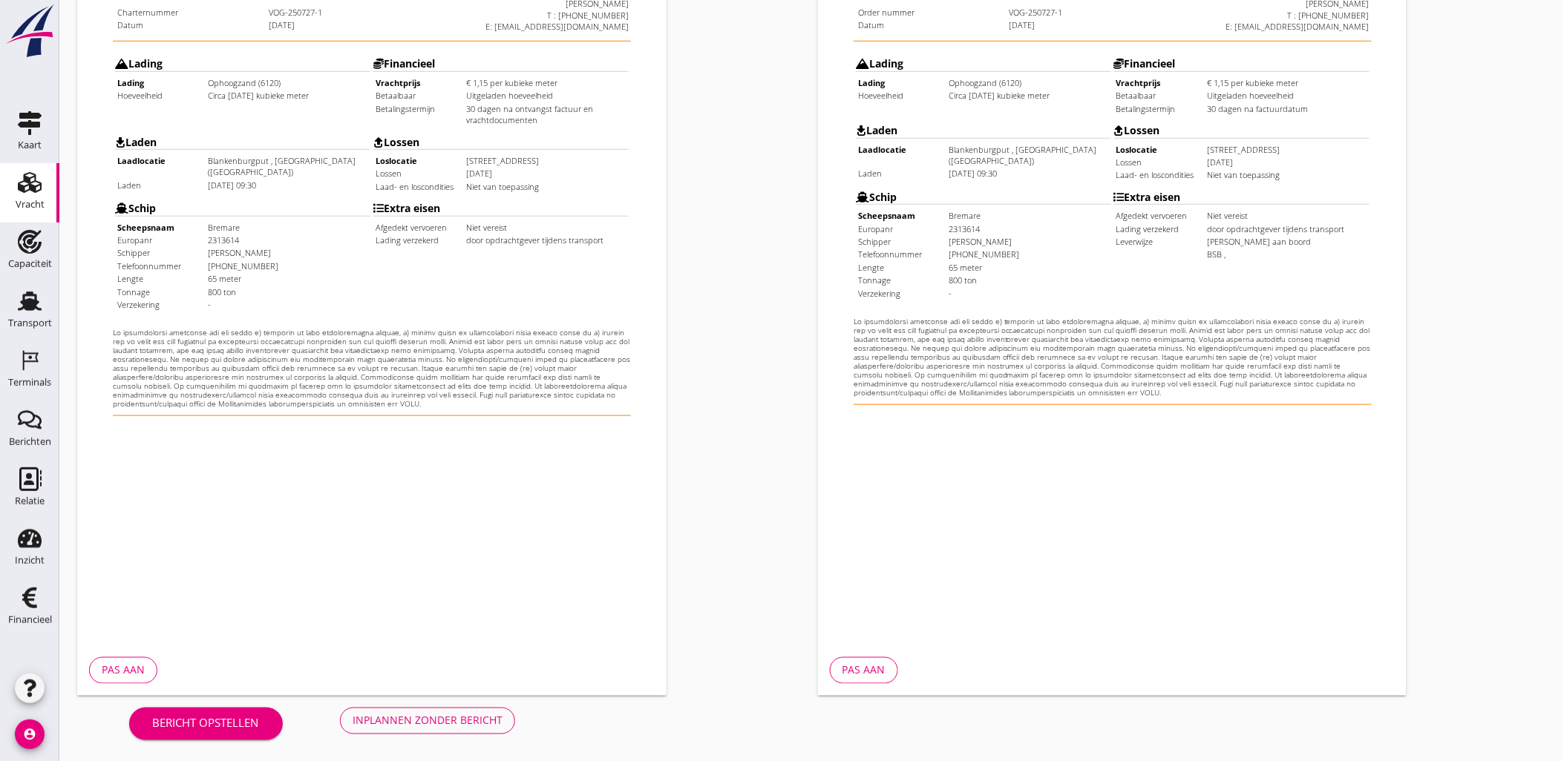
click at [494, 730] on button "Inplannen zonder bericht" at bounding box center [427, 721] width 175 height 27
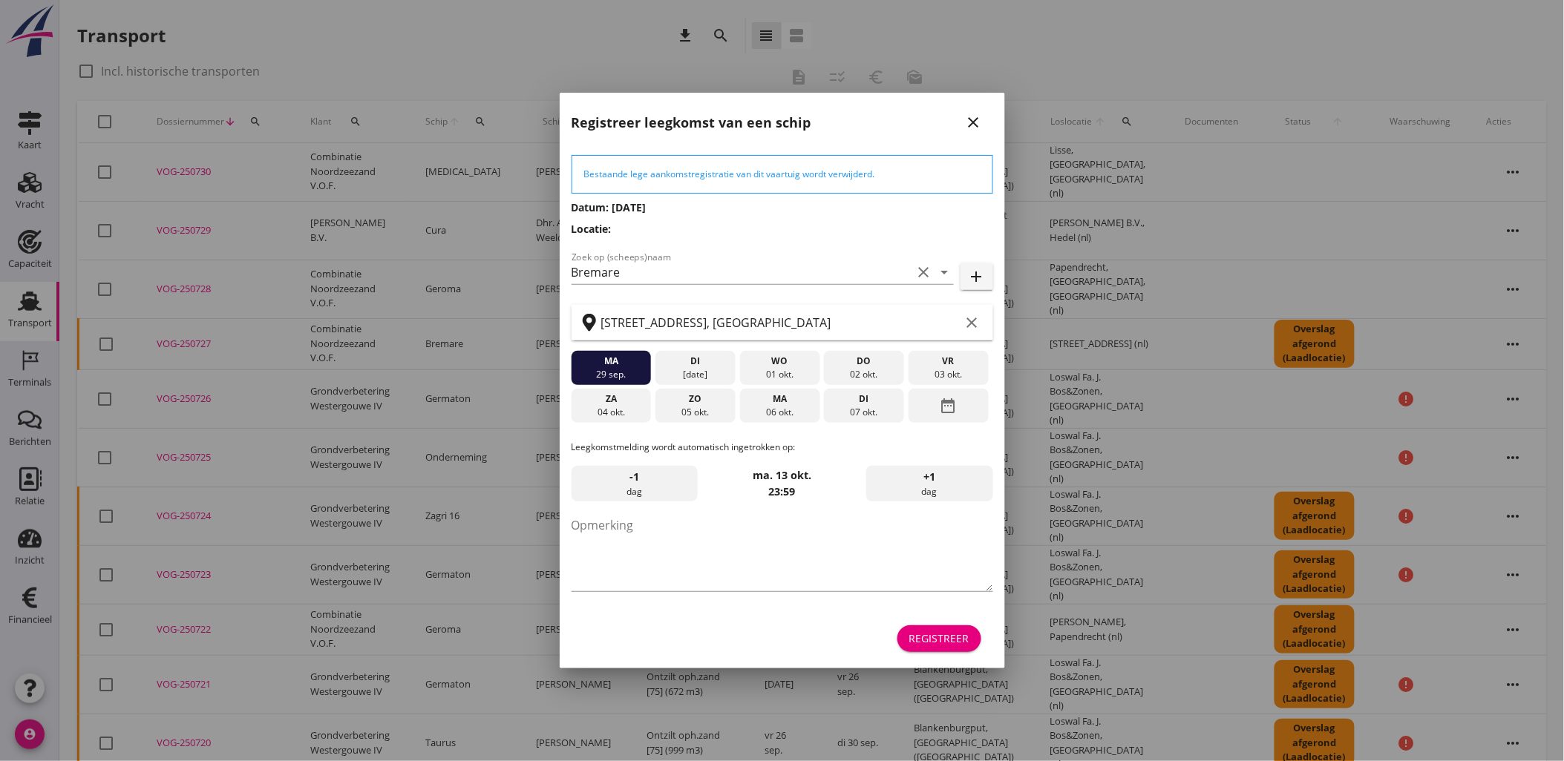
click at [1019, 643] on div at bounding box center [782, 380] width 1564 height 761
click at [931, 635] on div "Registreer" at bounding box center [939, 639] width 60 height 16
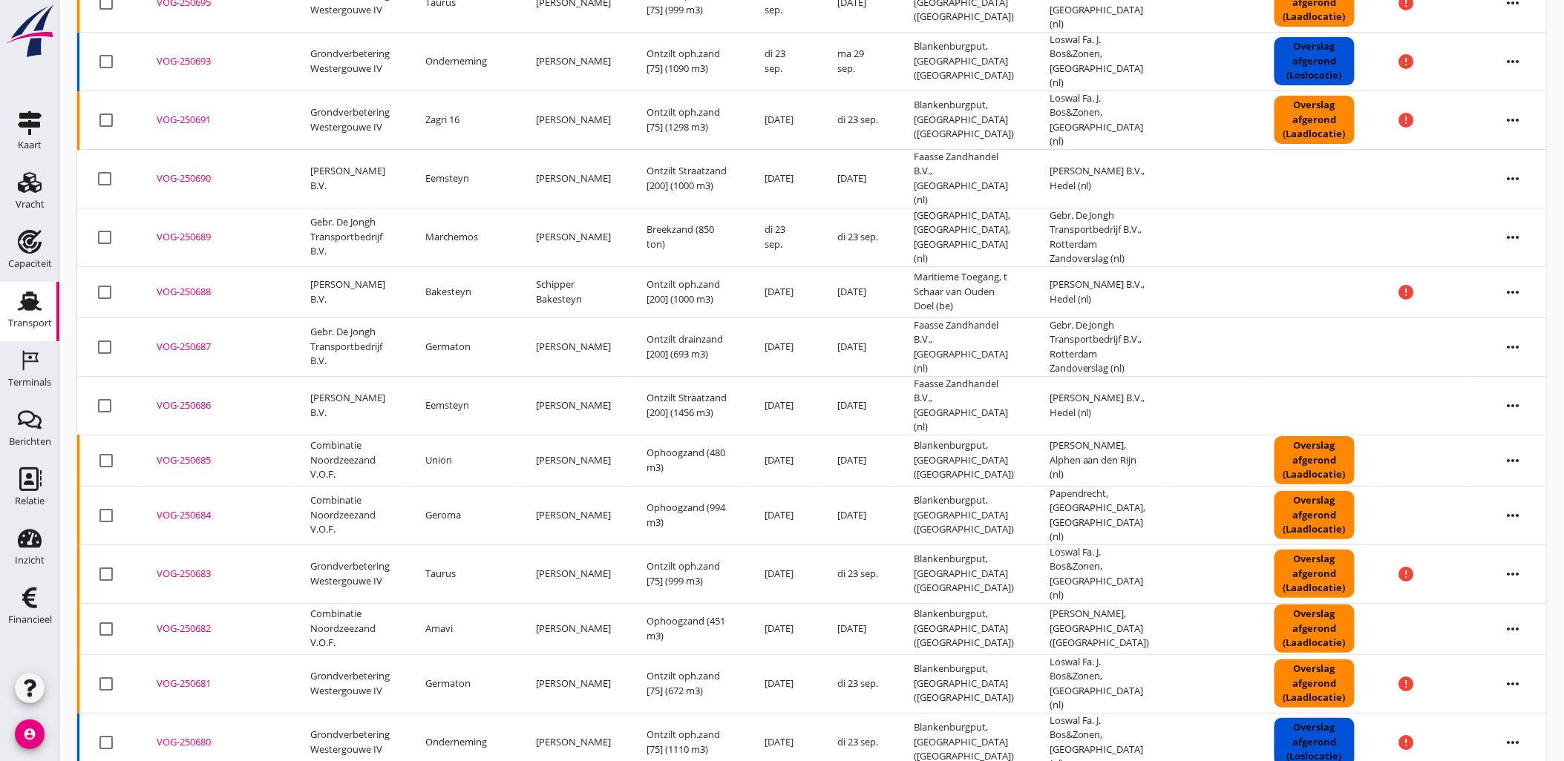
scroll to position [1718, 0]
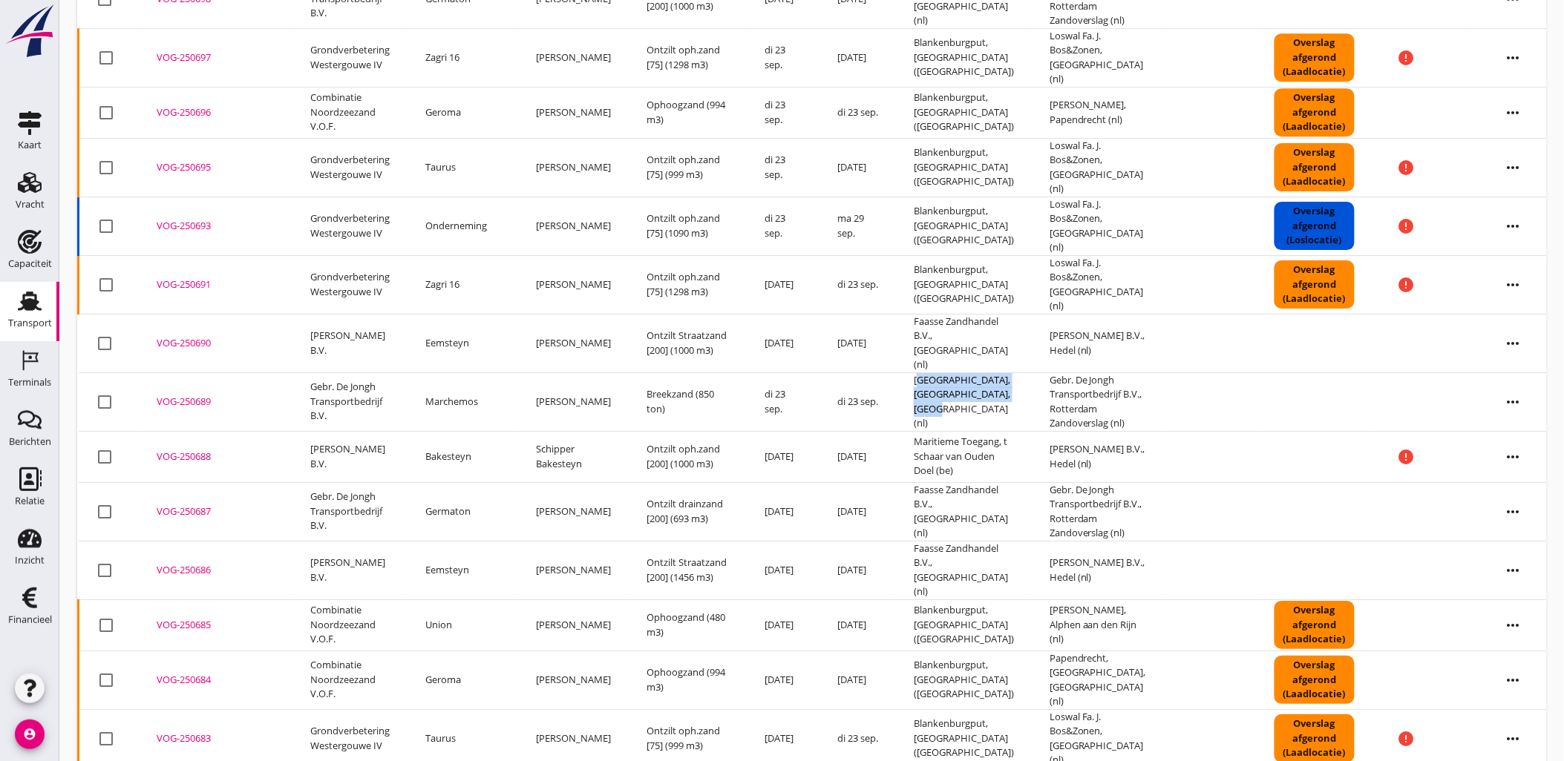
copy td "[GEOGRAPHIC_DATA], [GEOGRAPHIC_DATA], [GEOGRAPHIC_DATA] (nl)"
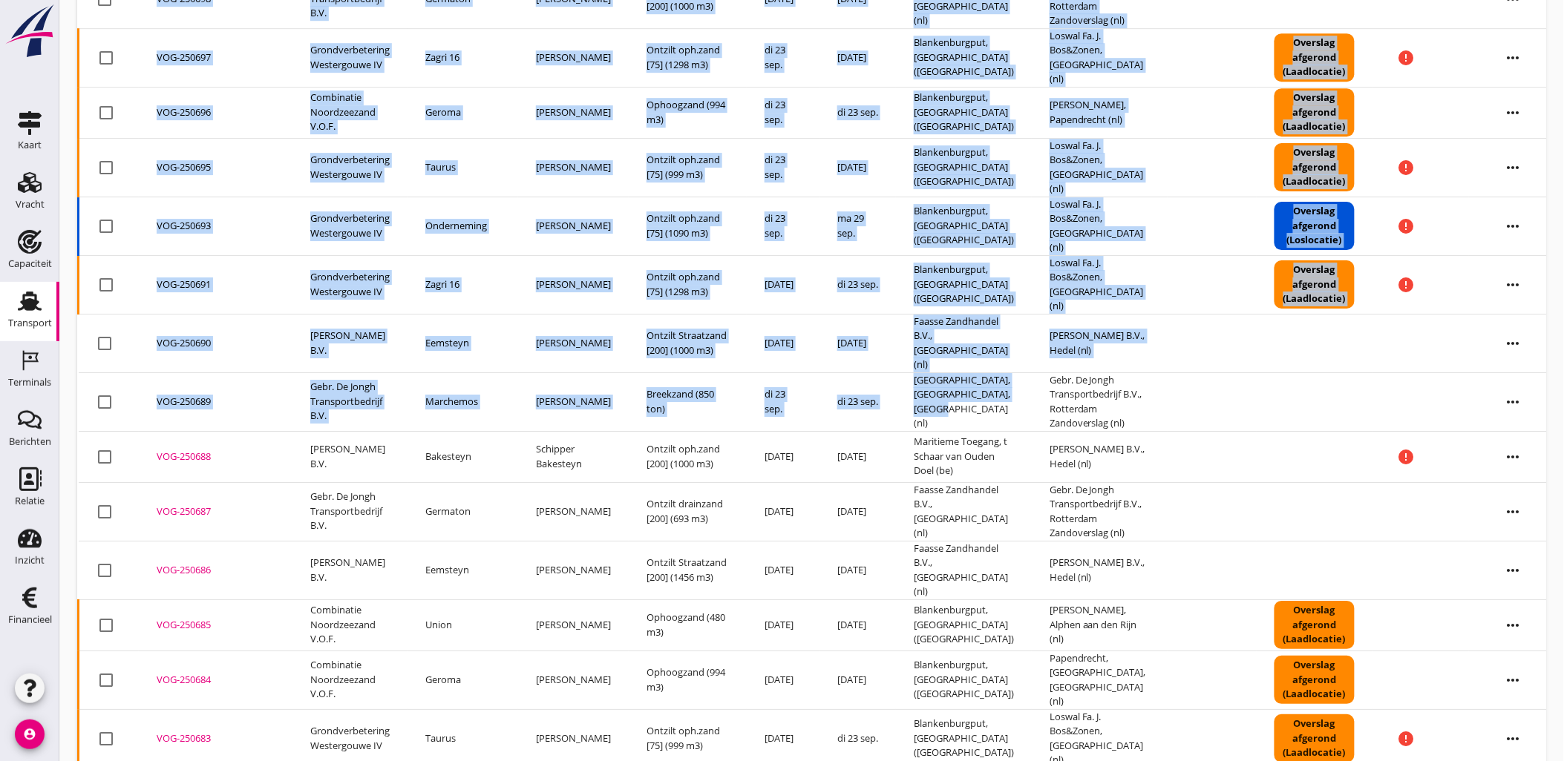
drag, startPoint x: 921, startPoint y: 269, endPoint x: 2173, endPoint y: 367, distance: 1255.9
click at [39, 498] on div "Relatie" at bounding box center [30, 502] width 30 height 10
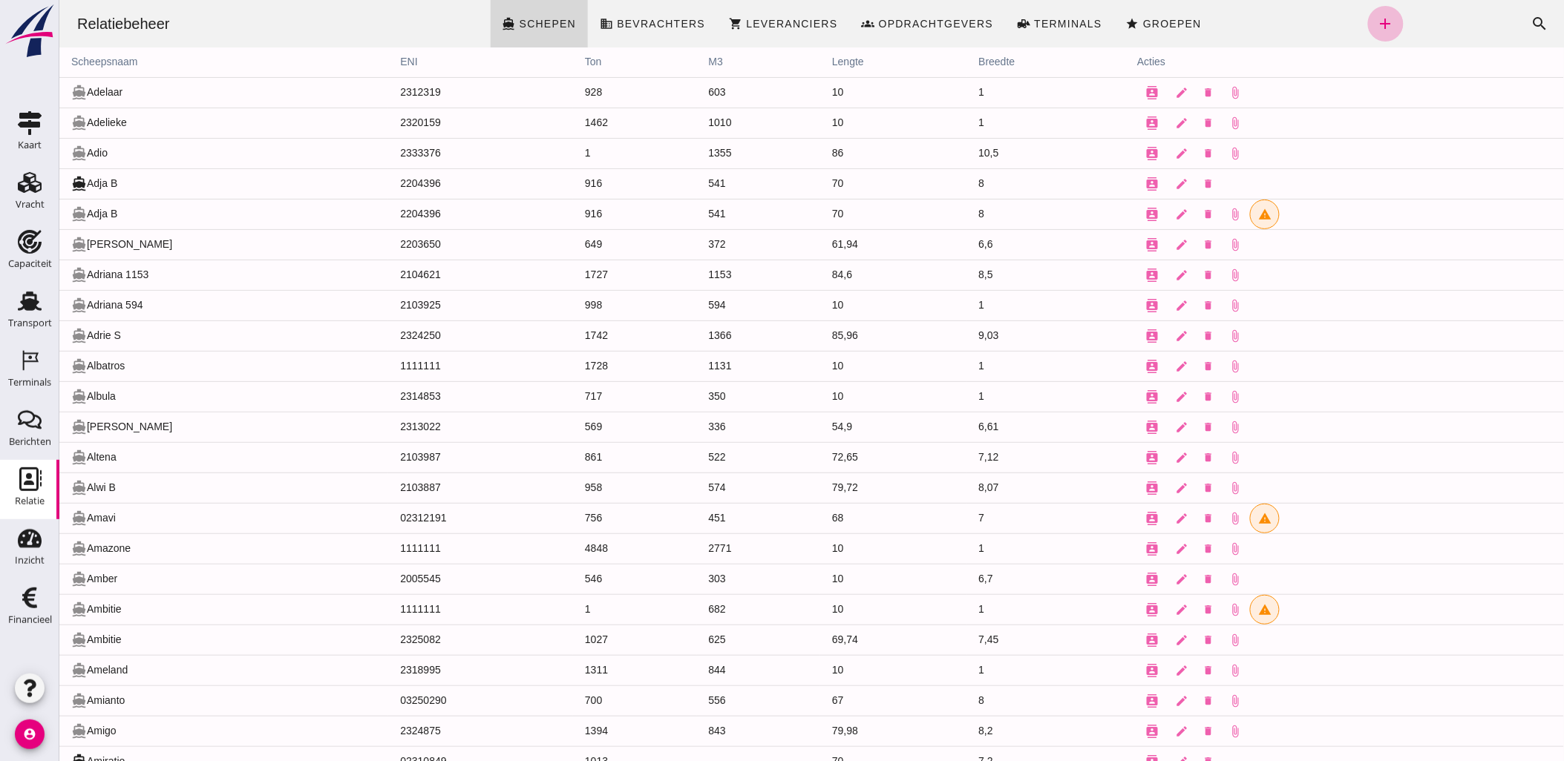
click at [108, 63] on th "scheepsnaam" at bounding box center [223, 63] width 329 height 30
click at [1530, 27] on icon "search" at bounding box center [1539, 24] width 18 height 18
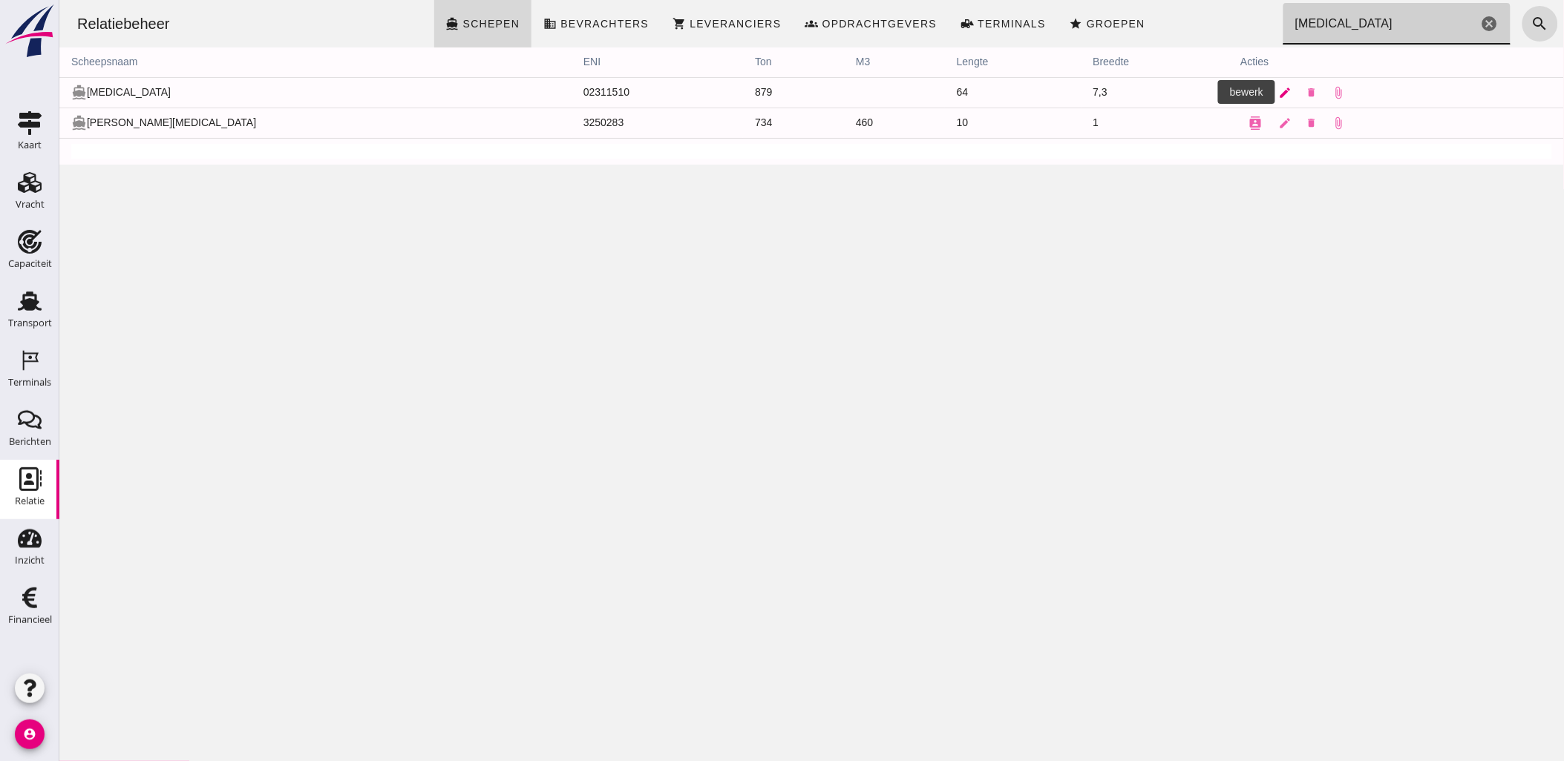
type input "[MEDICAL_DATA]"
click at [1277, 91] on icon "edit" at bounding box center [1283, 92] width 13 height 13
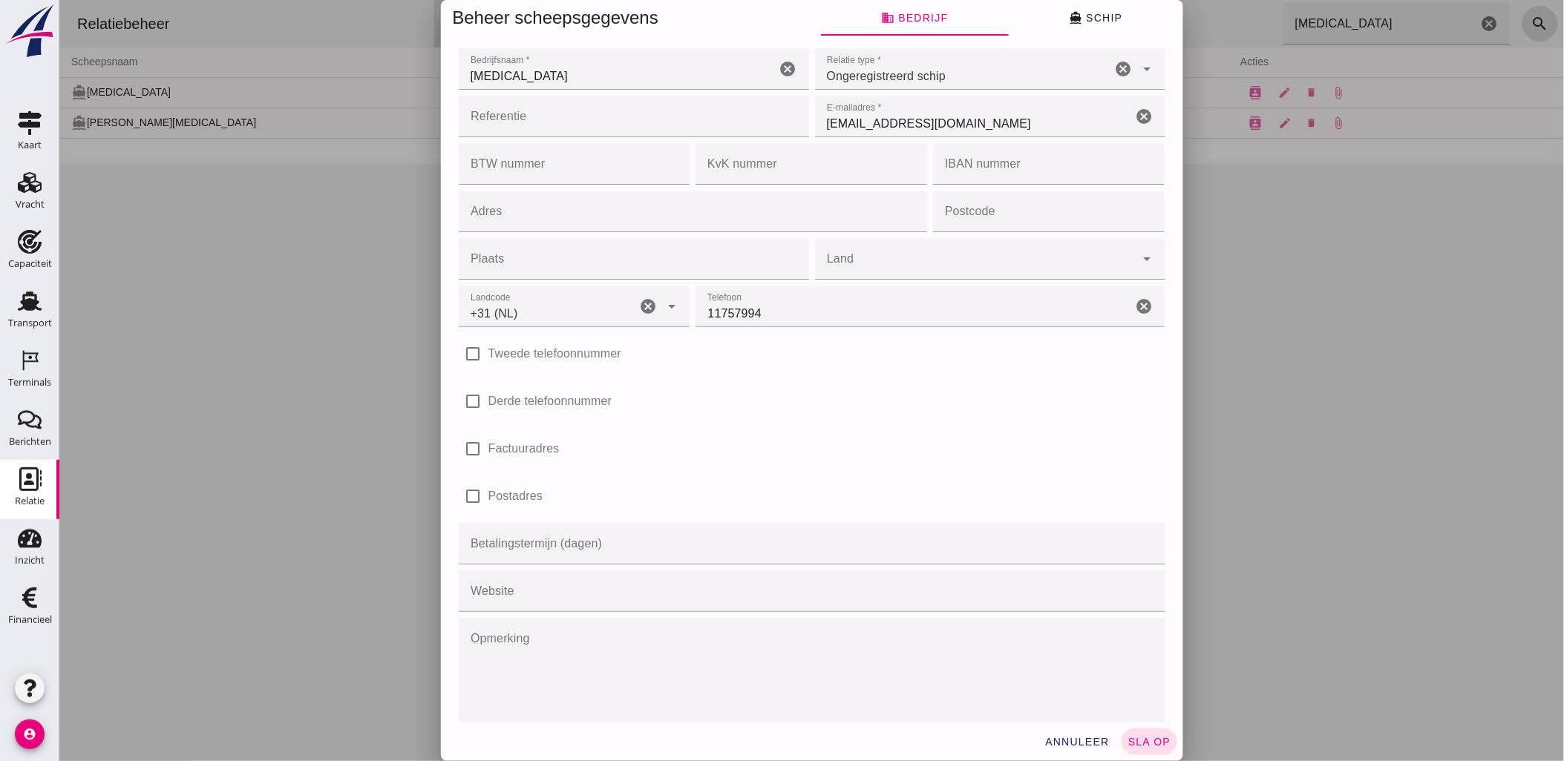
type input "+31 (NL)"
drag, startPoint x: 981, startPoint y: 122, endPoint x: 828, endPoint y: 129, distance: 153.8
click at [828, 129] on input "[EMAIL_ADDRESS][DOMAIN_NAME]" at bounding box center [973, 117] width 318 height 42
drag, startPoint x: 972, startPoint y: 120, endPoint x: 984, endPoint y: 120, distance: 12.6
click at [972, 120] on input "[EMAIL_ADDRESS][DOMAIN_NAME]" at bounding box center [973, 117] width 318 height 42
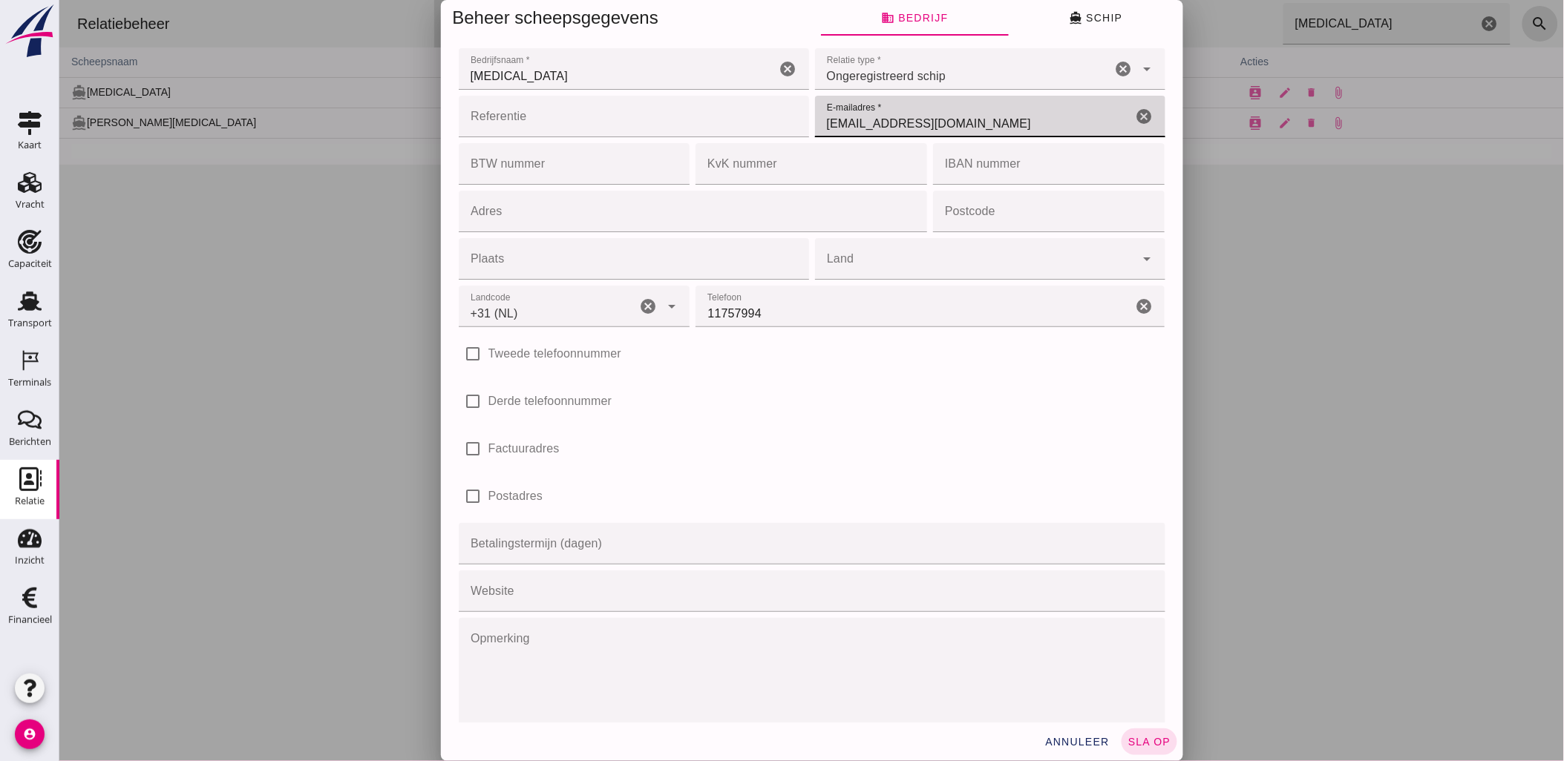
drag, startPoint x: 988, startPoint y: 121, endPoint x: 714, endPoint y: 126, distance: 273.9
click at [714, 126] on div "Referentie Referentie cancel E-mailadres * E-mailadres * [EMAIL_ADDRESS][DOMAIN…" at bounding box center [811, 117] width 713 height 48
paste input "[EMAIL_ADDRESS][DOMAIN_NAME]"
type input "[EMAIL_ADDRESS][DOMAIN_NAME]"
click at [1077, 19] on span "directions_boat Schip" at bounding box center [1094, 17] width 53 height 13
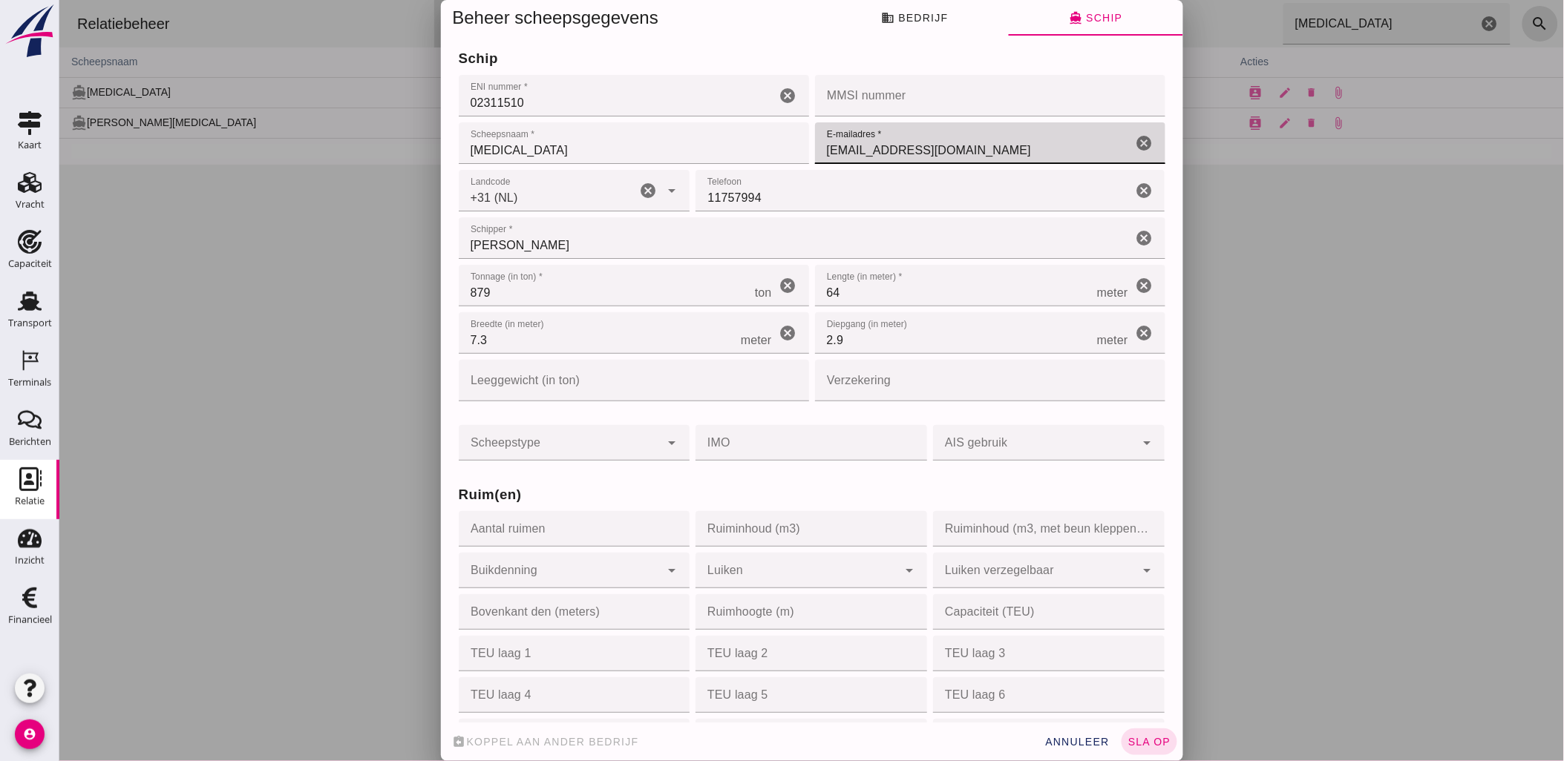
drag, startPoint x: 917, startPoint y: 145, endPoint x: 802, endPoint y: 145, distance: 115.0
click at [814, 145] on input "[EMAIL_ADDRESS][DOMAIN_NAME]" at bounding box center [973, 143] width 318 height 42
paste input "[EMAIL_ADDRESS][DOMAIN_NAME]"
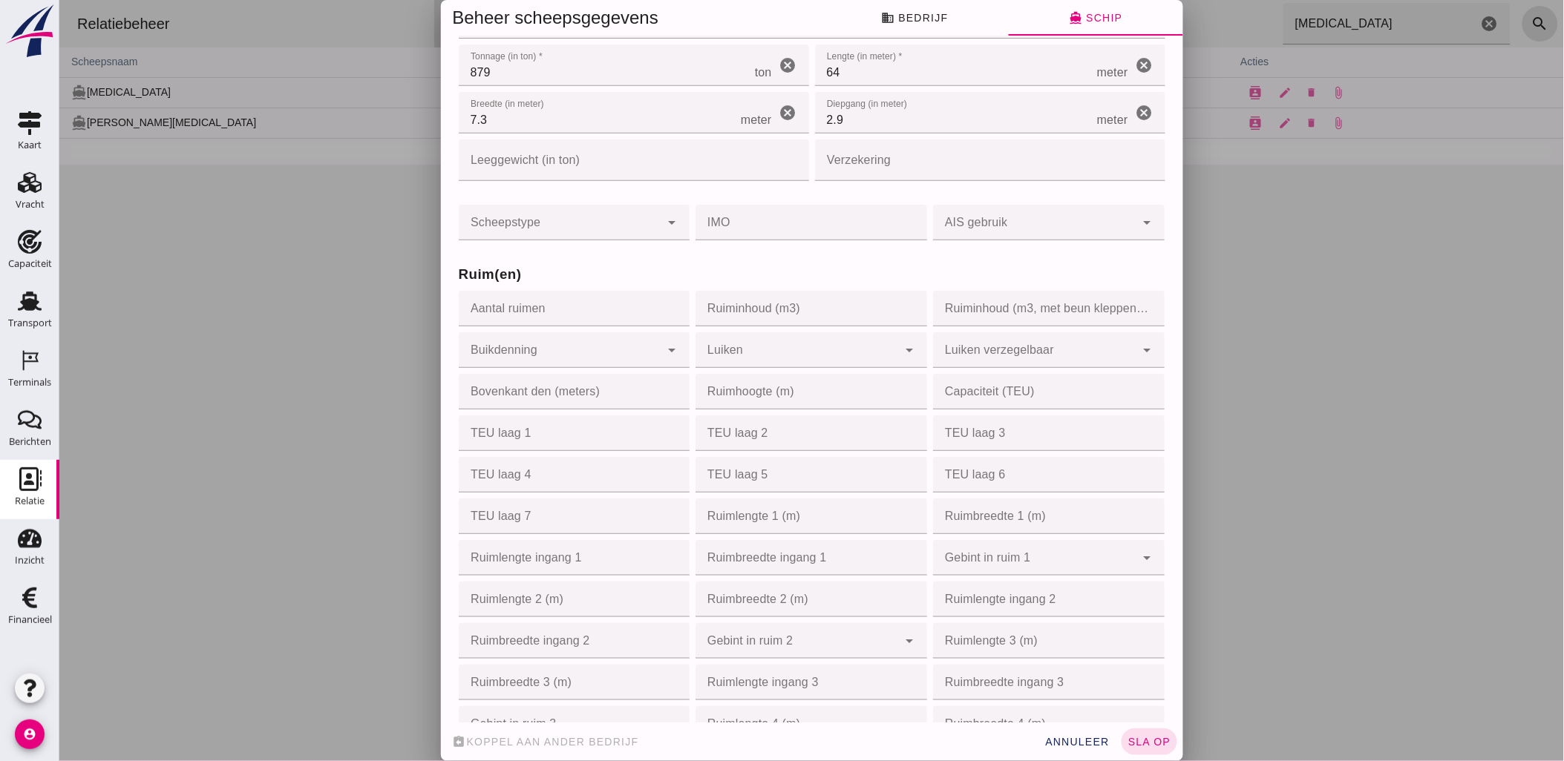
scroll to position [659, 0]
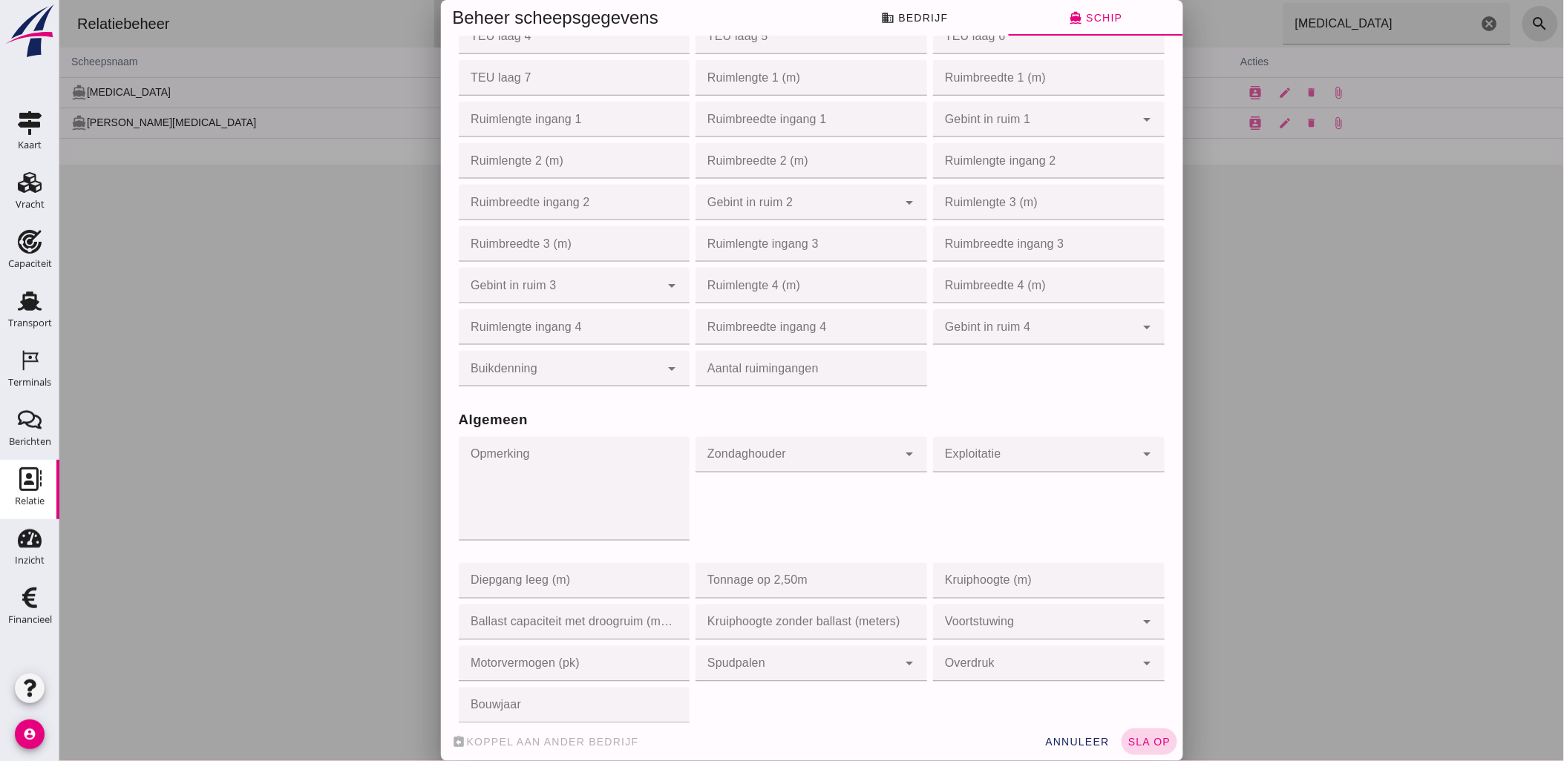
type input "[EMAIL_ADDRESS][DOMAIN_NAME]"
click at [1138, 737] on span "sla op" at bounding box center [1149, 742] width 44 height 12
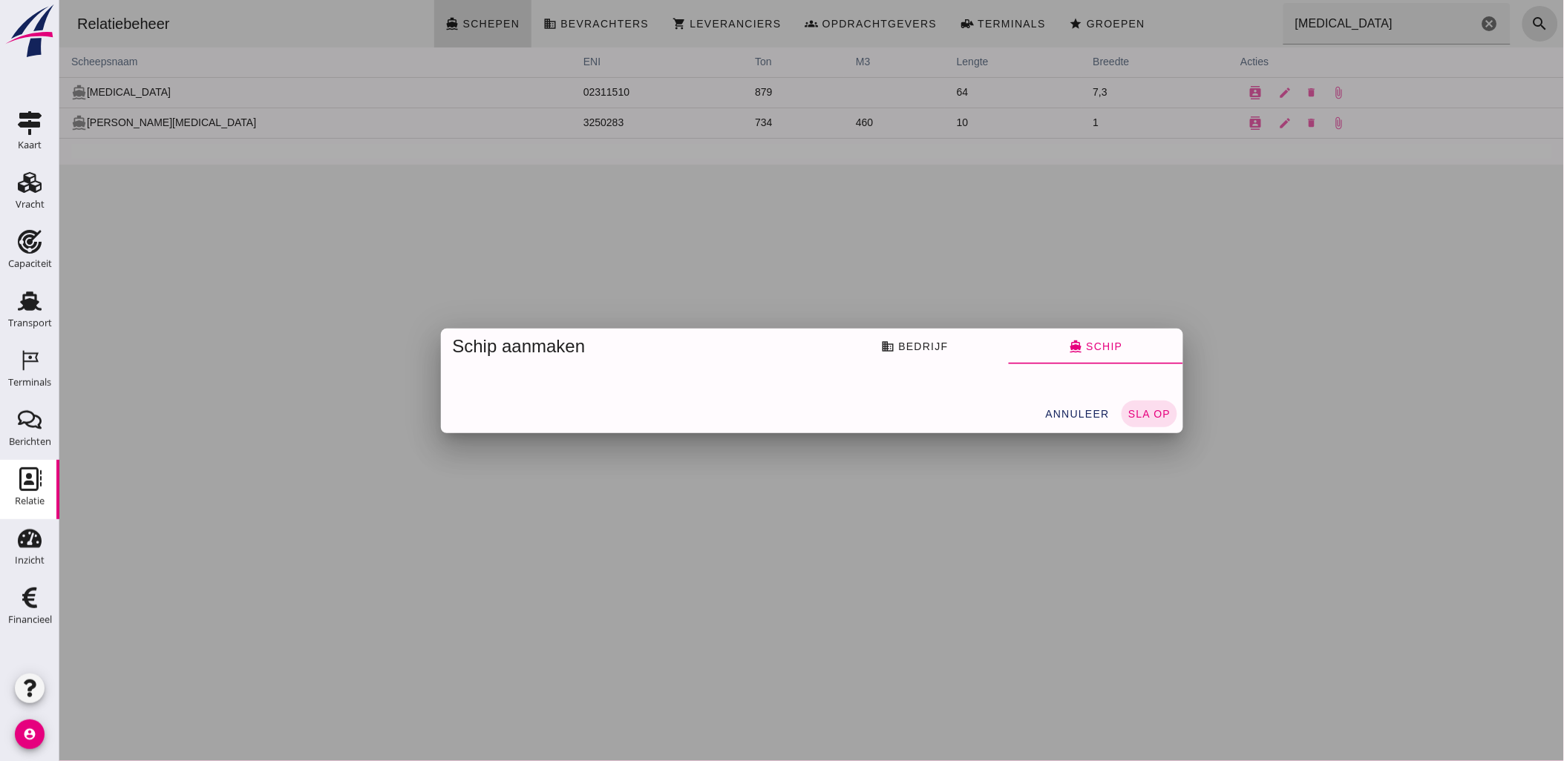
scroll to position [0, 0]
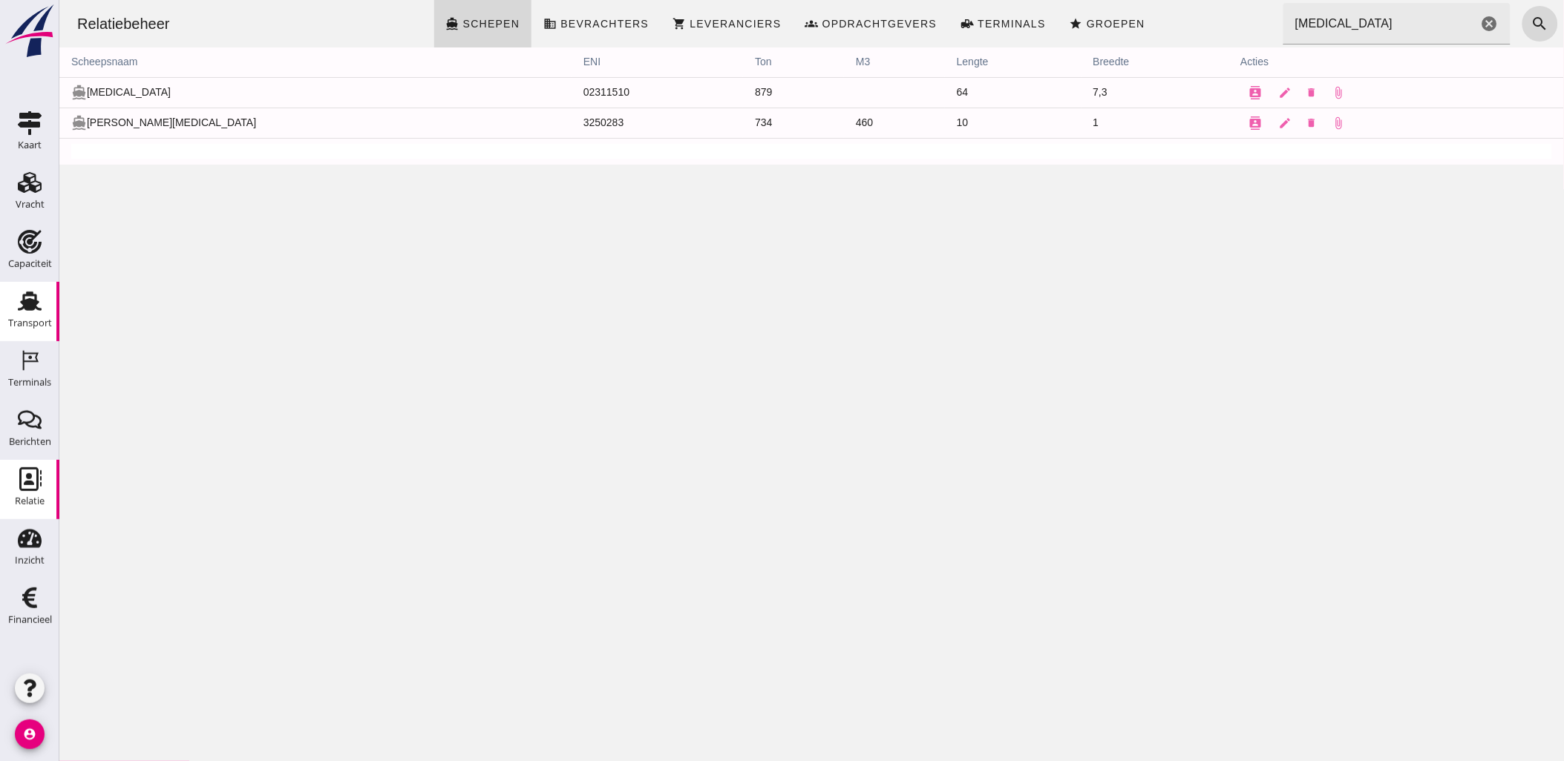
click at [30, 301] on use at bounding box center [30, 301] width 24 height 19
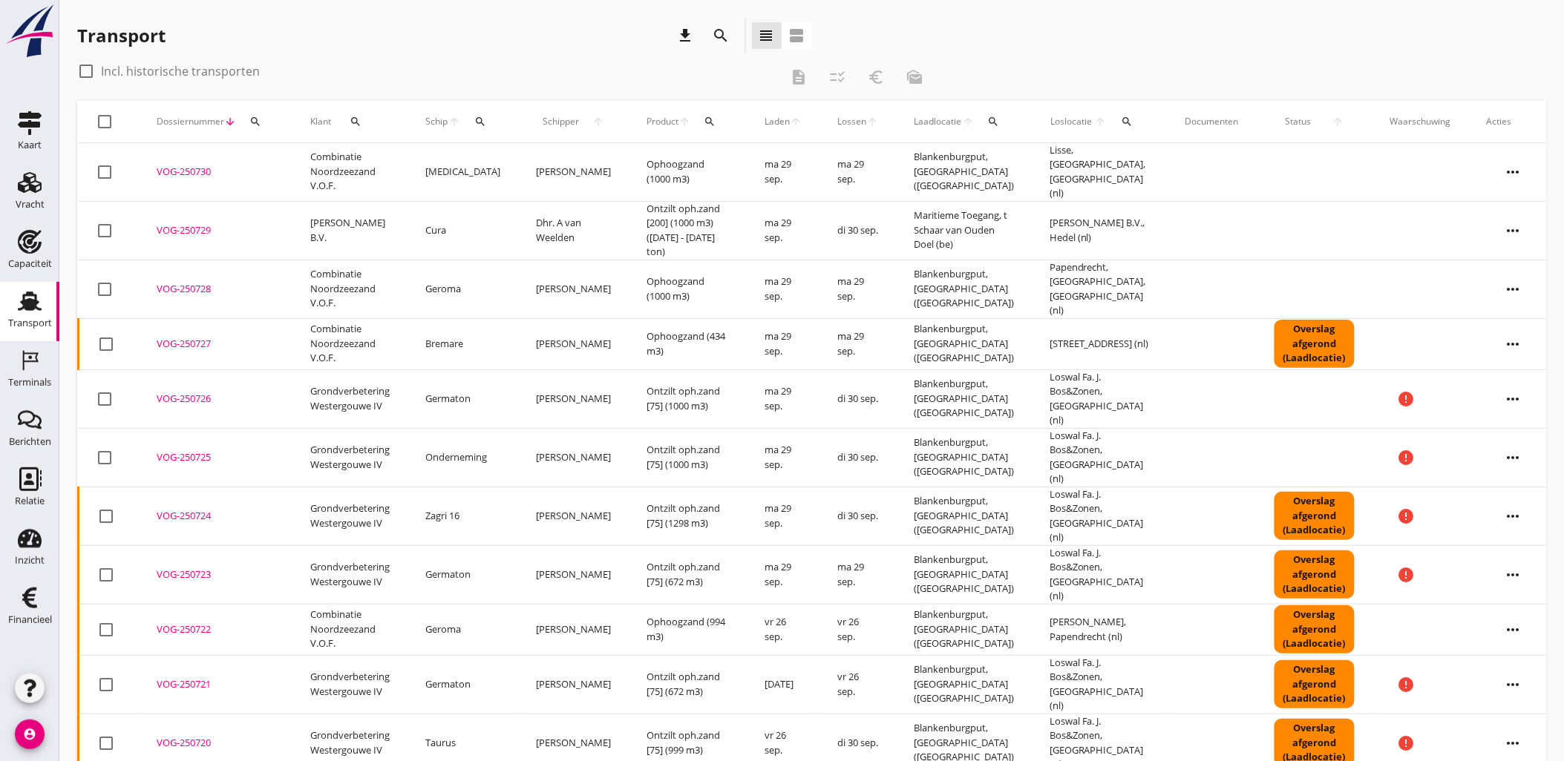
click at [482, 122] on icon "search" at bounding box center [480, 122] width 12 height 12
click at [494, 165] on input "Zoek op (scheeps)naam" at bounding box center [551, 165] width 154 height 24
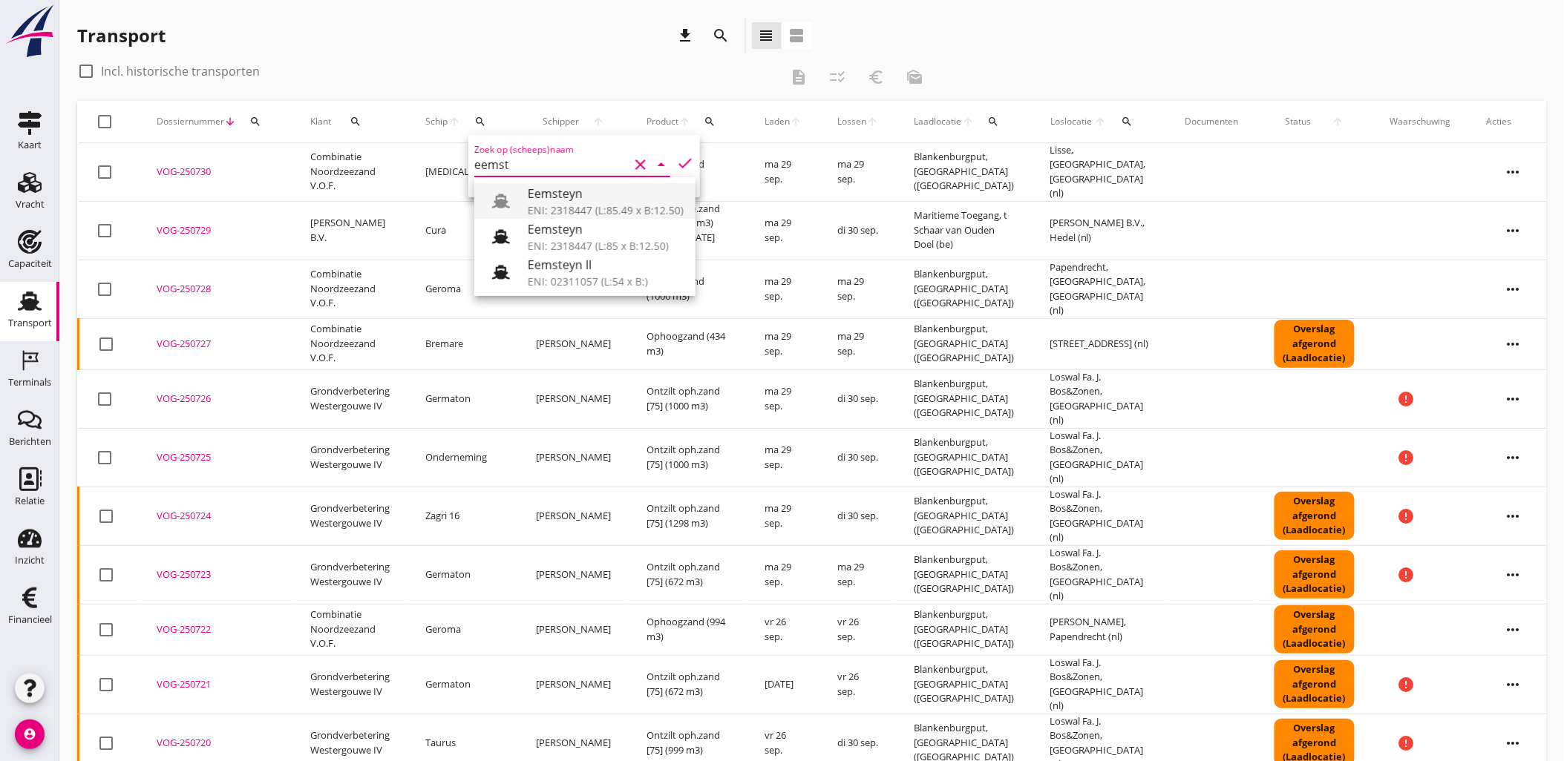
click at [545, 189] on div "Eemsteyn" at bounding box center [606, 194] width 156 height 18
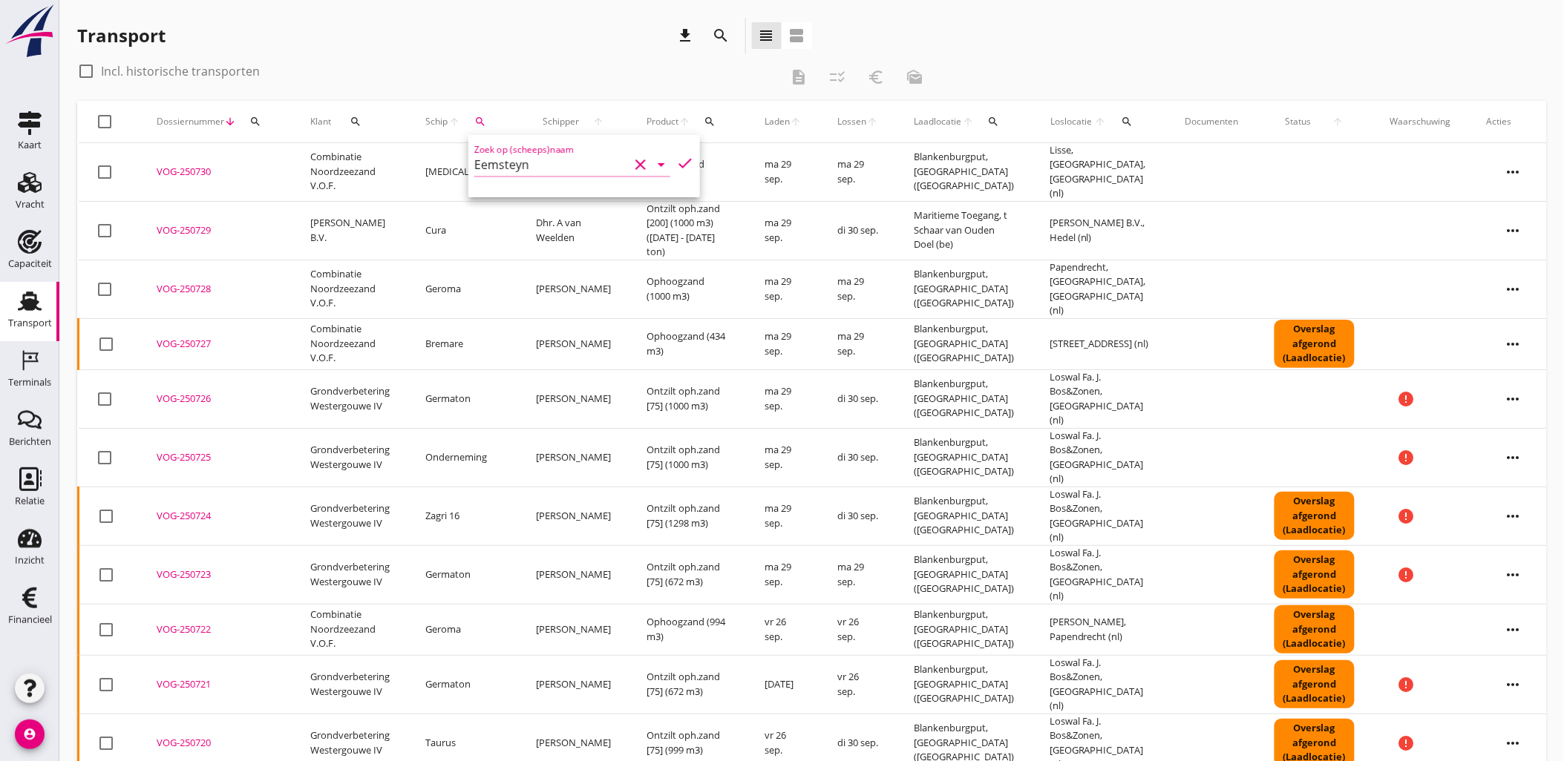
drag, startPoint x: 545, startPoint y: 160, endPoint x: 406, endPoint y: 166, distance: 138.9
click at [406, 166] on div "Deel track en trace Vracht details Vracht aanpassen Schip wijzigen Vracht kopie…" at bounding box center [782, 637] width 1564 height 1274
click at [484, 123] on icon "search" at bounding box center [480, 122] width 12 height 12
click at [513, 171] on input "Eemsteyn" at bounding box center [551, 165] width 154 height 24
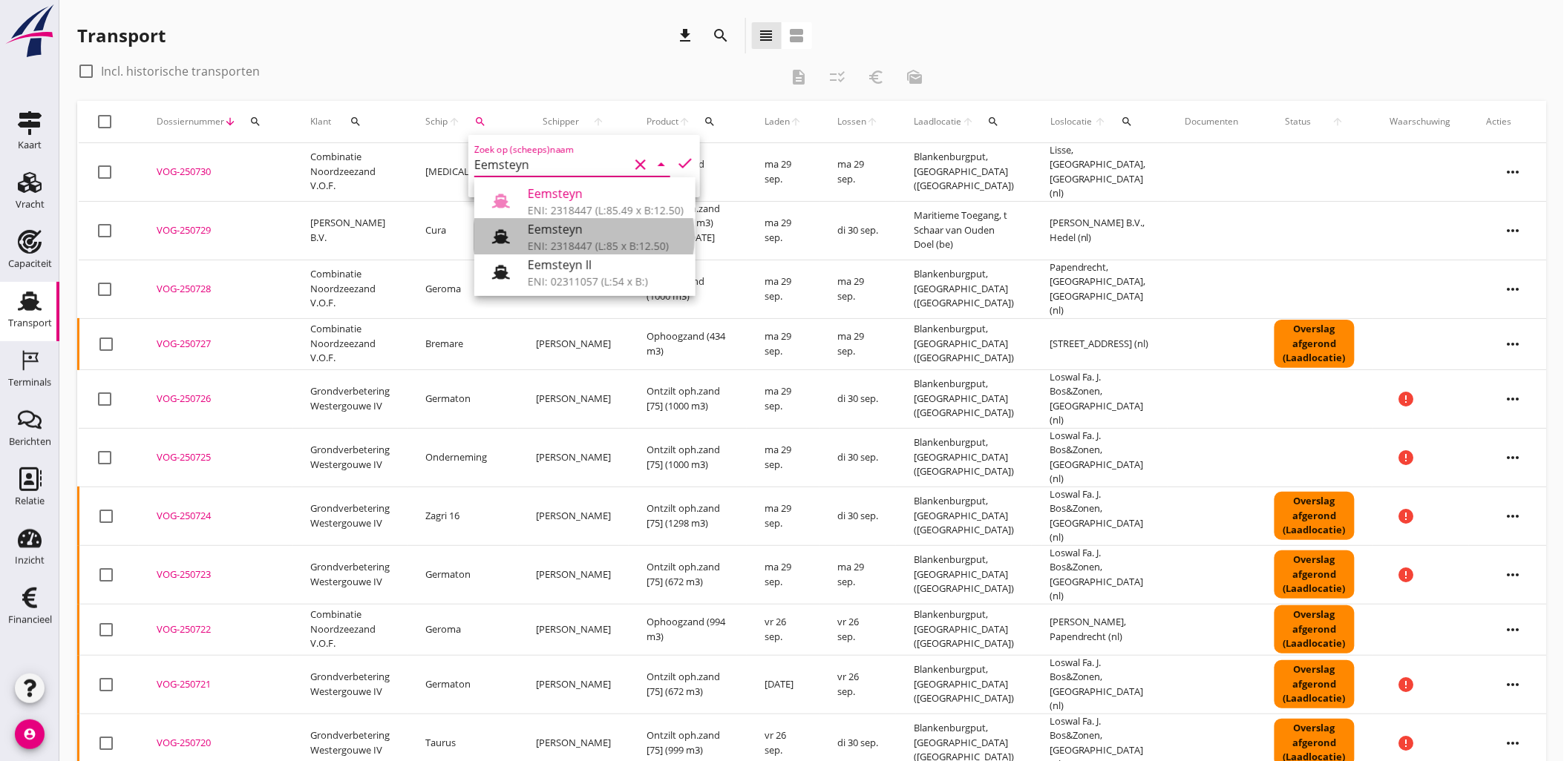
click at [552, 243] on div "ENI: 2318447 (L:85 x B:12.50)" at bounding box center [606, 246] width 156 height 16
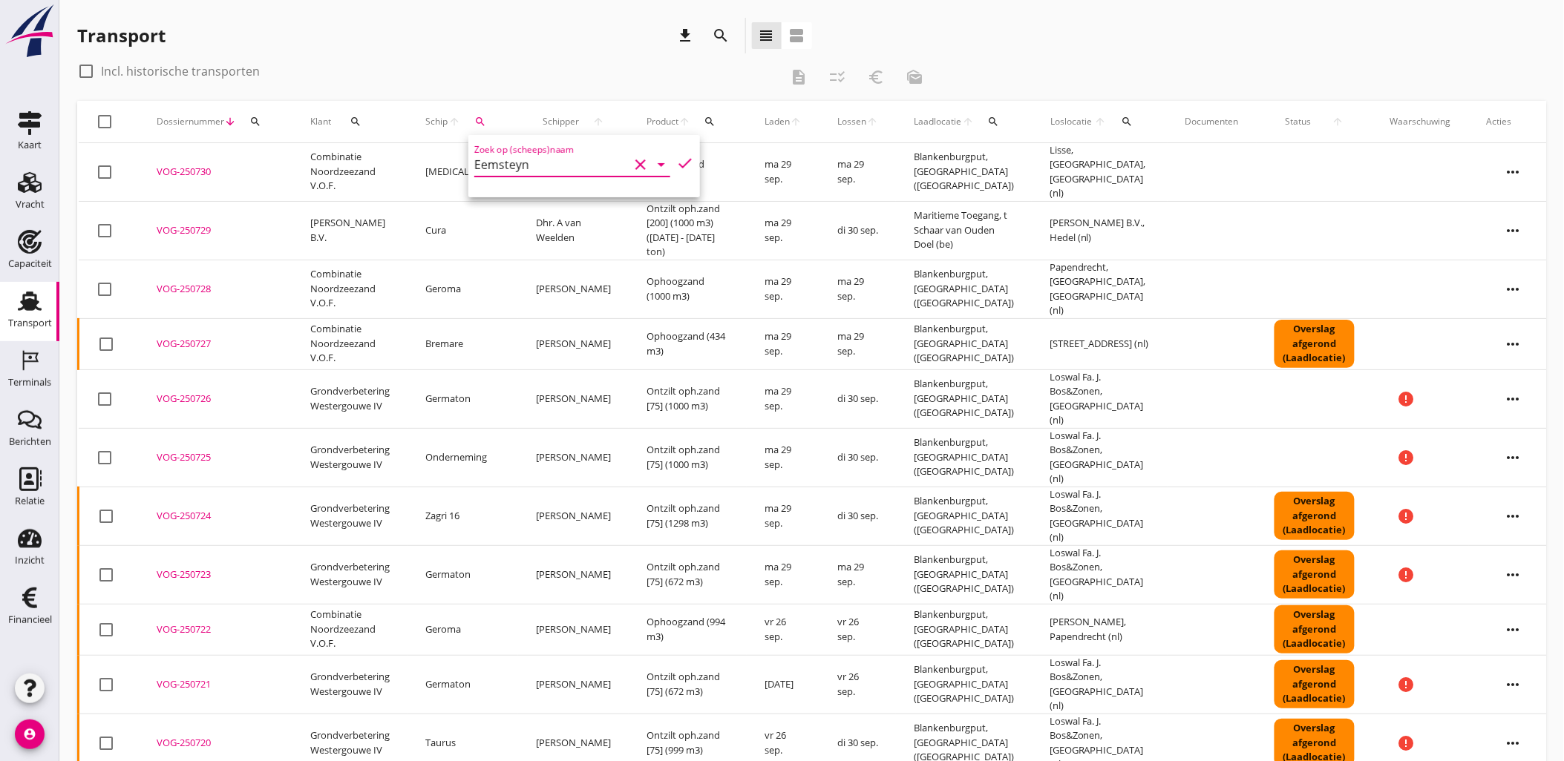
click at [680, 166] on icon "check" at bounding box center [685, 163] width 18 height 18
type input "Eemsteyn"
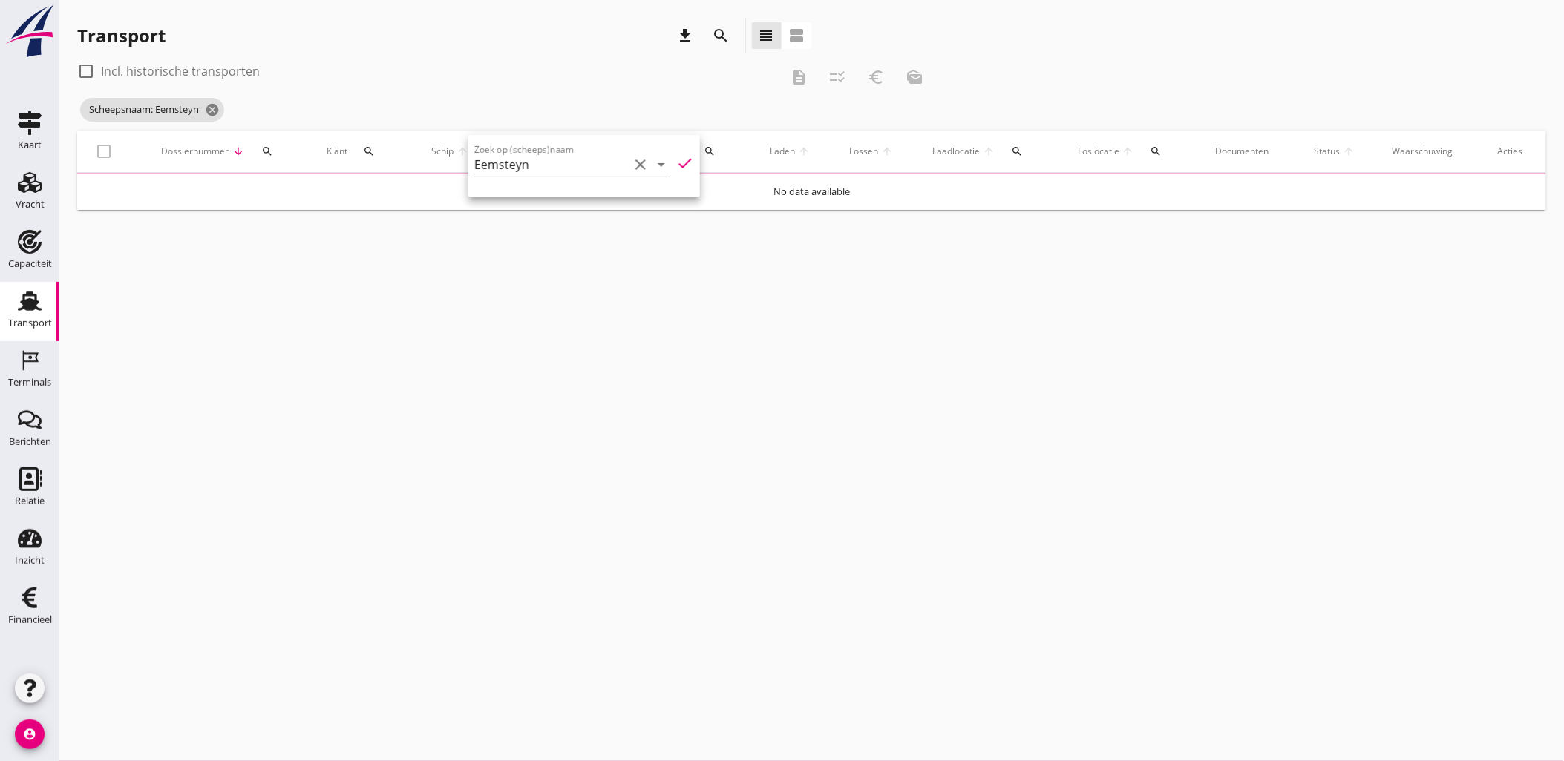
click at [239, 76] on label "Incl. historische transporten" at bounding box center [180, 71] width 159 height 15
checkbox input "true"
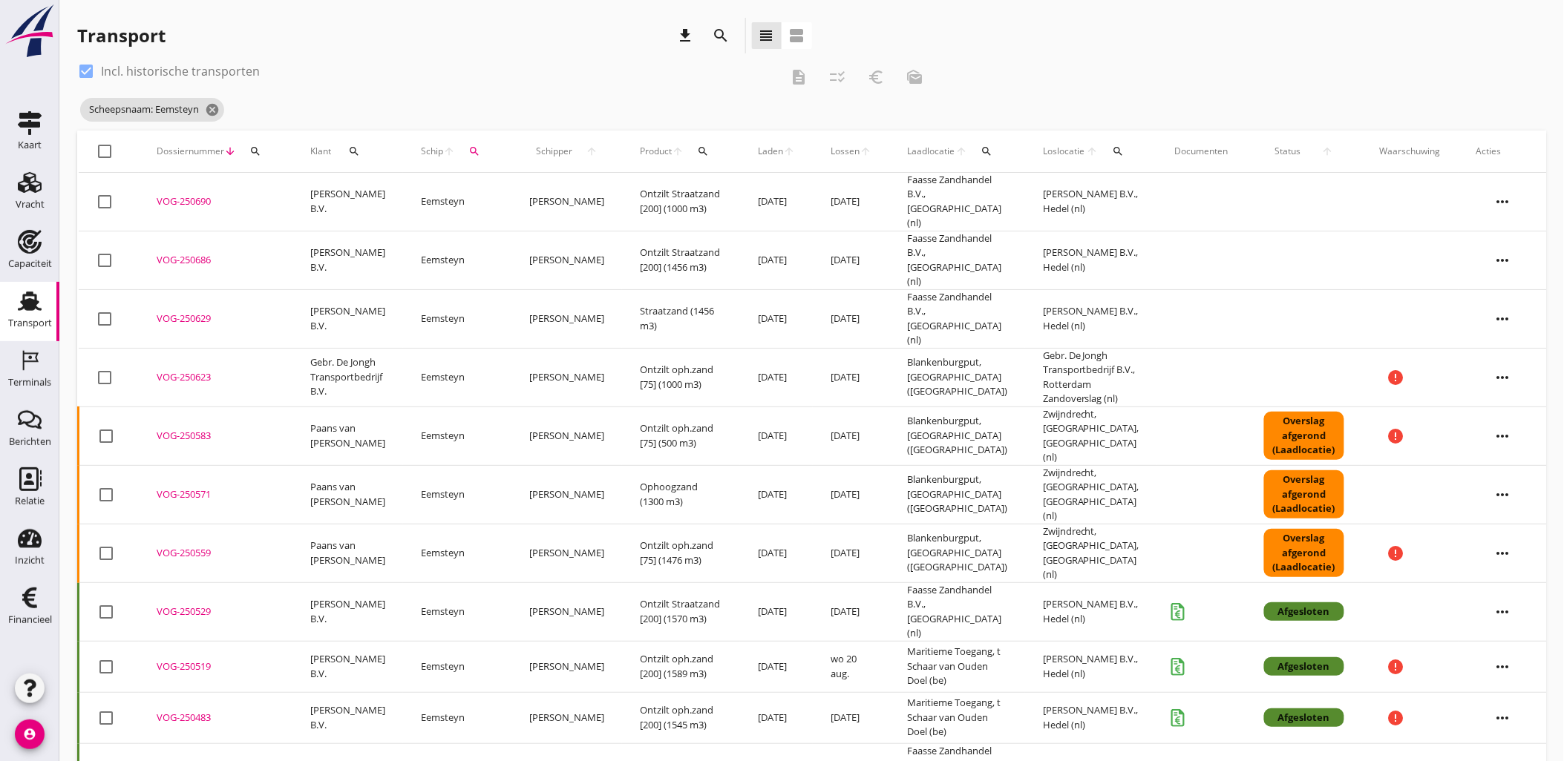
drag, startPoint x: 856, startPoint y: 312, endPoint x: -4, endPoint y: -86, distance: 947.4
click at [0, 0] on html "Deel track en trace Vracht details Vracht aanpassen Schip wijzigen Vracht kopie…" at bounding box center [782, 663] width 1564 height 1326
click at [528, 35] on div "Transport download search view_headline view_agenda" at bounding box center [444, 36] width 735 height 36
click at [1521, 298] on icon "more_horiz" at bounding box center [1503, 319] width 42 height 42
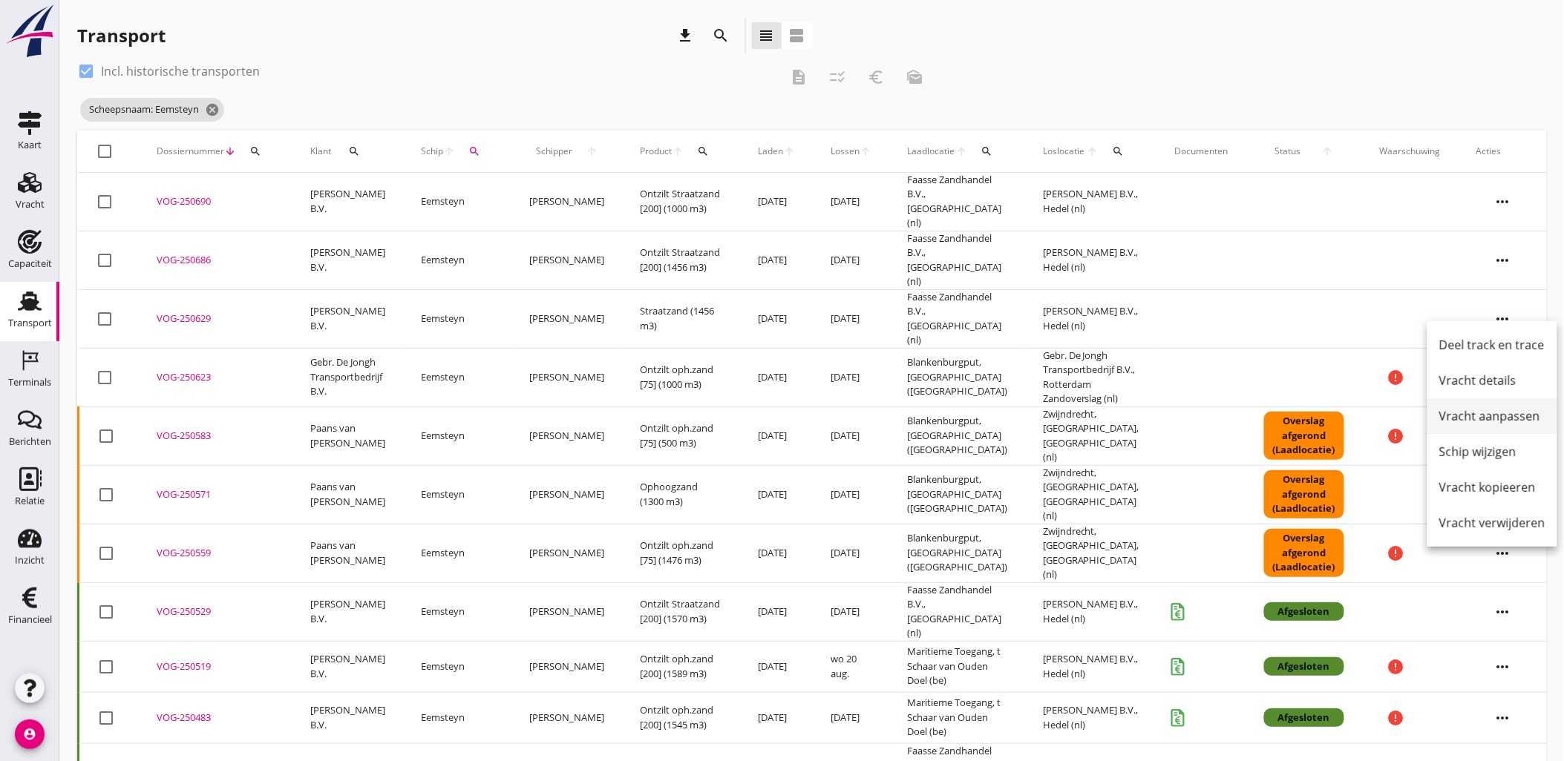
click at [1502, 418] on div "Vracht aanpassen" at bounding box center [1492, 416] width 106 height 18
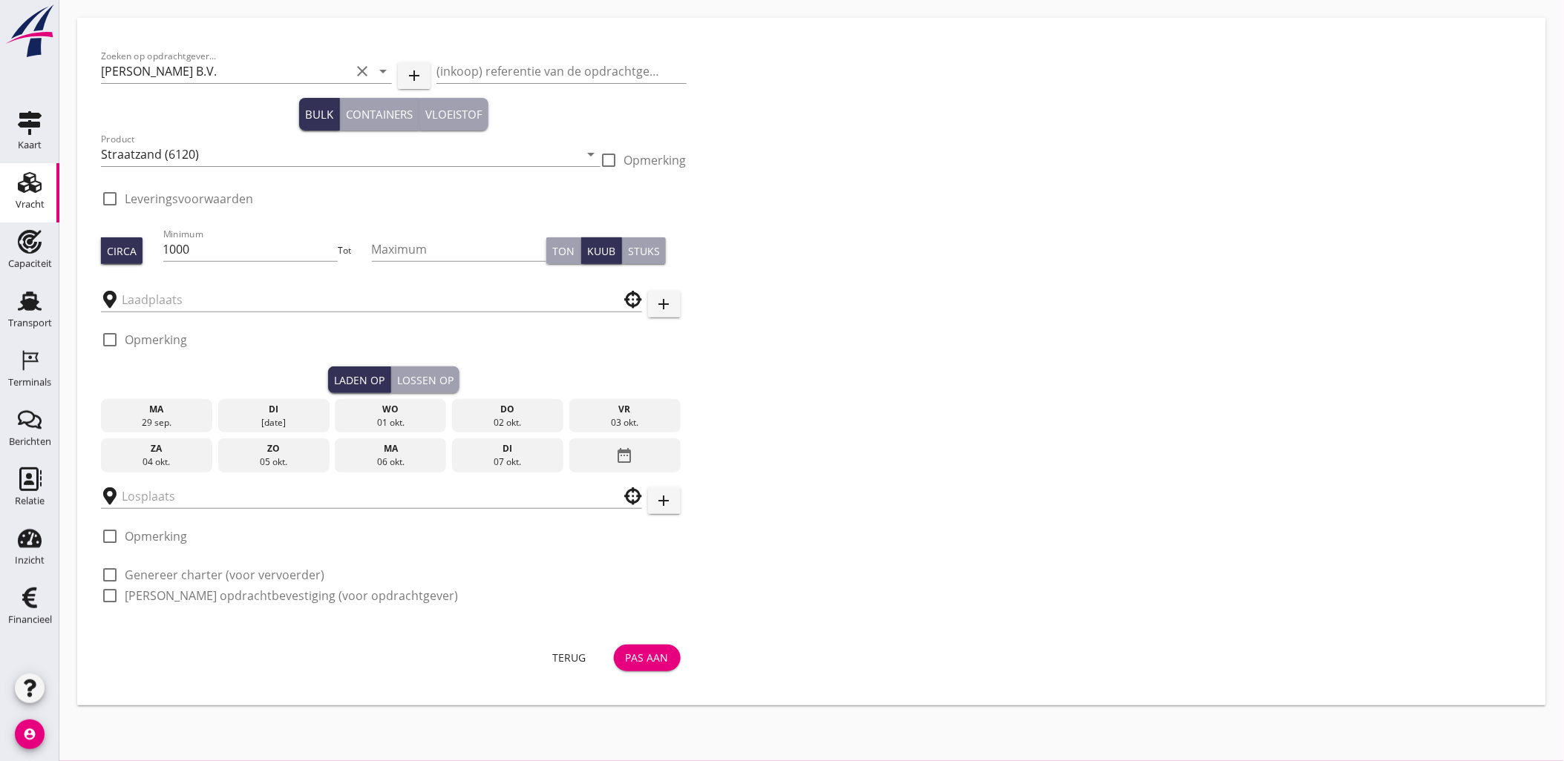
checkbox input "true"
type input "Faasse Zandhandel B.V."
type input "[PERSON_NAME] B.V."
checkbox input "true"
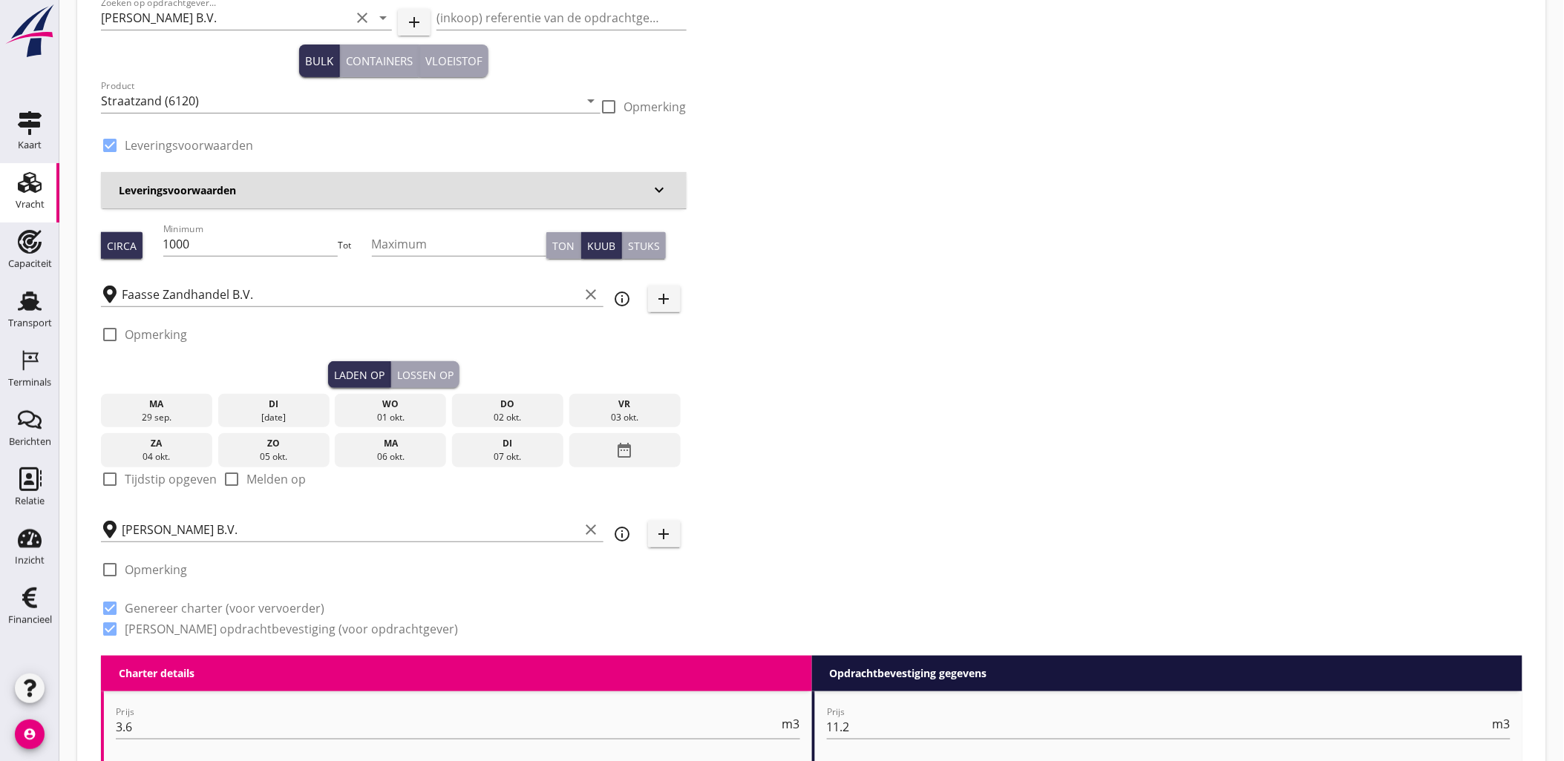
scroll to position [82, 0]
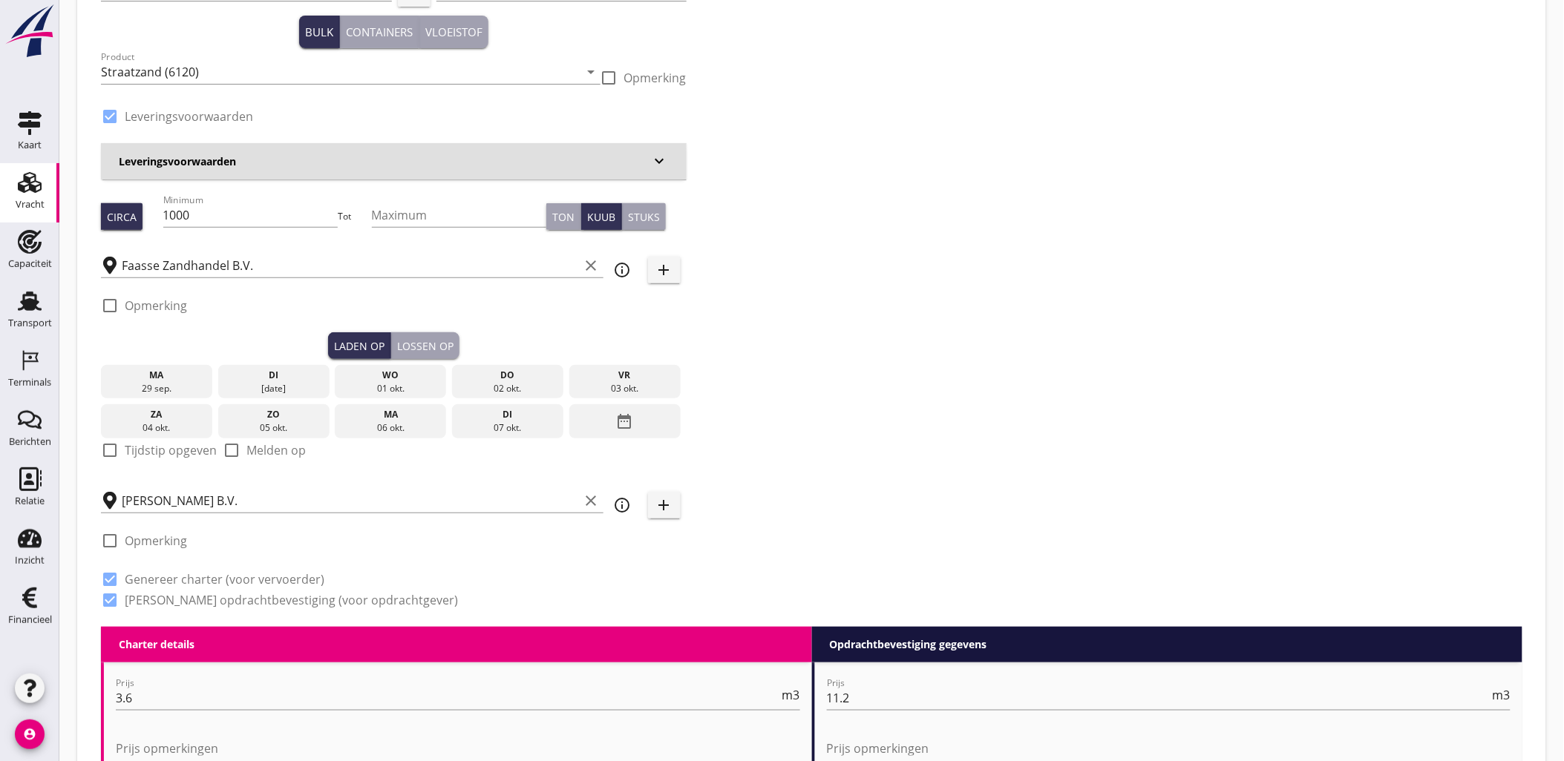
click at [436, 352] on div "Lossen op" at bounding box center [425, 346] width 56 height 16
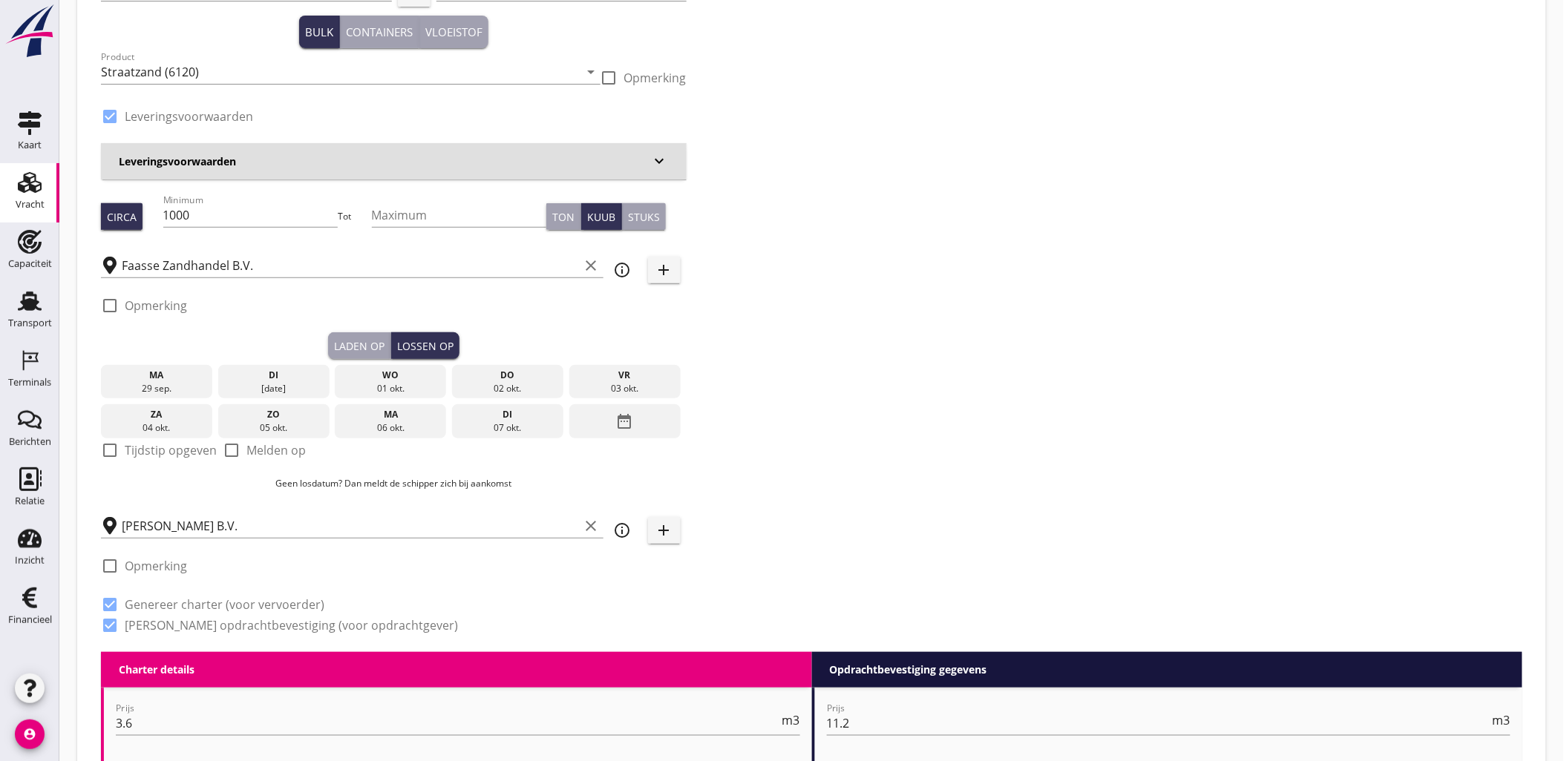
click at [642, 429] on div "date_range" at bounding box center [624, 421] width 111 height 34
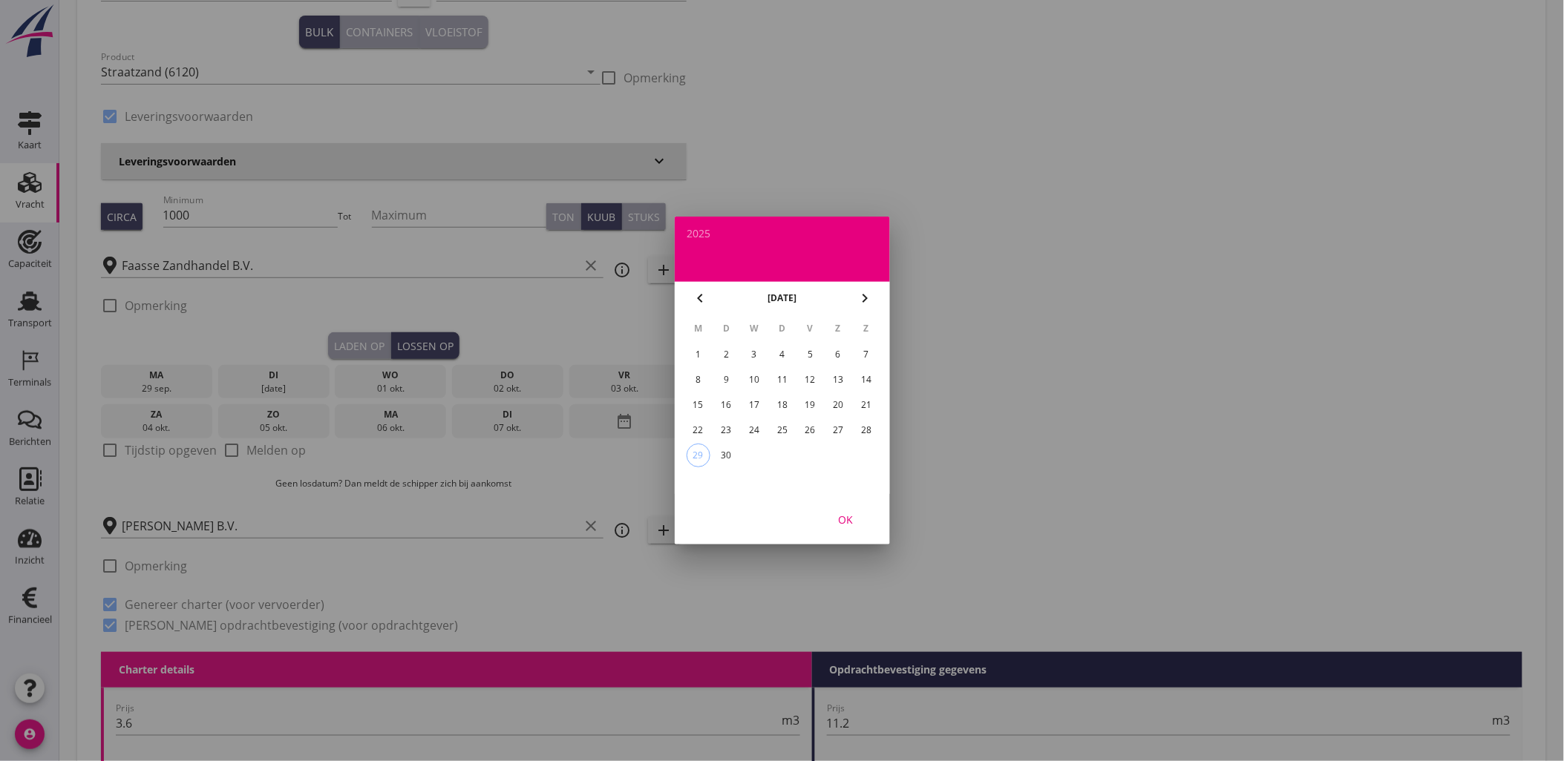
click at [698, 399] on div "15" at bounding box center [698, 405] width 24 height 24
click at [851, 514] on div "OK" at bounding box center [846, 520] width 42 height 16
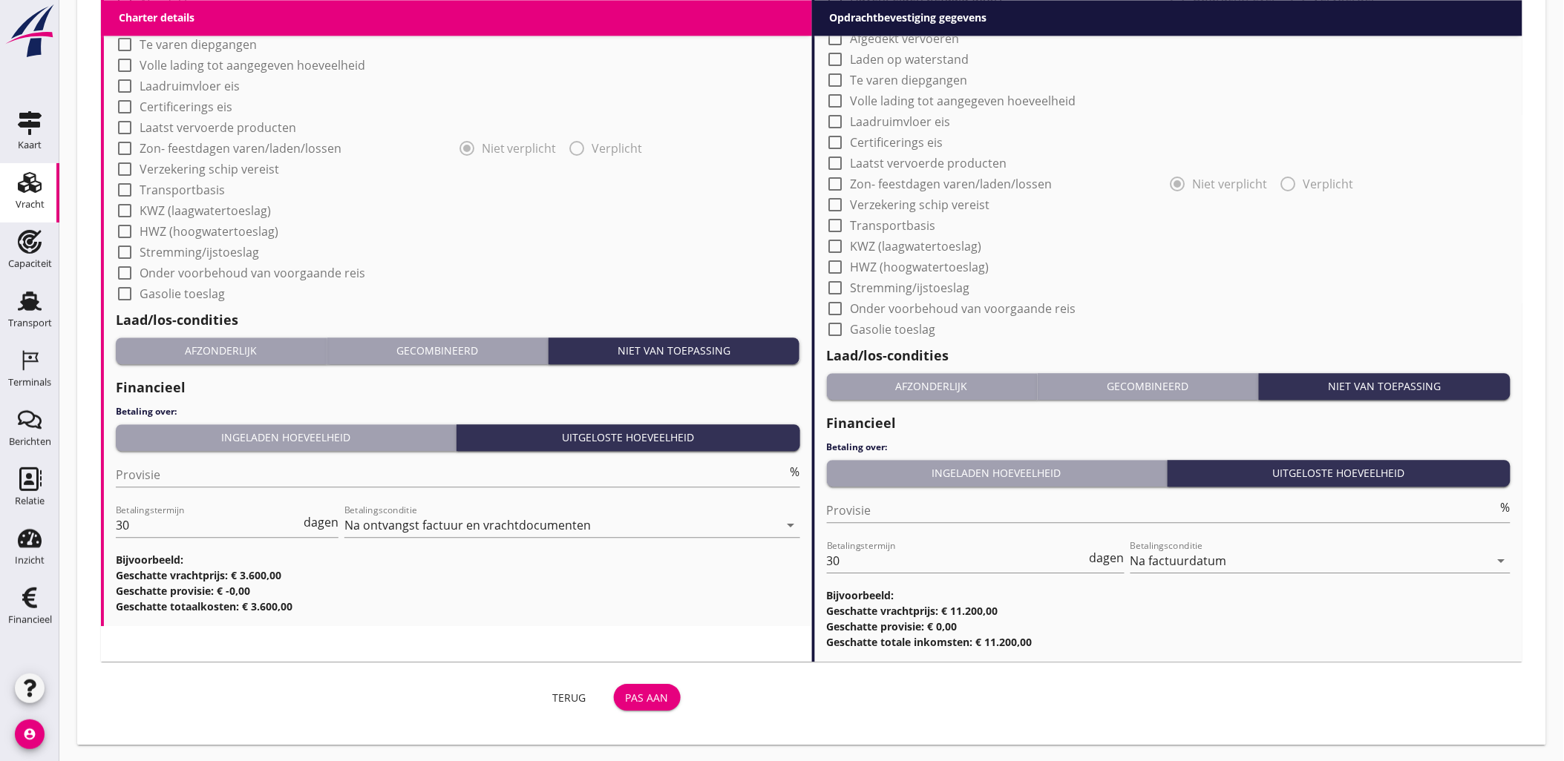
click at [649, 701] on div "Pas aan" at bounding box center [647, 698] width 43 height 16
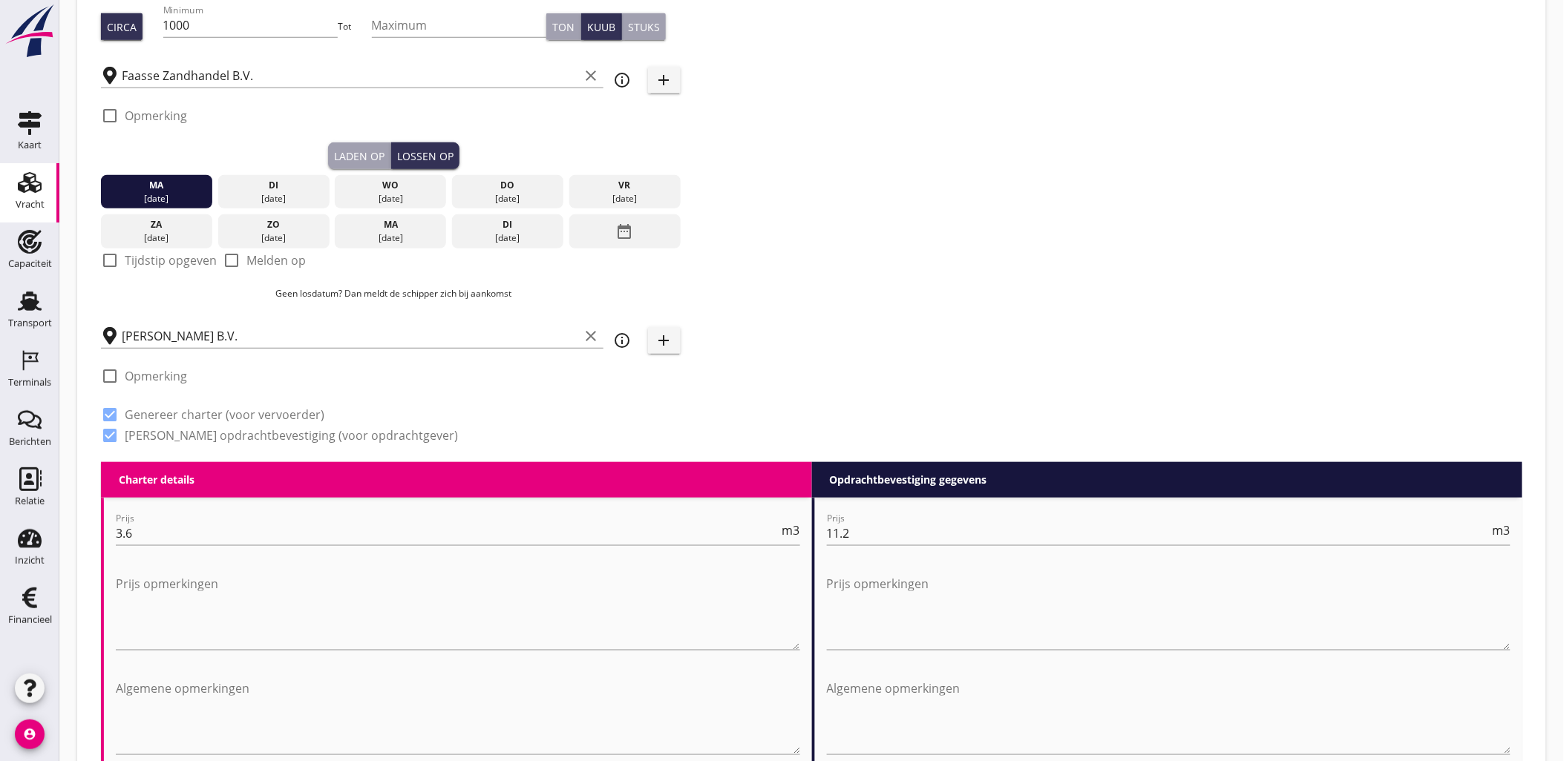
scroll to position [825, 0]
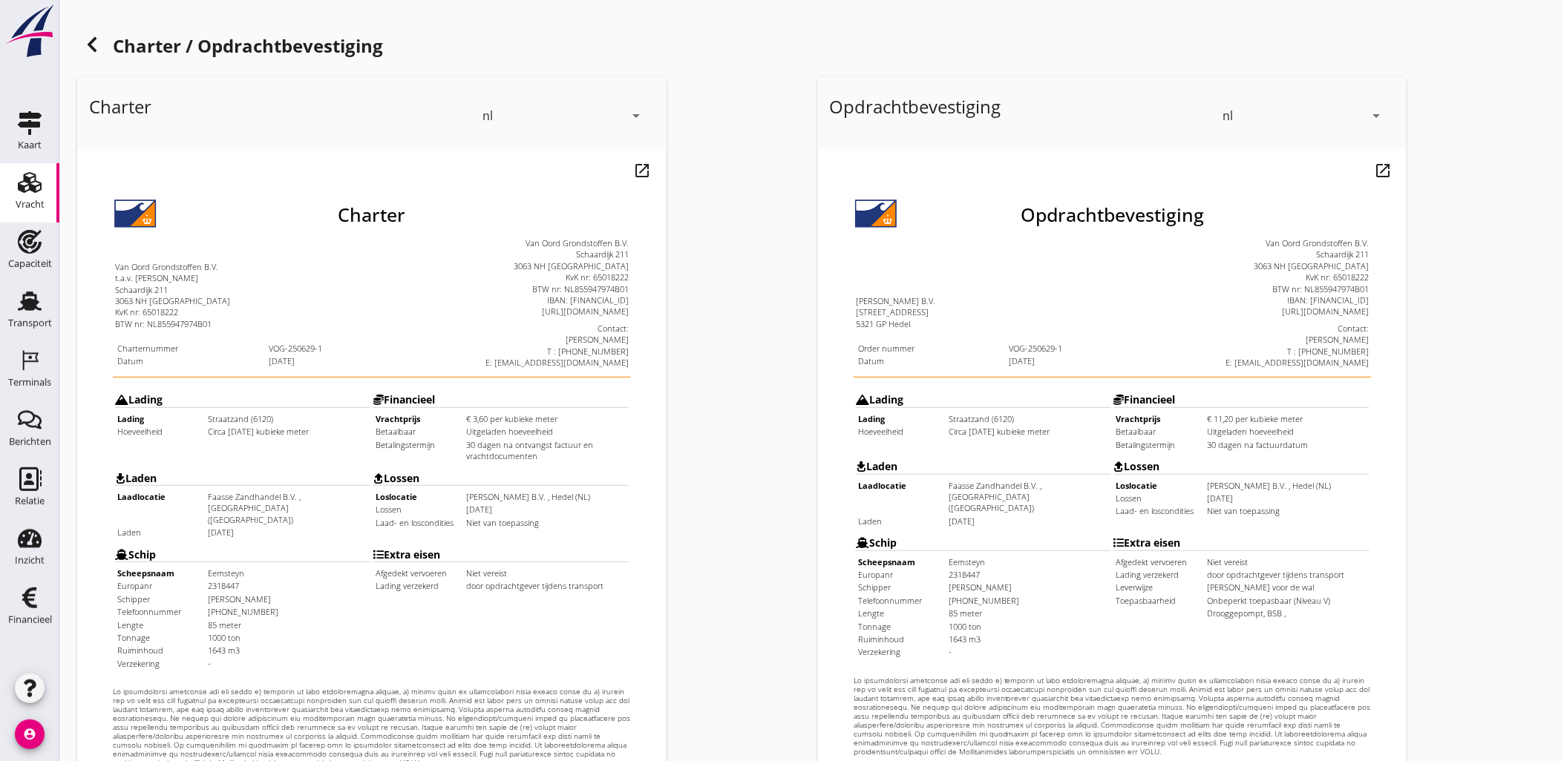
drag, startPoint x: 1255, startPoint y: 453, endPoint x: 1196, endPoint y: 449, distance: 59.5
click at [1196, 455] on td "[DATE]" at bounding box center [1257, 460] width 162 height 11
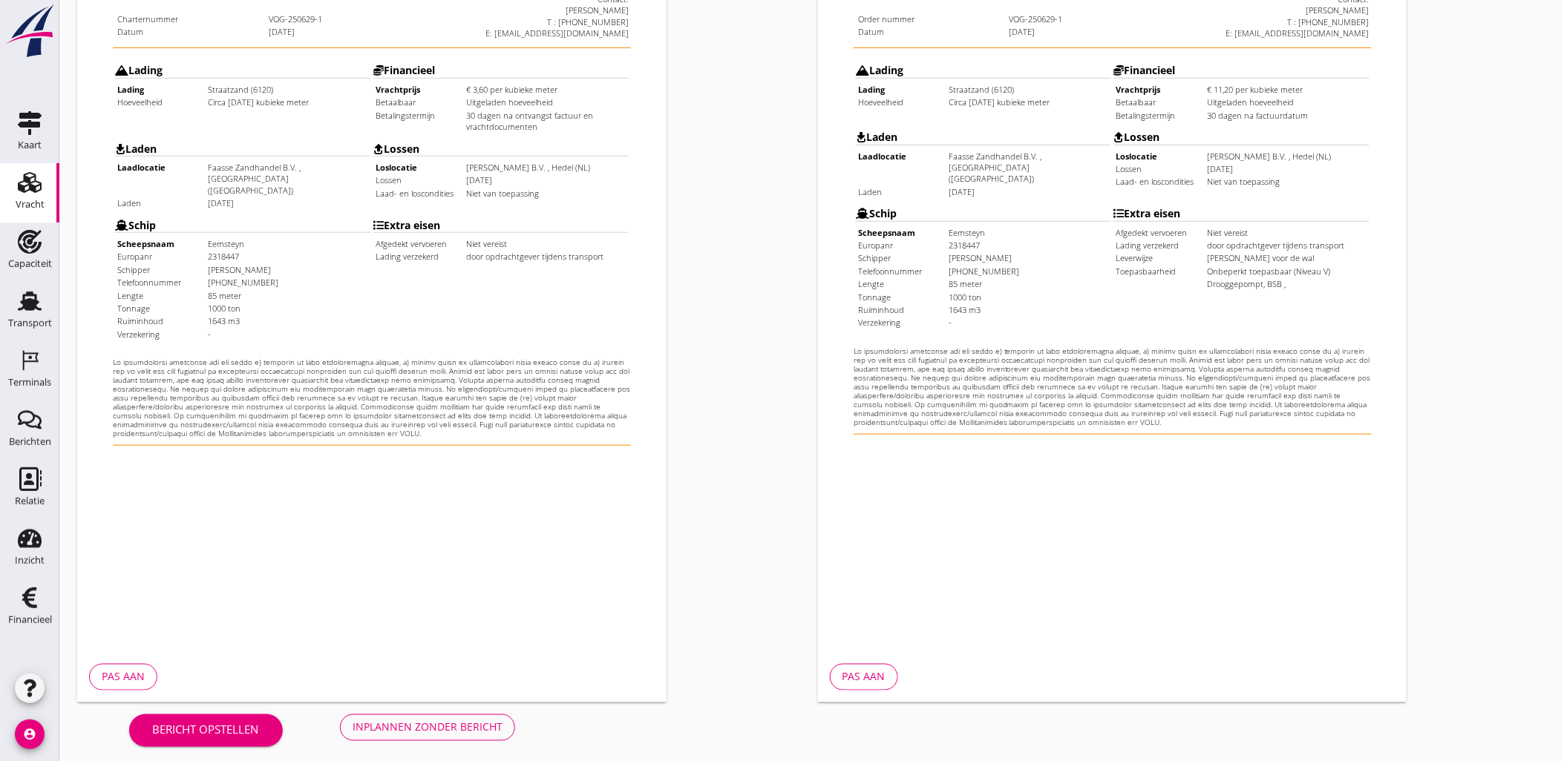
scroll to position [336, 0]
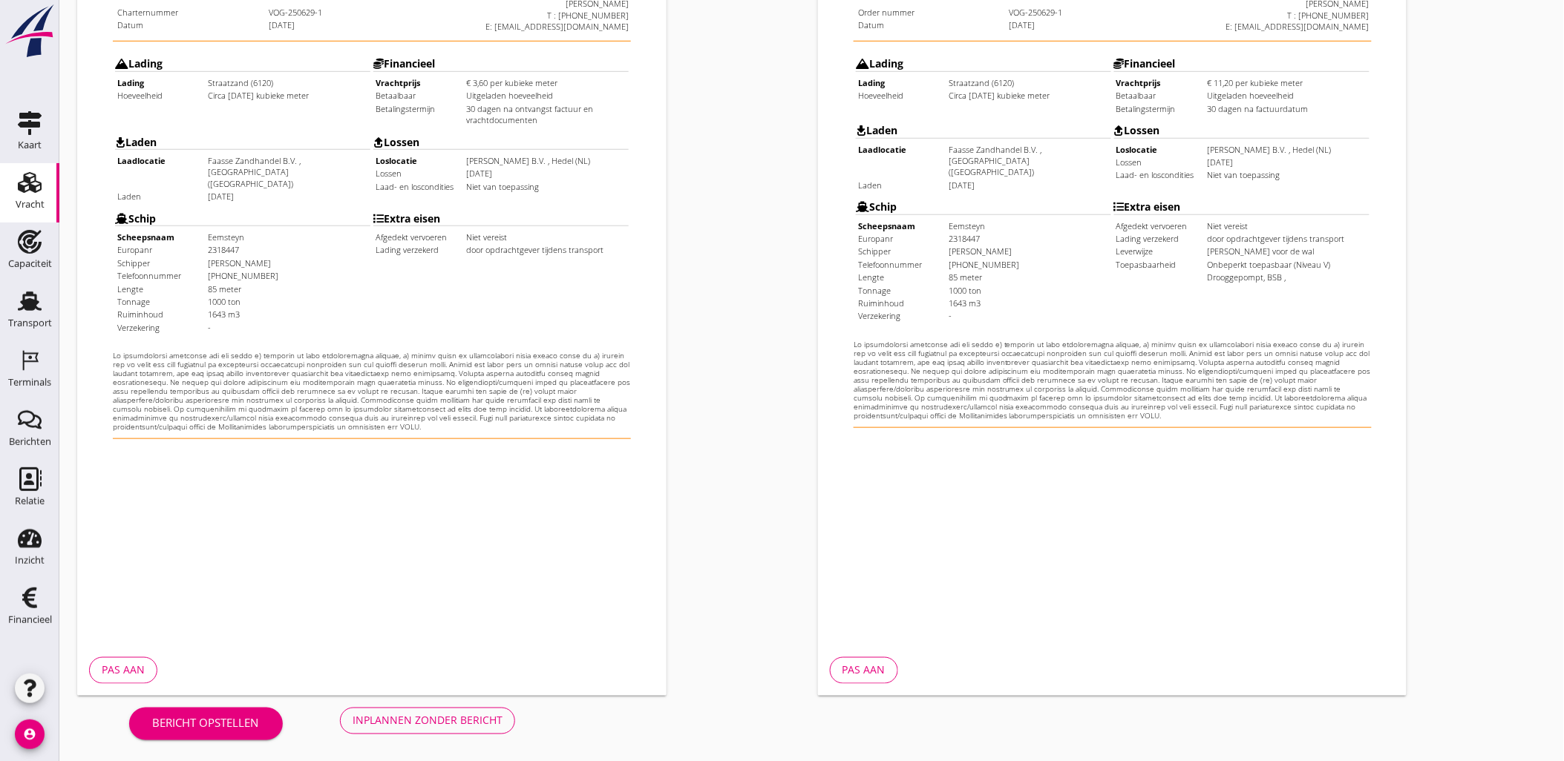
click at [459, 718] on div "Inplannen zonder bericht" at bounding box center [428, 721] width 150 height 16
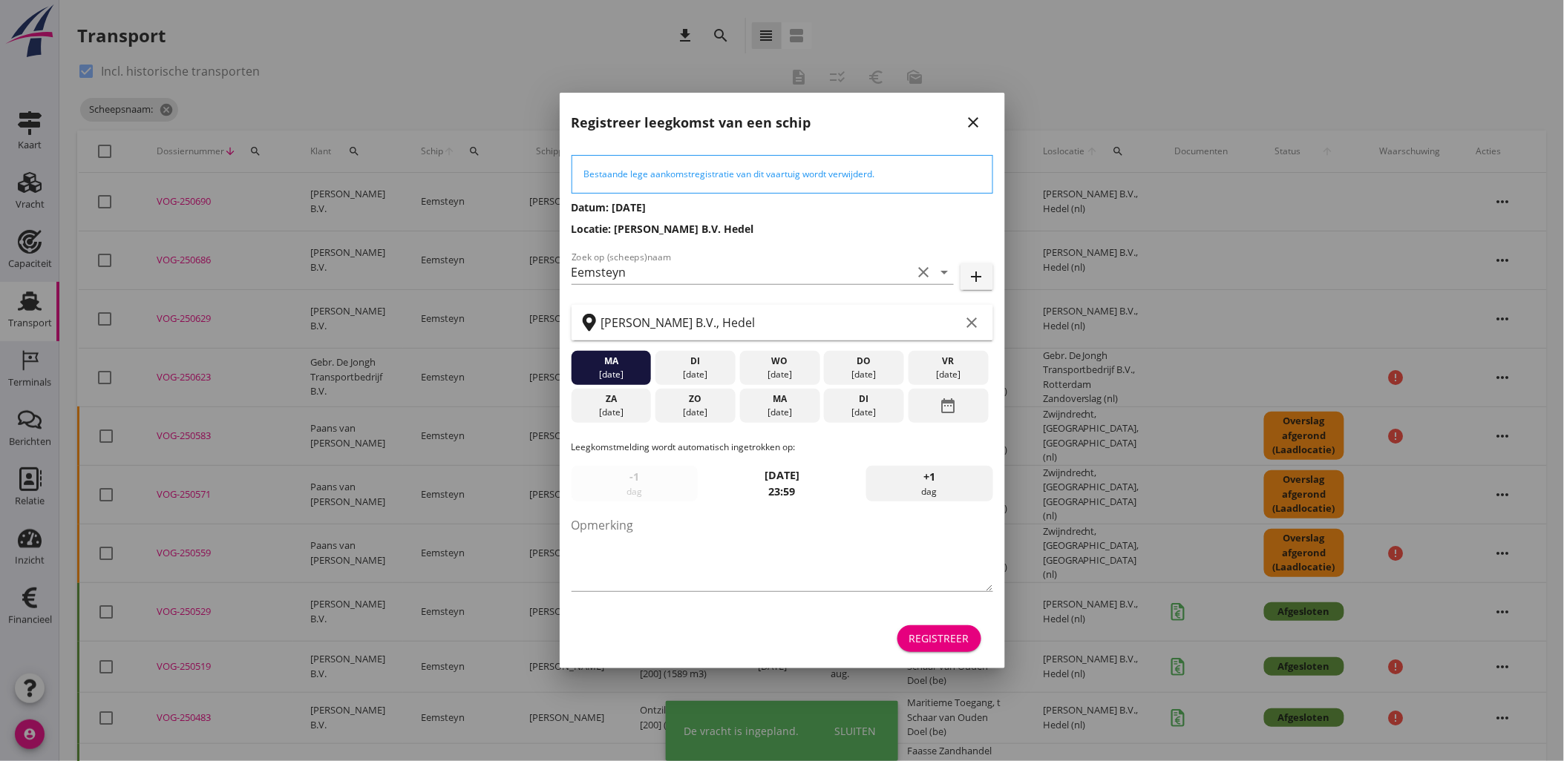
click at [929, 640] on div "Registreer" at bounding box center [939, 639] width 60 height 16
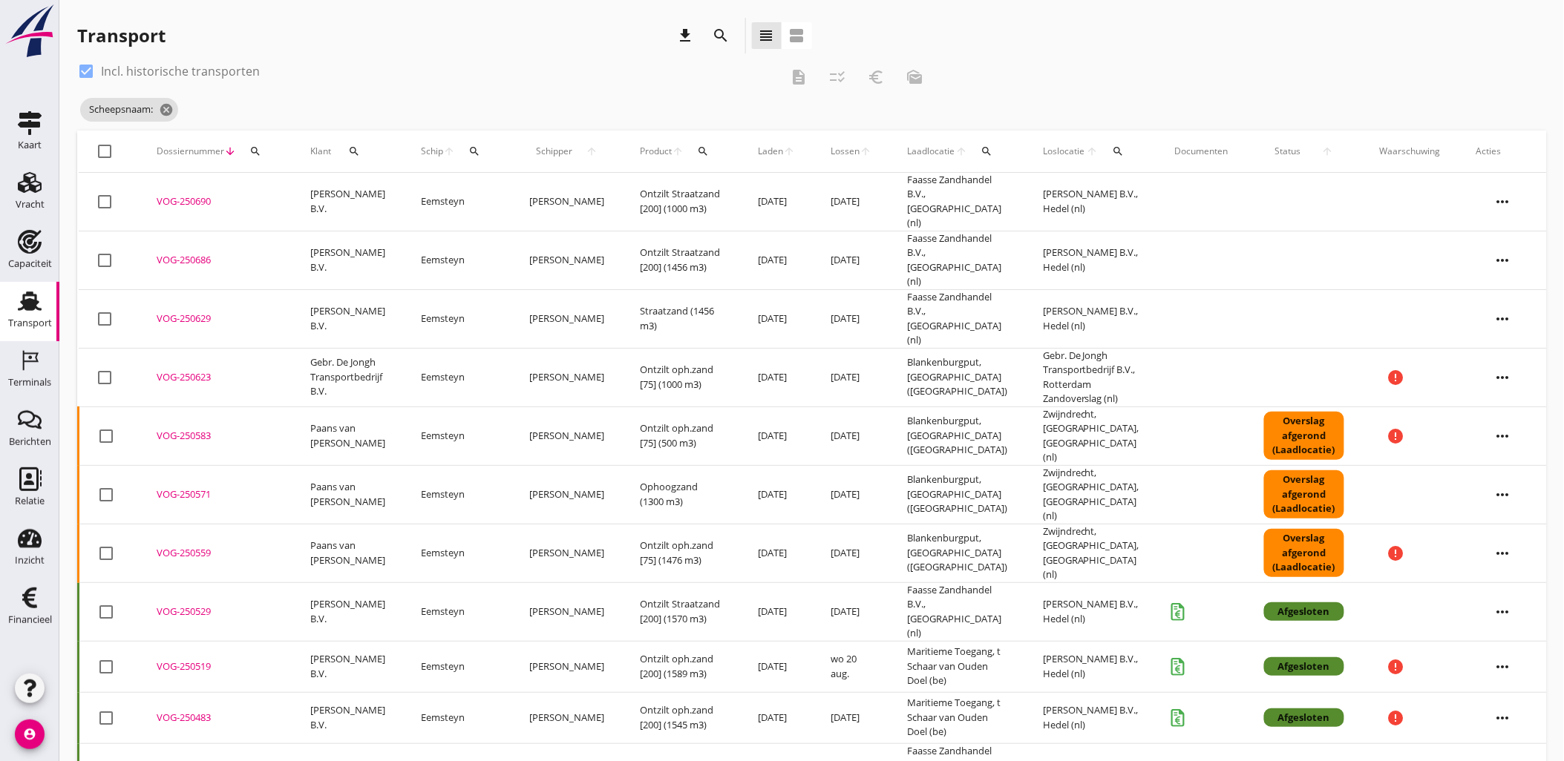
click at [479, 149] on icon "search" at bounding box center [474, 151] width 12 height 12
click at [538, 187] on input "Zoek op (scheeps)naam" at bounding box center [547, 195] width 154 height 24
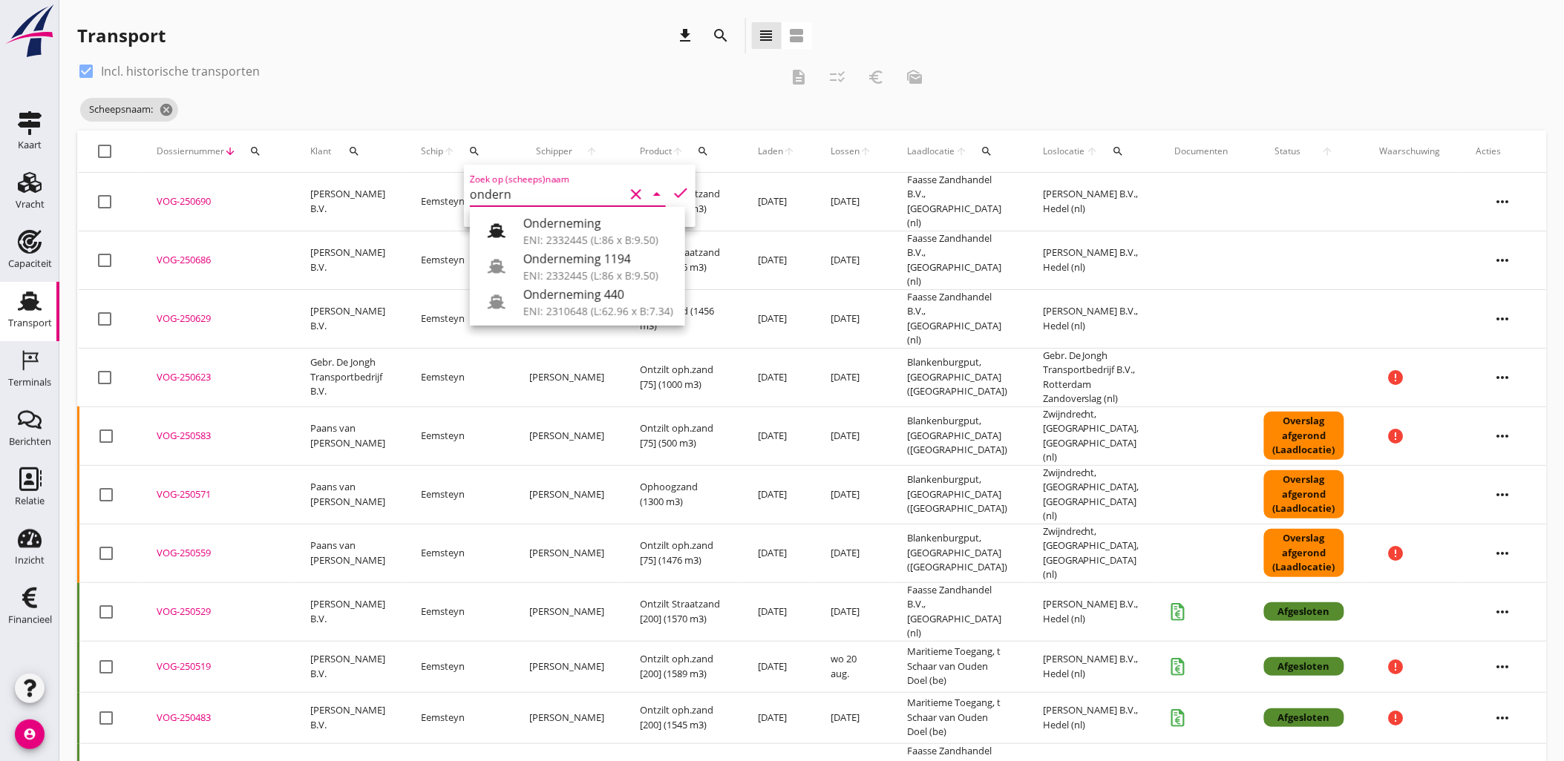
click at [559, 226] on div "Onderneming" at bounding box center [598, 223] width 150 height 18
click at [675, 189] on icon "check" at bounding box center [681, 193] width 18 height 18
type input "Onderneming"
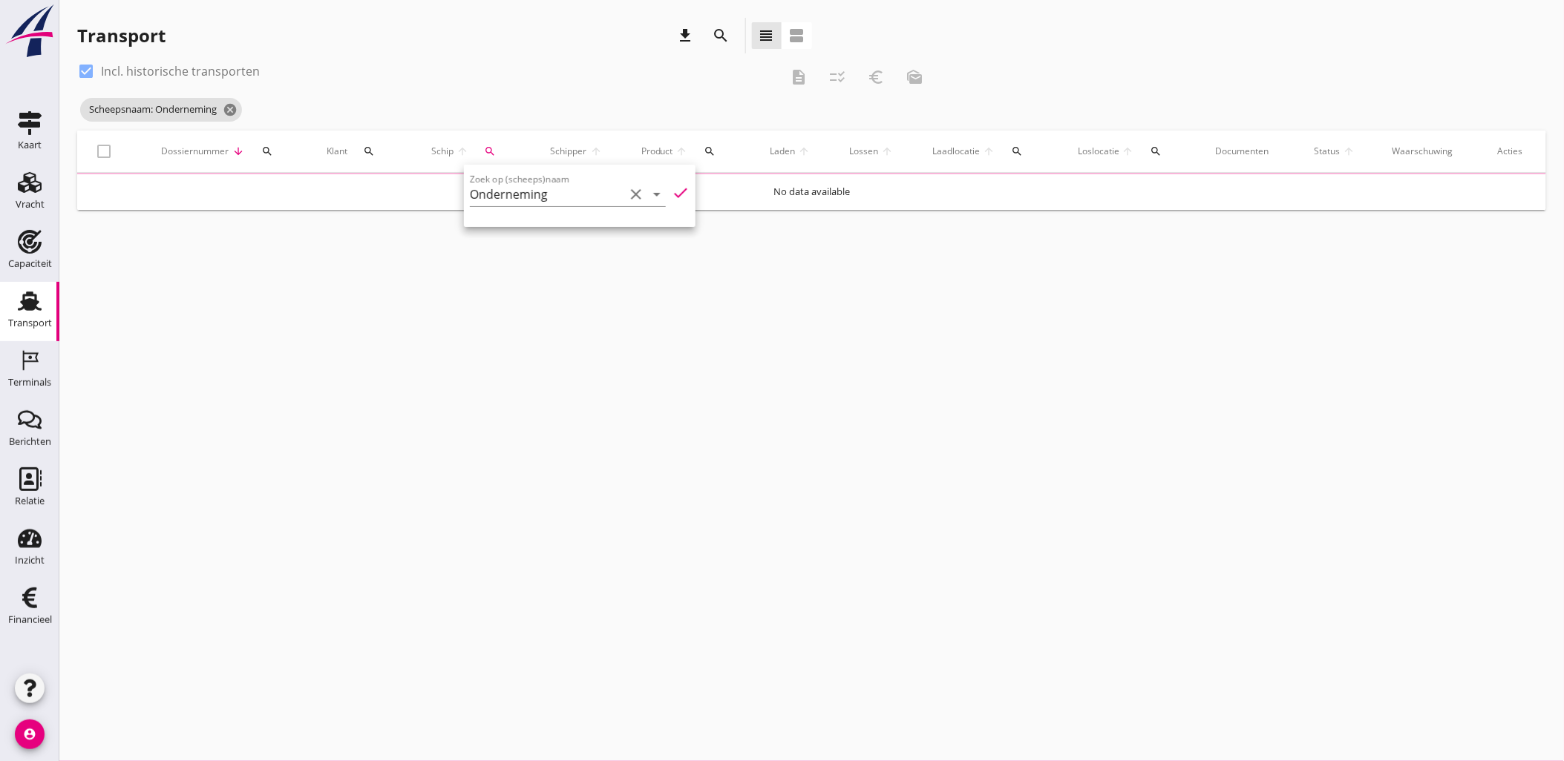
click at [381, 78] on div "check_box Incl. historische transporten" at bounding box center [428, 71] width 702 height 24
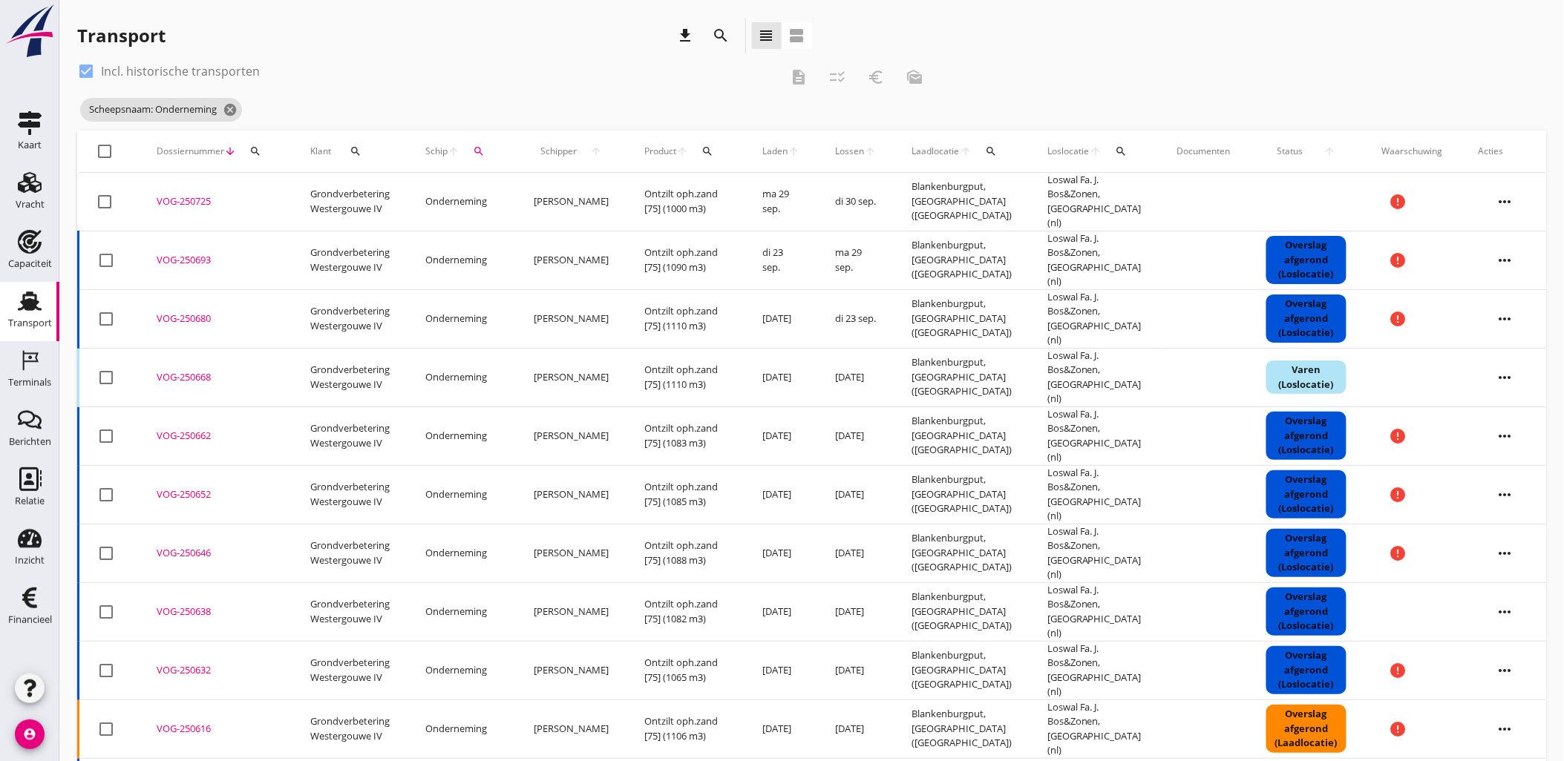
click at [105, 199] on div at bounding box center [105, 201] width 25 height 25
click at [1493, 191] on icon "more_horiz" at bounding box center [1505, 202] width 42 height 42
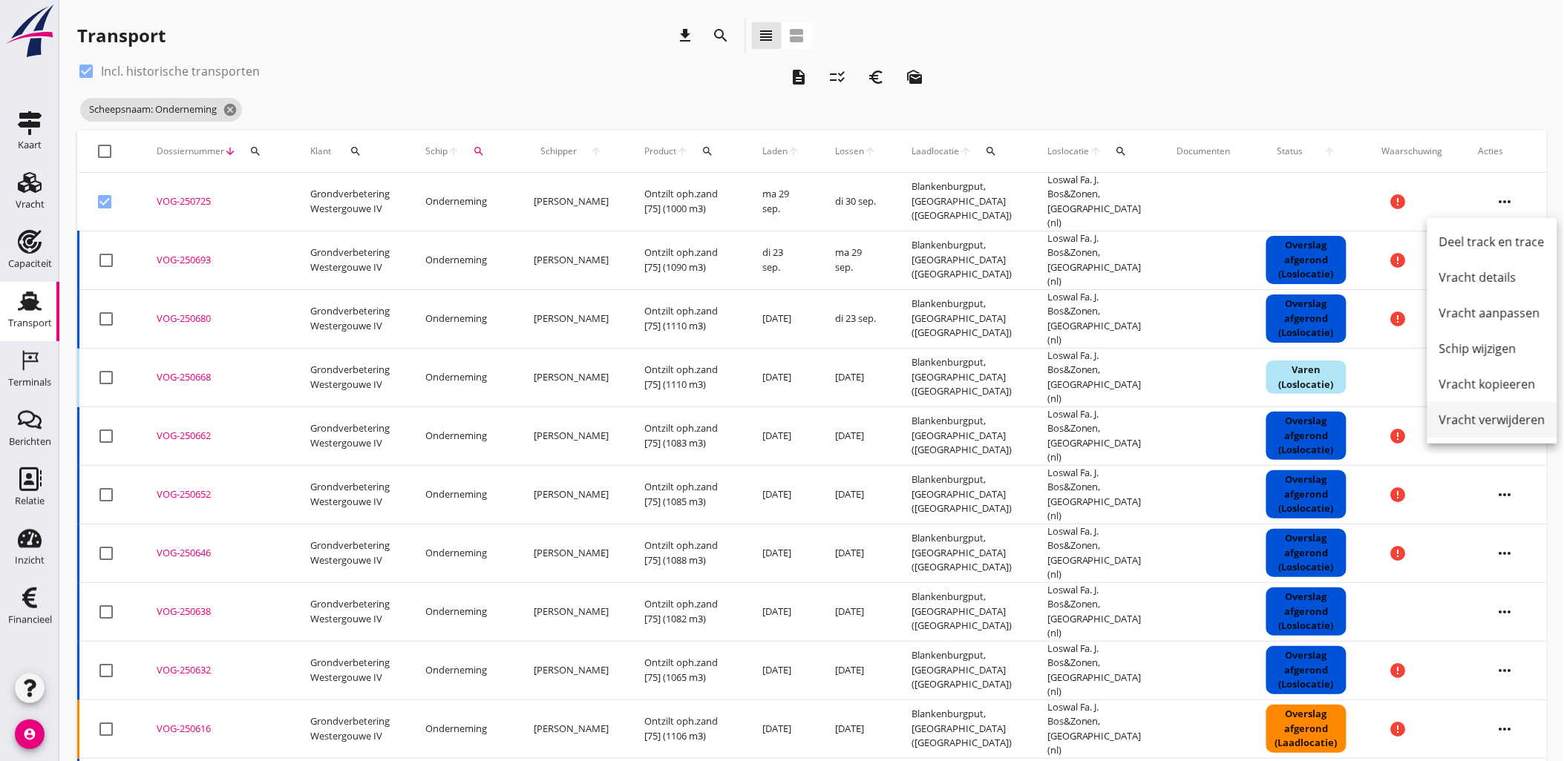
click at [1517, 425] on div "Vracht verwijderen" at bounding box center [1492, 420] width 106 height 18
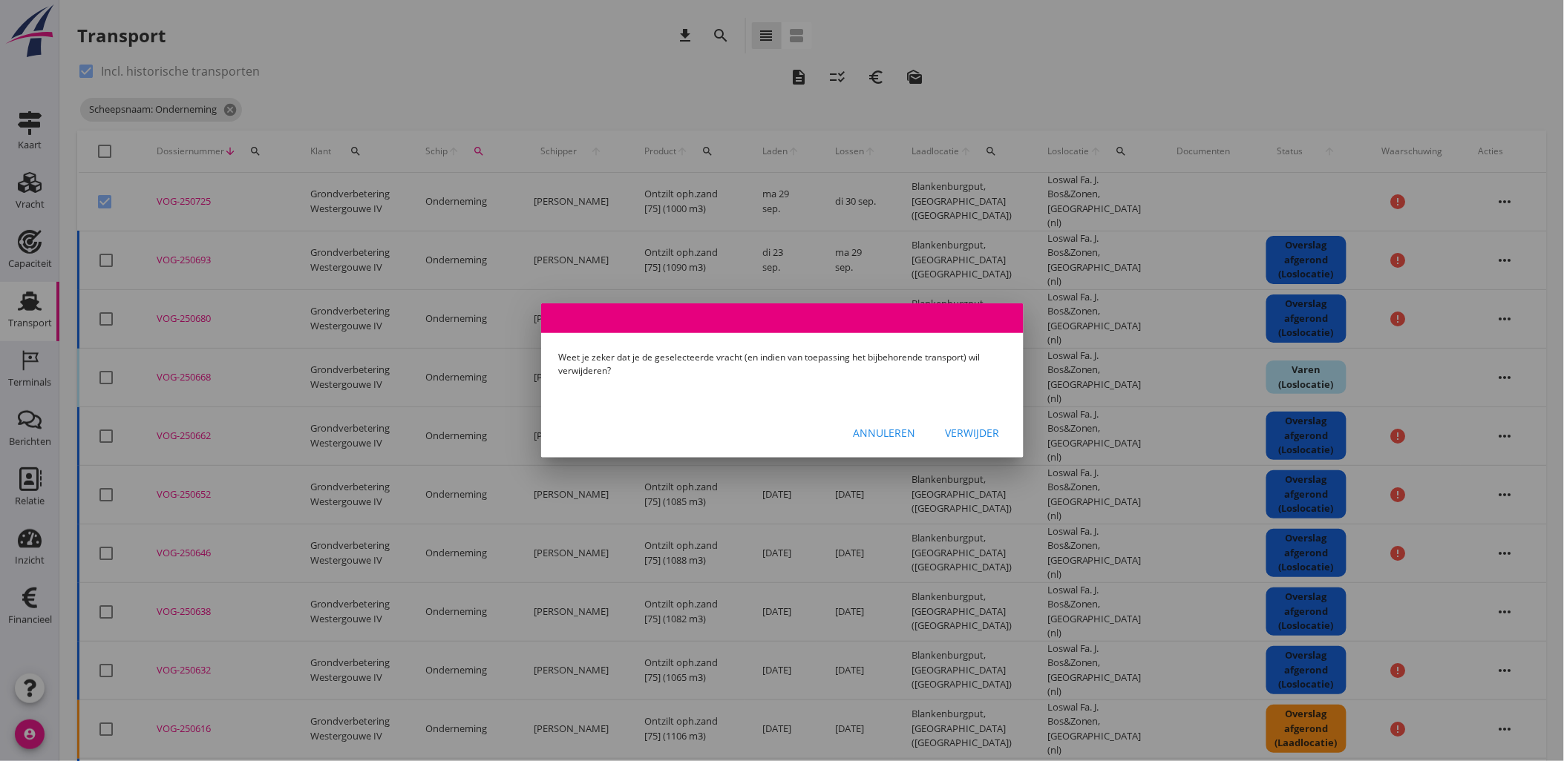
click at [995, 421] on button "Verwijder" at bounding box center [973, 432] width 78 height 27
checkbox input "false"
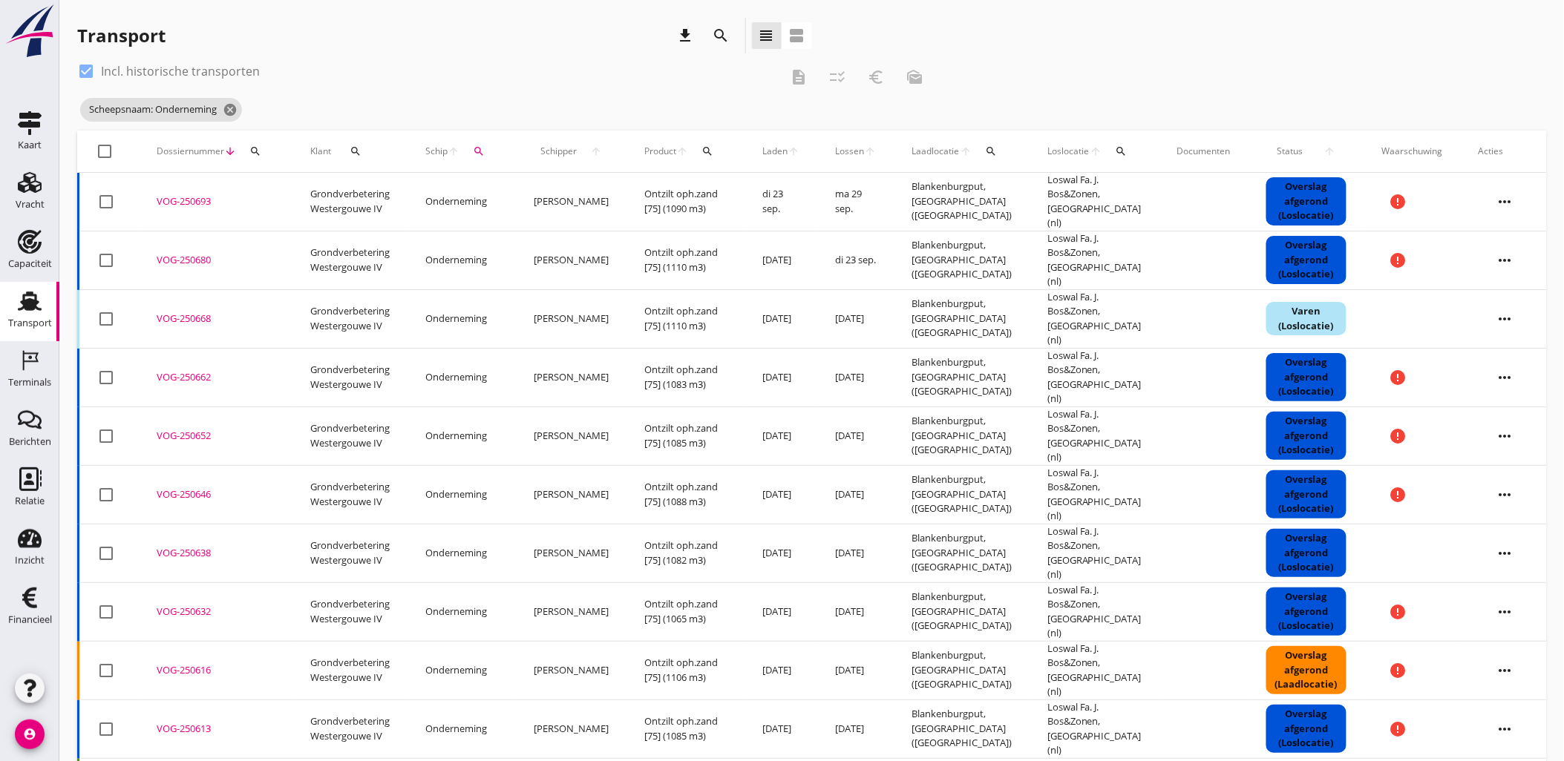
drag, startPoint x: 769, startPoint y: 208, endPoint x: 551, endPoint y: 63, distance: 261.2
click at [551, 63] on div "check_box Incl. historische transporten description checklist_rtl euro_symbol m…" at bounding box center [811, 672] width 1469 height 1227
drag, startPoint x: 551, startPoint y: 63, endPoint x: 475, endPoint y: 78, distance: 77.9
click at [475, 78] on div "check_box Incl. historische transporten" at bounding box center [428, 71] width 702 height 24
drag, startPoint x: 862, startPoint y: 215, endPoint x: 360, endPoint y: 63, distance: 524.3
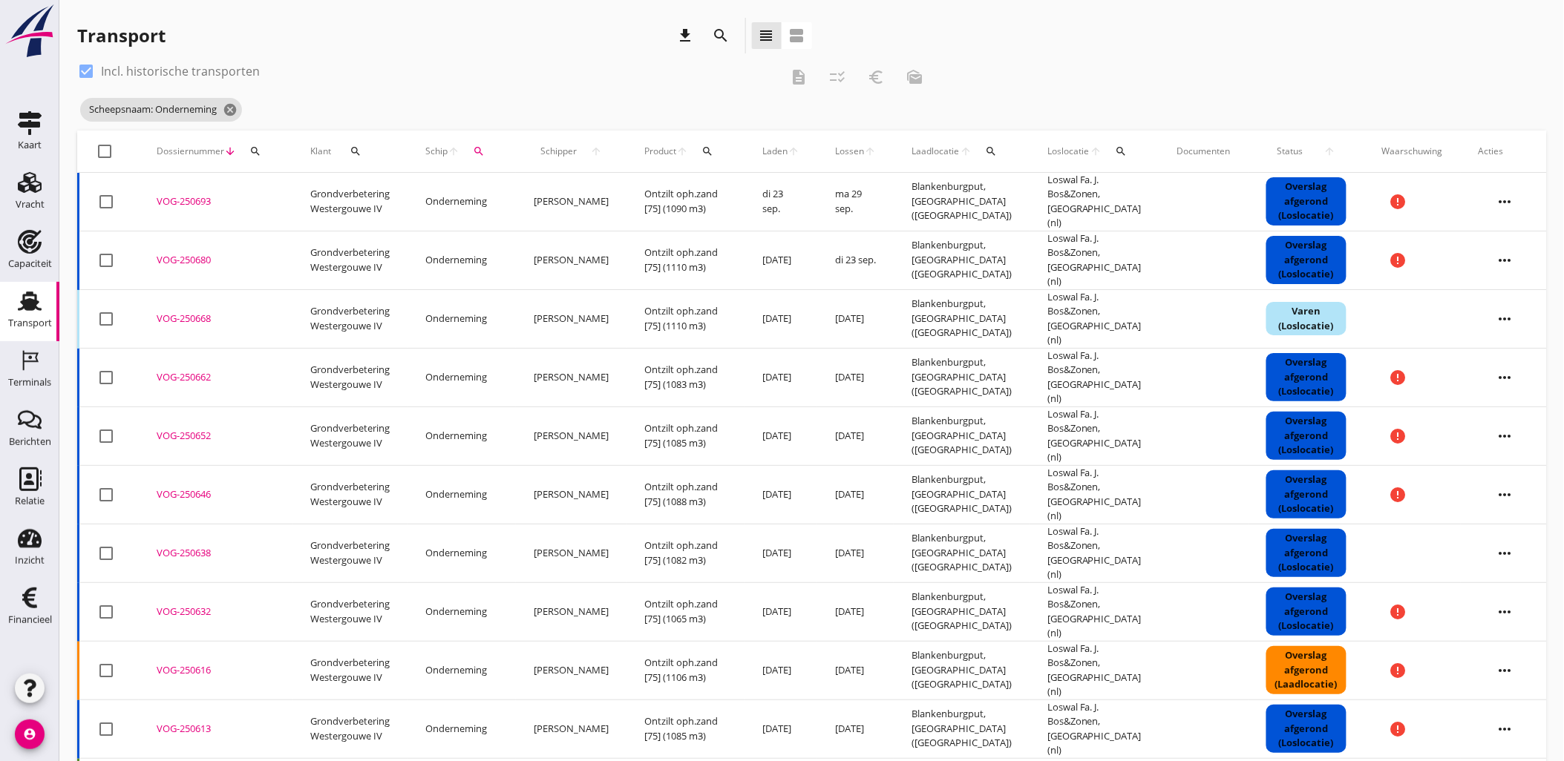
click at [360, 63] on div "check_box Incl. historische transporten description checklist_rtl euro_symbol m…" at bounding box center [811, 672] width 1469 height 1227
click at [360, 63] on div "check_box Incl. historische transporten" at bounding box center [428, 71] width 702 height 24
